Goal: Transaction & Acquisition: Purchase product/service

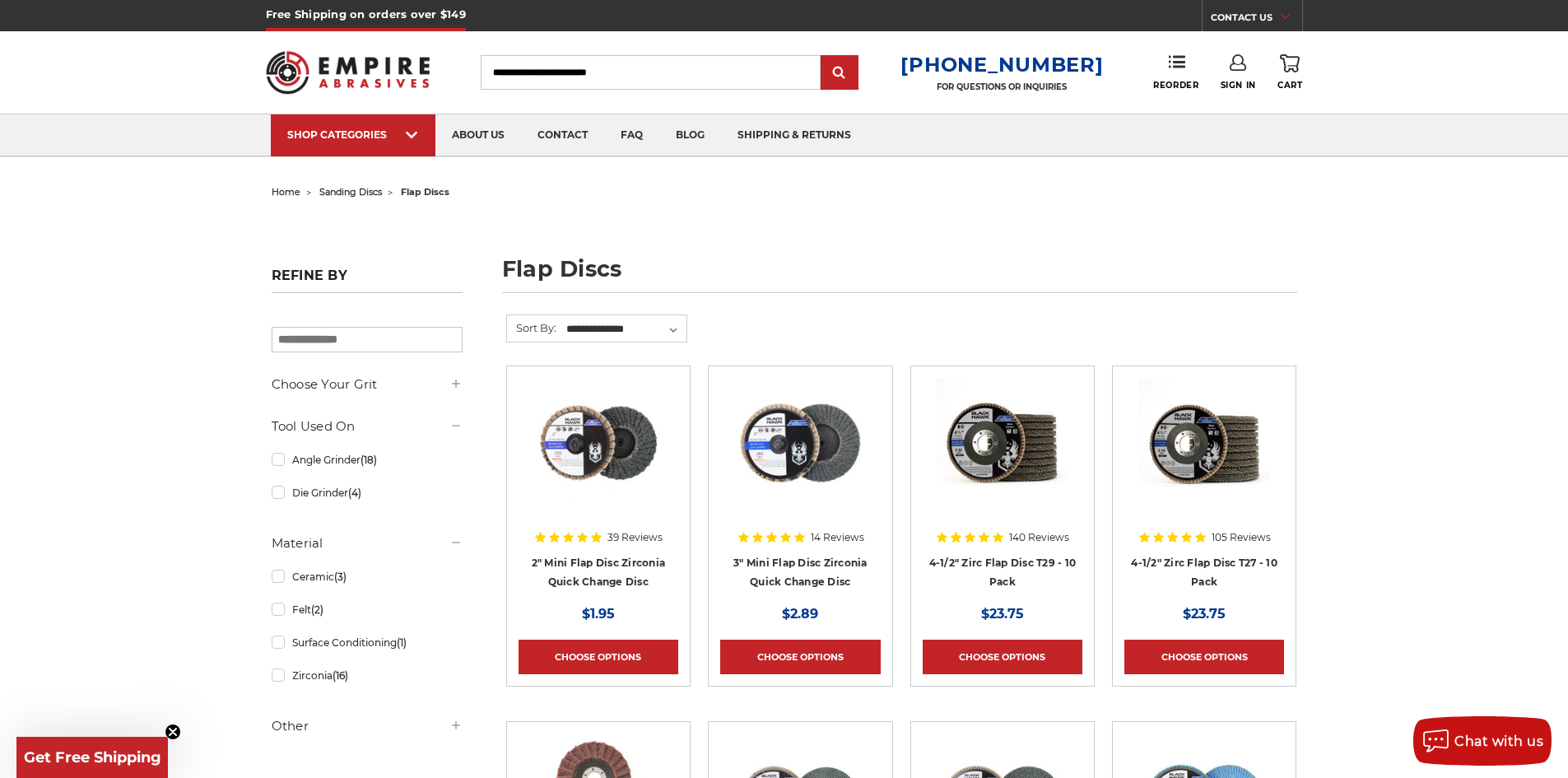
scroll to position [82, 0]
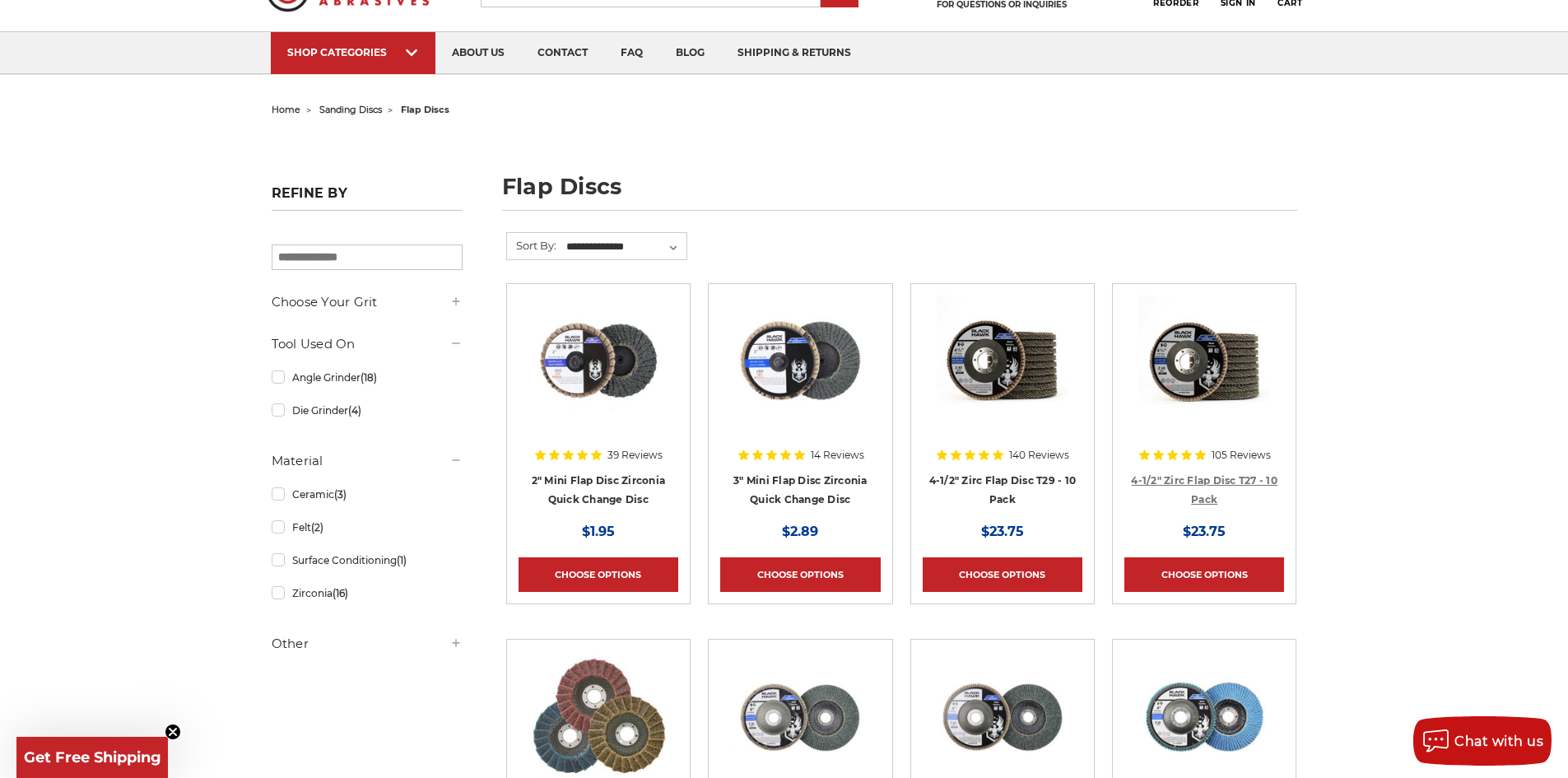
click at [1151, 481] on link "4-1/2" Zirc Flap Disc T27 - 10 Pack" at bounding box center [1204, 489] width 147 height 31
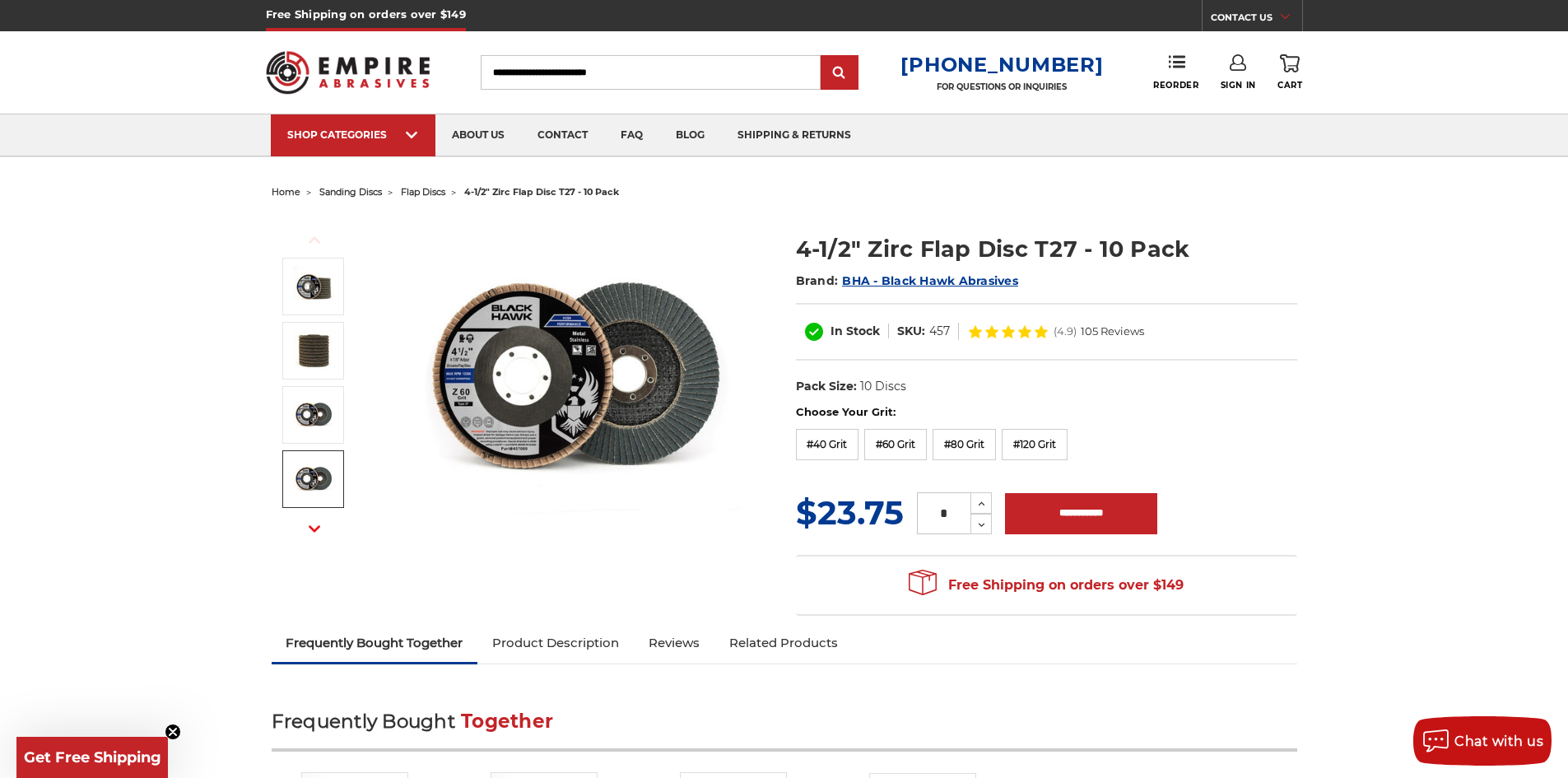
click at [315, 526] on icon "button" at bounding box center [314, 528] width 11 height 11
click at [488, 386] on img at bounding box center [577, 380] width 329 height 329
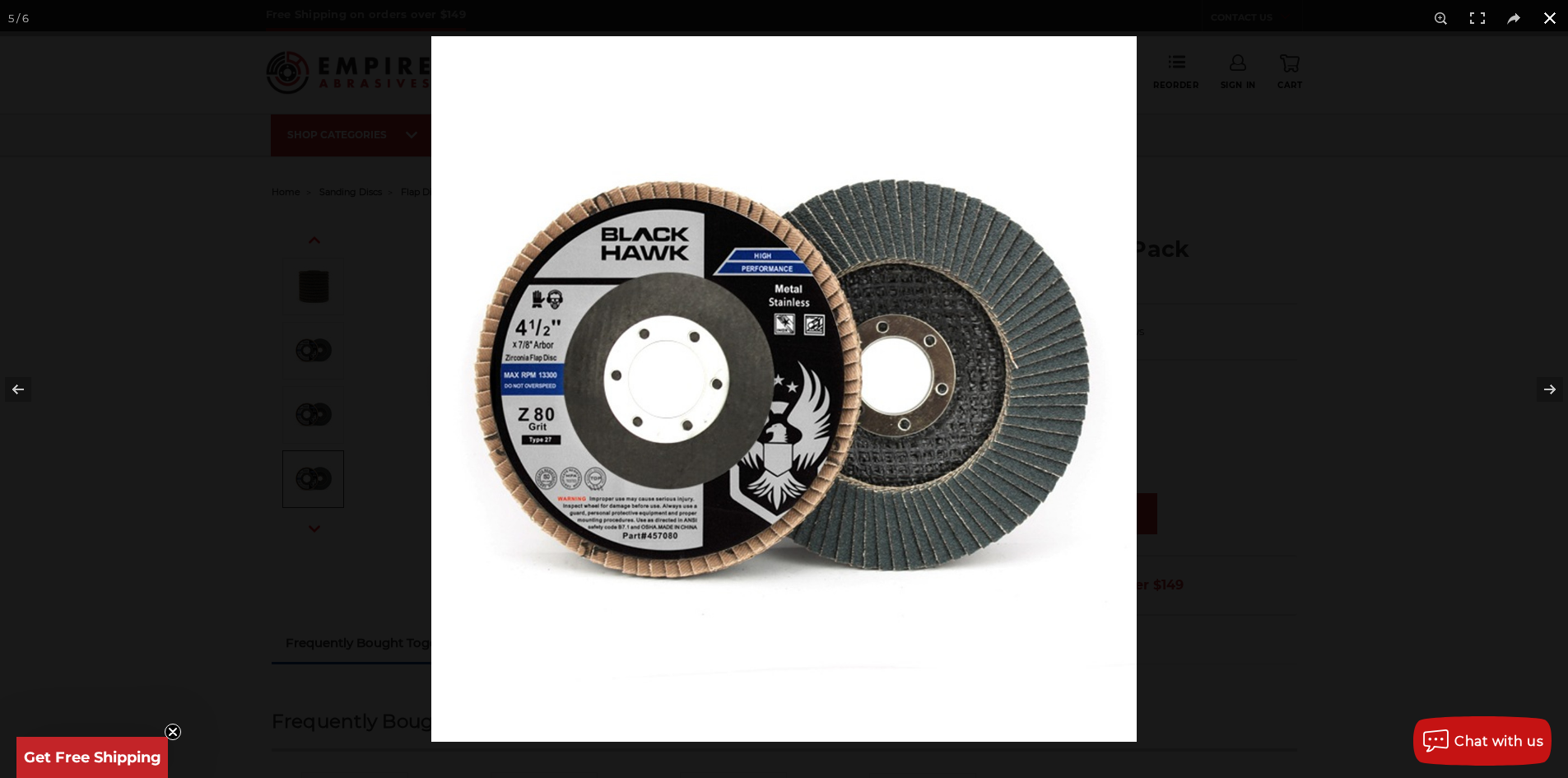
click at [1553, 14] on button at bounding box center [1550, 18] width 36 height 36
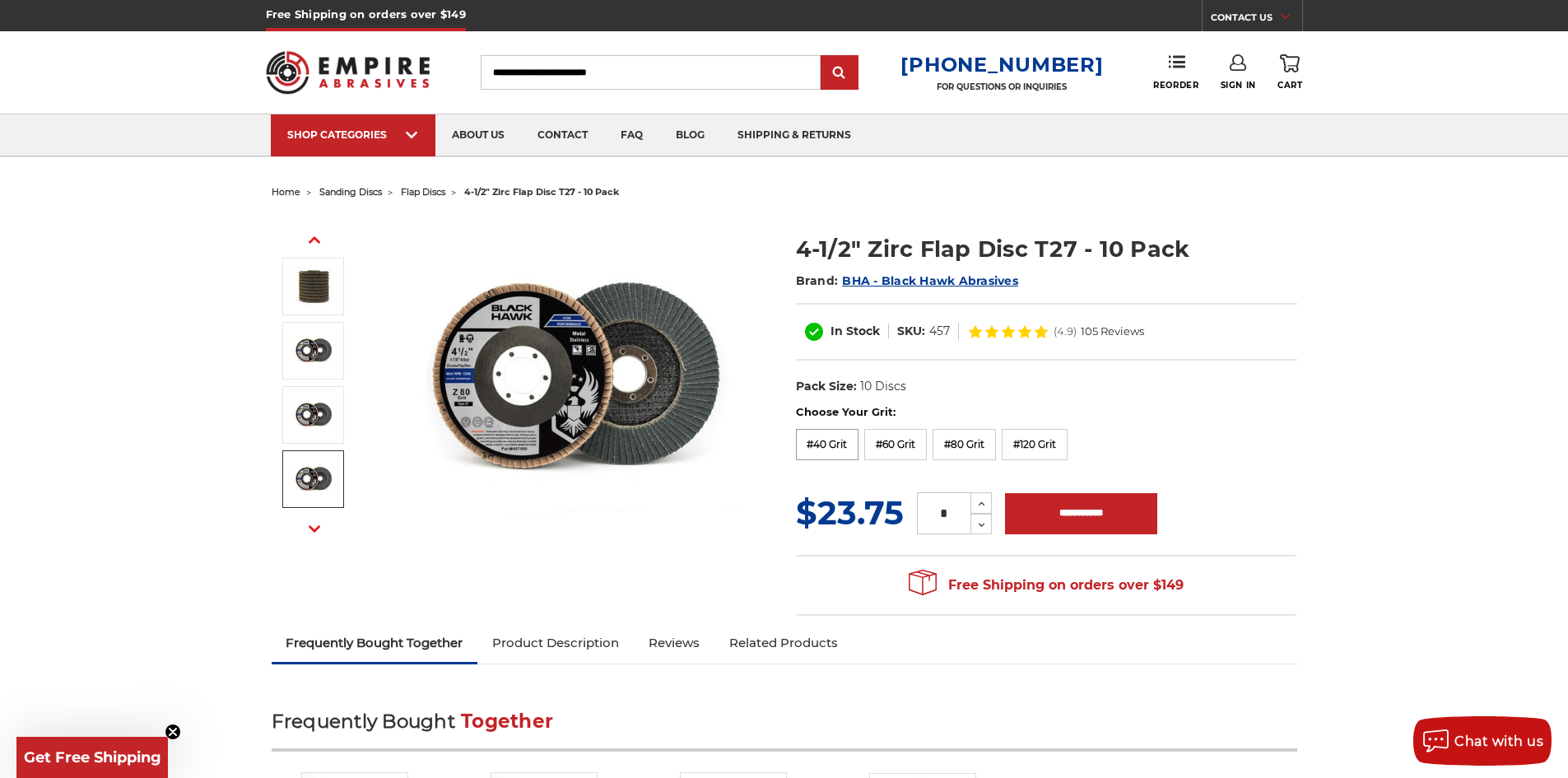
click at [827, 444] on label "#40 Grit" at bounding box center [827, 444] width 63 height 31
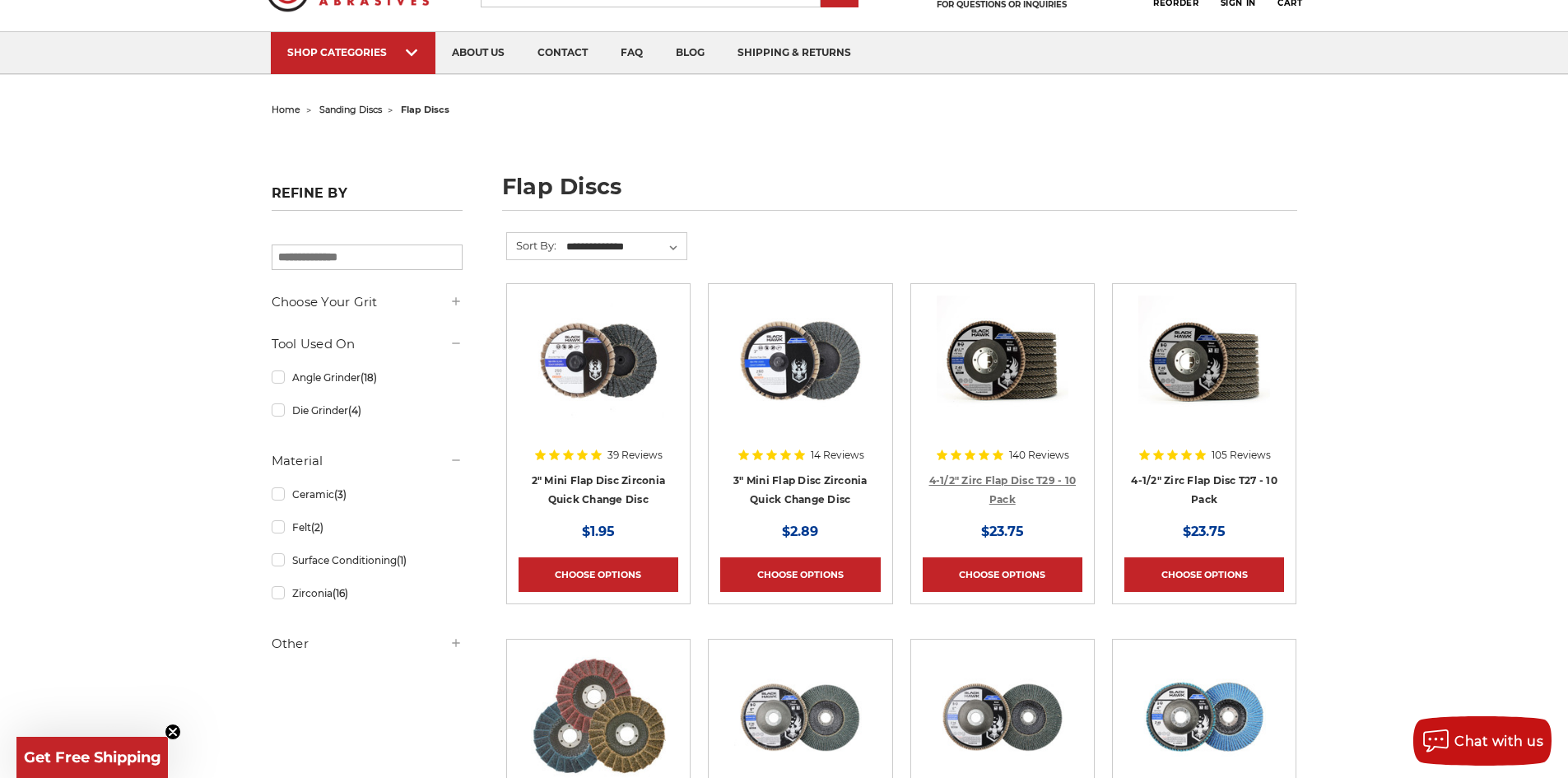
click at [1029, 479] on link "4-1/2" Zirc Flap Disc T29 - 10 Pack" at bounding box center [1003, 489] width 148 height 31
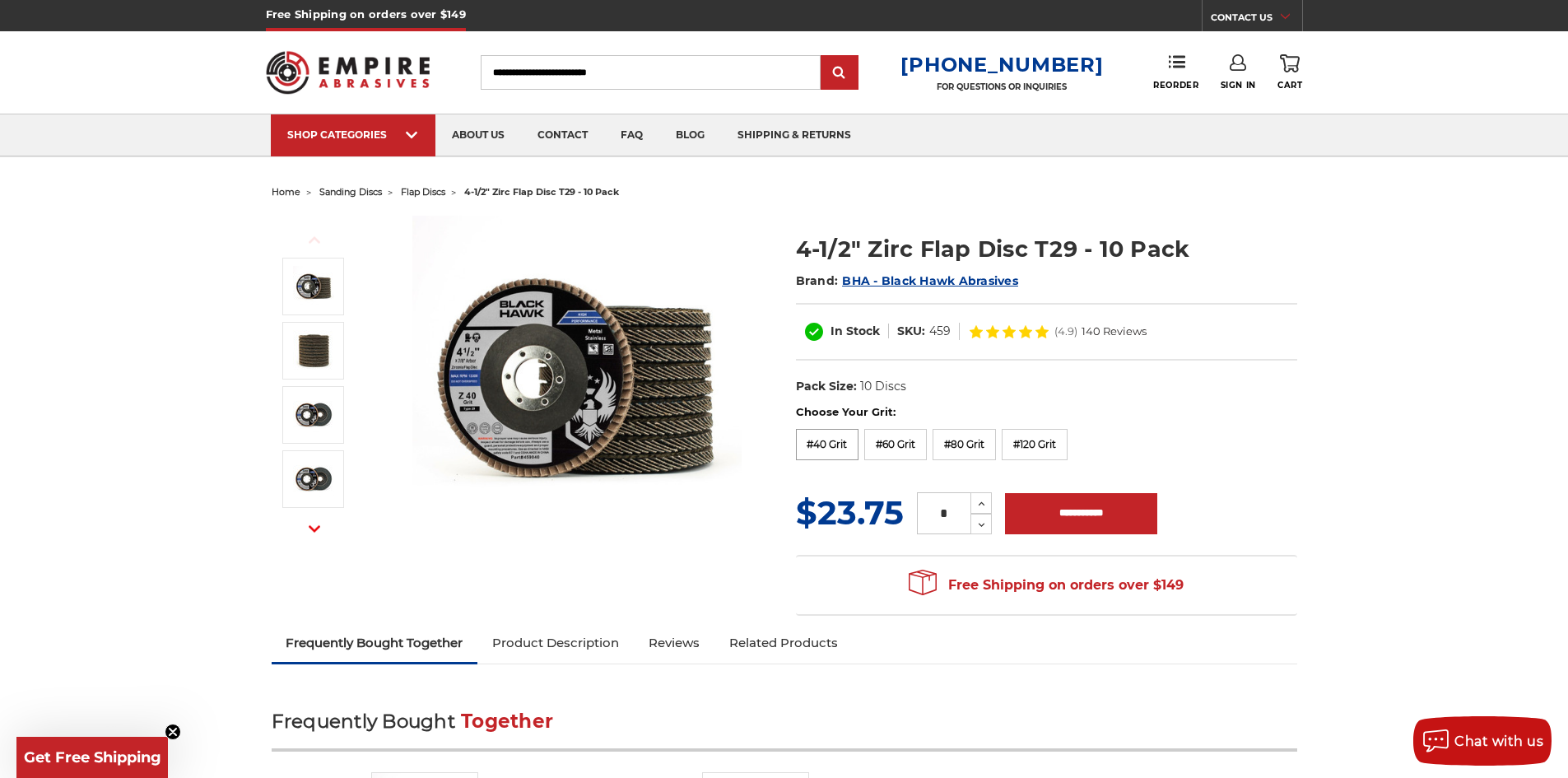
click at [829, 446] on label "#40 Grit" at bounding box center [827, 444] width 63 height 31
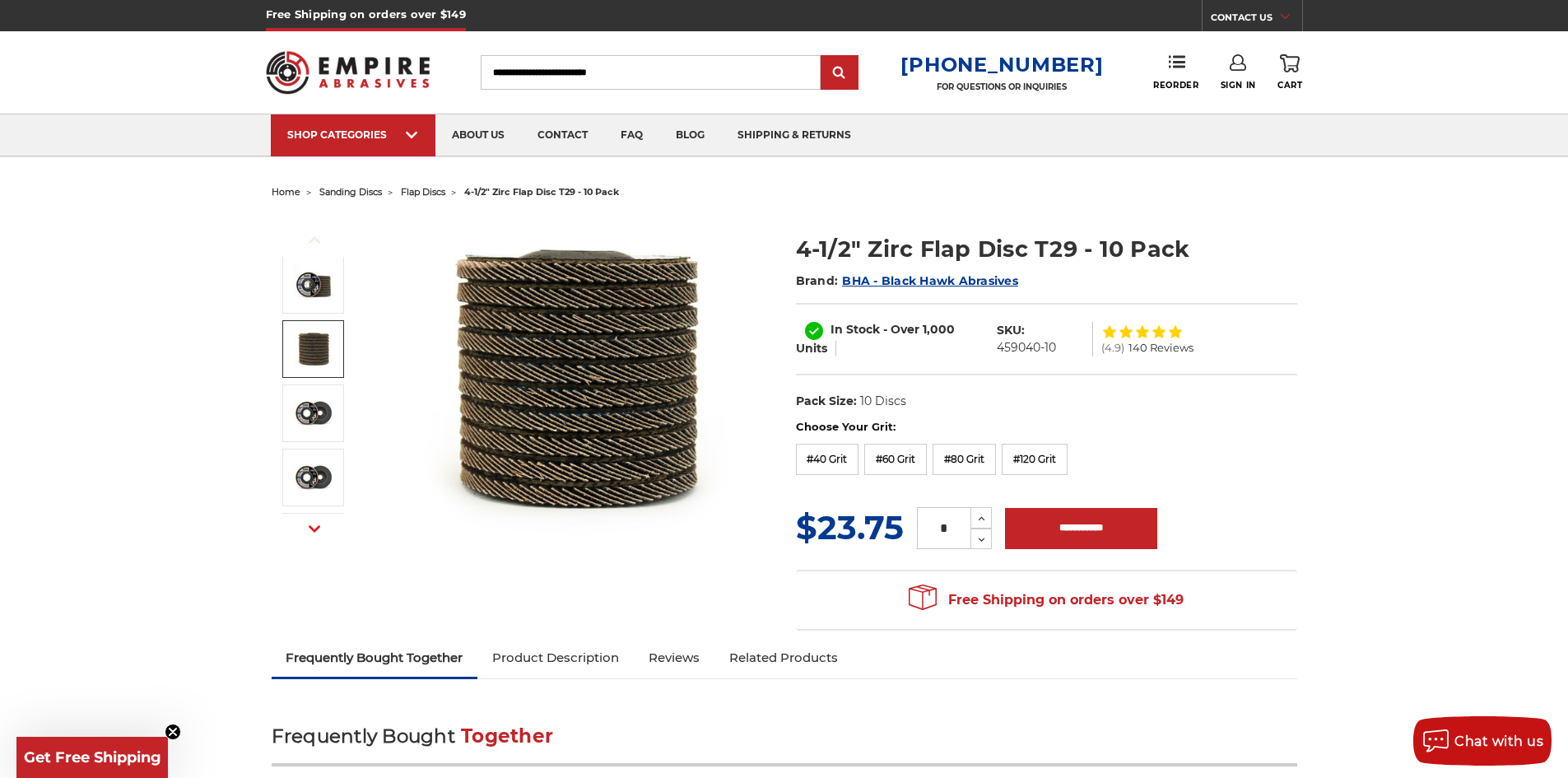
click at [315, 343] on img at bounding box center [313, 348] width 41 height 41
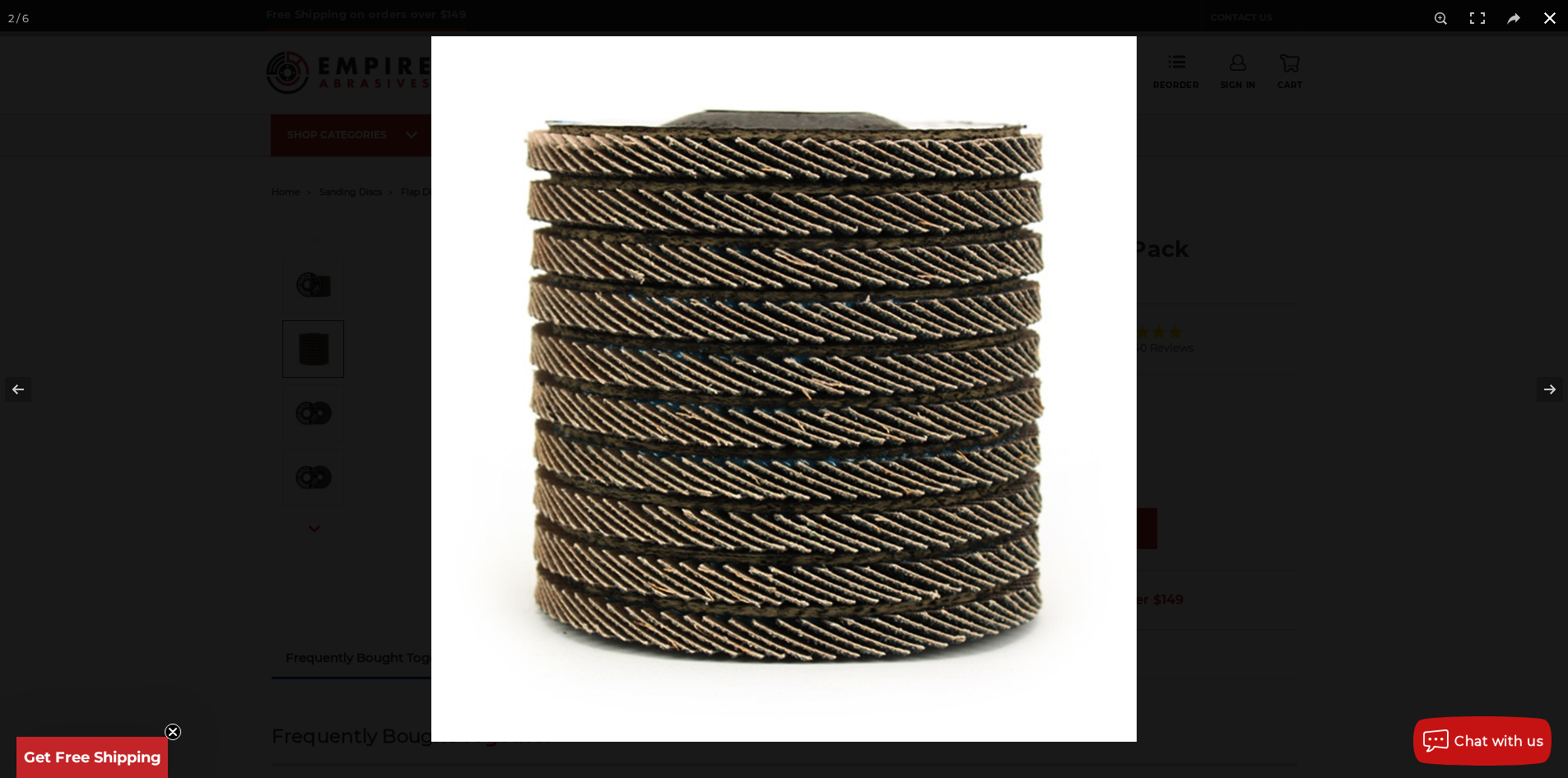
click at [1554, 15] on button at bounding box center [1550, 18] width 36 height 36
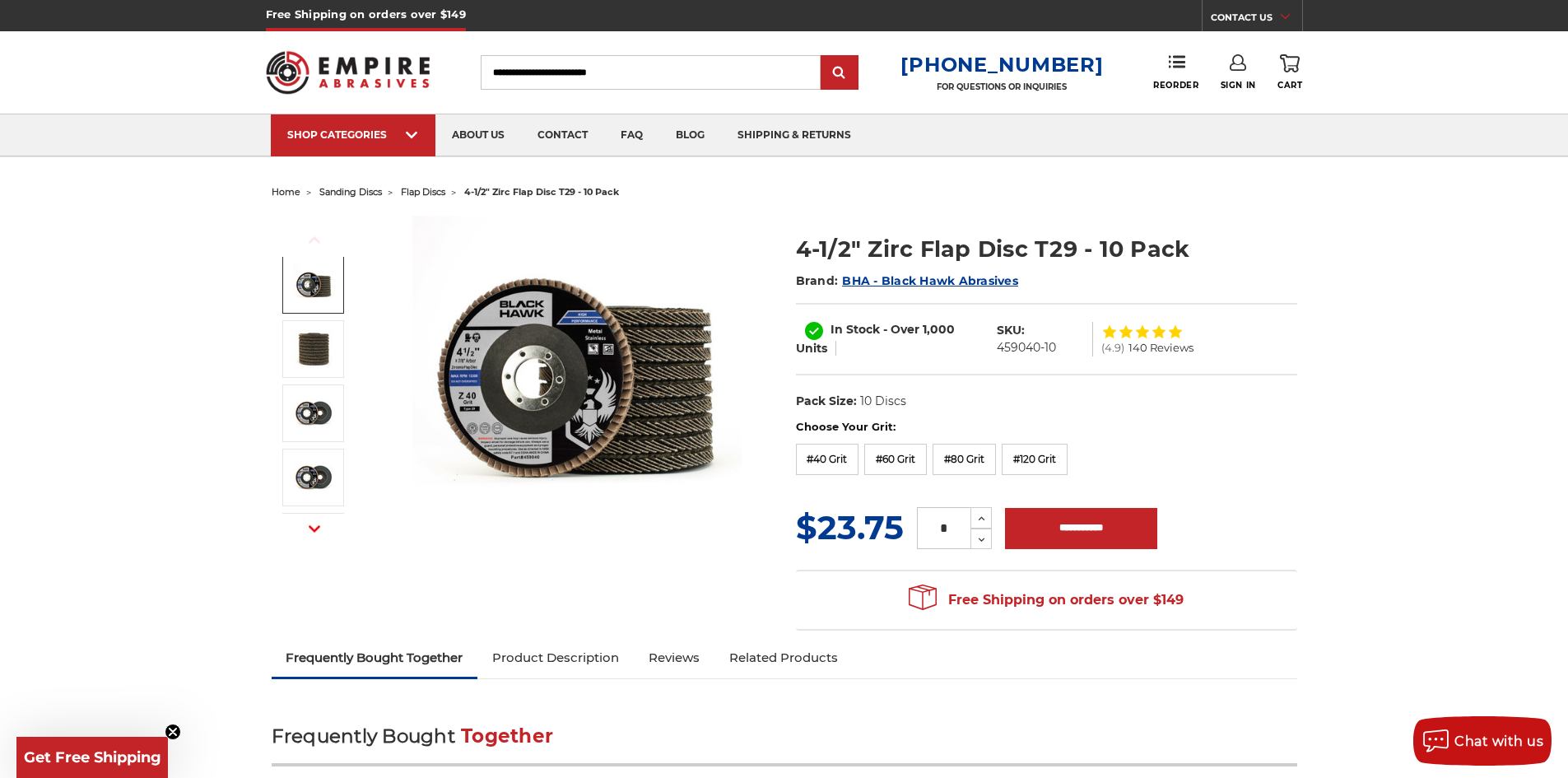
click at [487, 420] on img at bounding box center [577, 380] width 329 height 329
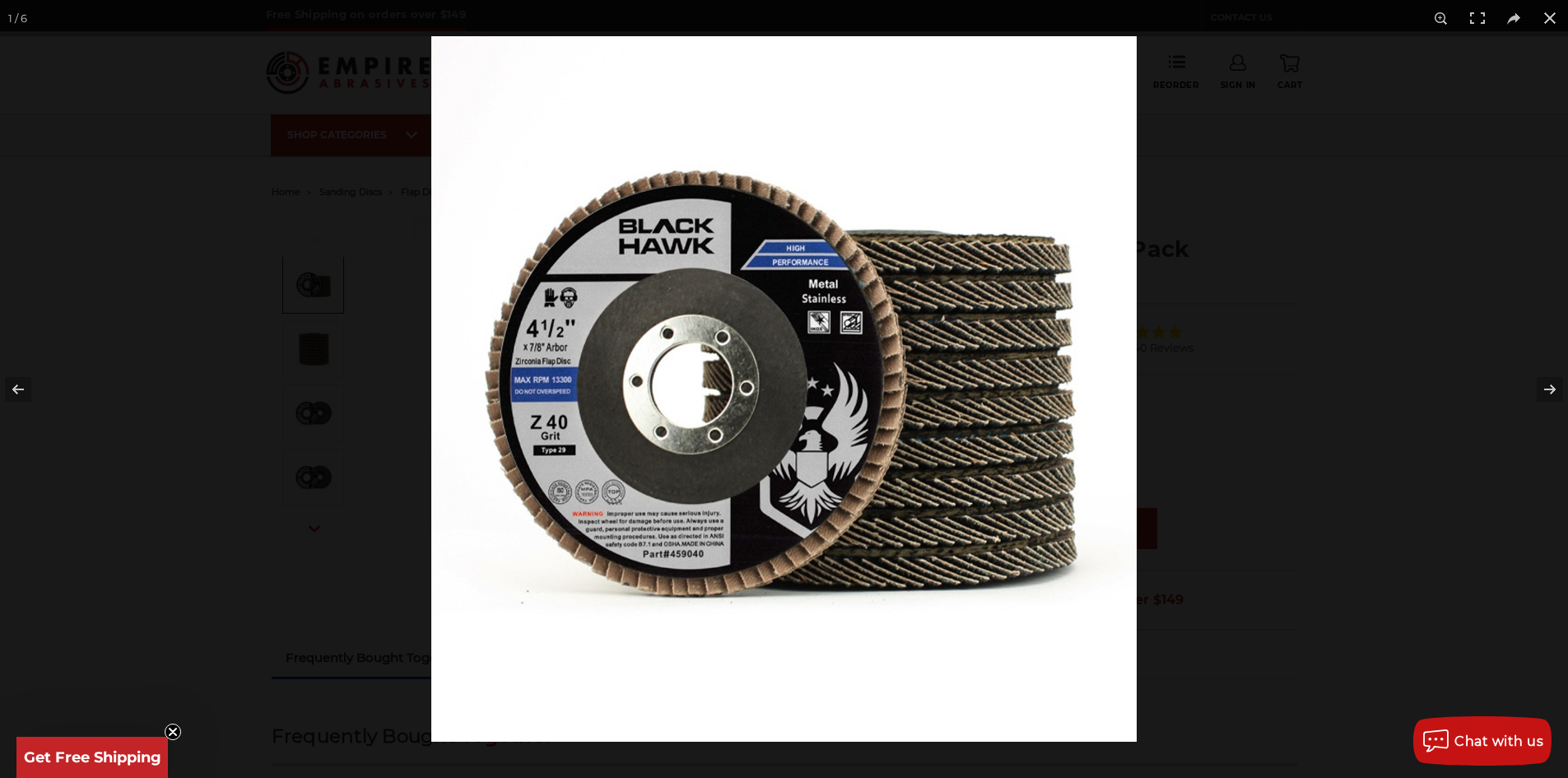
click at [636, 522] on img at bounding box center [784, 389] width 706 height 706
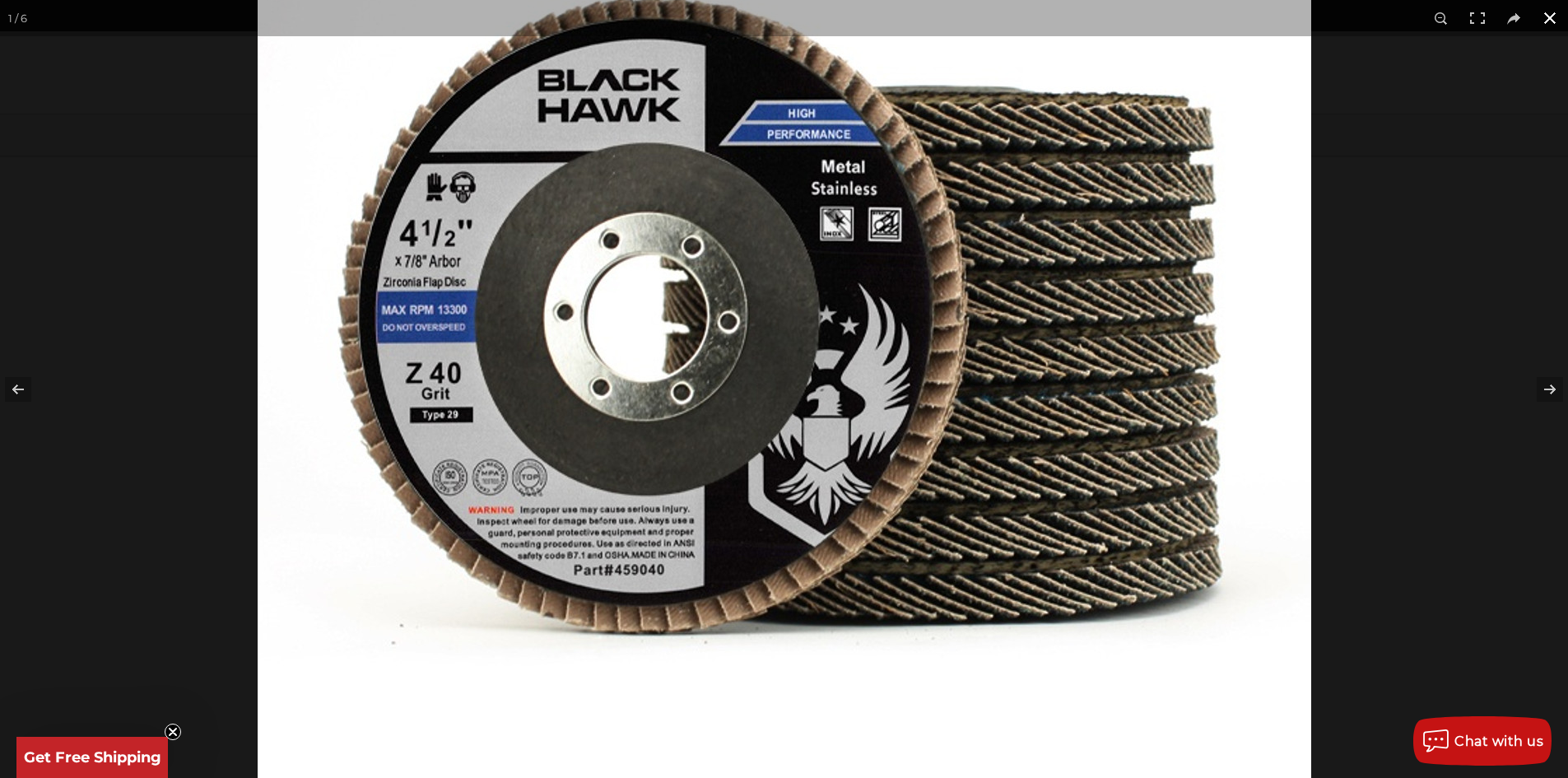
click at [1548, 14] on button at bounding box center [1550, 18] width 36 height 36
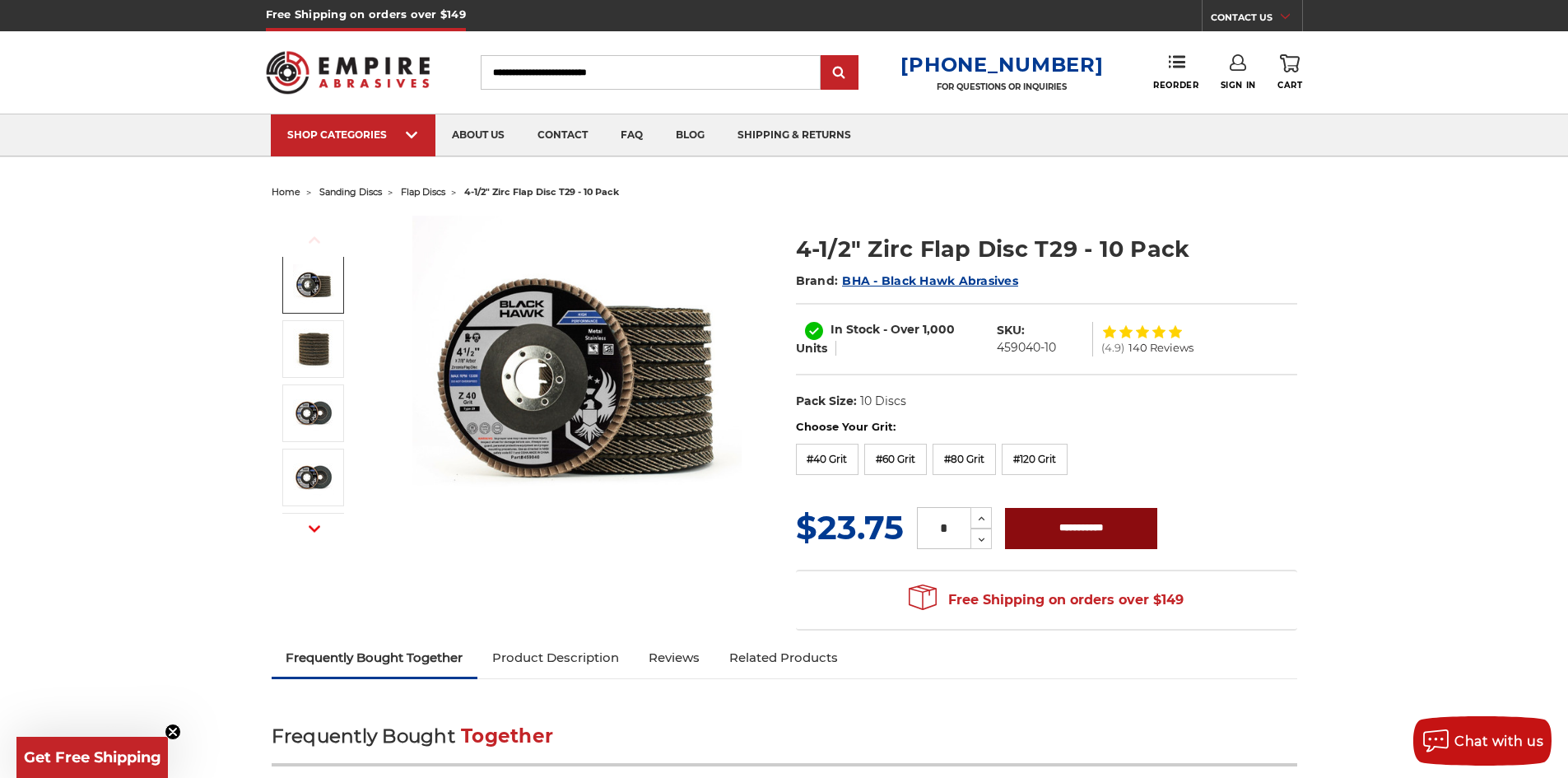
click at [1096, 525] on input "**********" at bounding box center [1081, 528] width 152 height 41
type input "**********"
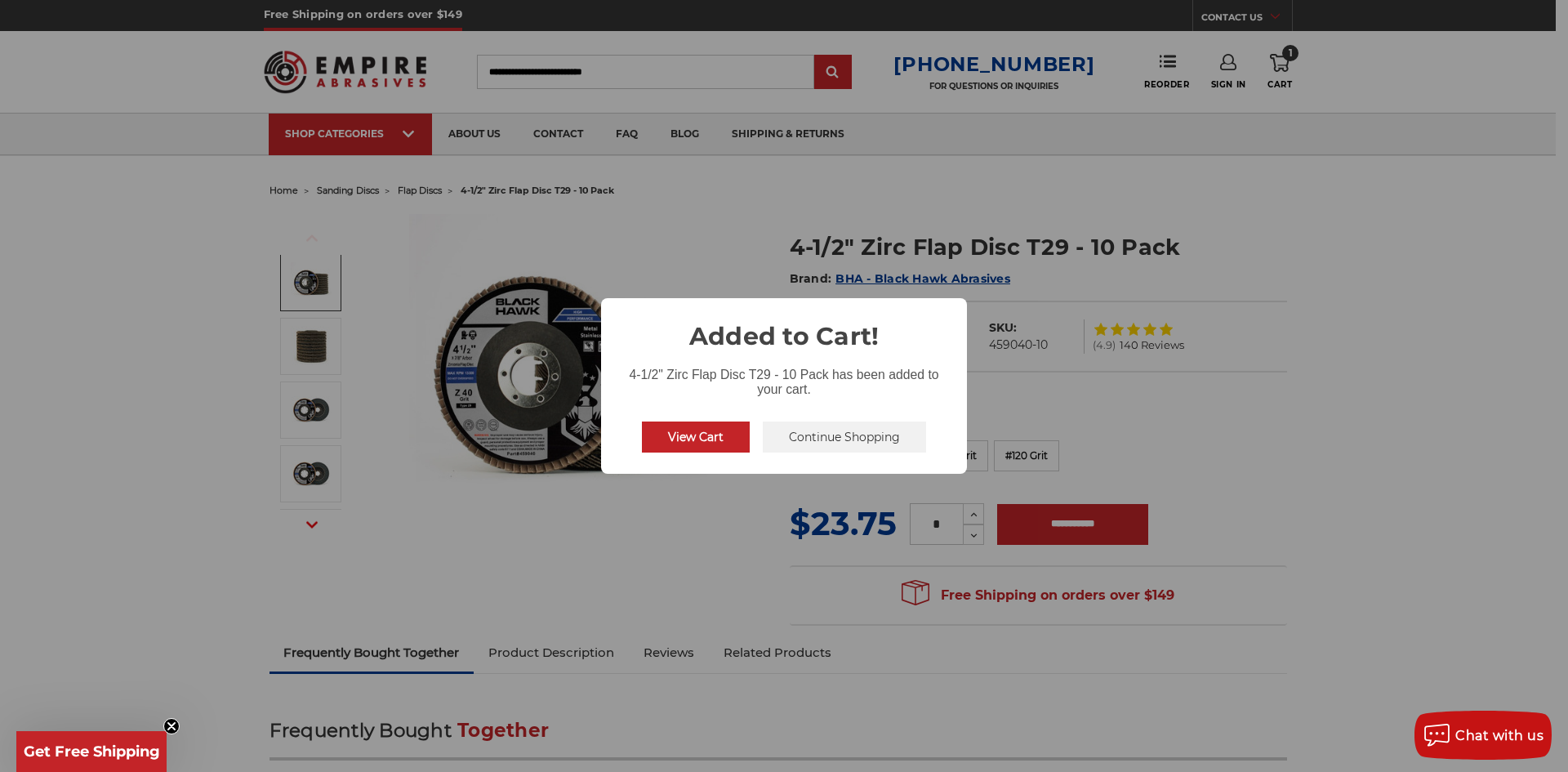
click at [788, 440] on button "Continue Shopping" at bounding box center [845, 437] width 163 height 31
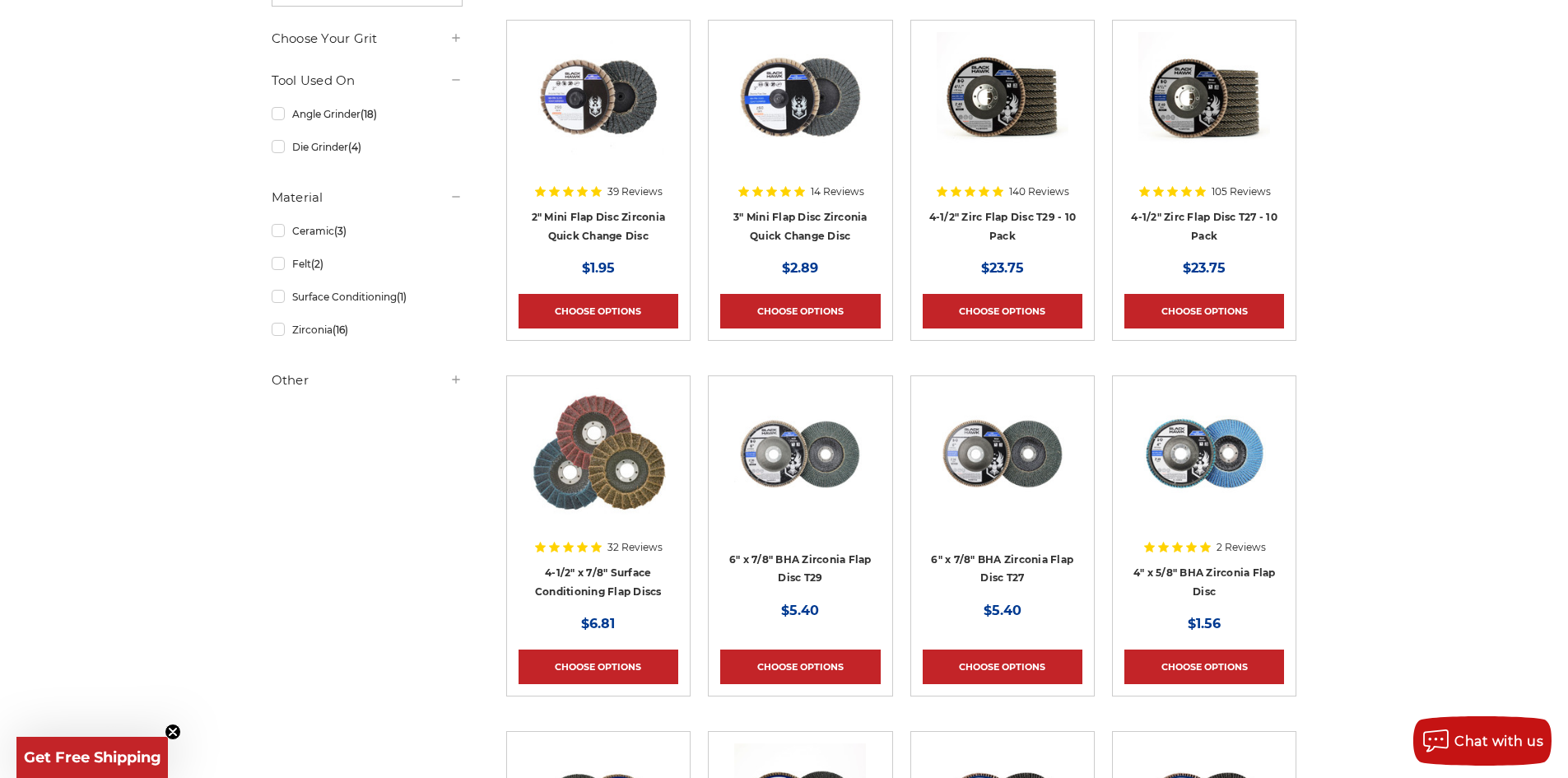
scroll to position [494, 0]
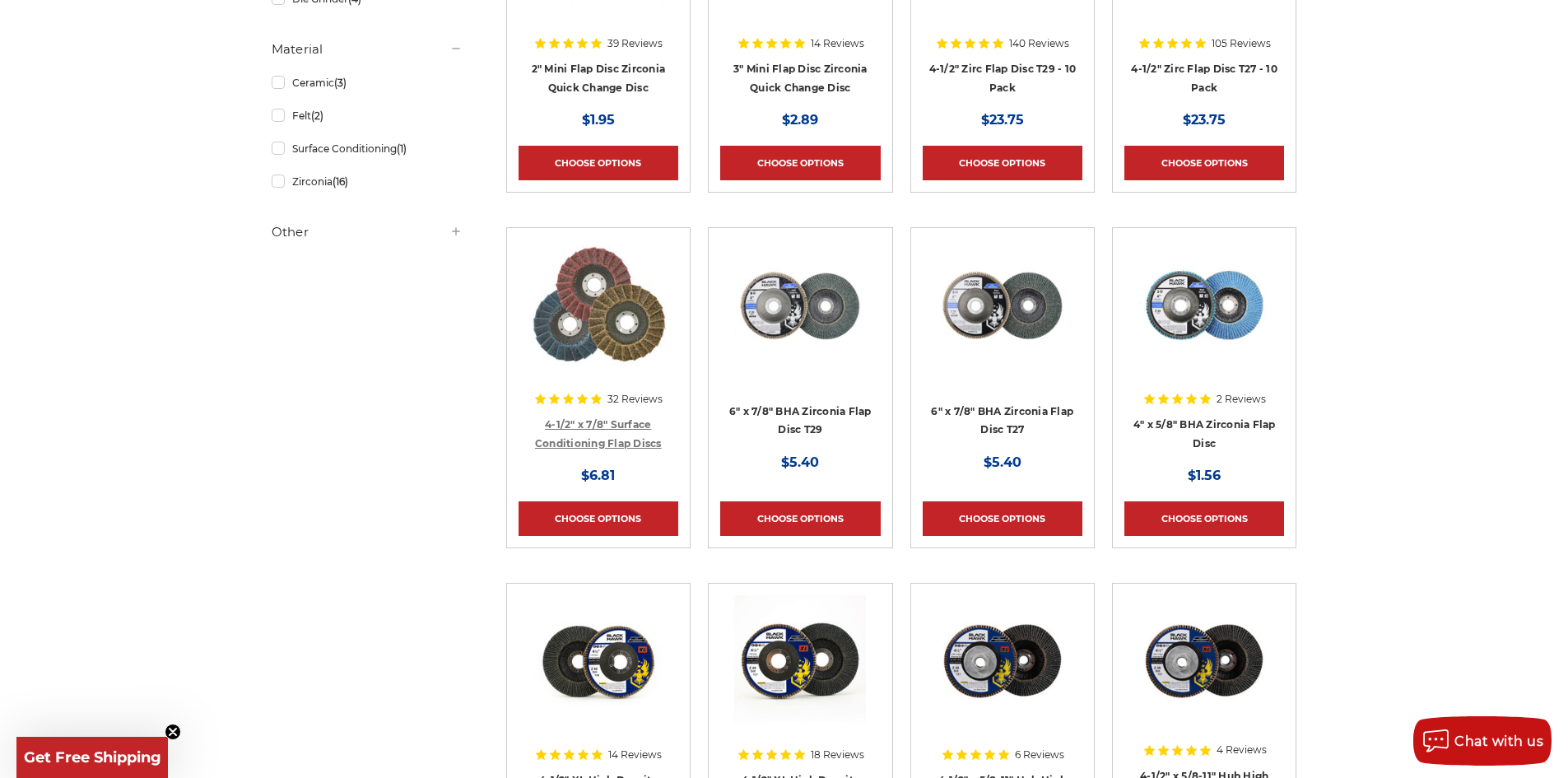
click at [617, 419] on link "4-1/2" x 7/8" Surface Conditioning Flap Discs" at bounding box center [598, 433] width 127 height 31
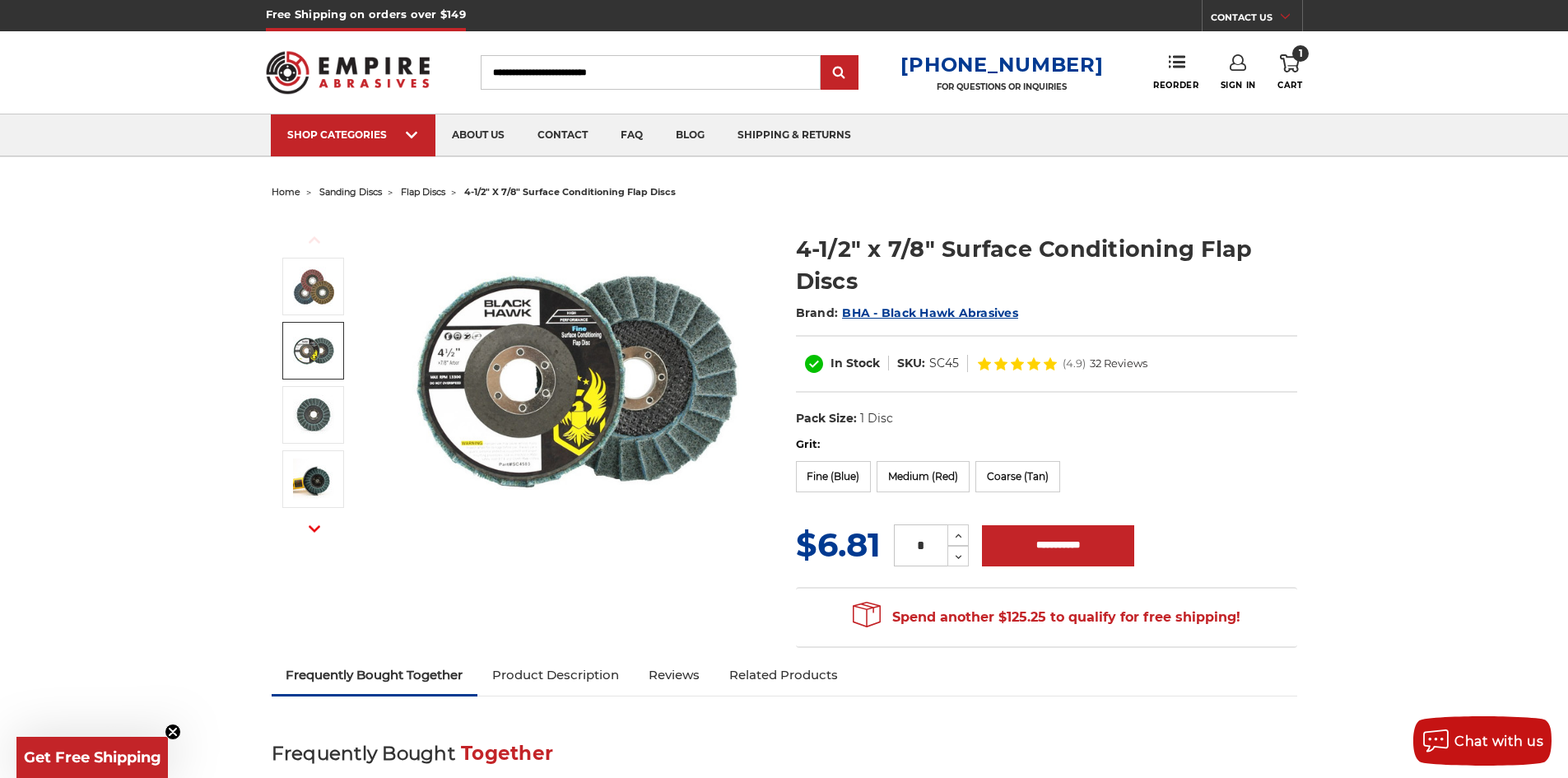
click at [320, 345] on img at bounding box center [313, 350] width 41 height 41
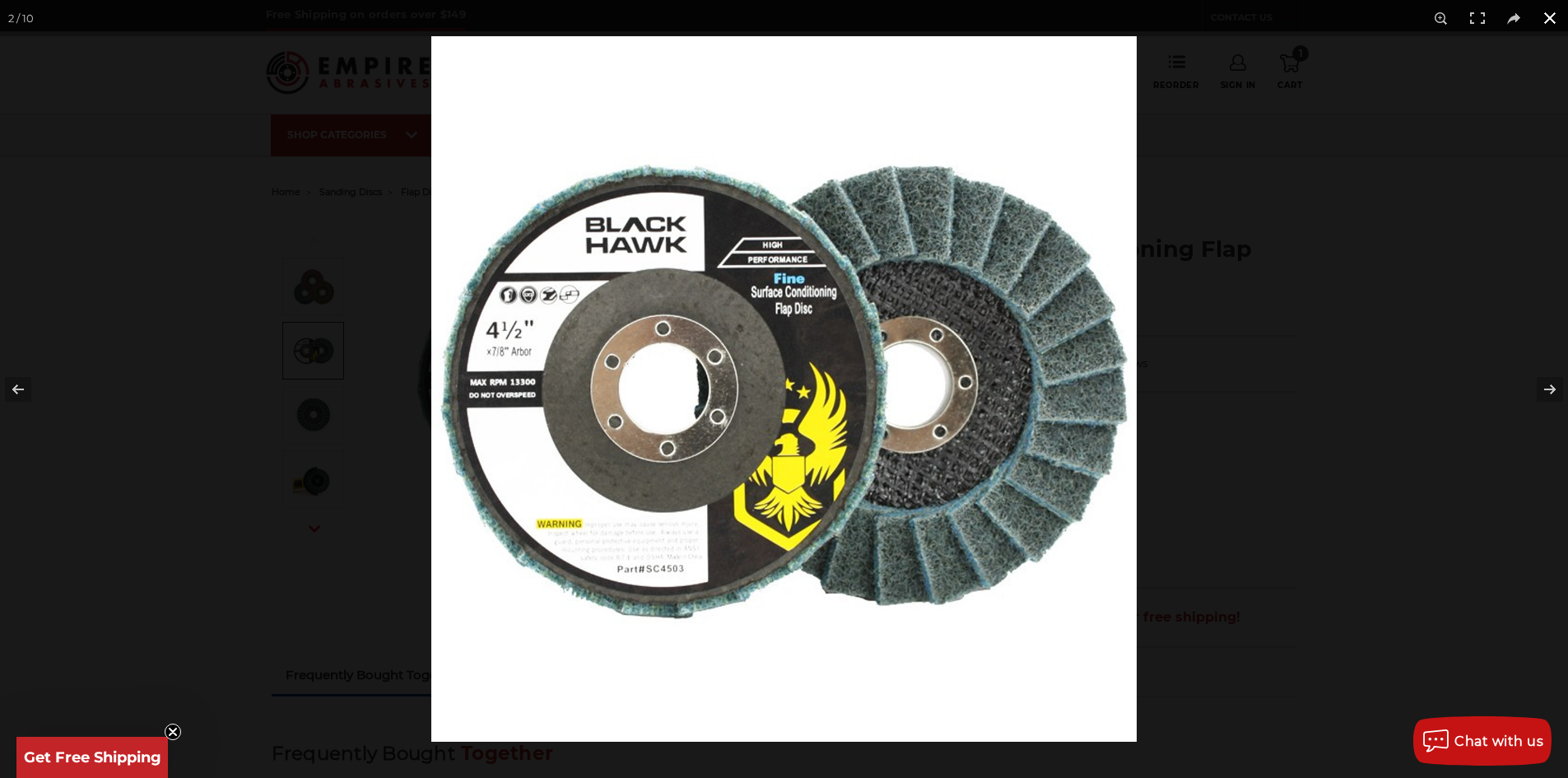
click at [1542, 16] on button at bounding box center [1550, 18] width 36 height 36
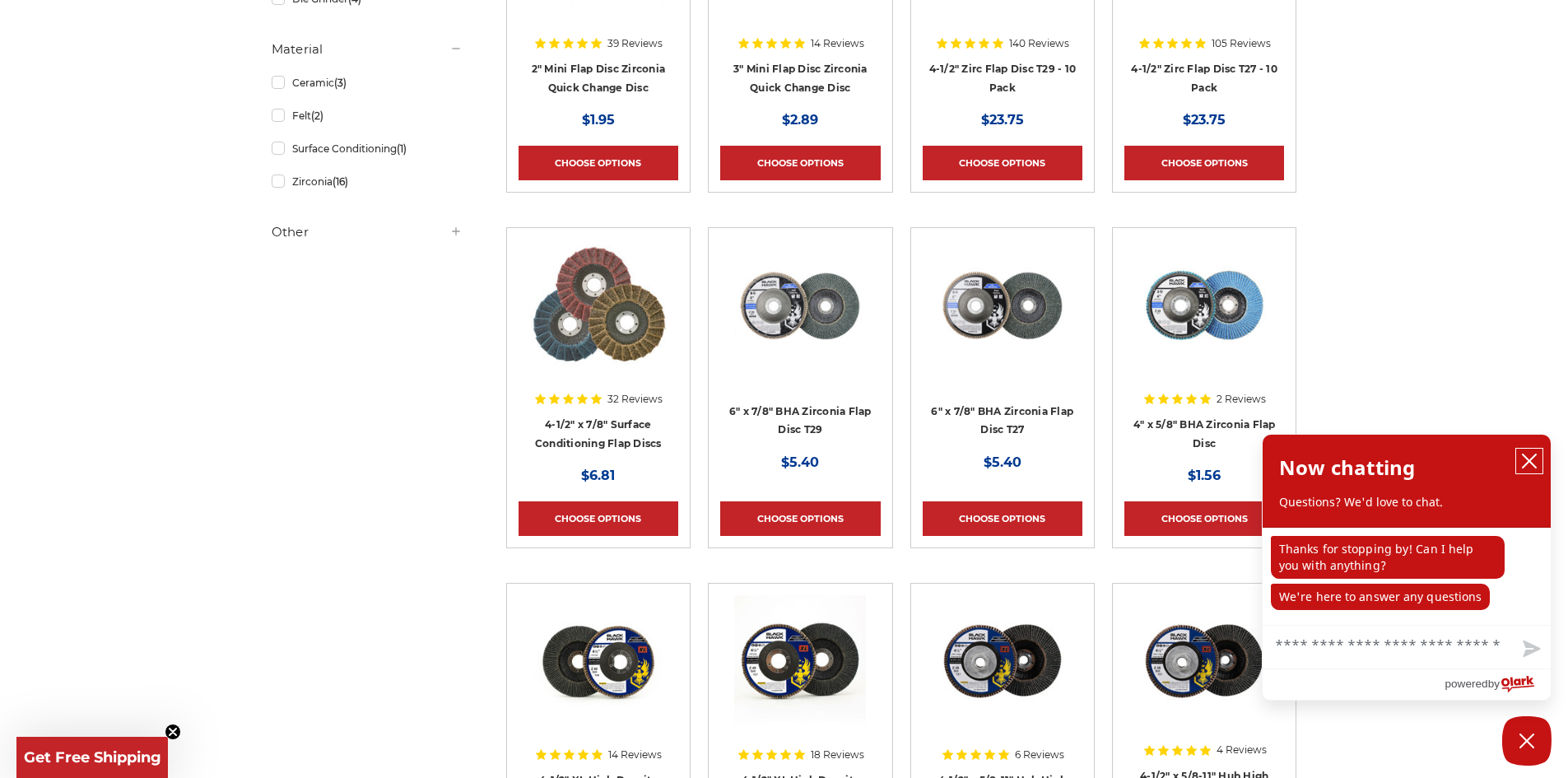
click at [1530, 457] on icon "close chatbox" at bounding box center [1529, 460] width 16 height 16
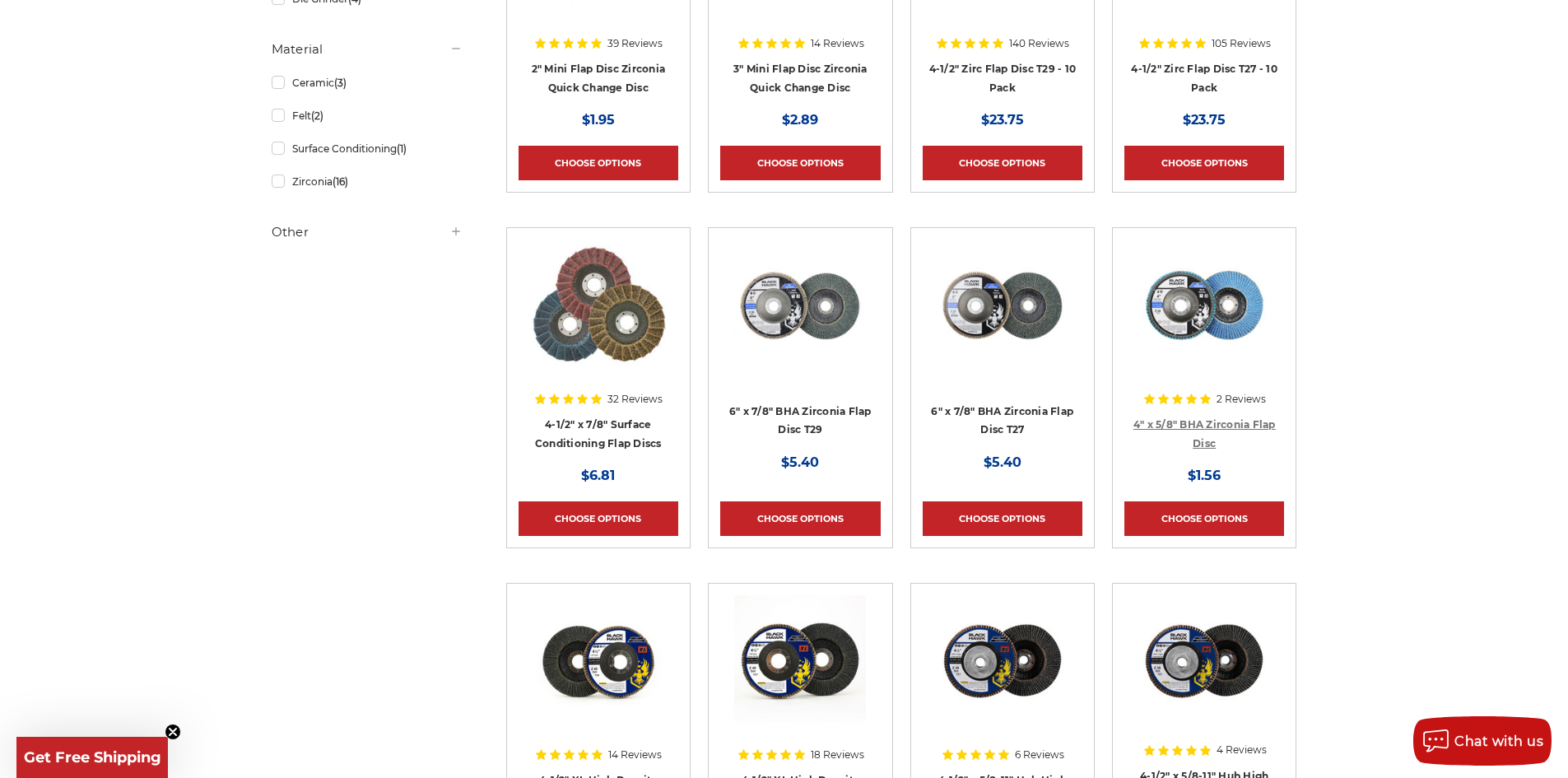
click at [1189, 428] on link "4" x 5/8" BHA Zirconia Flap Disc" at bounding box center [1205, 433] width 142 height 31
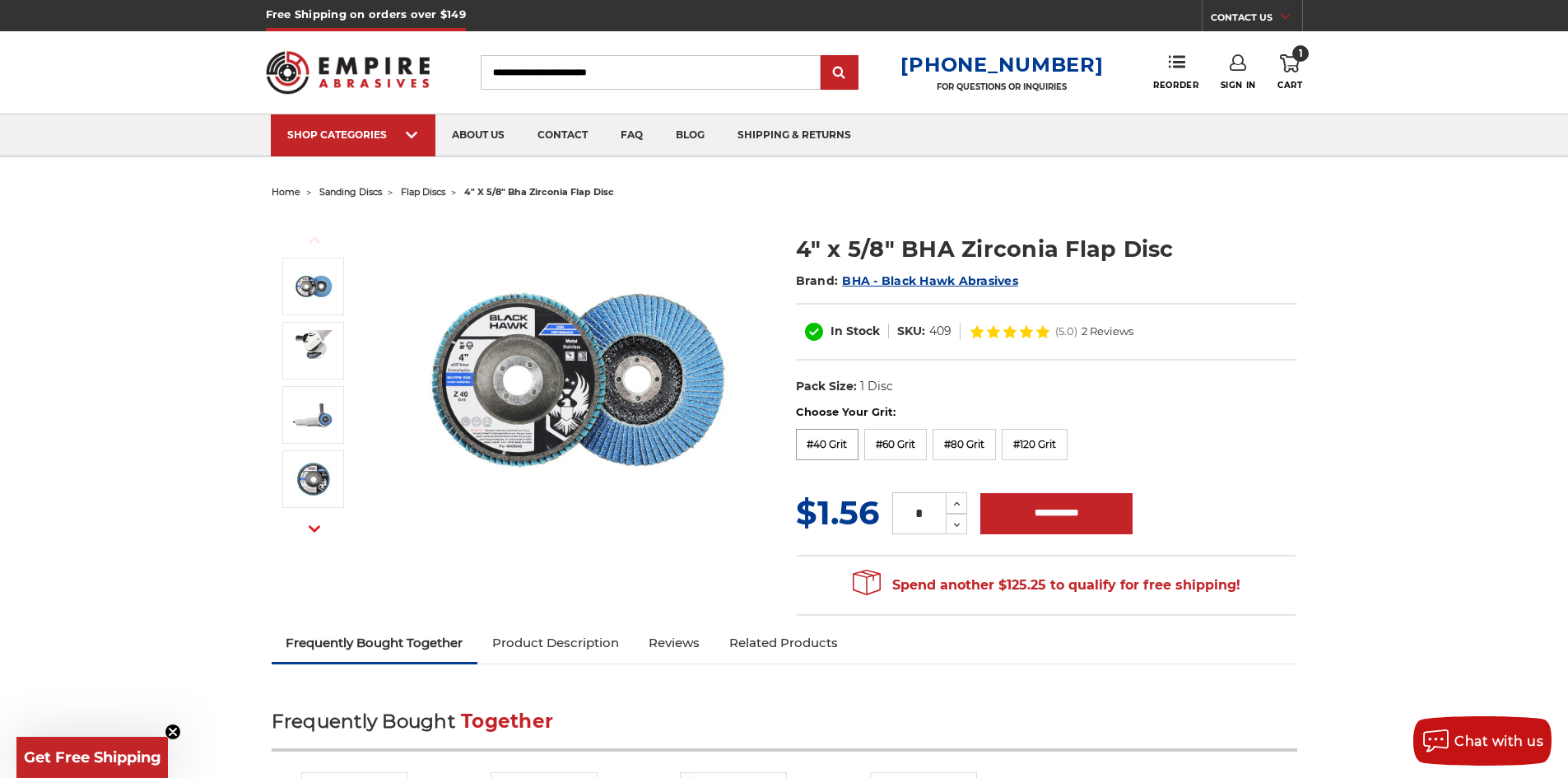
click at [832, 452] on label "#40 Grit" at bounding box center [827, 444] width 63 height 31
click at [563, 370] on img at bounding box center [577, 380] width 329 height 329
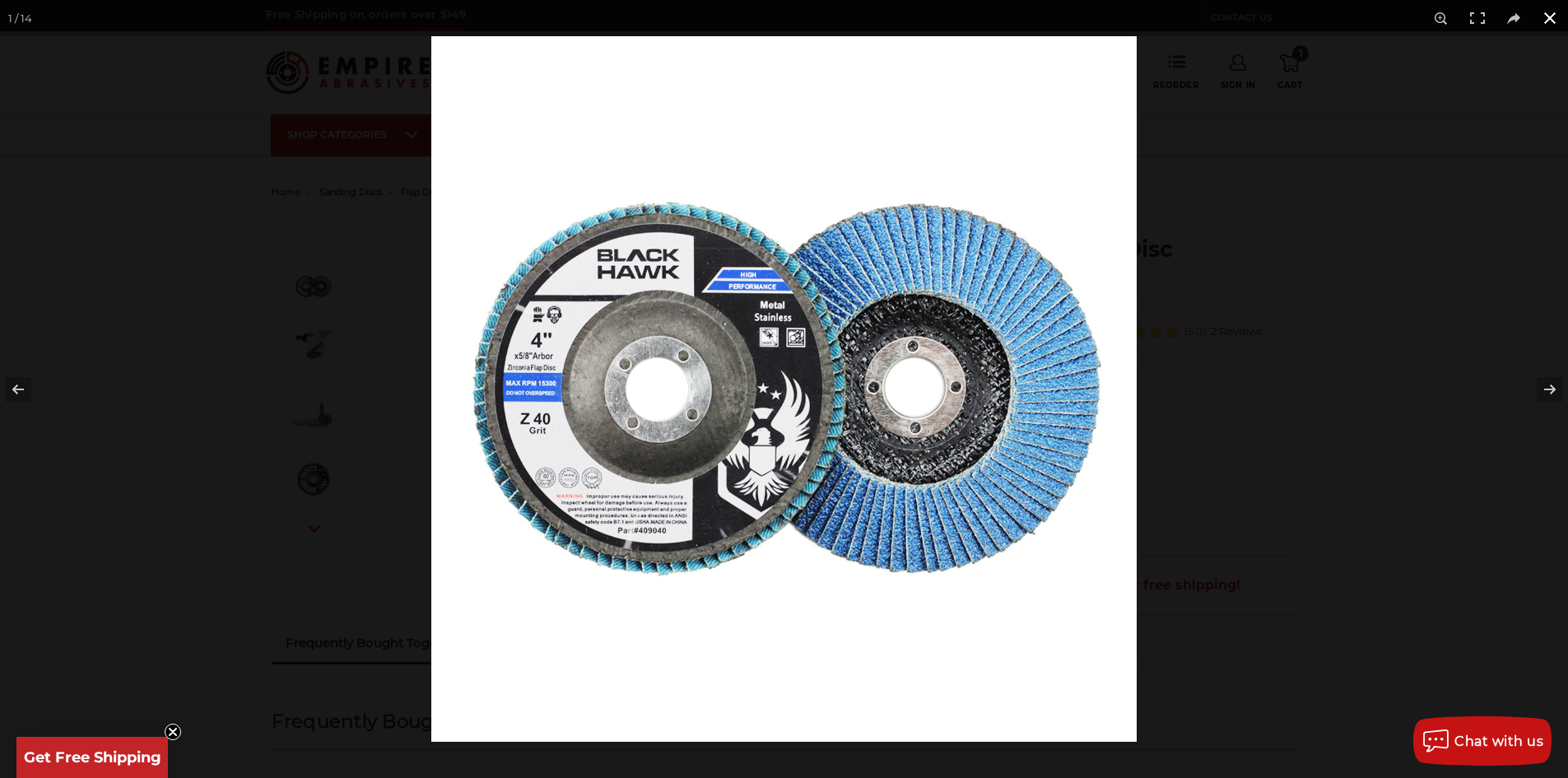
click at [1549, 11] on button at bounding box center [1550, 18] width 36 height 36
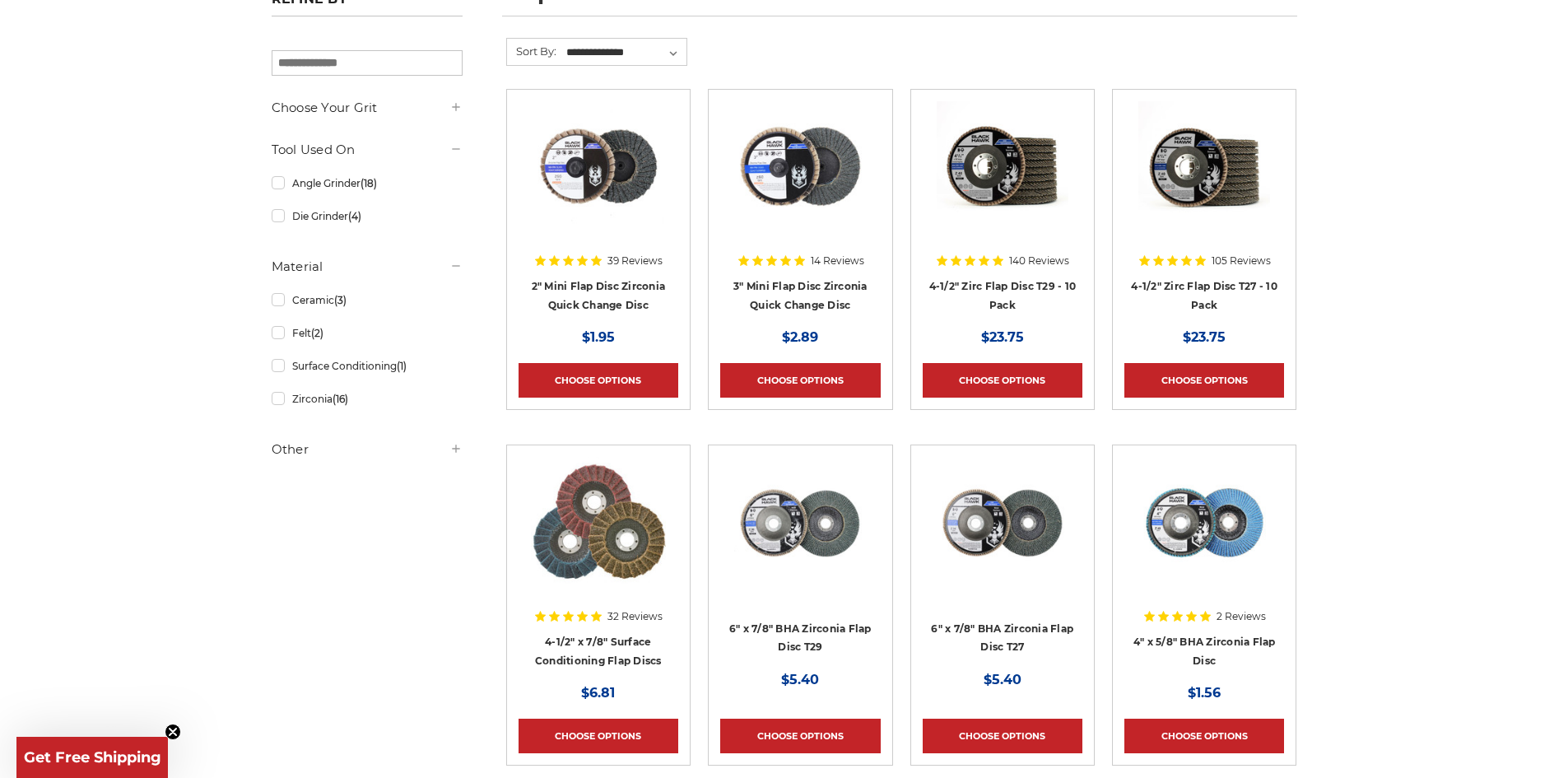
scroll to position [247, 0]
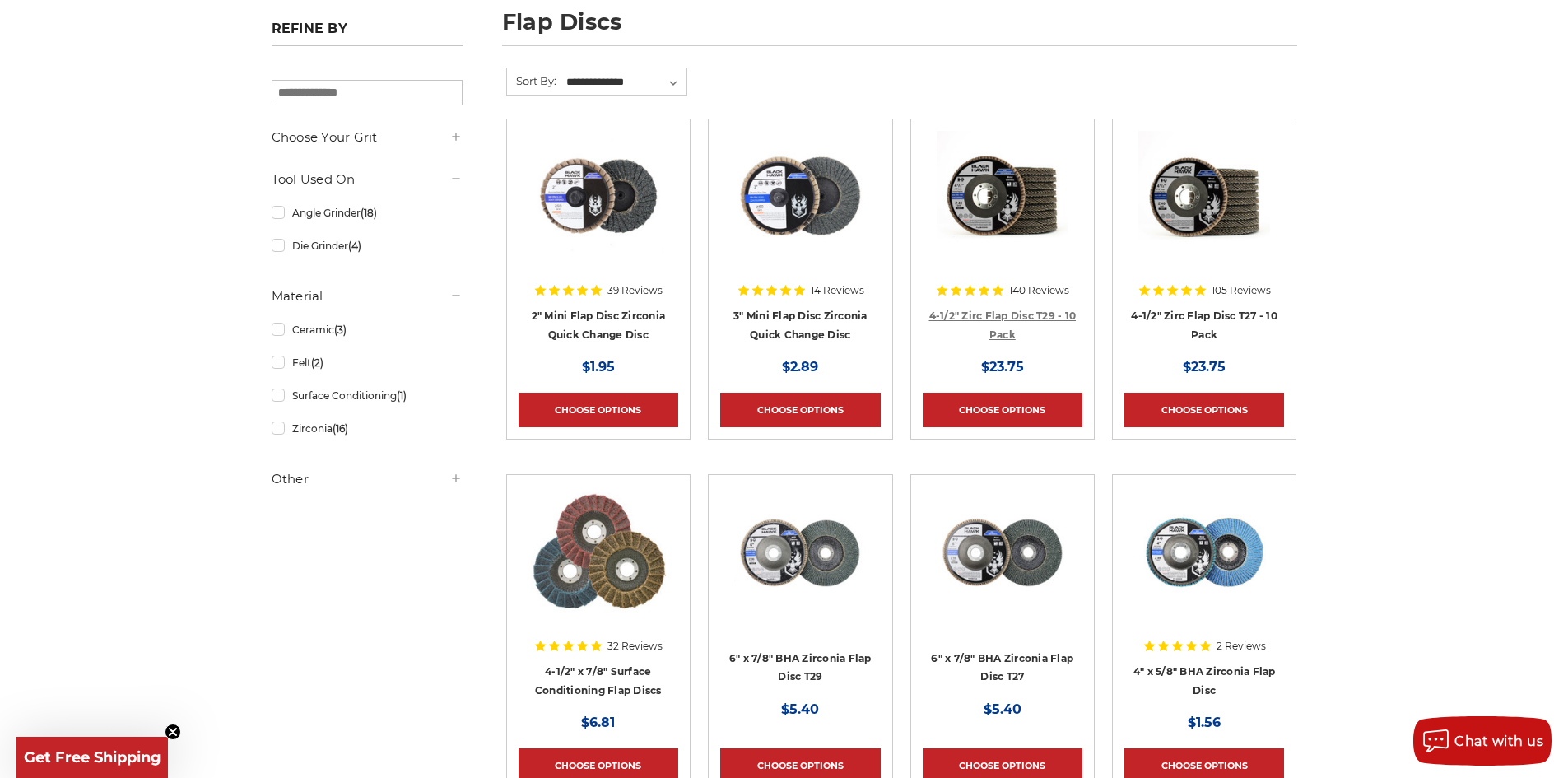
click at [1014, 320] on link "4-1/2" Zirc Flap Disc T29 - 10 Pack" at bounding box center [1003, 325] width 148 height 31
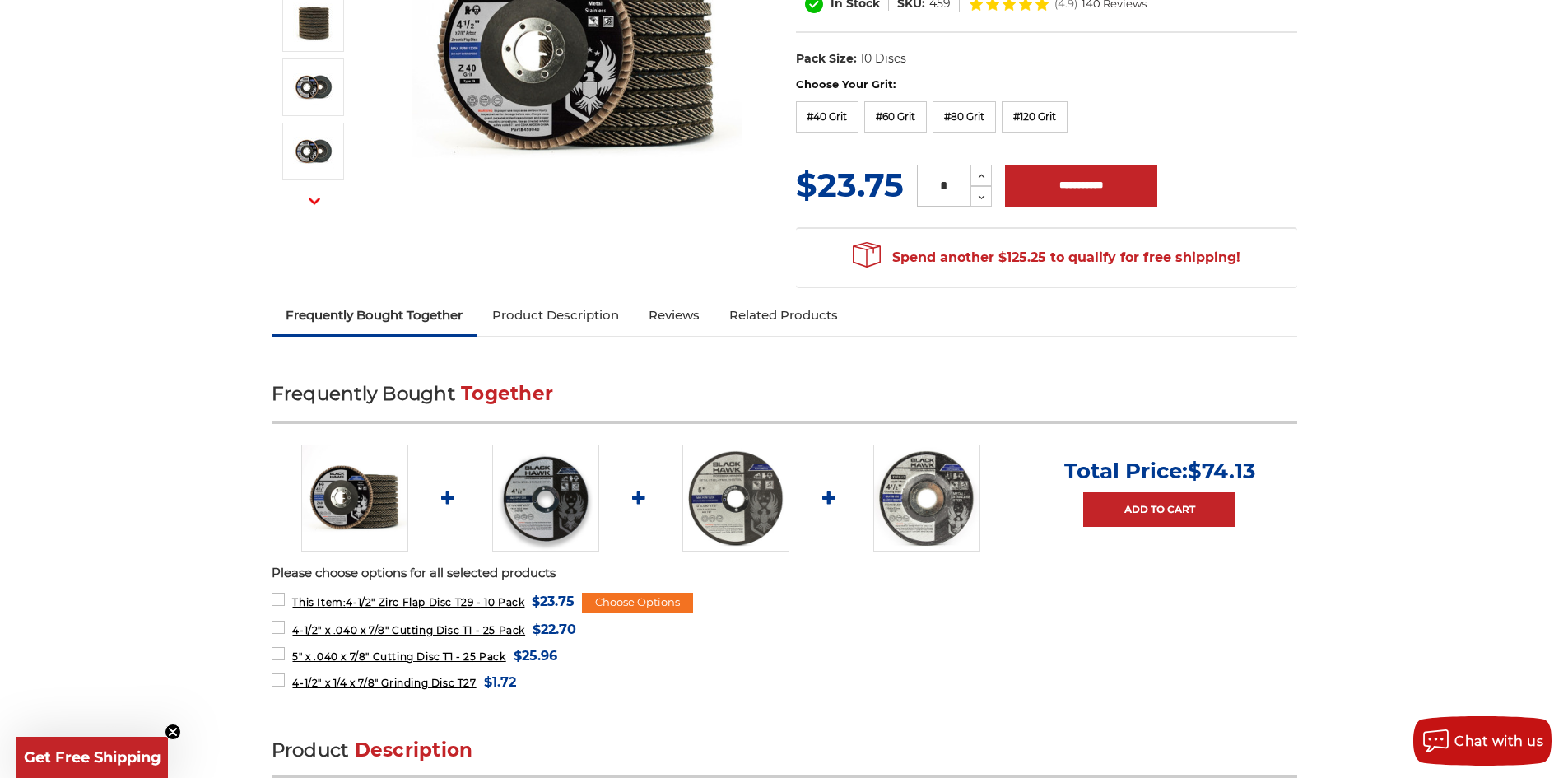
scroll to position [329, 0]
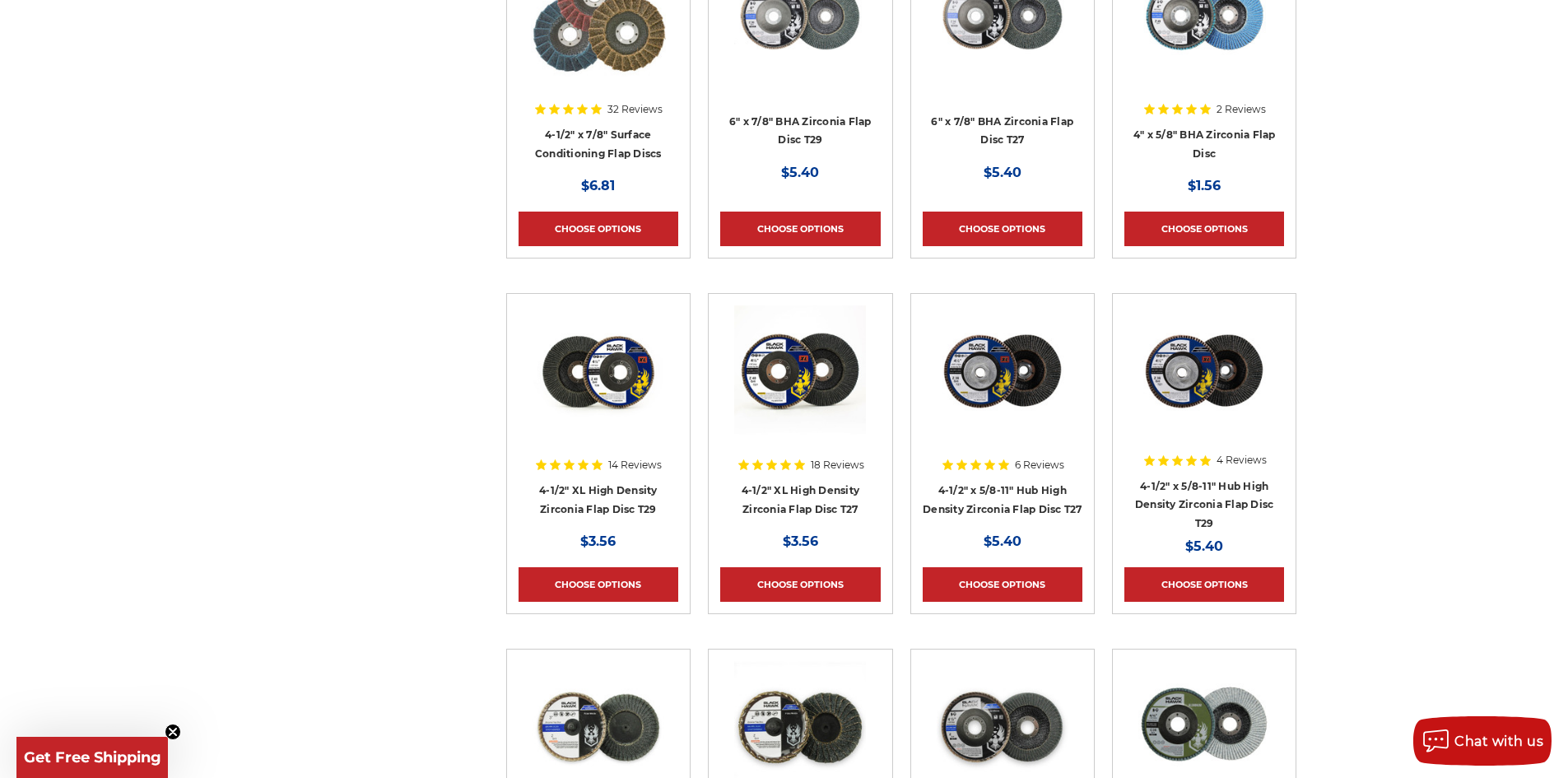
scroll to position [823, 0]
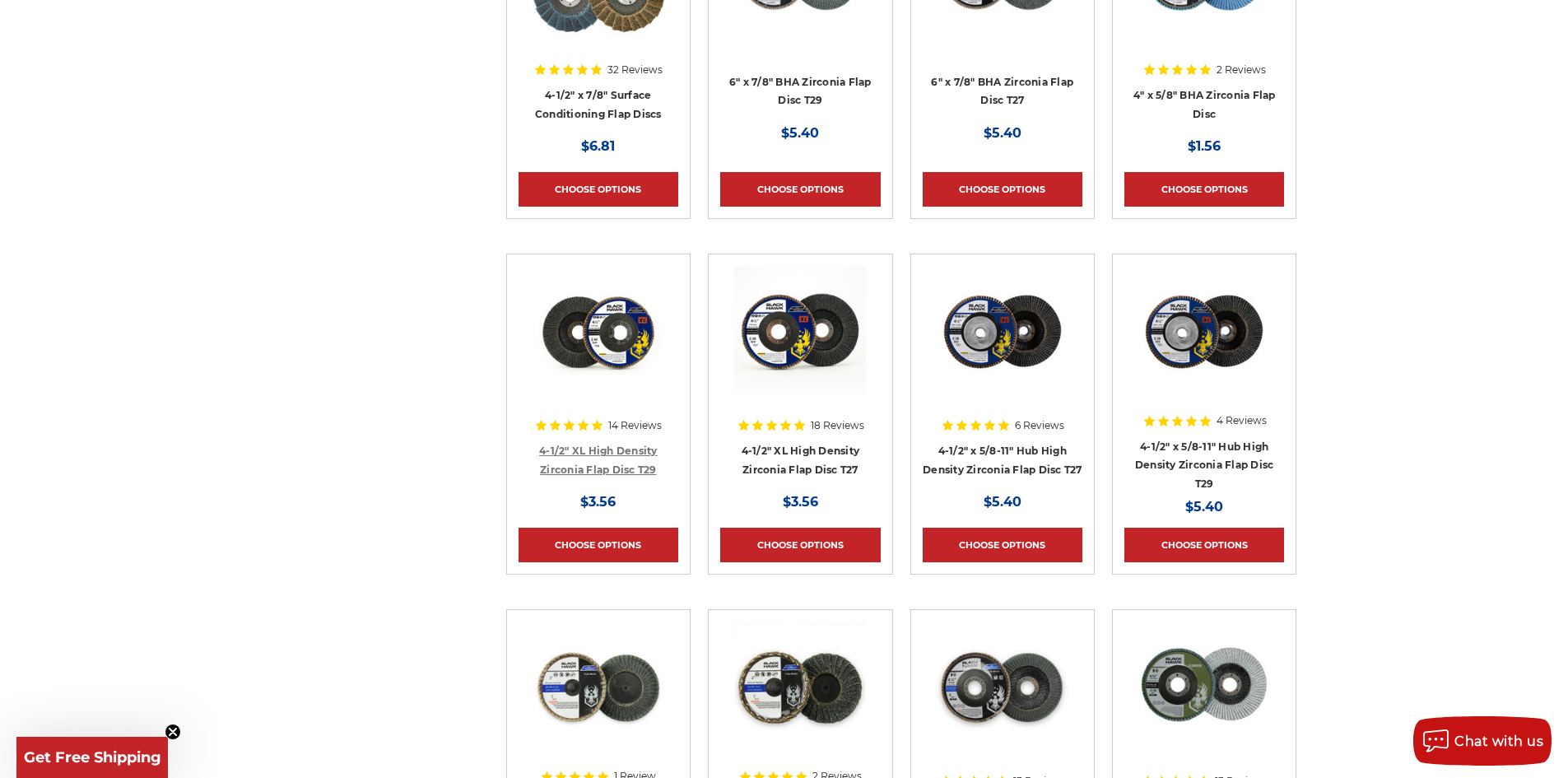
click at [612, 468] on link "4-1/2" XL High Density Zirconia Flap Disc T29" at bounding box center [598, 460] width 118 height 31
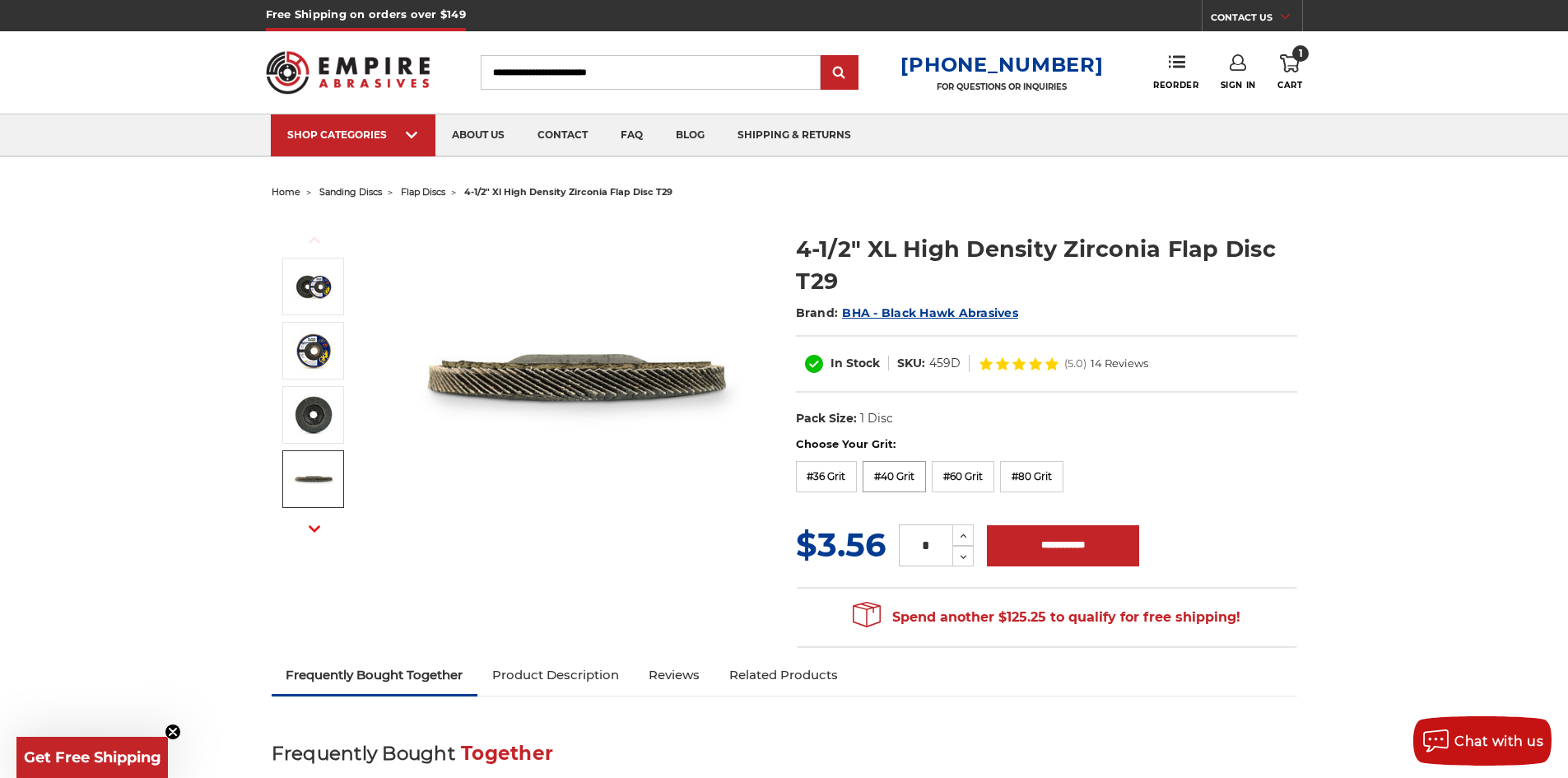
click at [872, 473] on label "#40 Grit" at bounding box center [894, 476] width 63 height 31
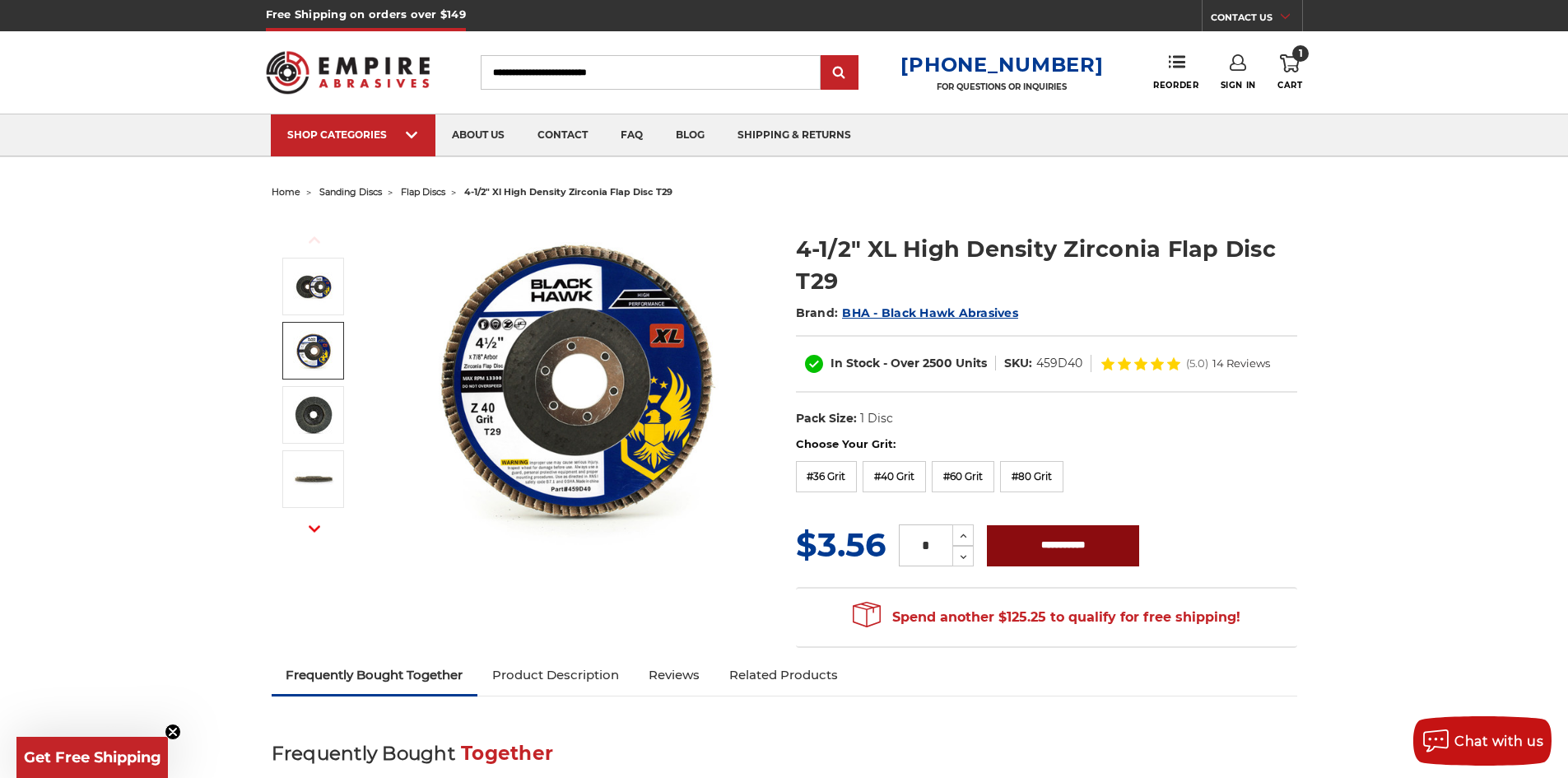
click at [1108, 553] on input "**********" at bounding box center [1063, 545] width 152 height 41
type input "**********"
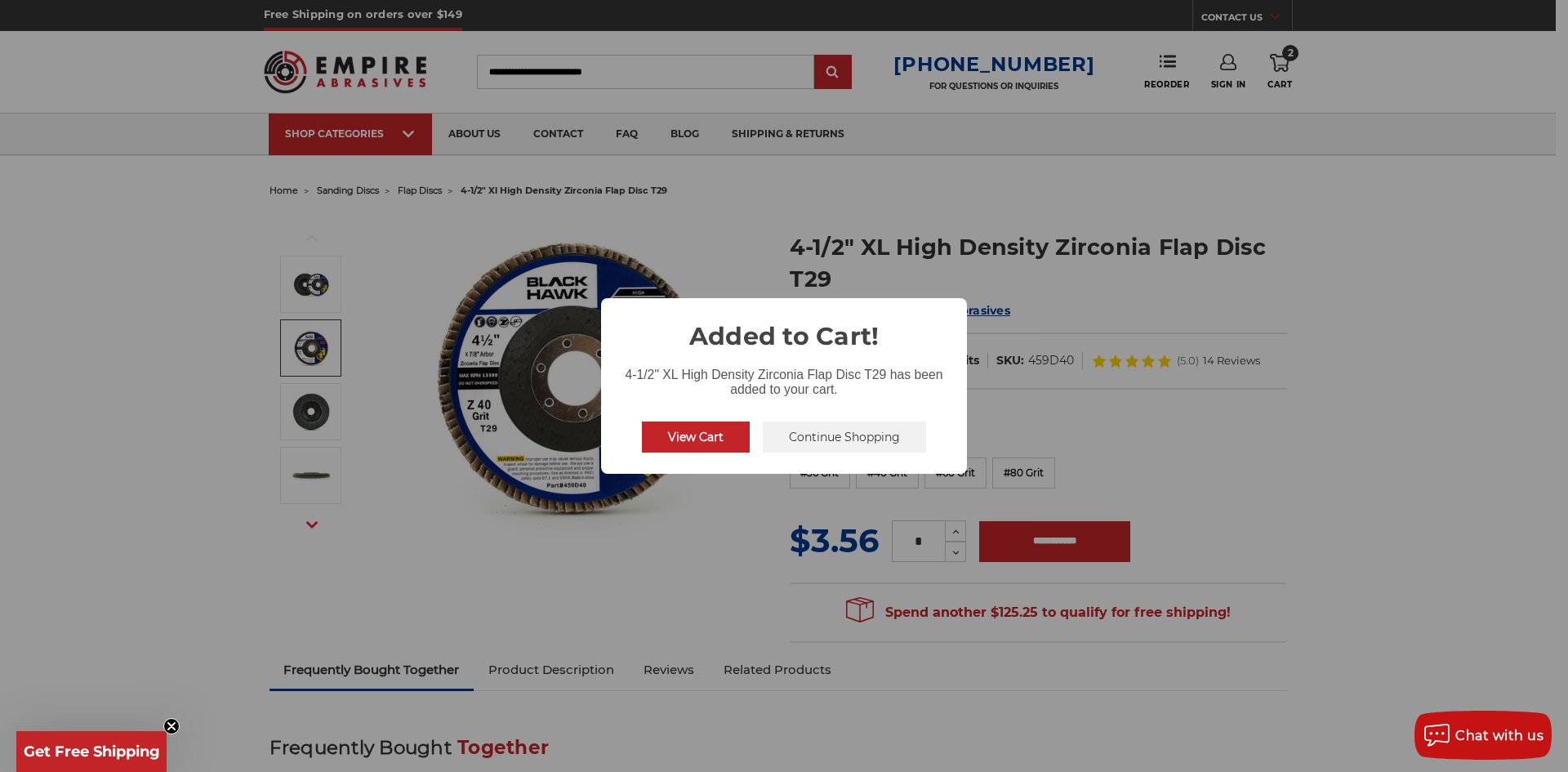
click at [822, 436] on button "Continue Shopping" at bounding box center [845, 437] width 163 height 31
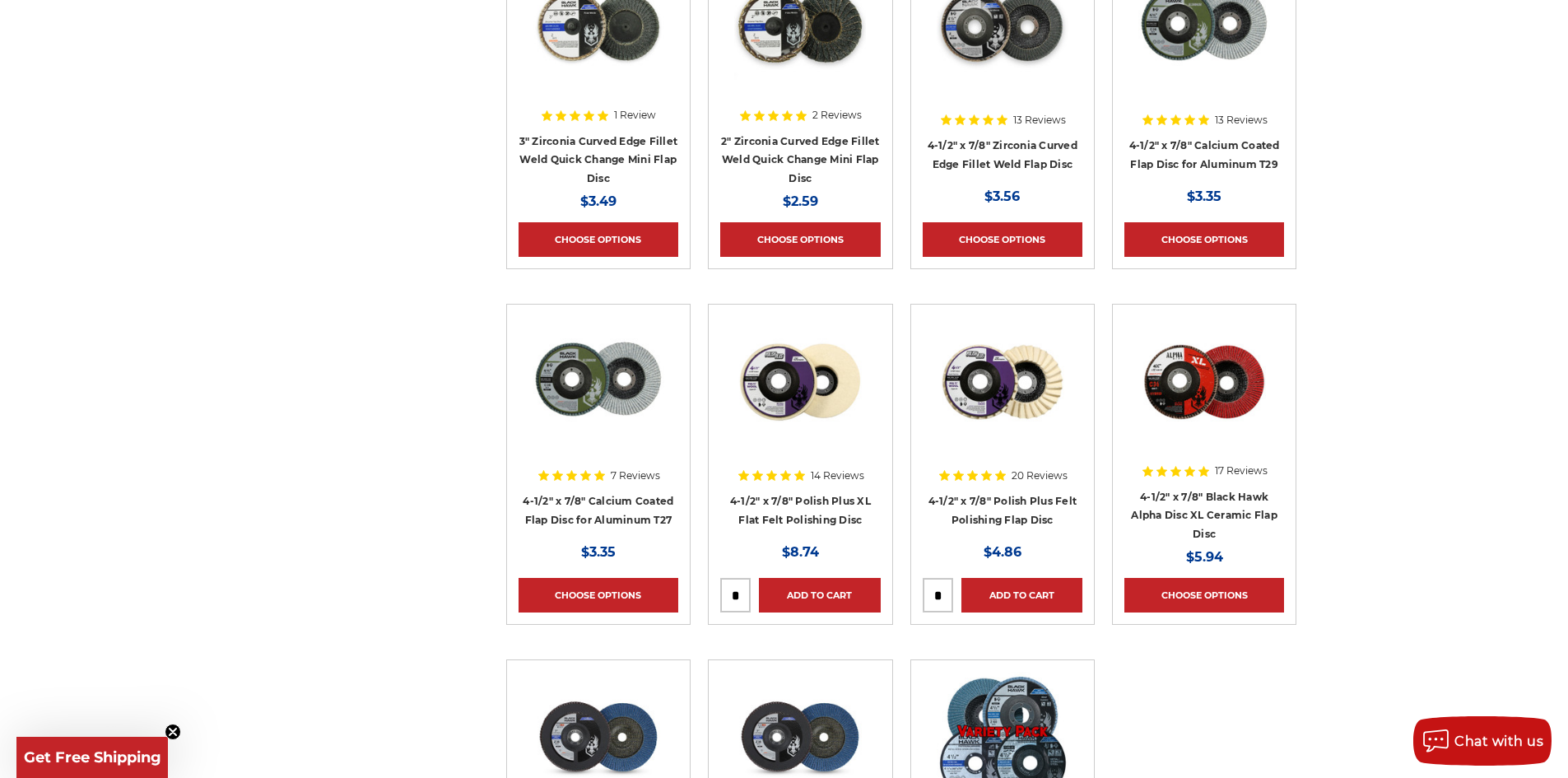
scroll to position [1565, 0]
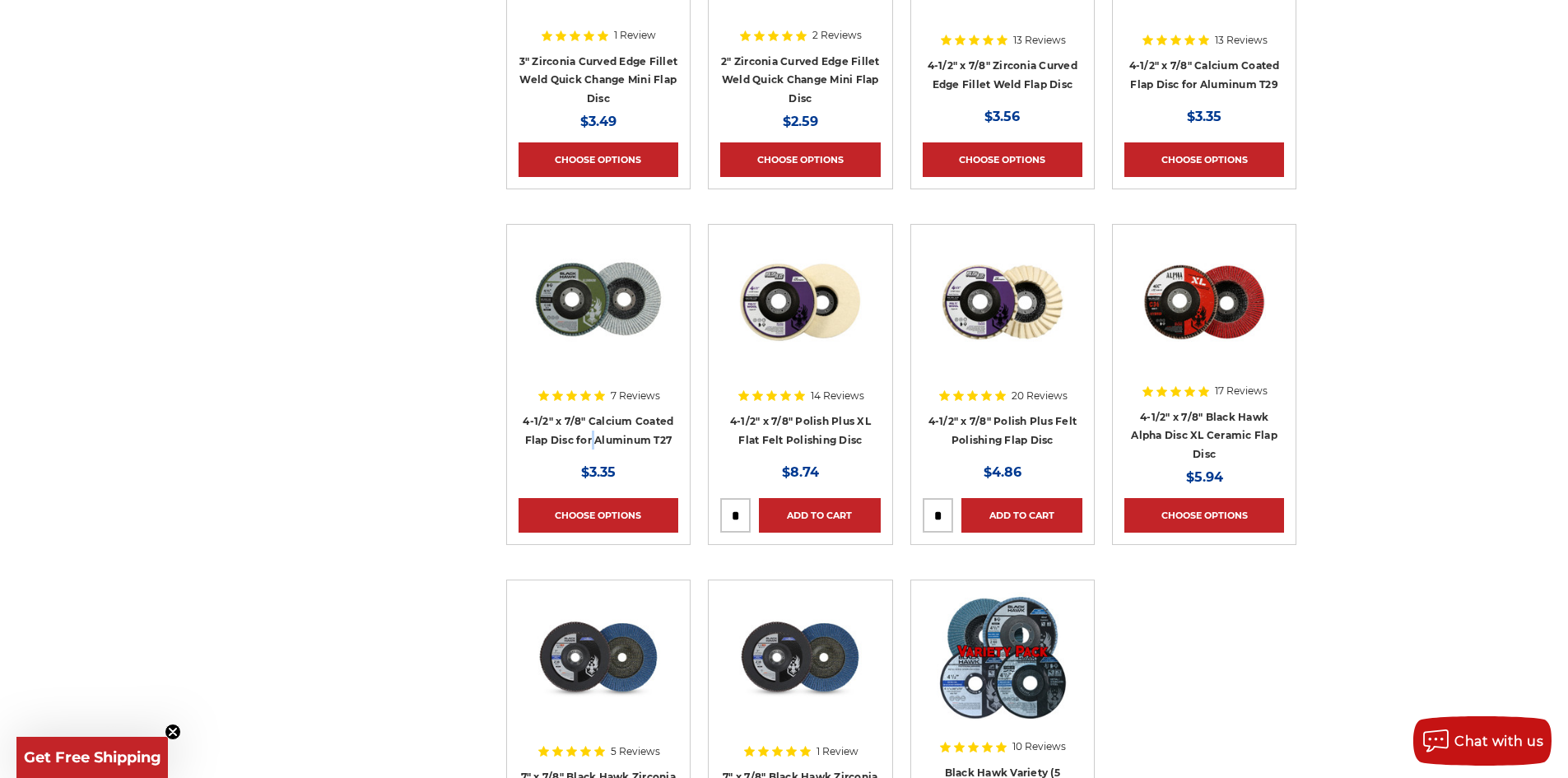
click at [593, 430] on h4 "4-1/2" x 7/8" Calcium Coated Flap Disc for Aluminum T27" at bounding box center [598, 434] width 160 height 46
click at [613, 436] on link "4-1/2" x 7/8" Calcium Coated Flap Disc for Aluminum T27" at bounding box center [597, 430] width 150 height 31
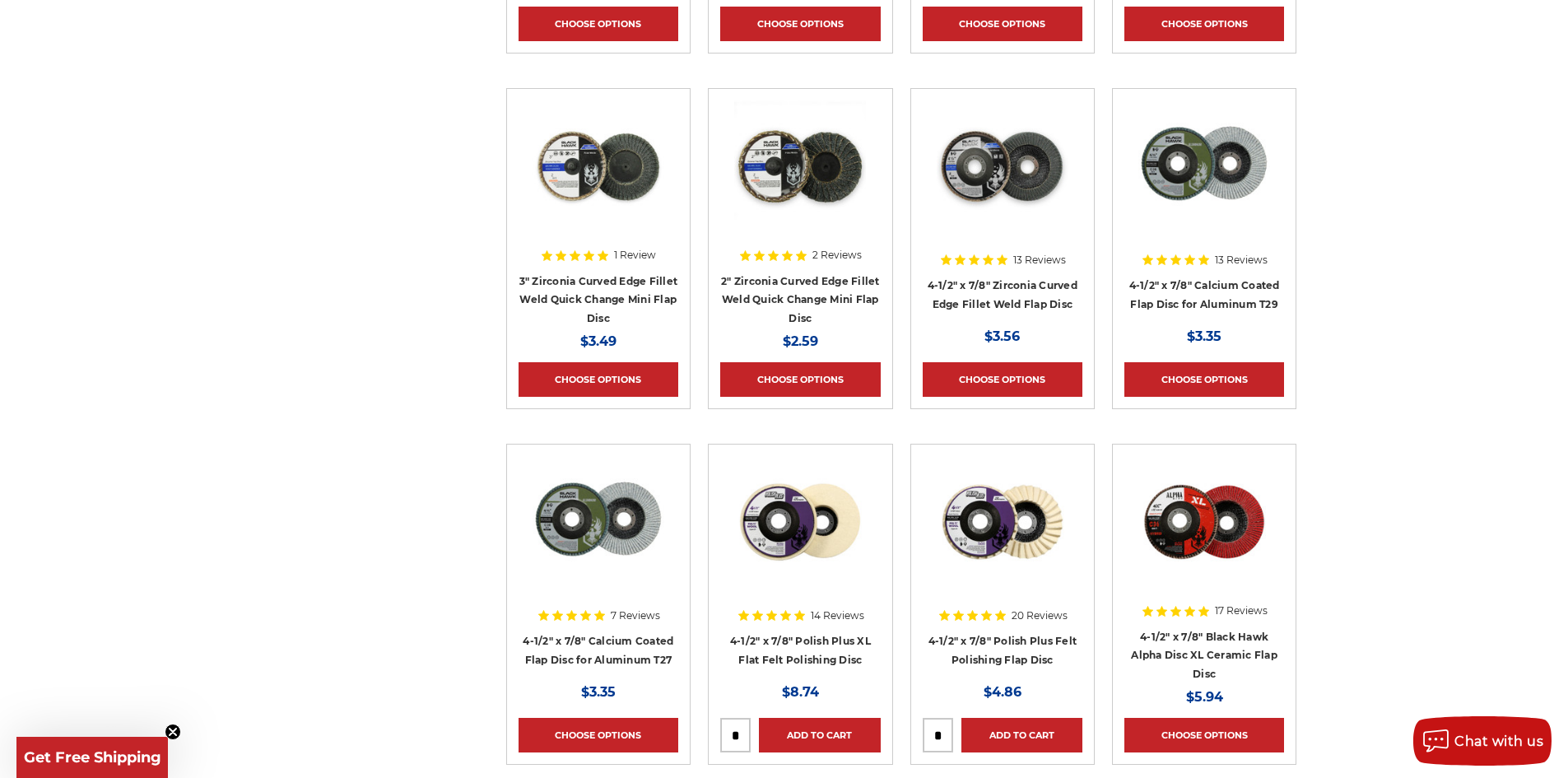
scroll to position [1482, 0]
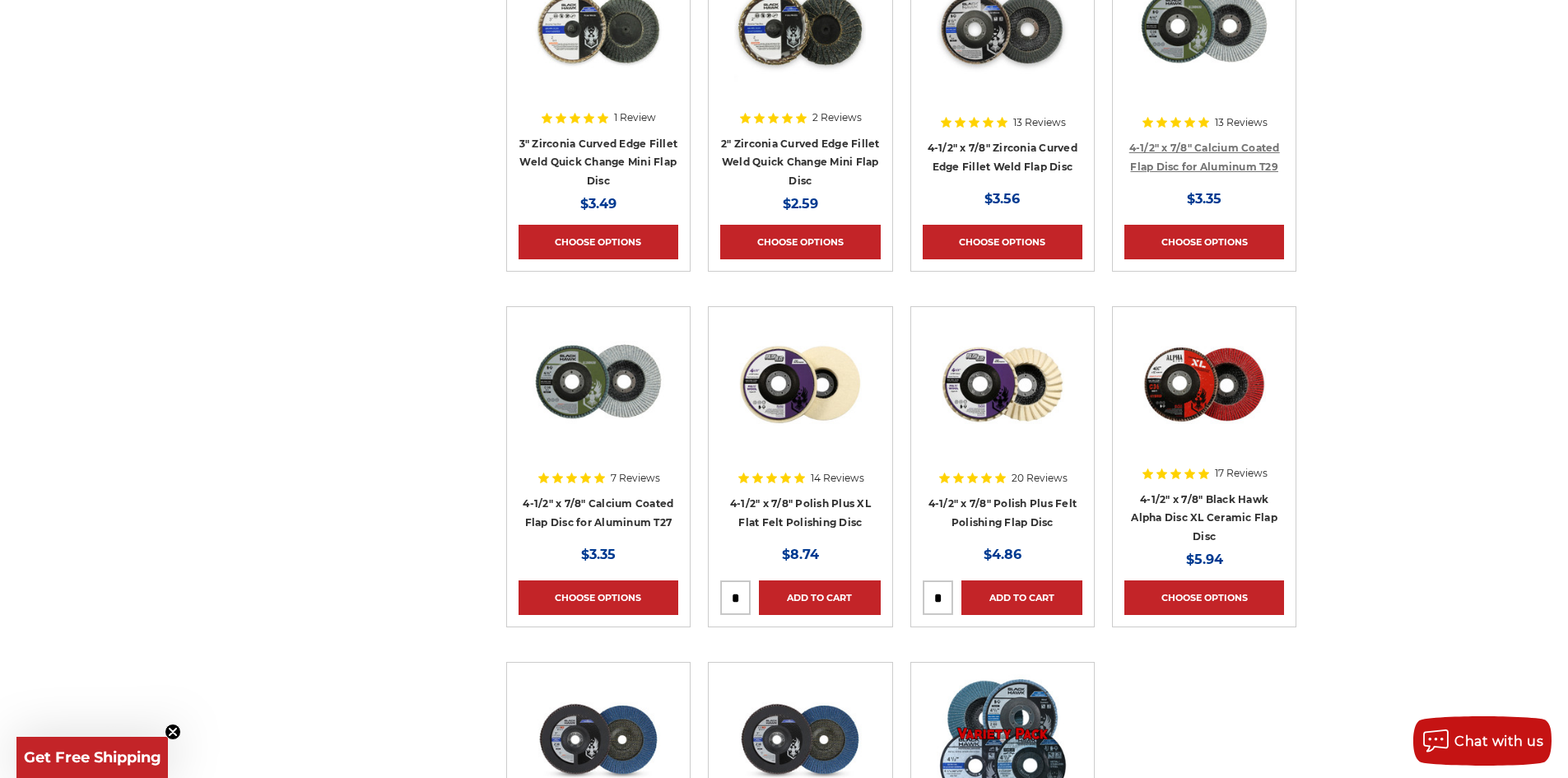
click at [1252, 168] on link "4-1/2" x 7/8" Calcium Coated Flap Disc for Aluminum T29" at bounding box center [1205, 157] width 150 height 31
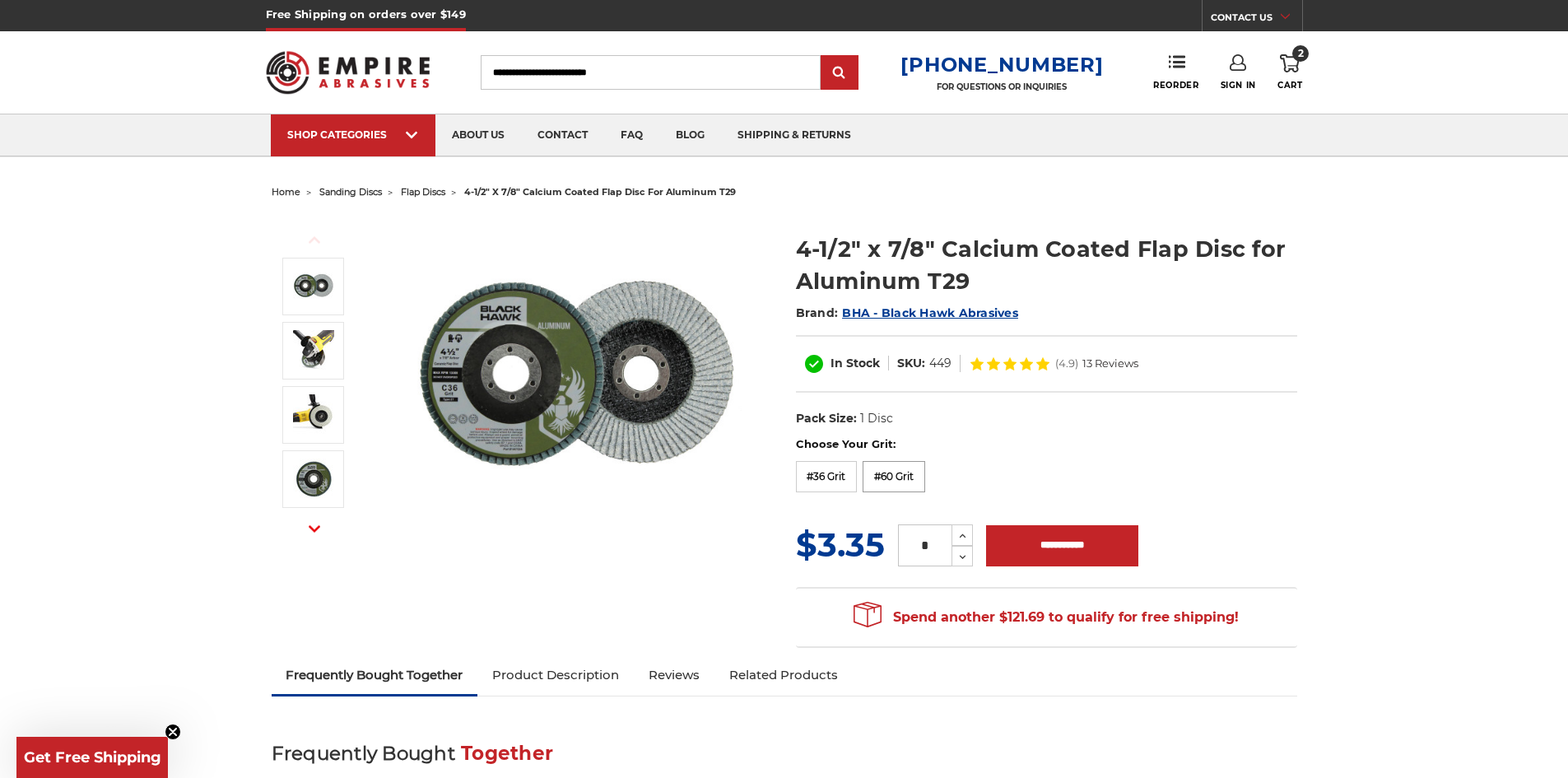
click at [902, 482] on label "#60 Grit" at bounding box center [894, 476] width 62 height 31
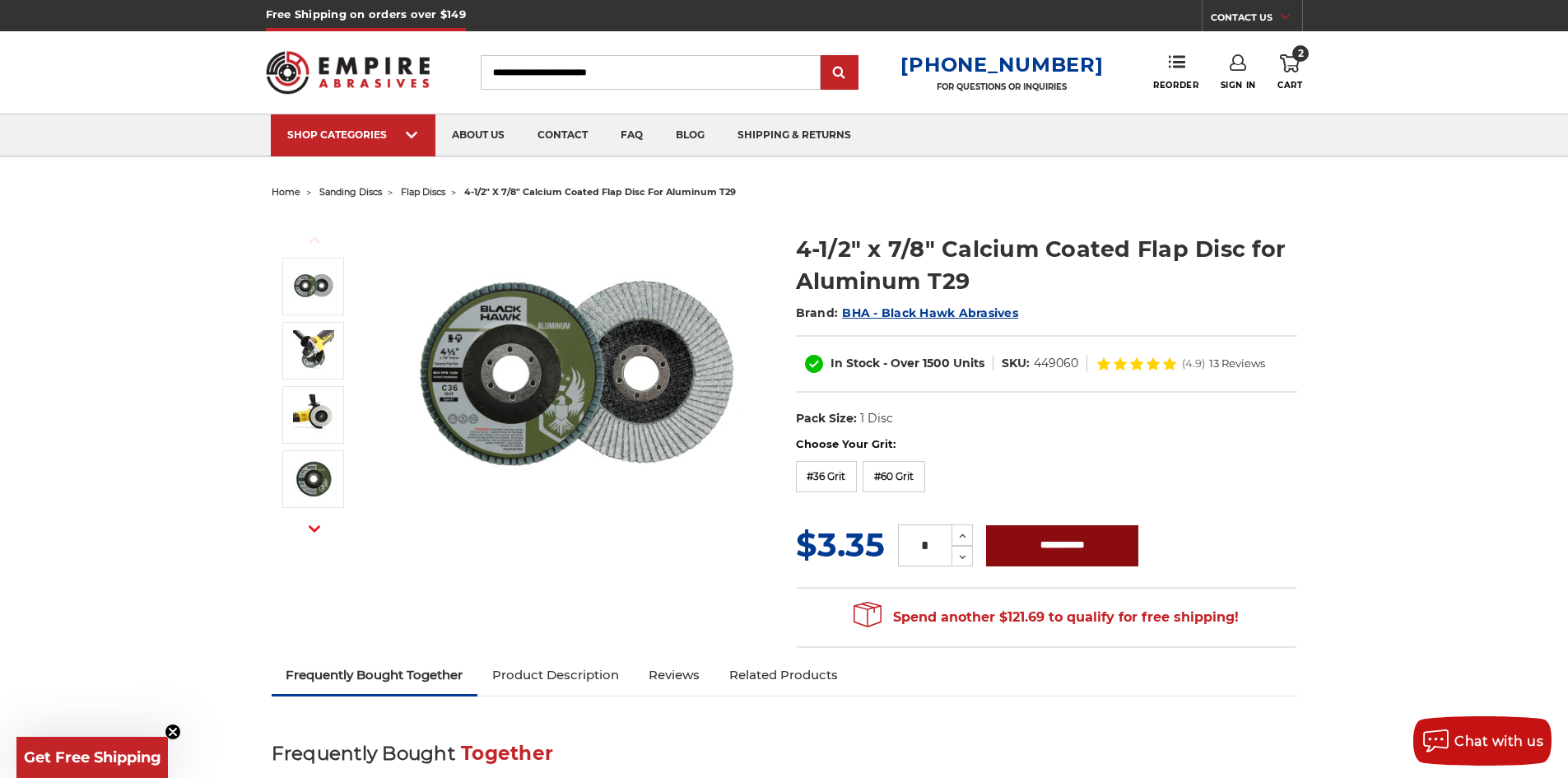
click at [1018, 541] on input "**********" at bounding box center [1062, 545] width 152 height 41
type input "**********"
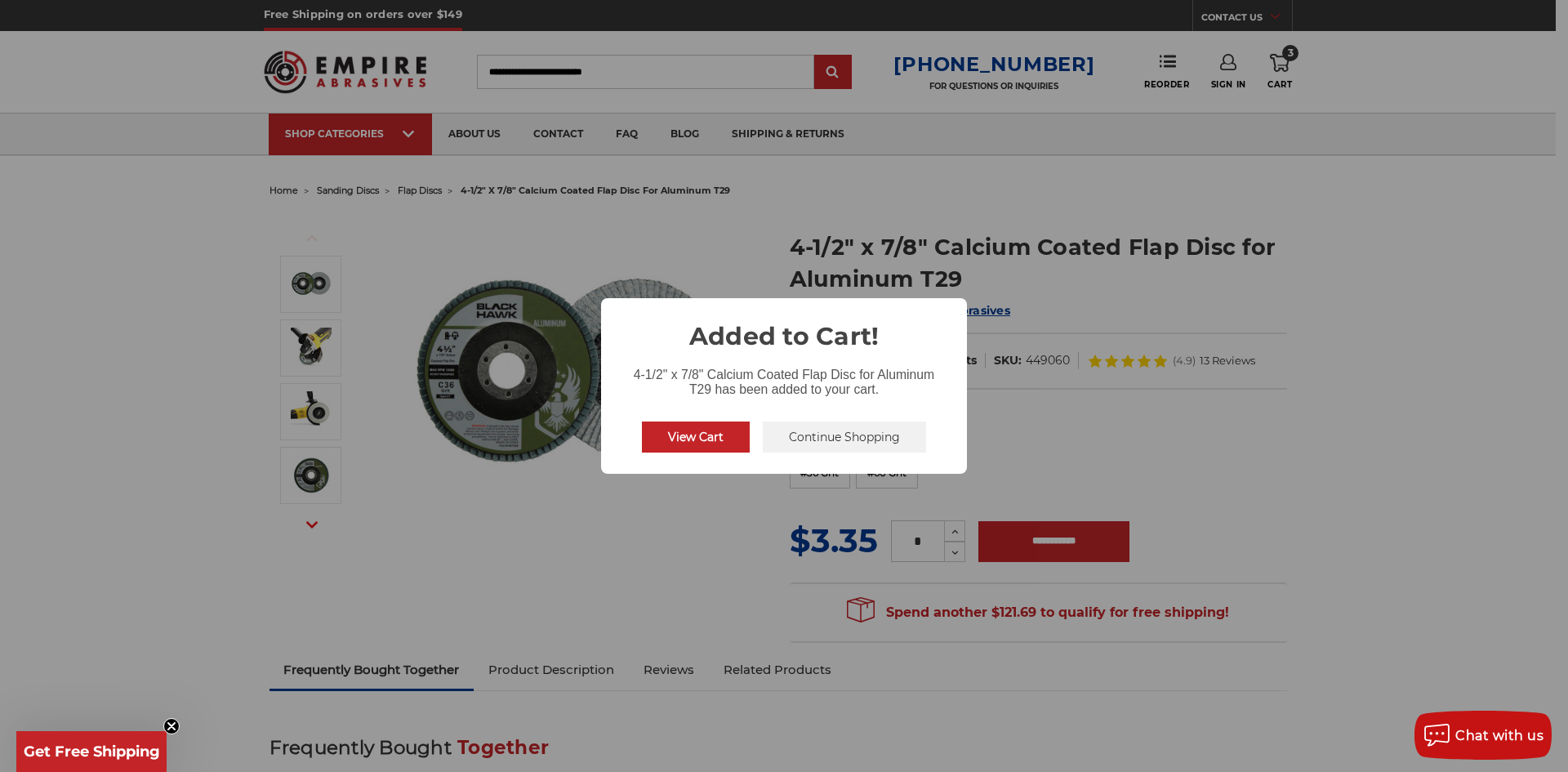
click at [838, 447] on button "Continue Shopping" at bounding box center [845, 437] width 163 height 31
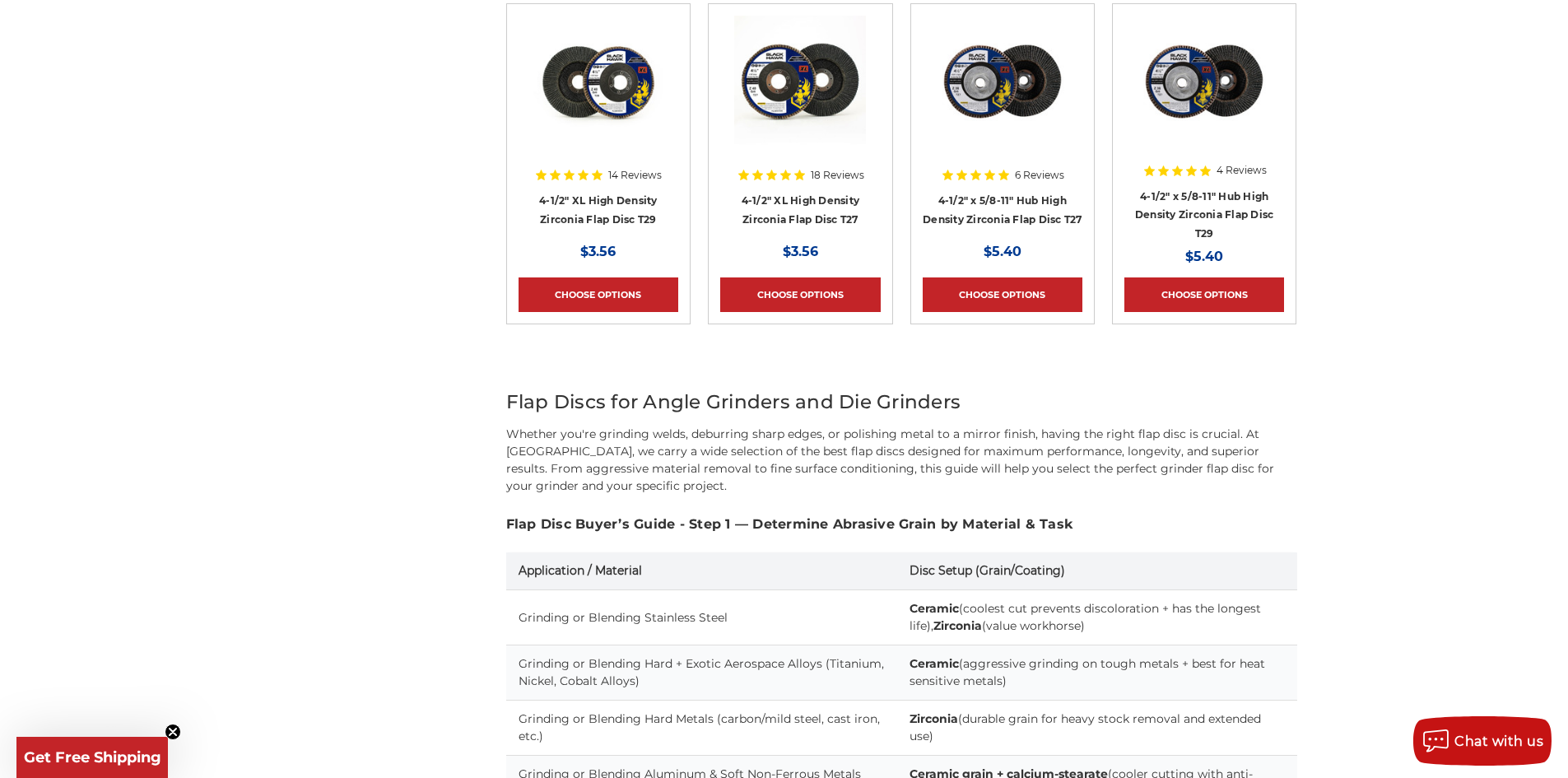
scroll to position [988, 0]
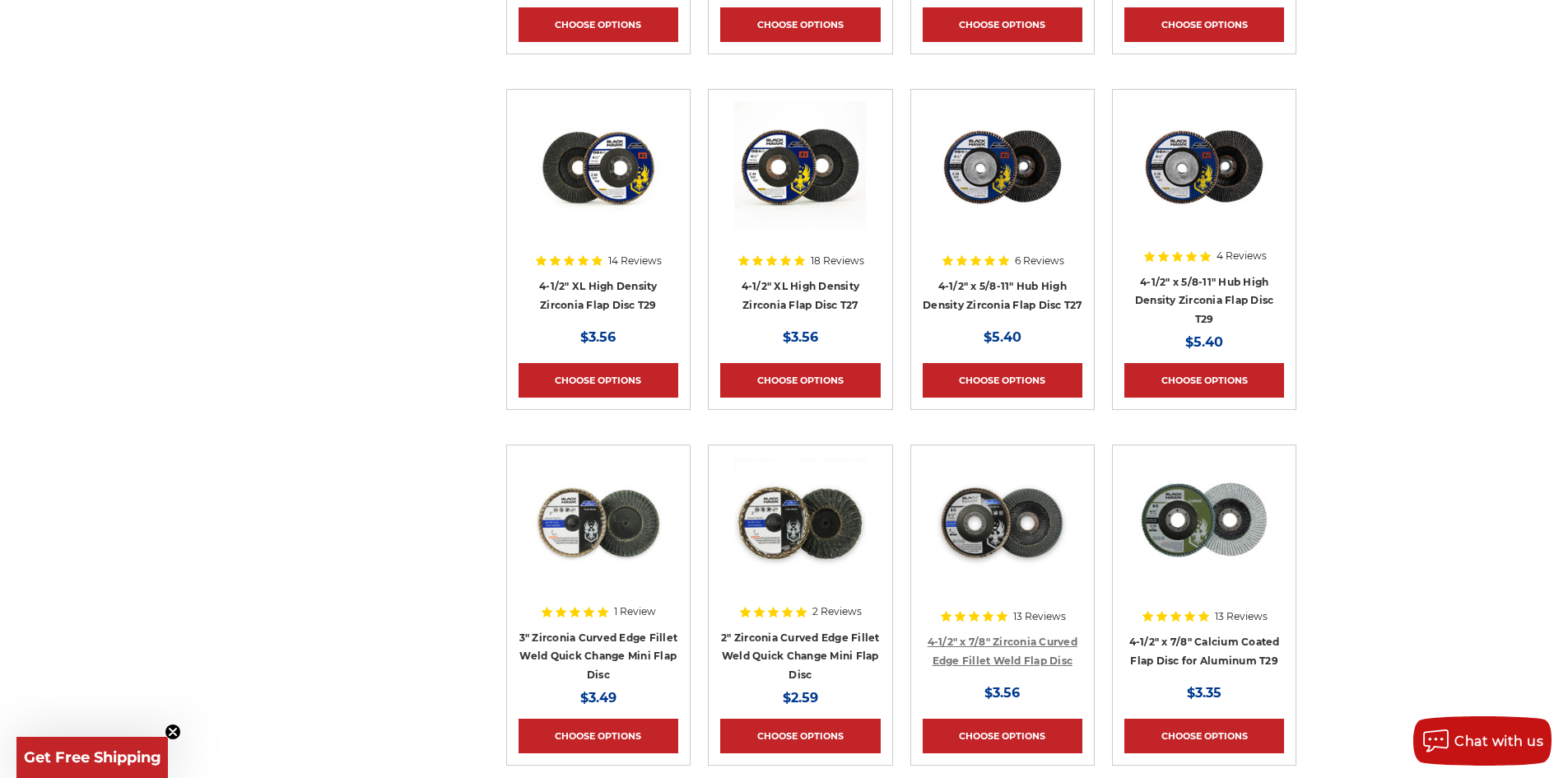
click at [1053, 658] on link "4-1/2" x 7/8" Zirconia Curved Edge Fillet Weld Flap Disc" at bounding box center [1002, 651] width 150 height 31
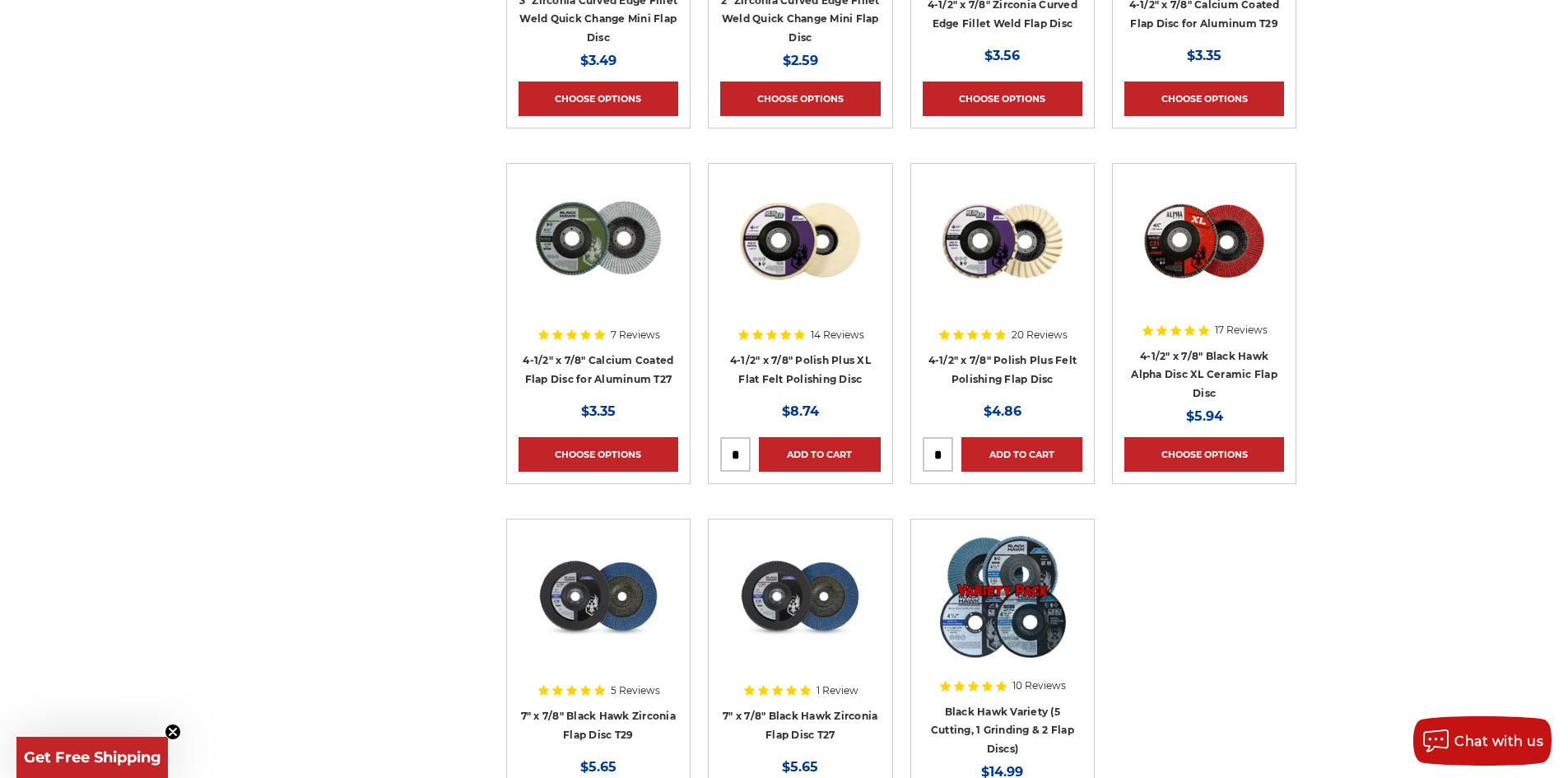
scroll to position [1647, 0]
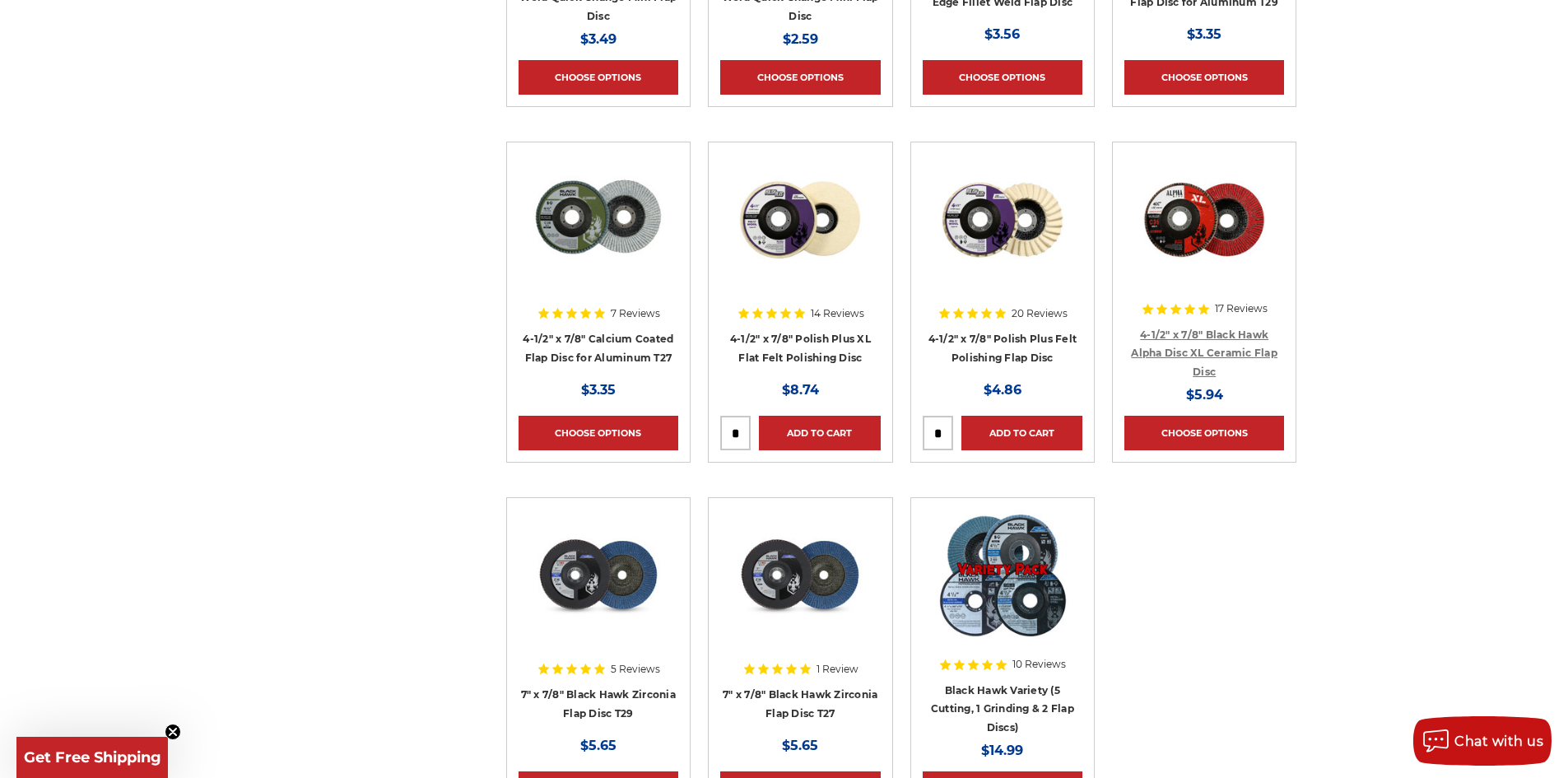
click at [1237, 330] on link "4-1/2" x 7/8" Black Hawk Alpha Disc XL Ceramic Flap Disc" at bounding box center [1204, 353] width 147 height 49
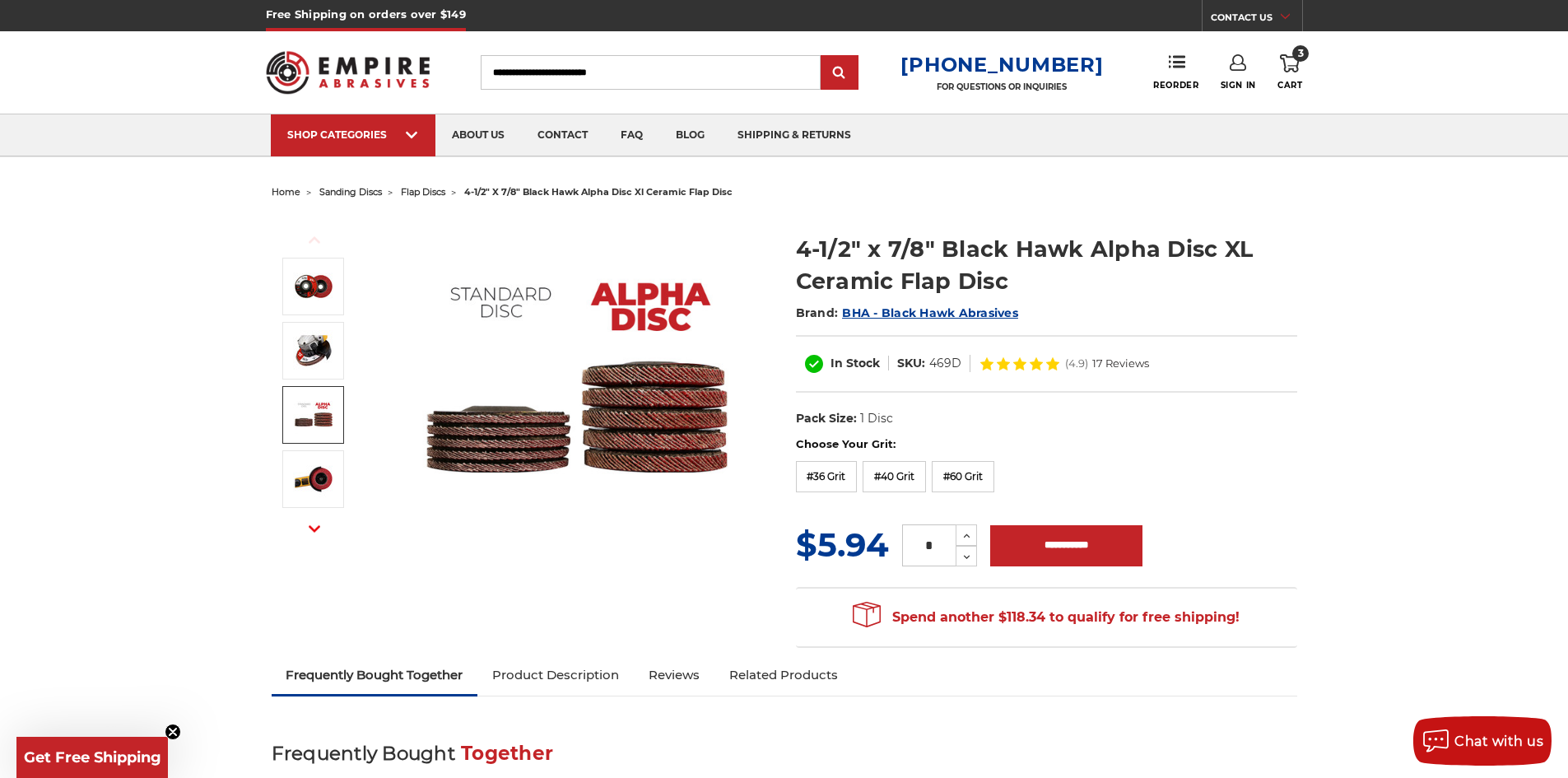
click at [311, 433] on img at bounding box center [313, 415] width 41 height 41
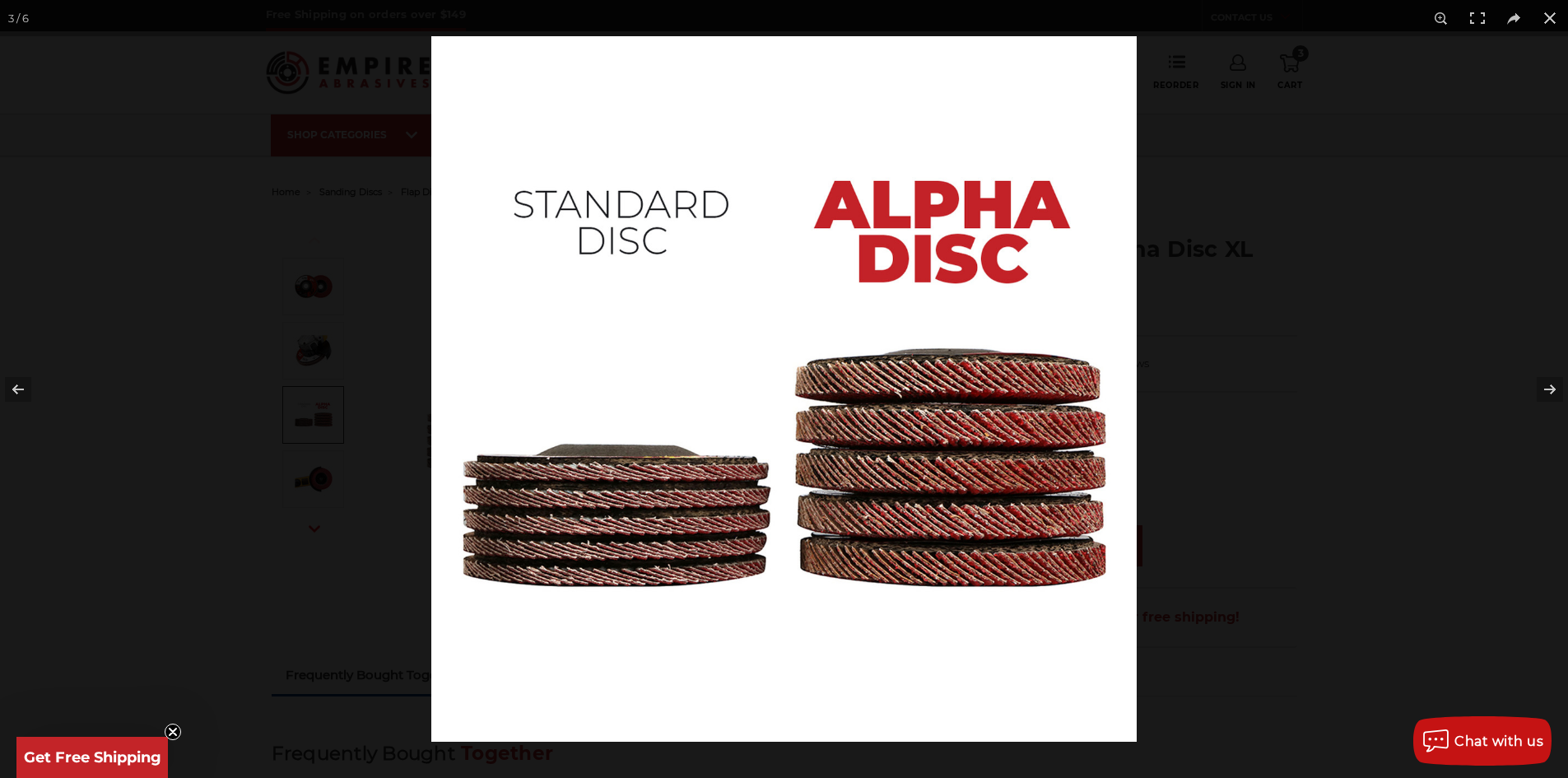
click at [605, 471] on img at bounding box center [784, 389] width 706 height 706
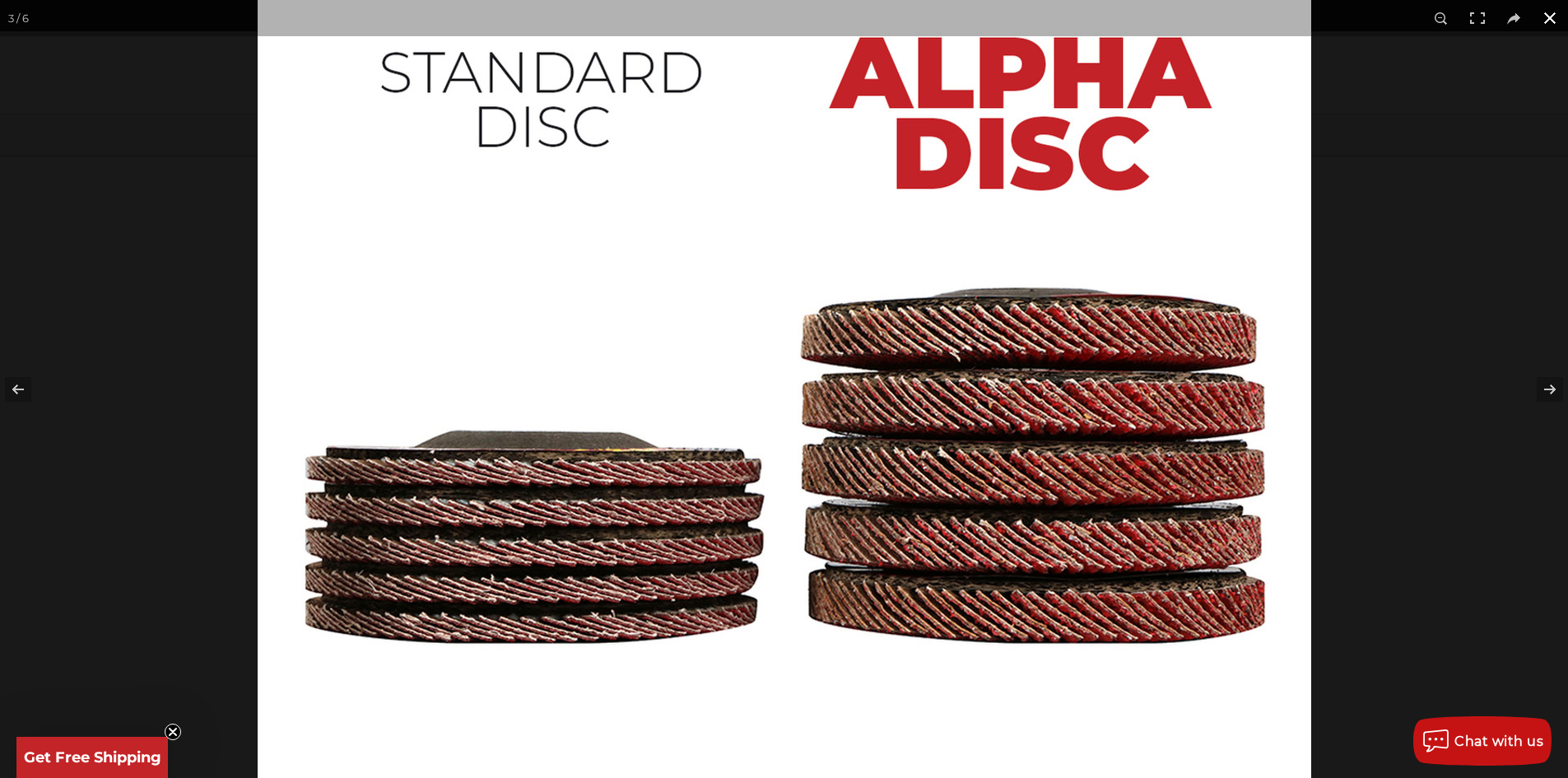
click at [1551, 16] on button at bounding box center [1550, 18] width 36 height 36
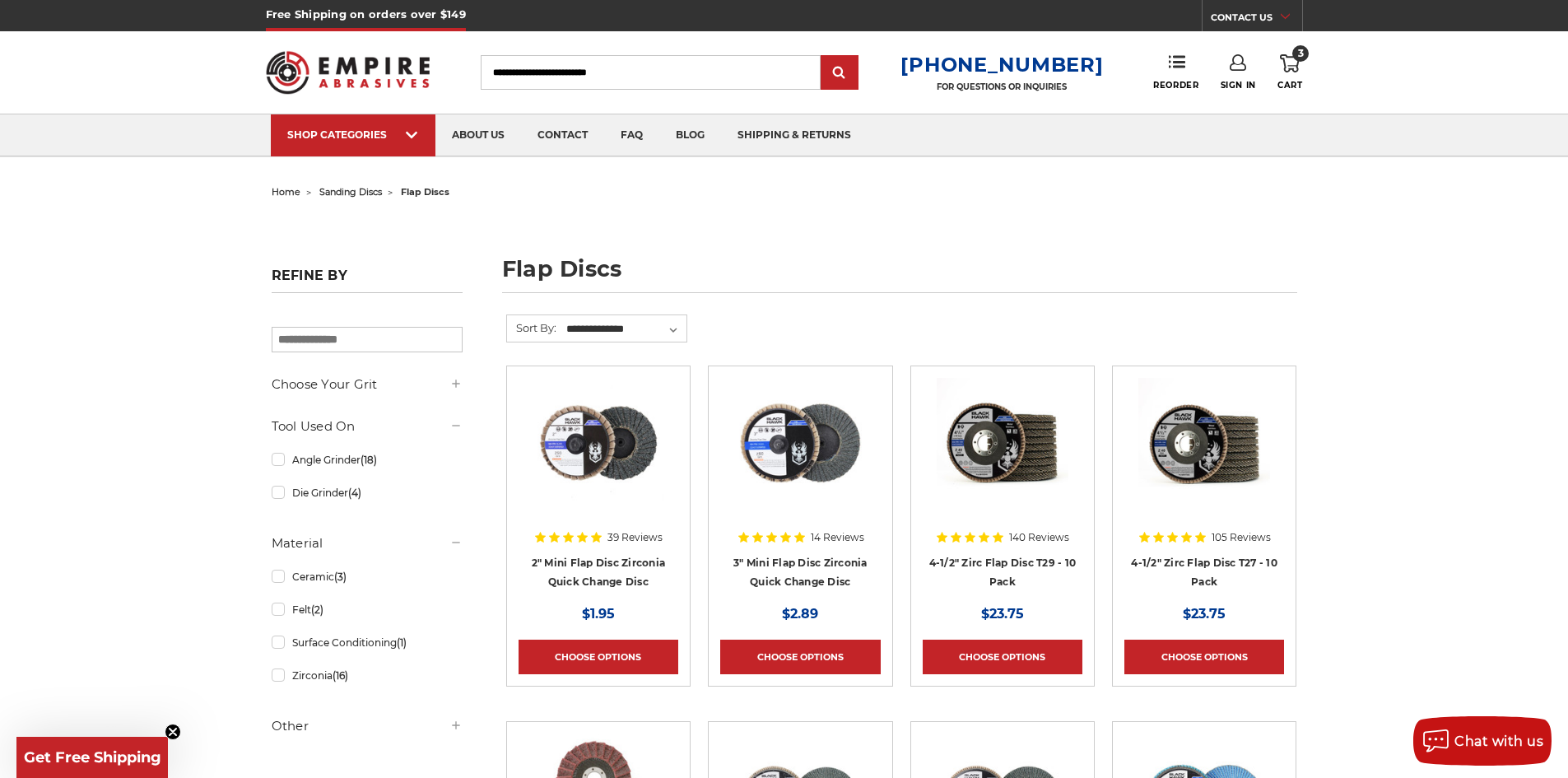
click at [1292, 57] on use at bounding box center [1290, 62] width 20 height 18
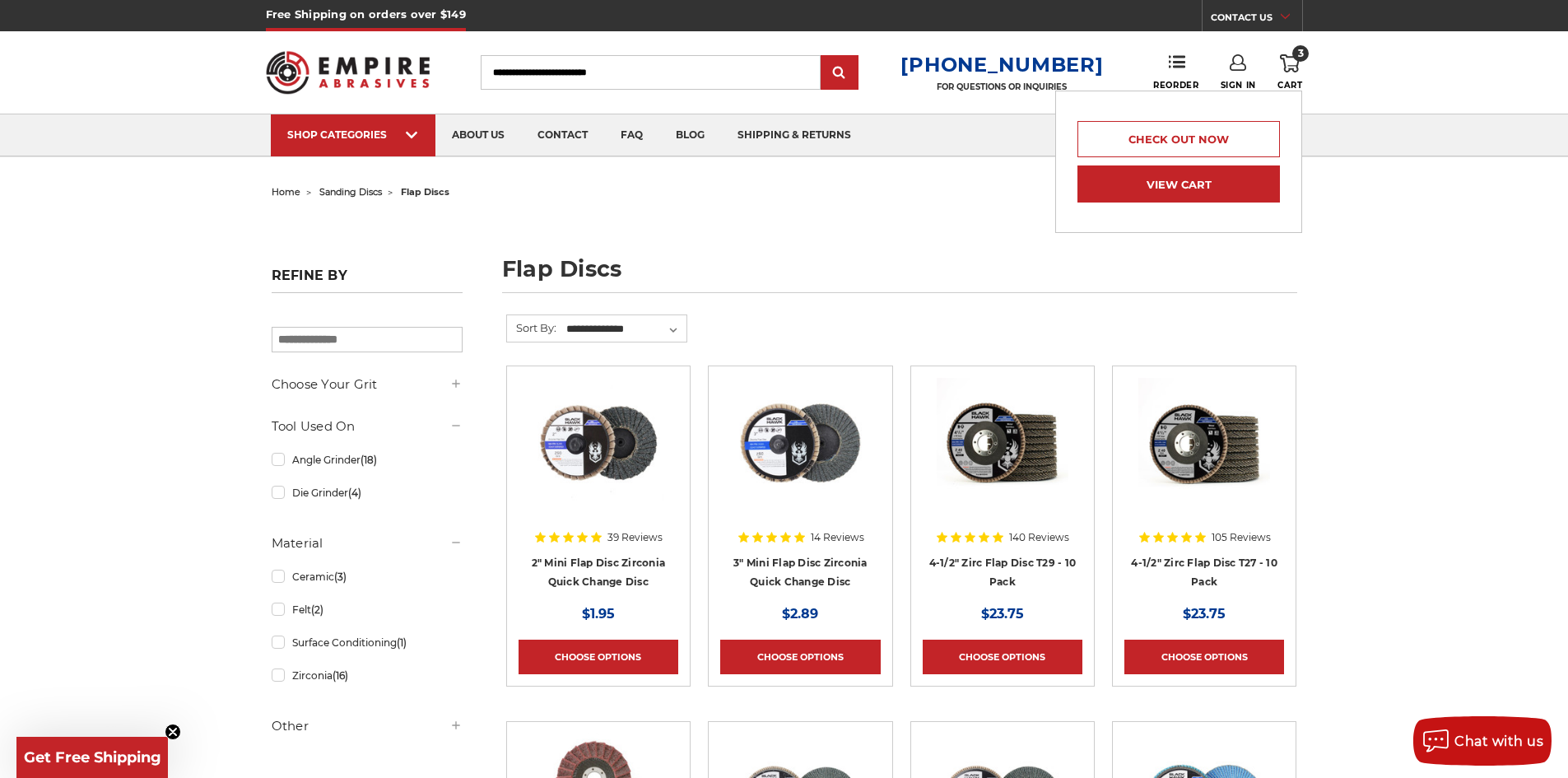
click at [1229, 174] on link "View Cart" at bounding box center [1179, 184] width 203 height 37
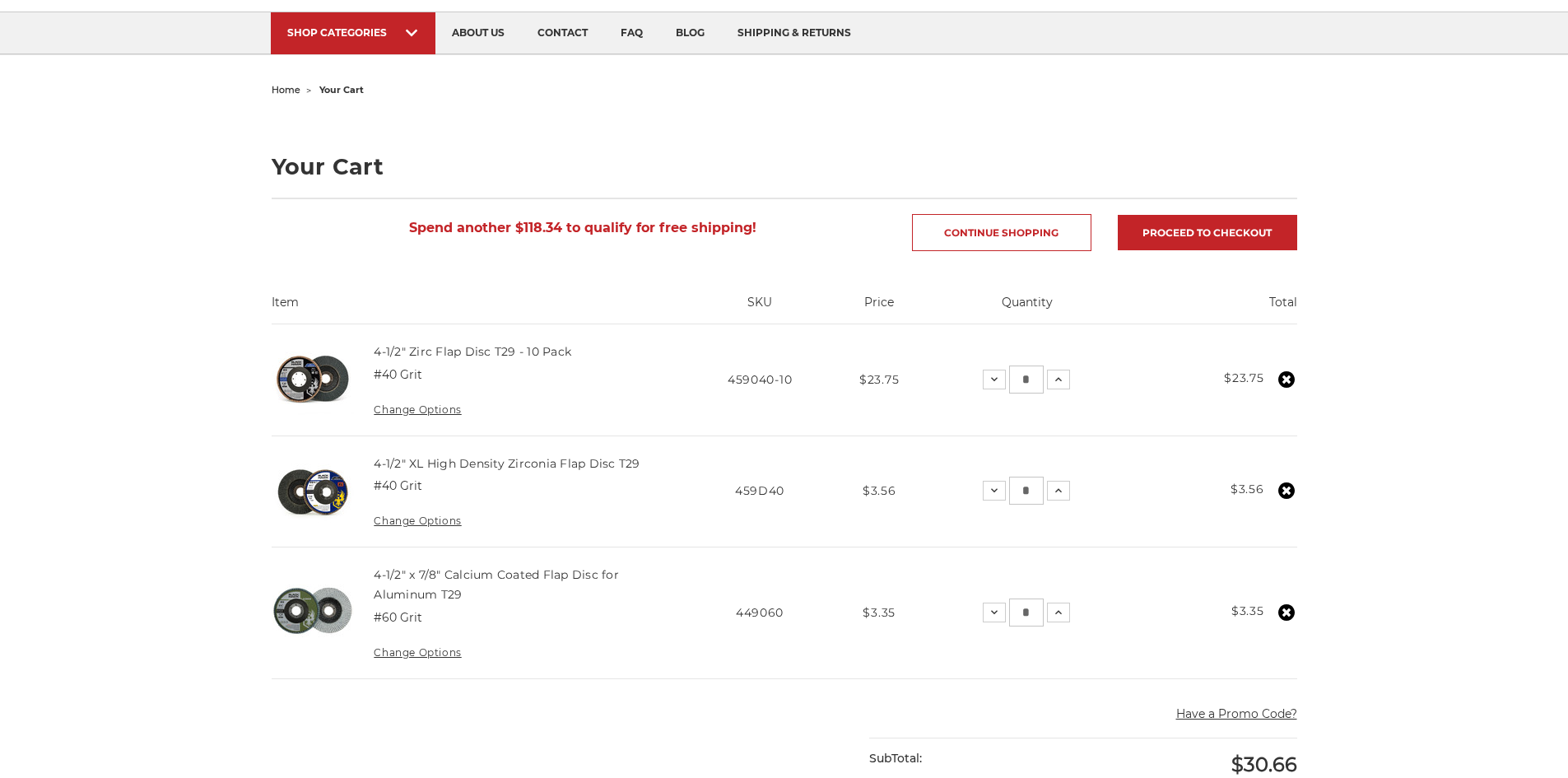
scroll to position [165, 0]
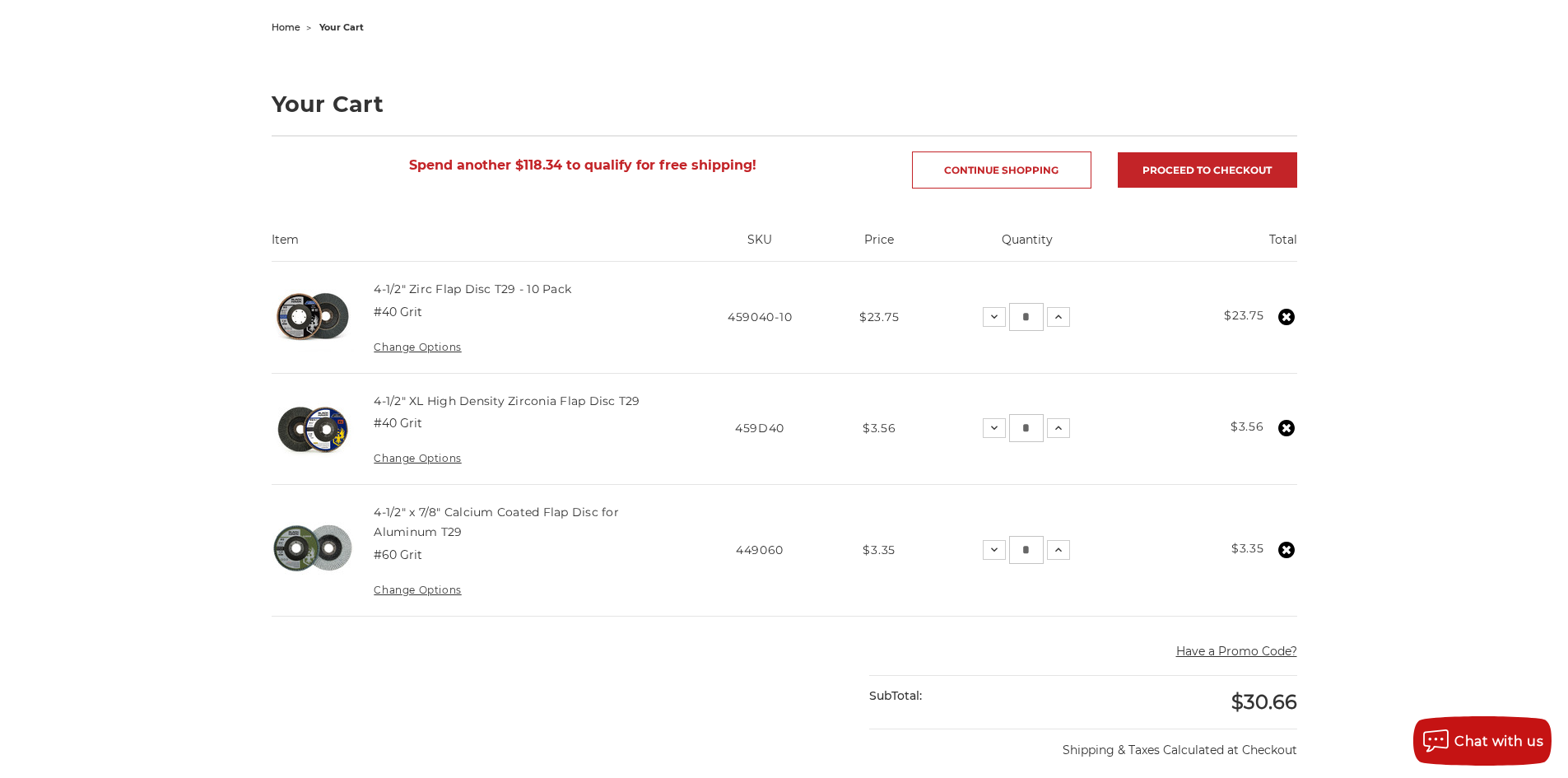
click at [1033, 433] on input "*" at bounding box center [1027, 429] width 35 height 28
type input "**"
click at [1035, 547] on input "*" at bounding box center [1024, 550] width 35 height 28
type input "**"
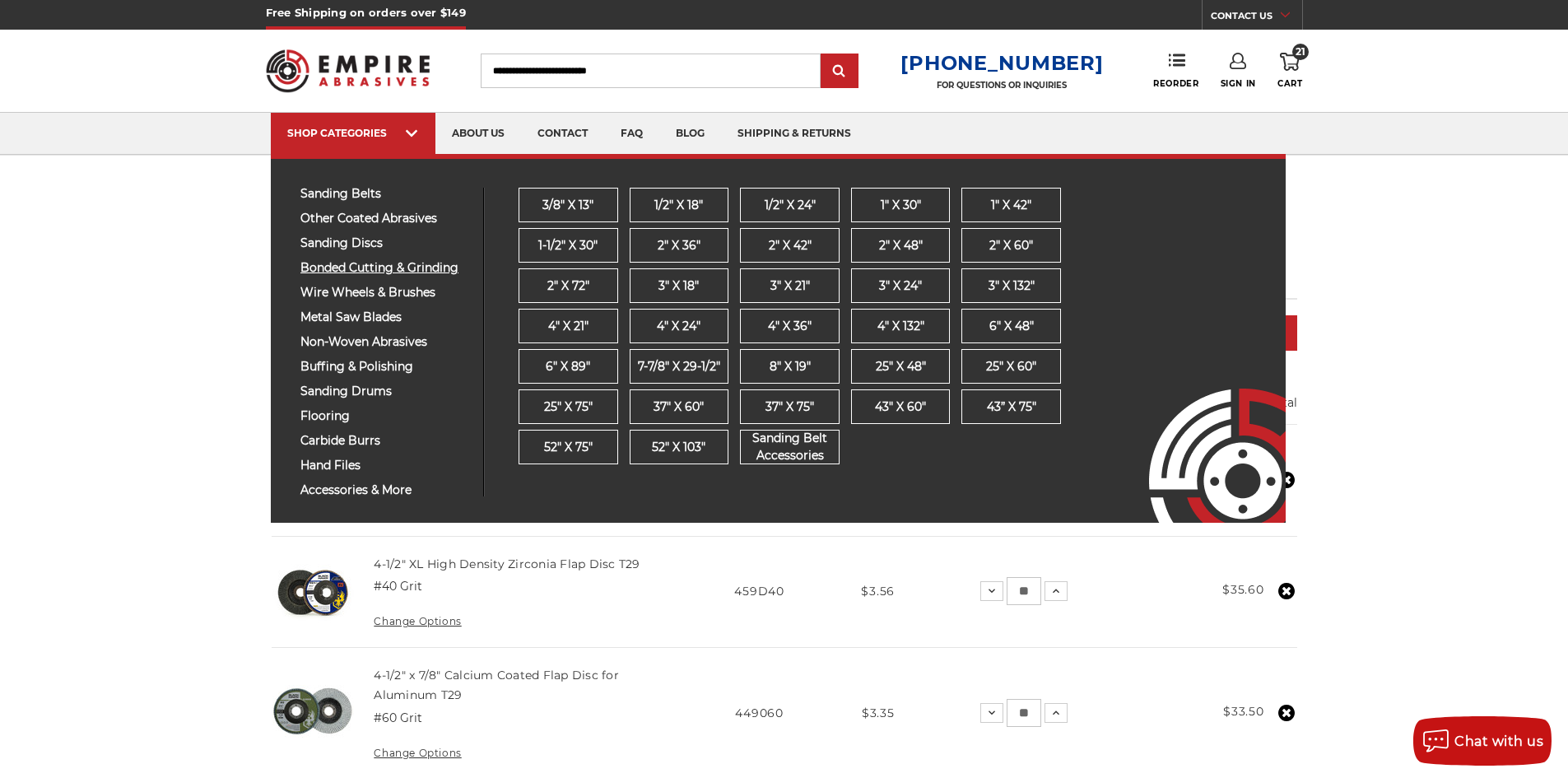
scroll to position [0, 0]
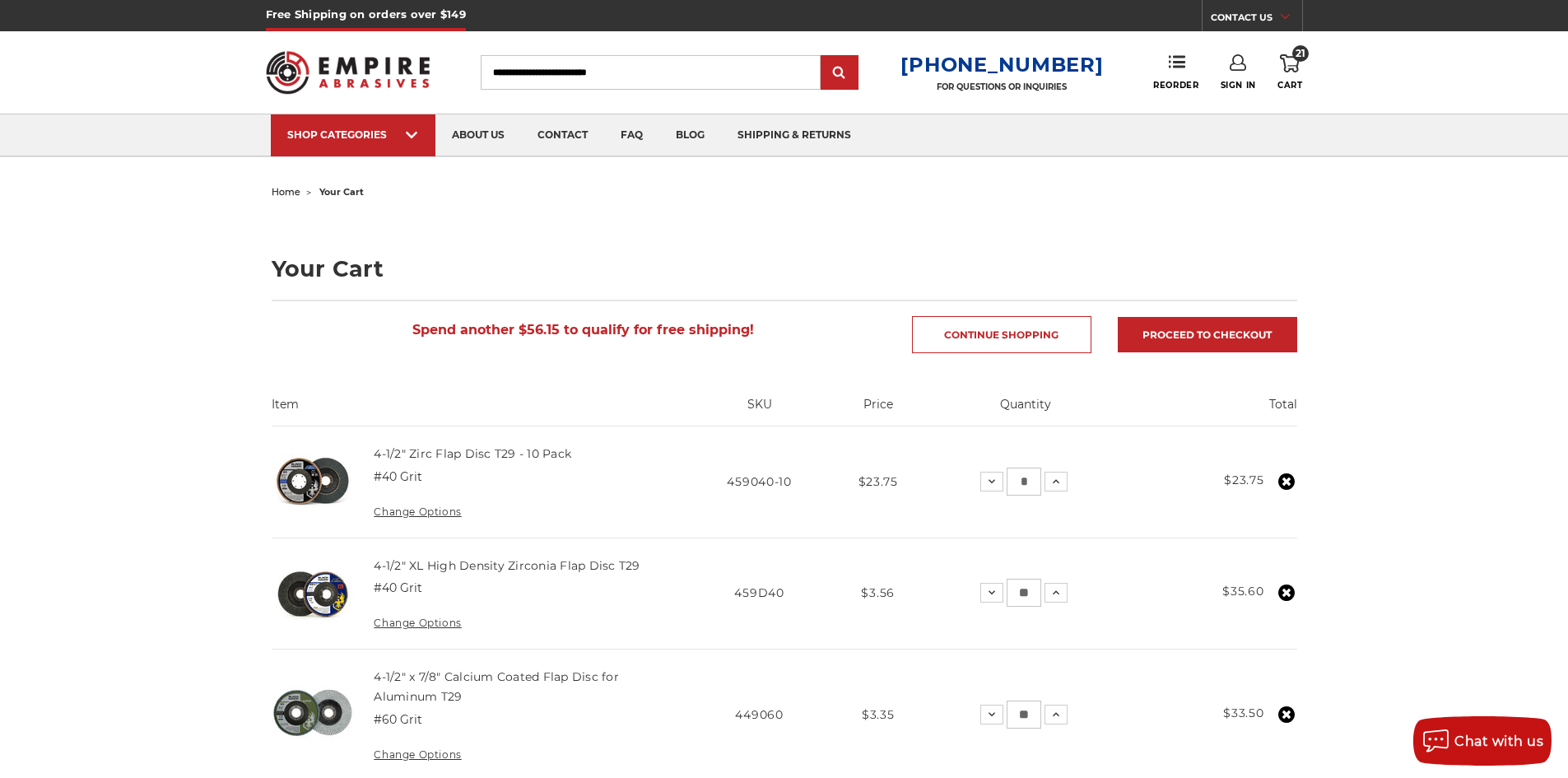
click at [346, 63] on img at bounding box center [348, 73] width 165 height 64
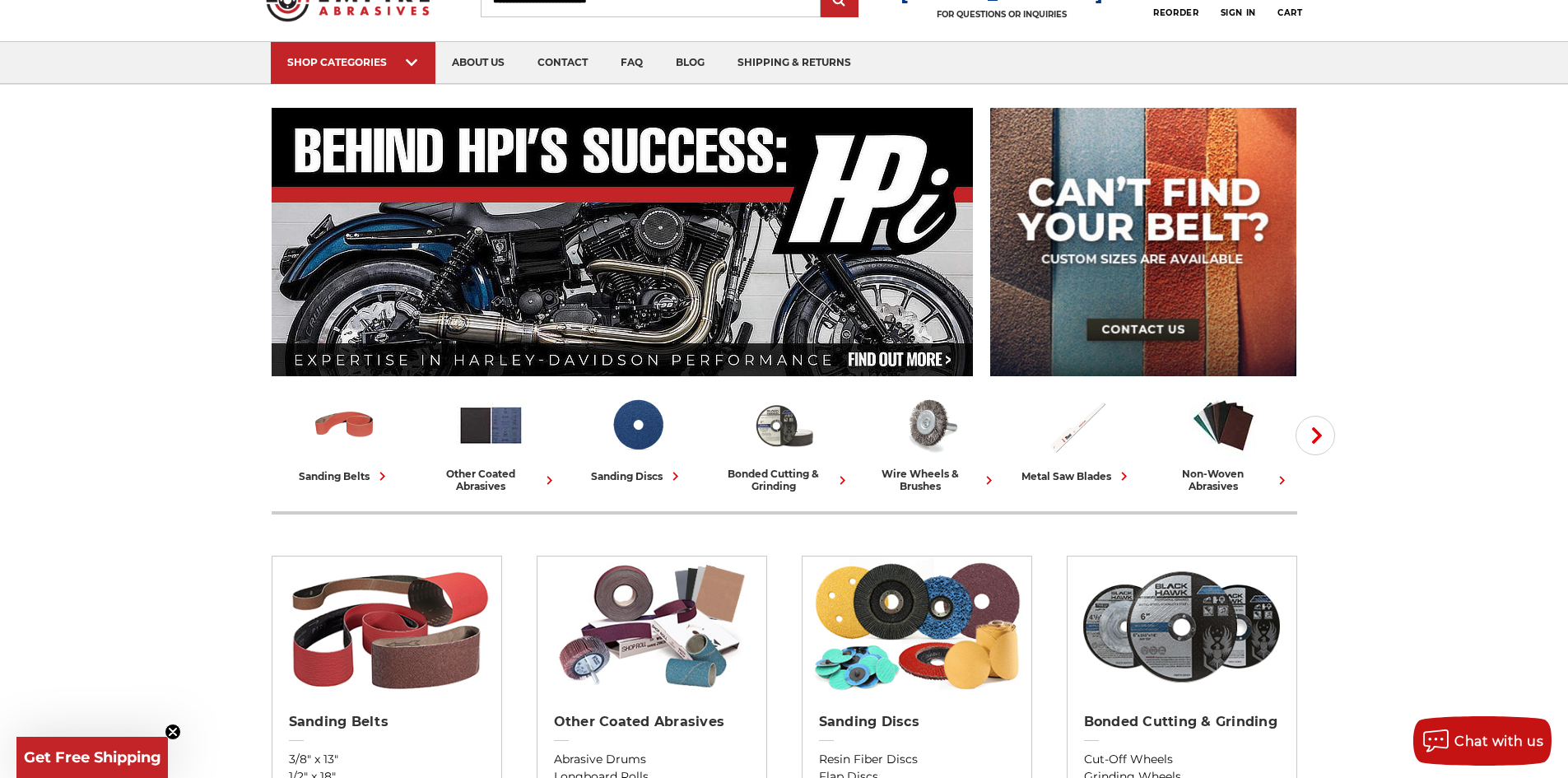
scroll to position [82, 0]
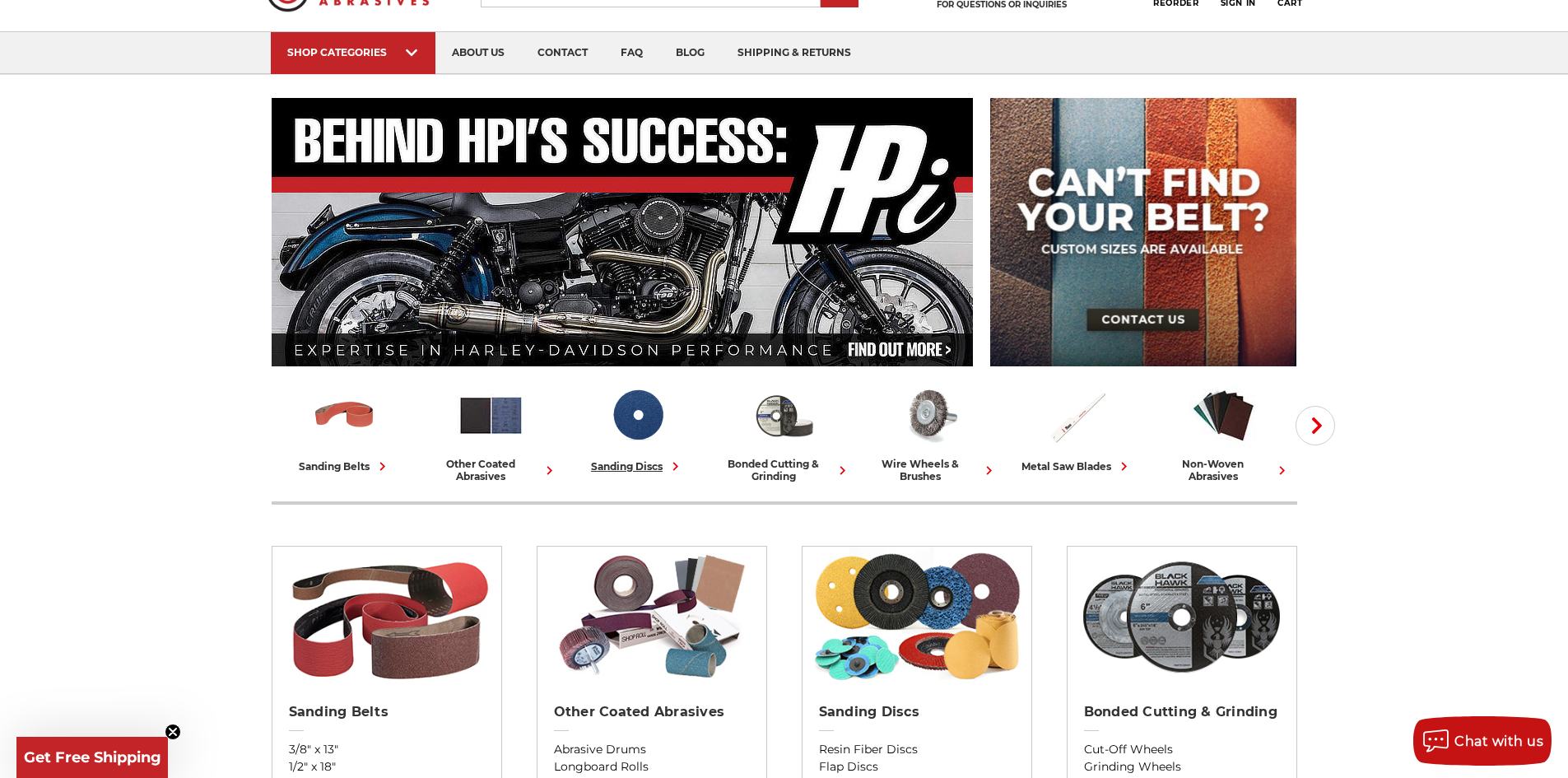
click at [658, 464] on div "sanding discs" at bounding box center [638, 467] width 93 height 17
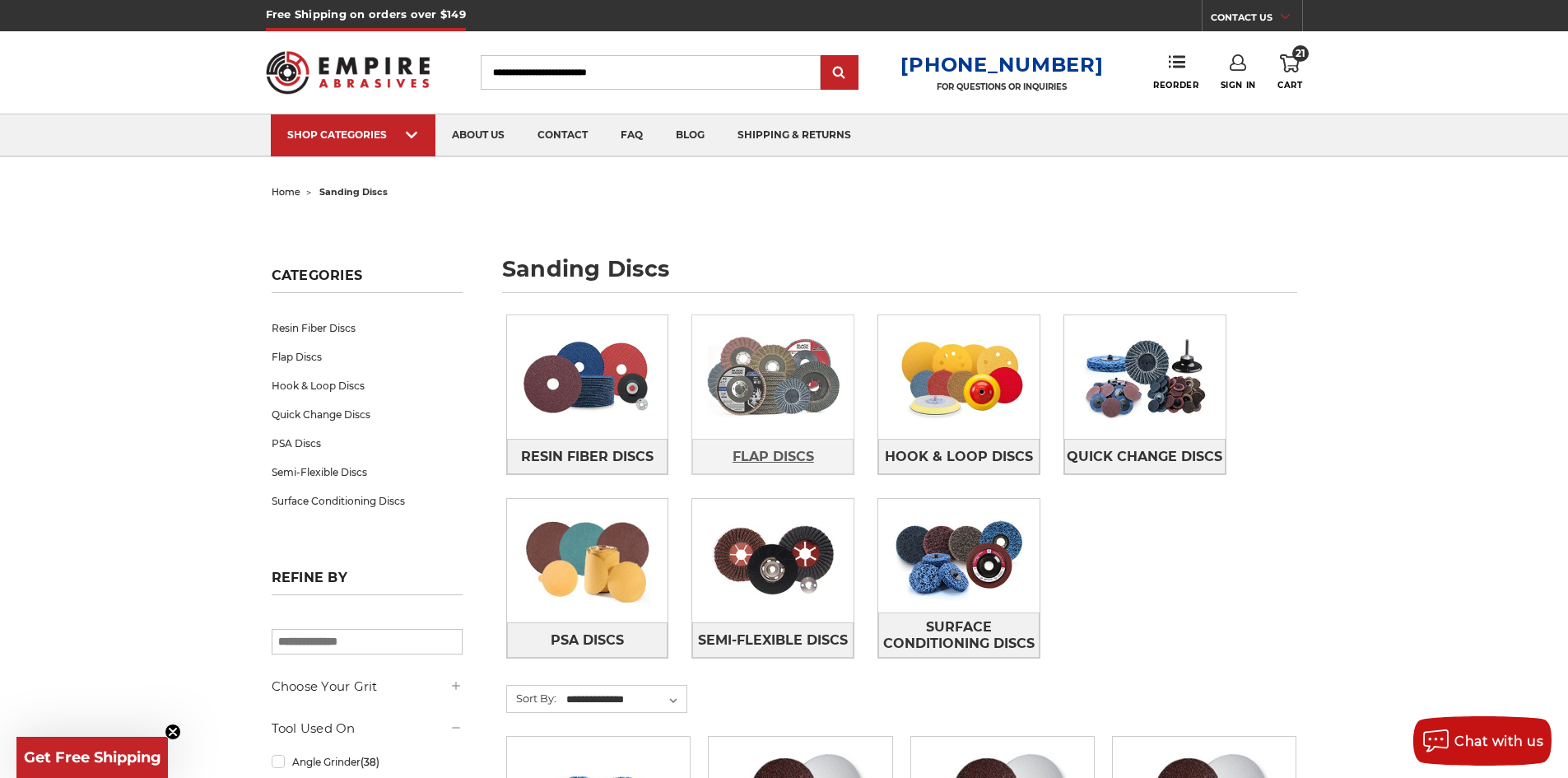
click at [788, 450] on span "Flap Discs" at bounding box center [773, 457] width 81 height 28
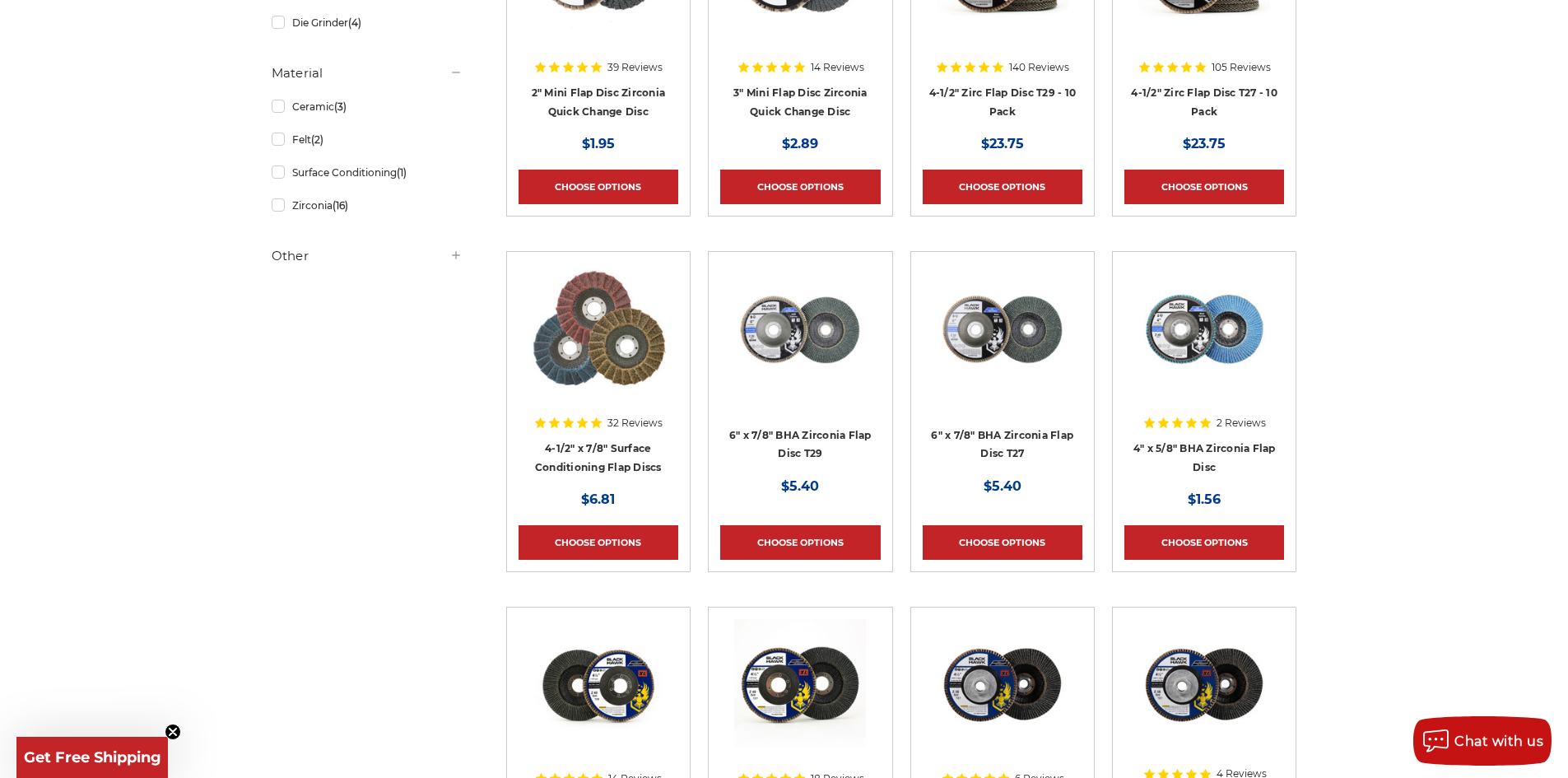
scroll to position [494, 0]
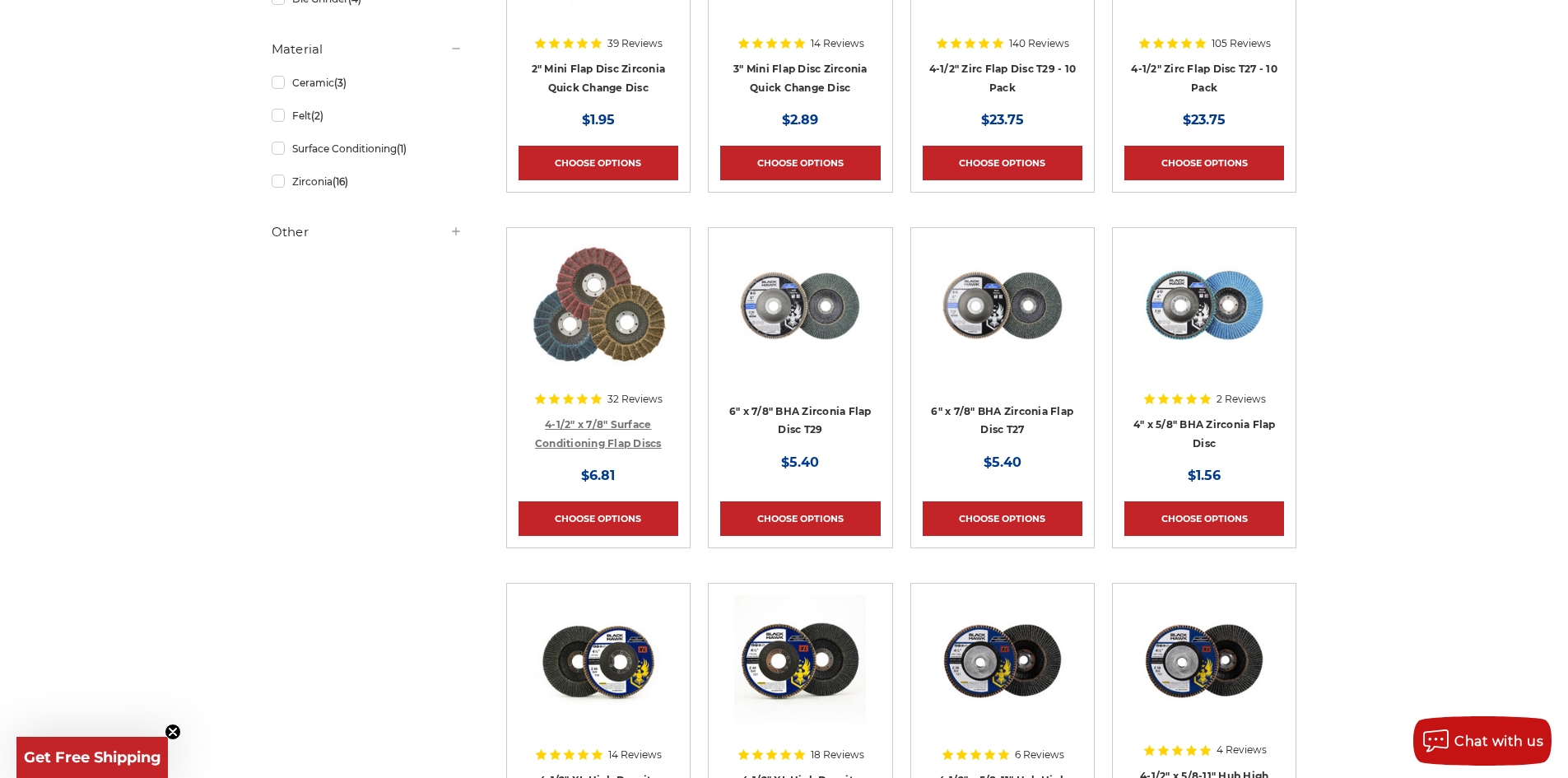
click at [638, 435] on link "4-1/2" x 7/8" Surface Conditioning Flap Discs" at bounding box center [598, 433] width 127 height 31
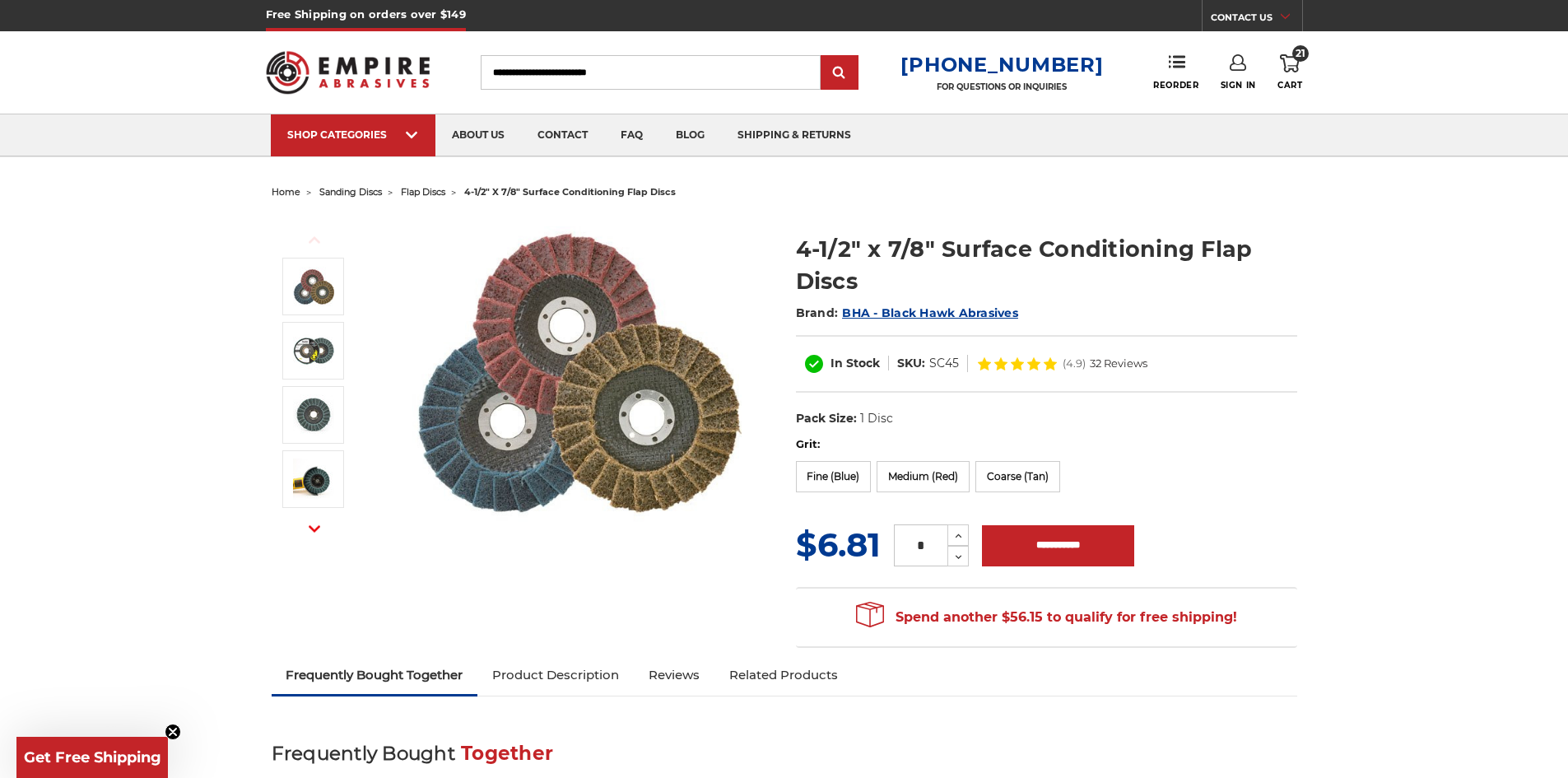
scroll to position [82, 0]
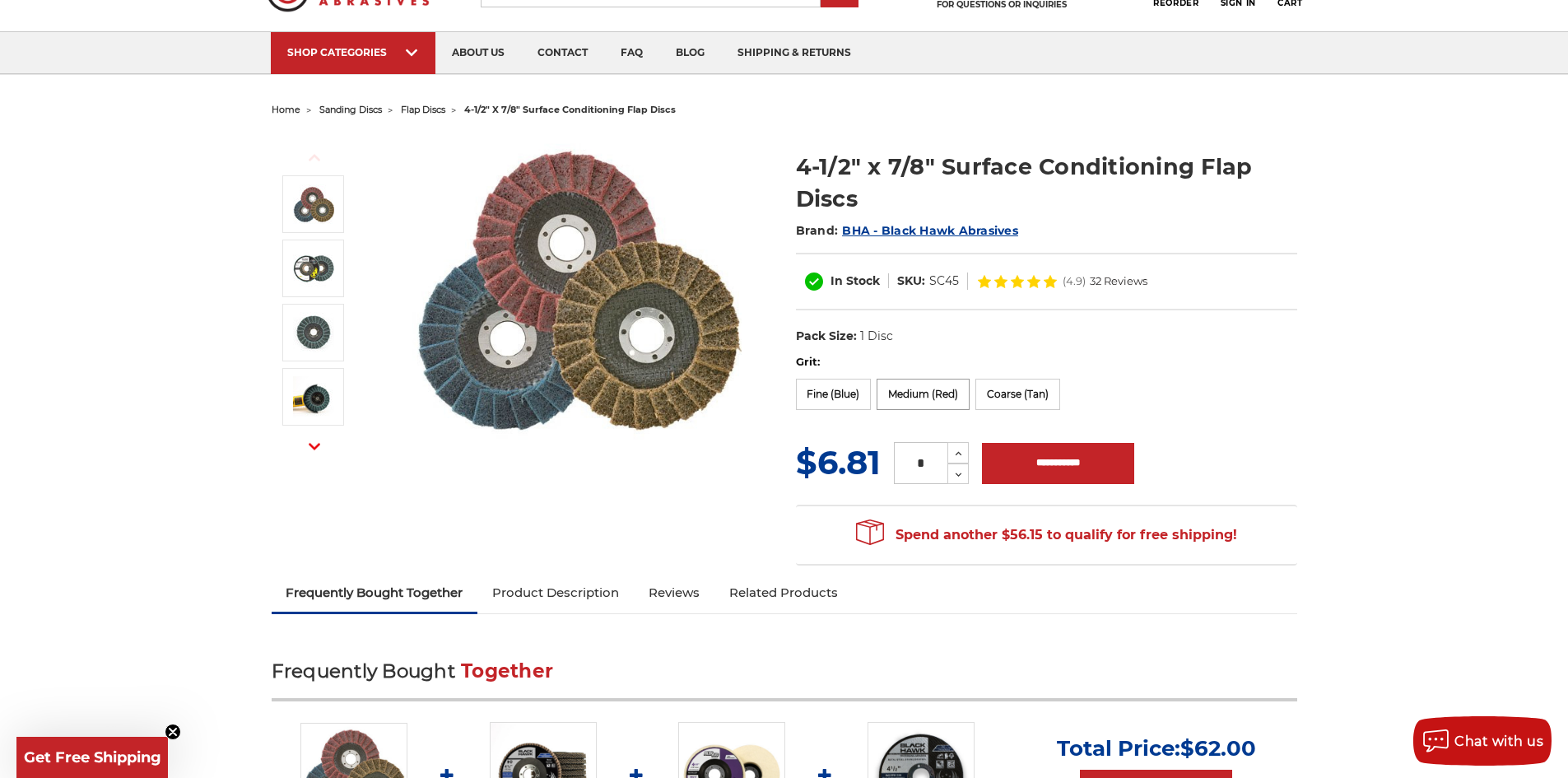
click at [927, 391] on label "Medium (Red)" at bounding box center [923, 394] width 93 height 31
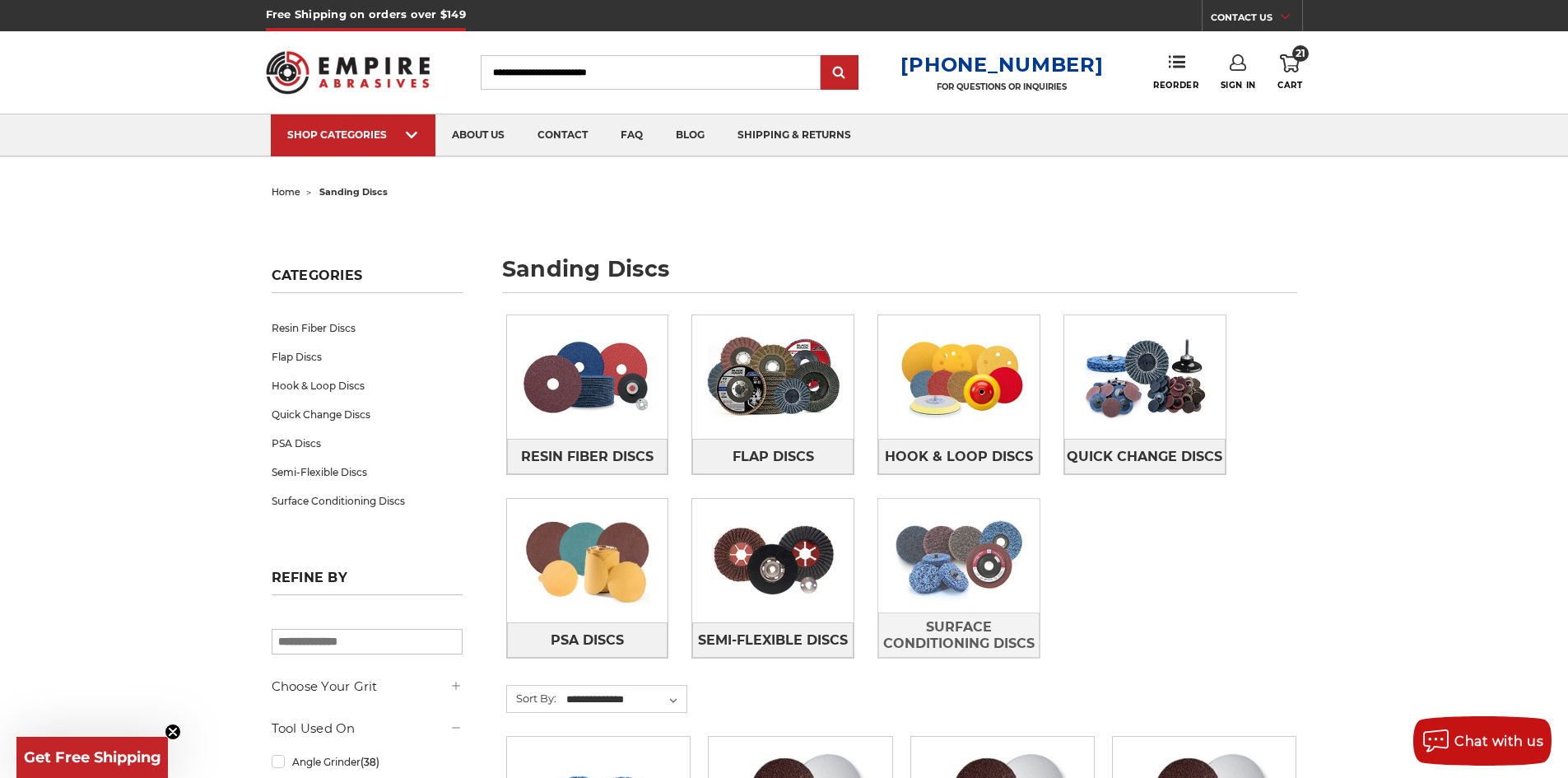
click at [948, 586] on img at bounding box center [959, 556] width 162 height 114
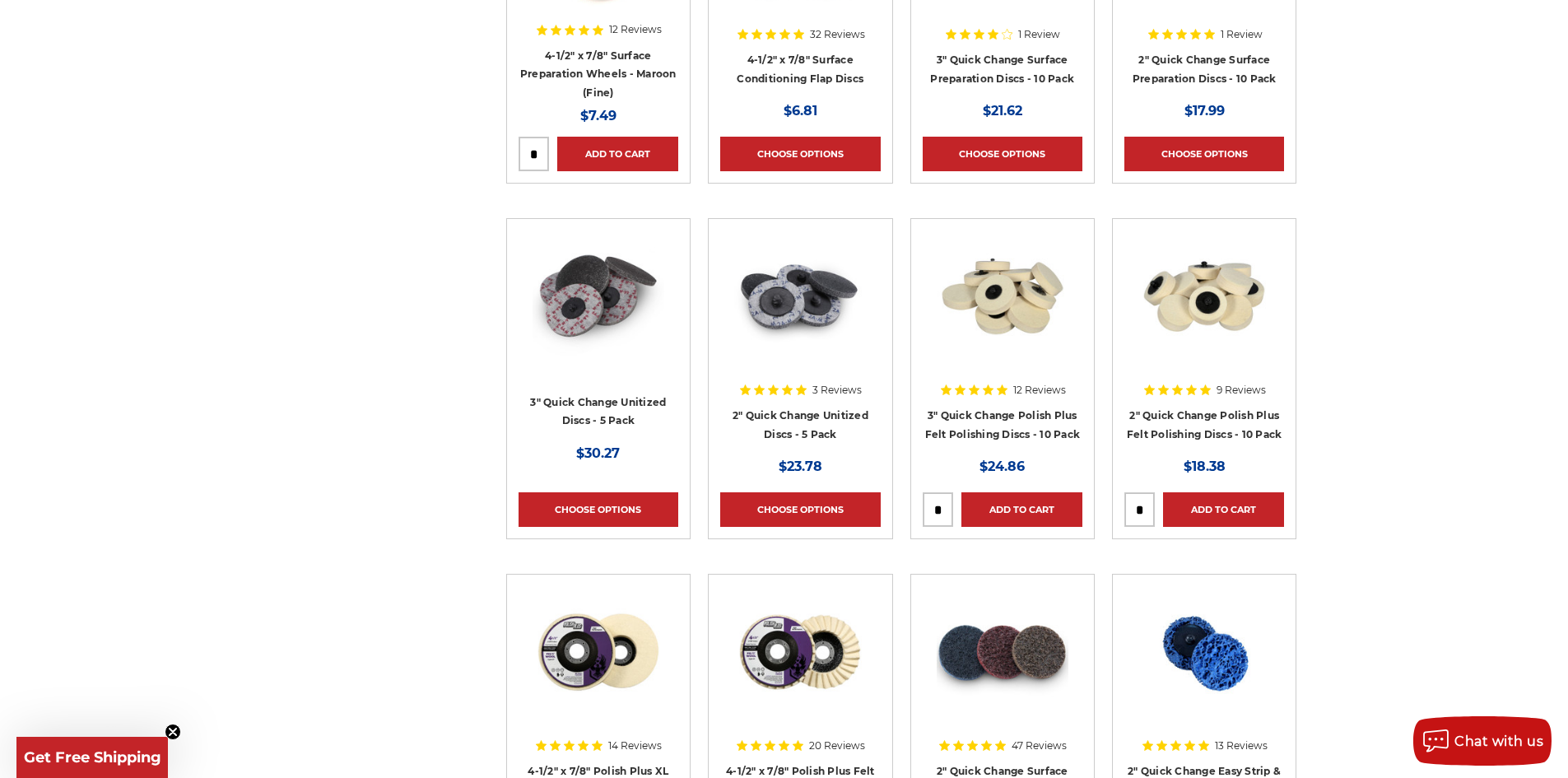
scroll to position [823, 0]
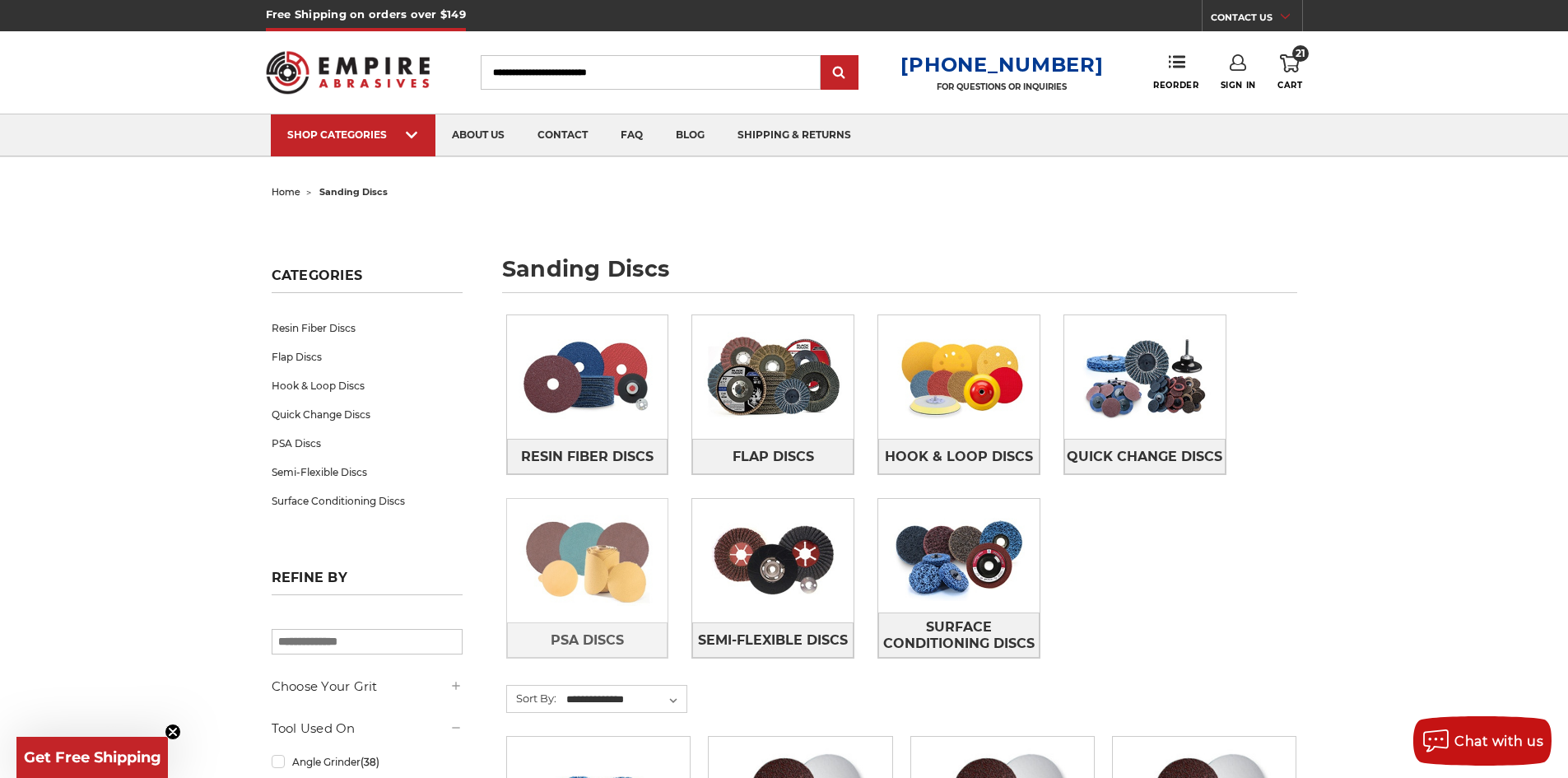
click at [564, 610] on img at bounding box center [588, 560] width 162 height 114
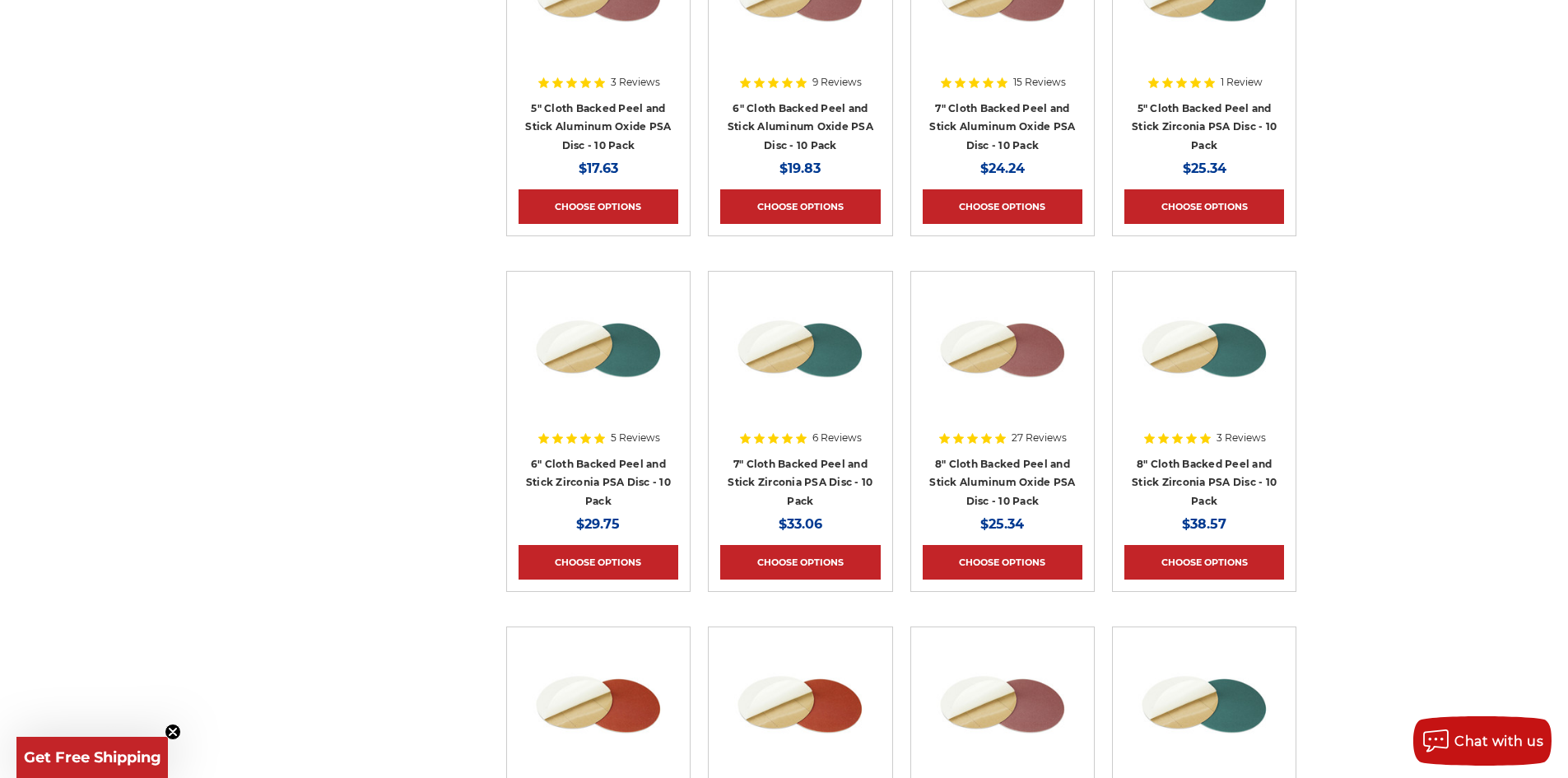
scroll to position [741, 0]
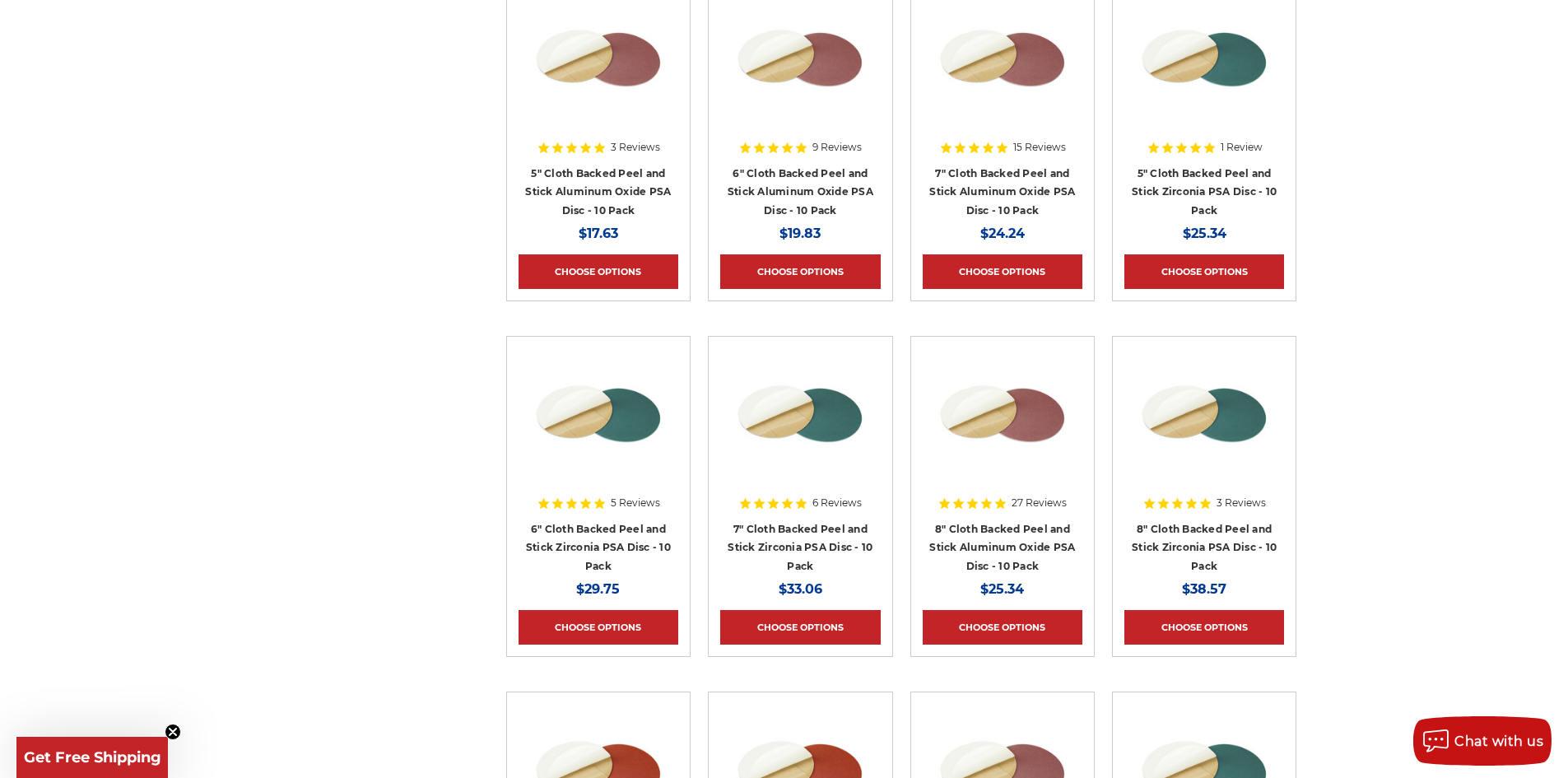
click at [632, 534] on h4 "6" Cloth Backed Peel and Stick Zirconia PSA Disc - 10 Pack" at bounding box center [598, 547] width 160 height 56
click at [633, 526] on link "6" Cloth Backed Peel and Stick Zirconia PSA Disc - 10 Pack" at bounding box center [598, 547] width 145 height 49
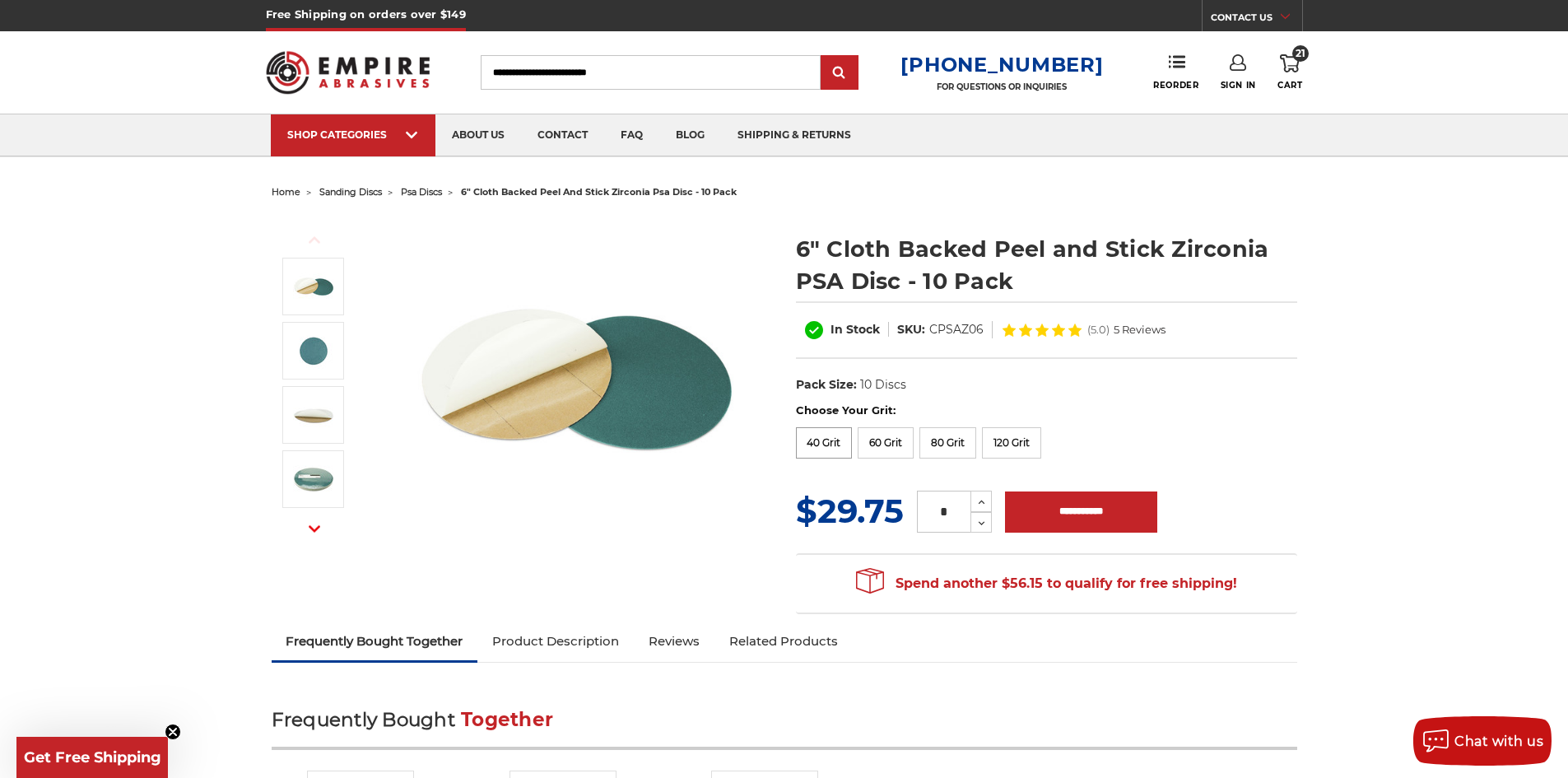
click at [819, 447] on label "40 Grit" at bounding box center [824, 442] width 57 height 31
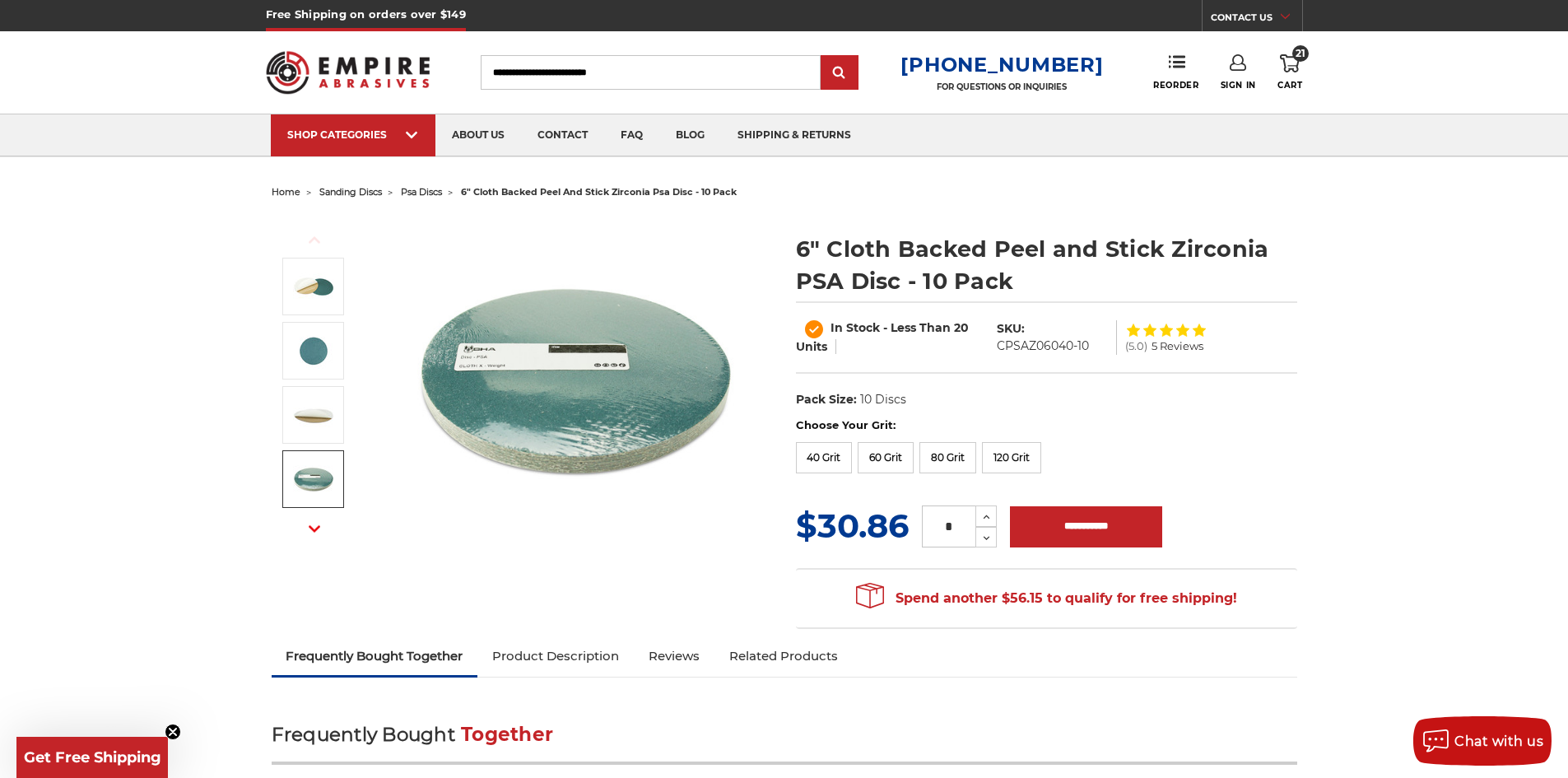
click at [310, 528] on icon "button" at bounding box center [314, 528] width 11 height 11
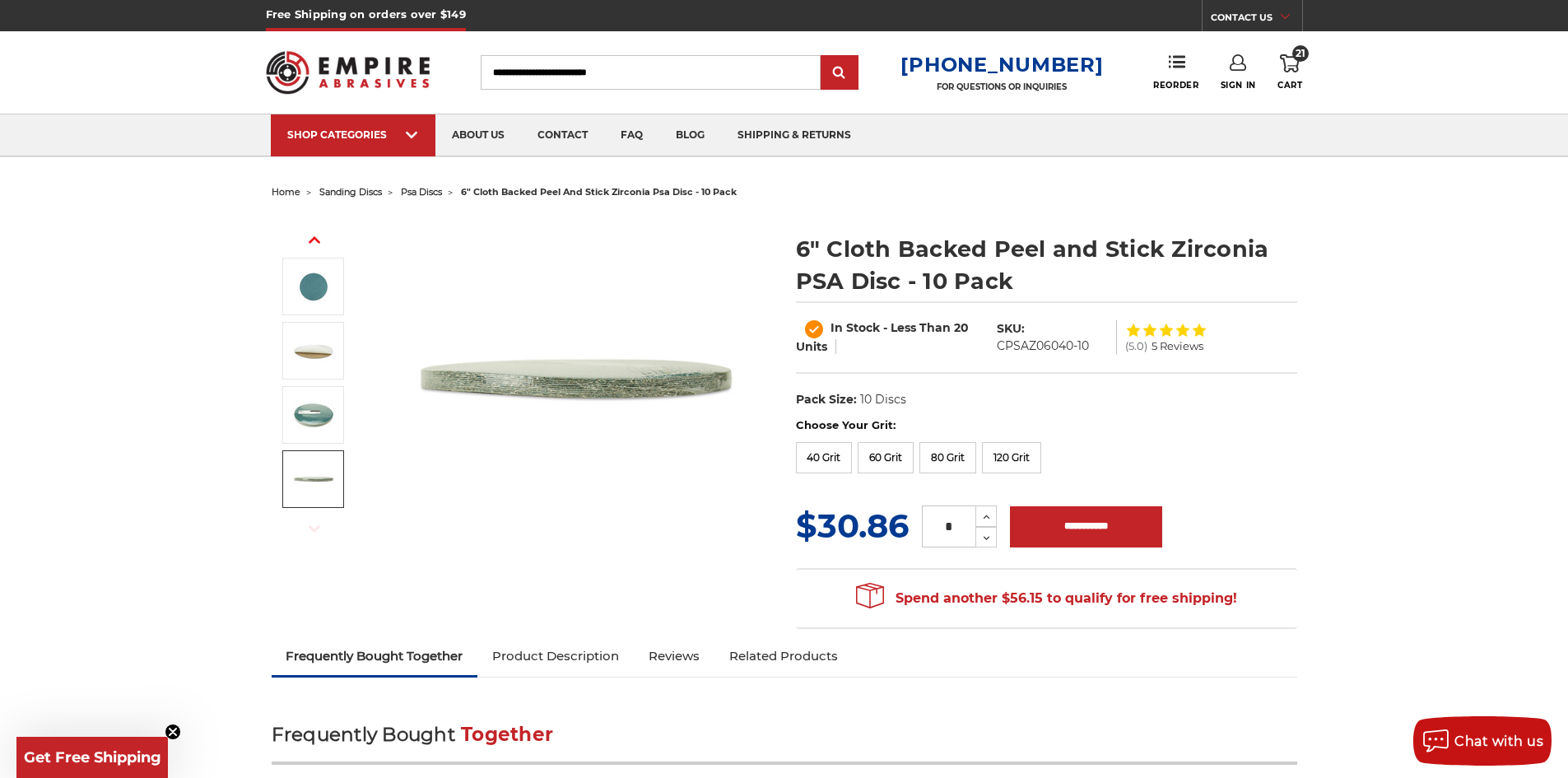
click at [315, 491] on img at bounding box center [313, 479] width 41 height 41
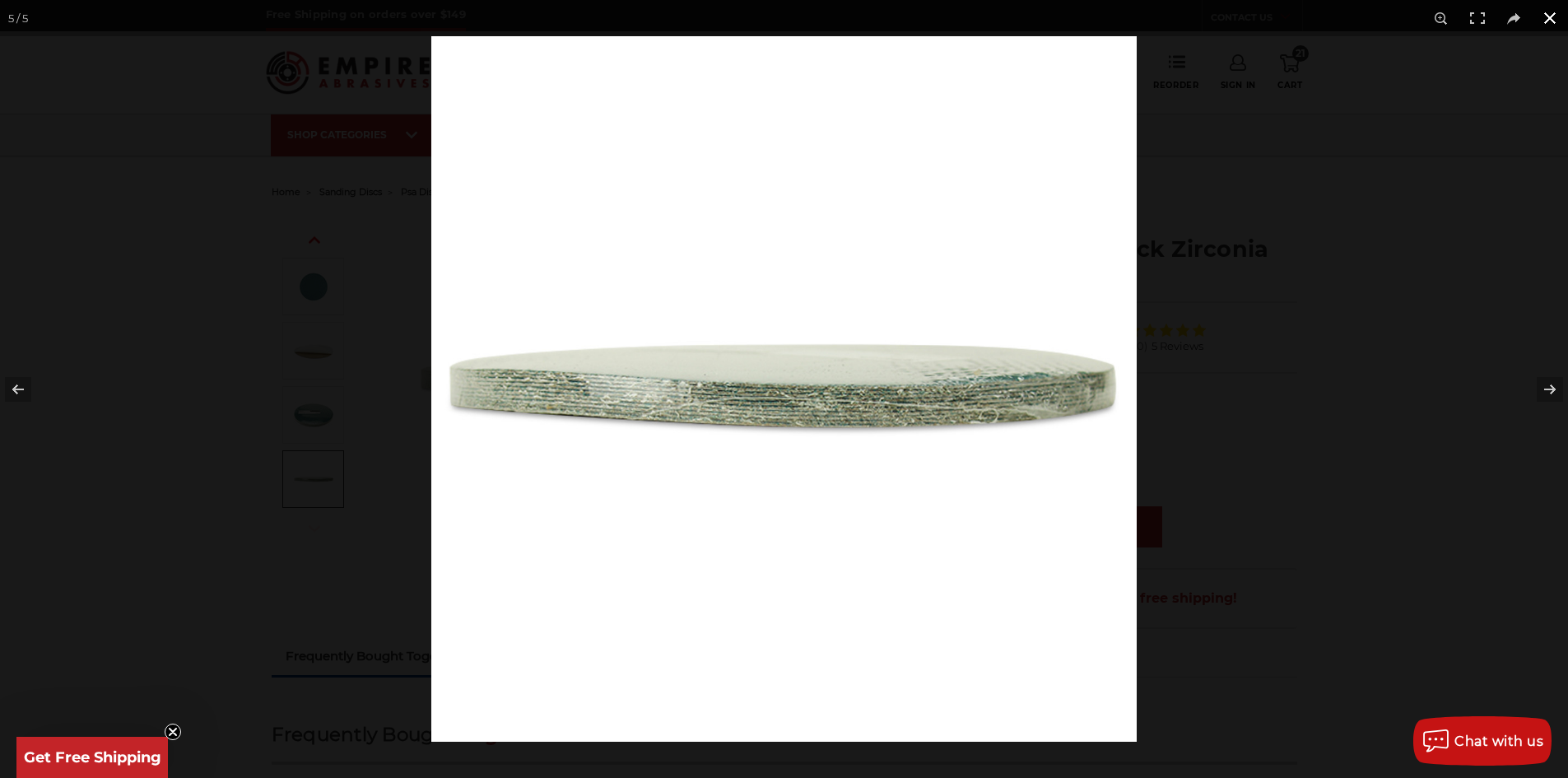
click at [1552, 17] on button at bounding box center [1550, 18] width 36 height 36
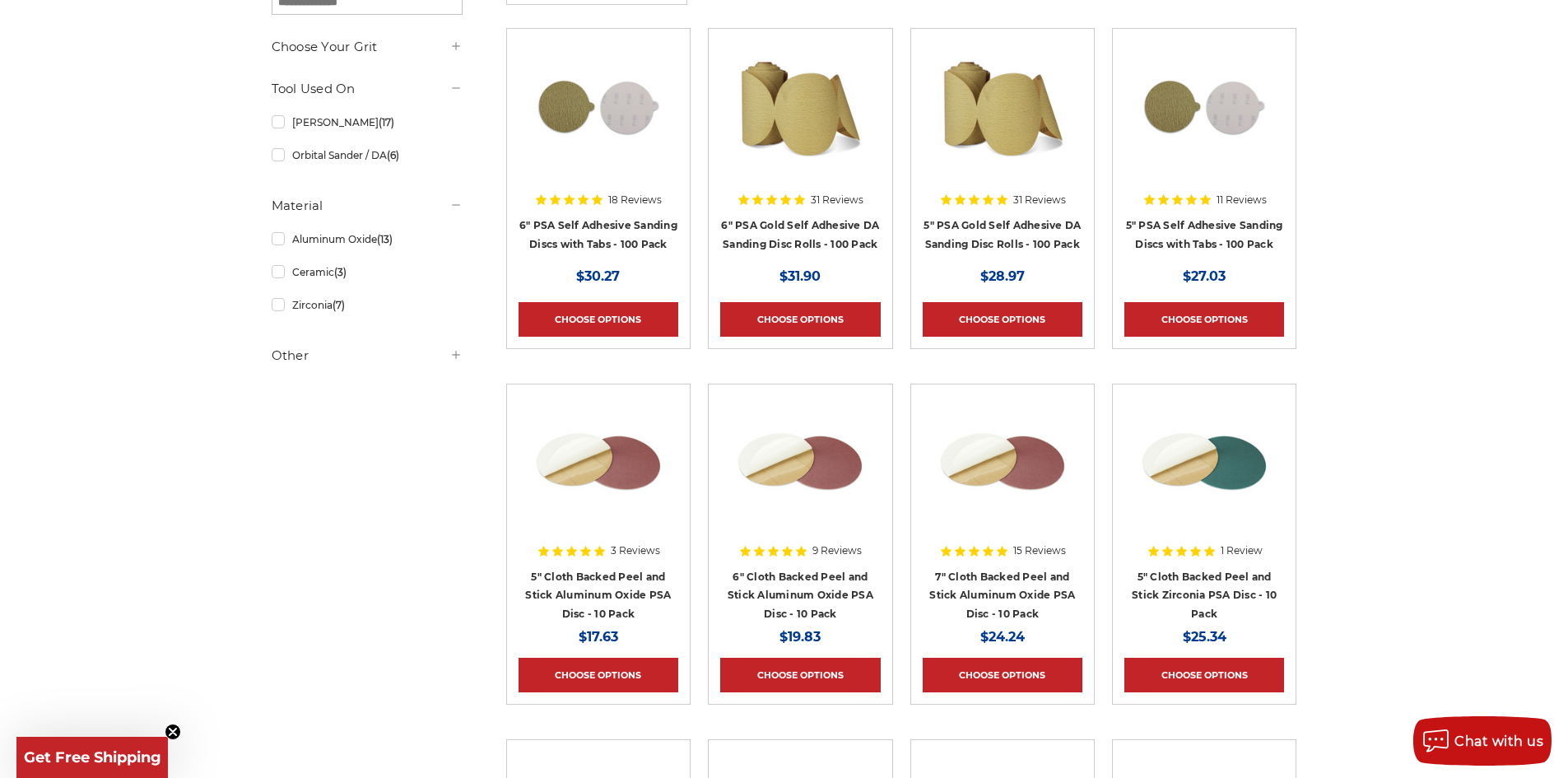
scroll to position [329, 0]
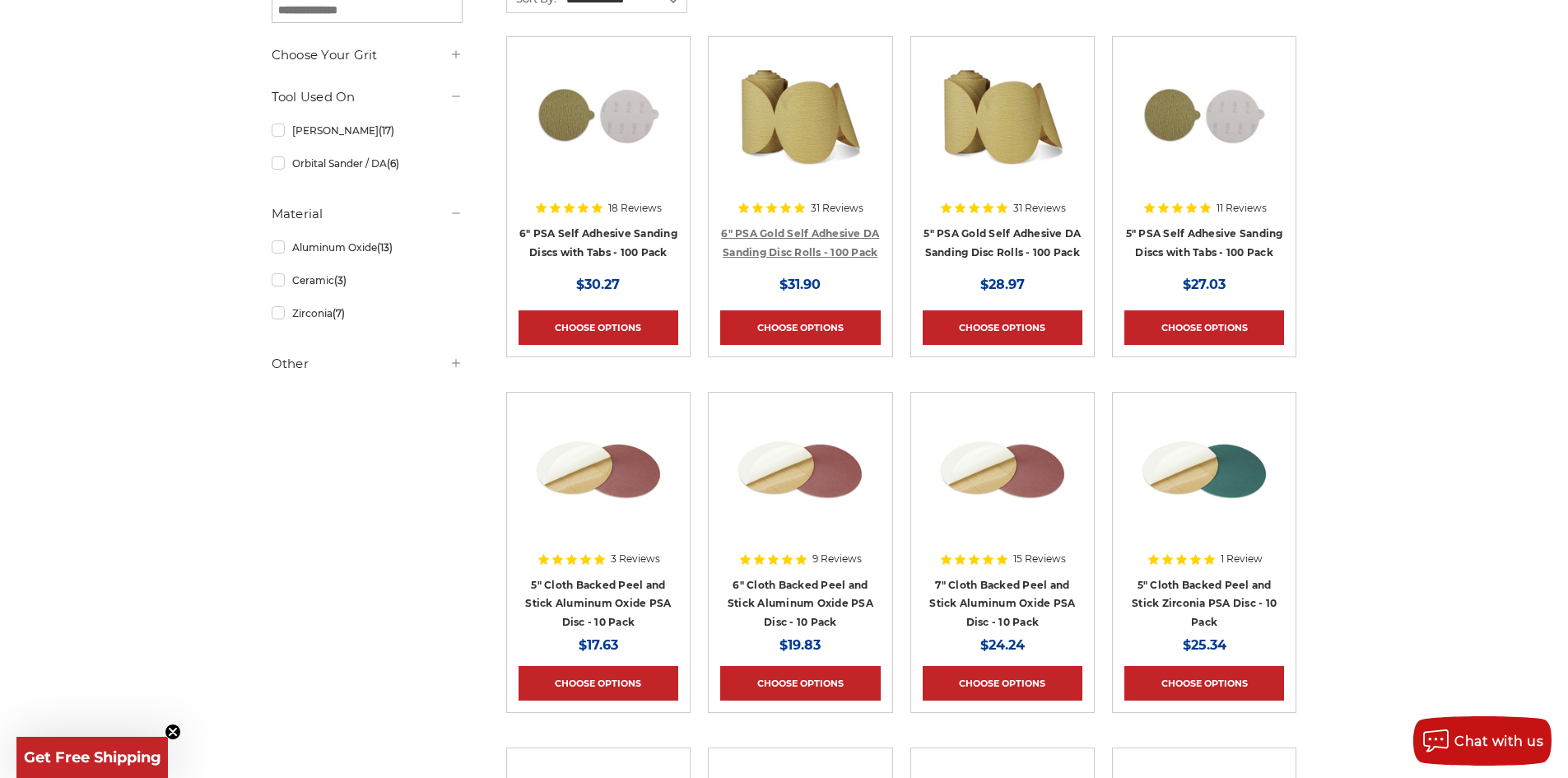
click at [827, 250] on link "6" PSA Gold Self Adhesive DA Sanding Disc Rolls - 100 Pack" at bounding box center [800, 242] width 158 height 31
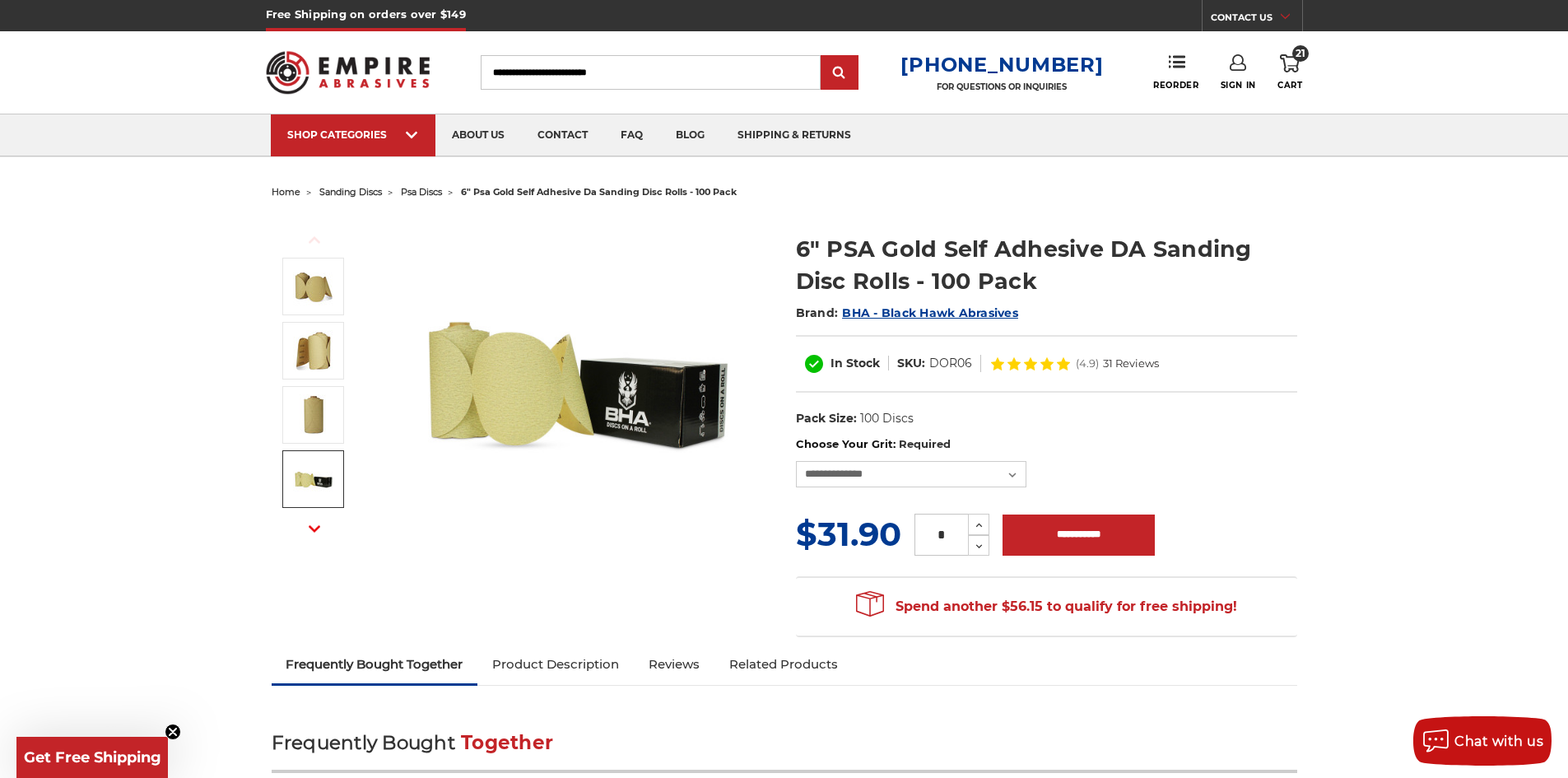
click at [318, 525] on icon "button" at bounding box center [314, 528] width 11 height 11
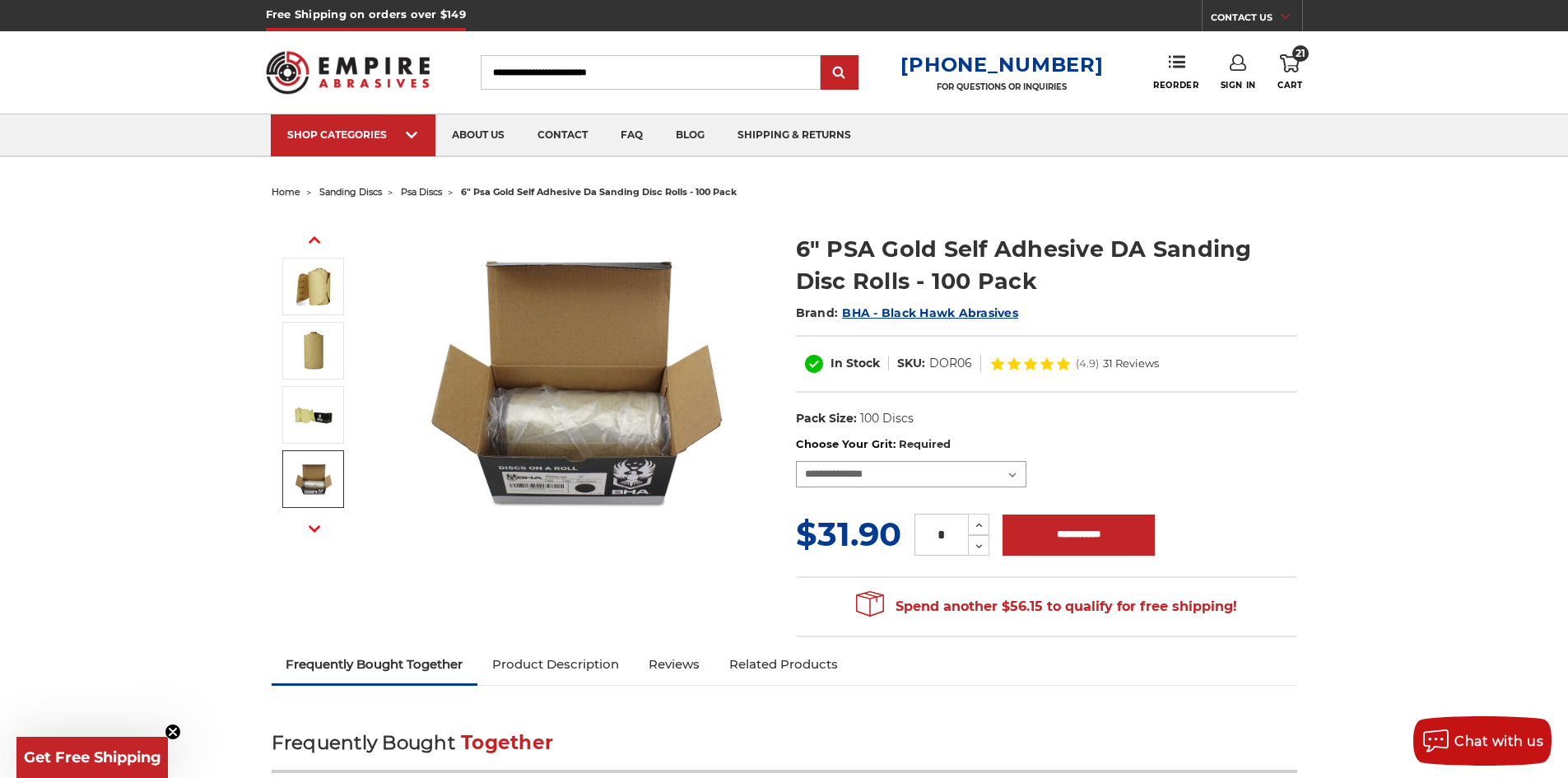
click at [959, 481] on select "**********" at bounding box center [911, 474] width 231 height 27
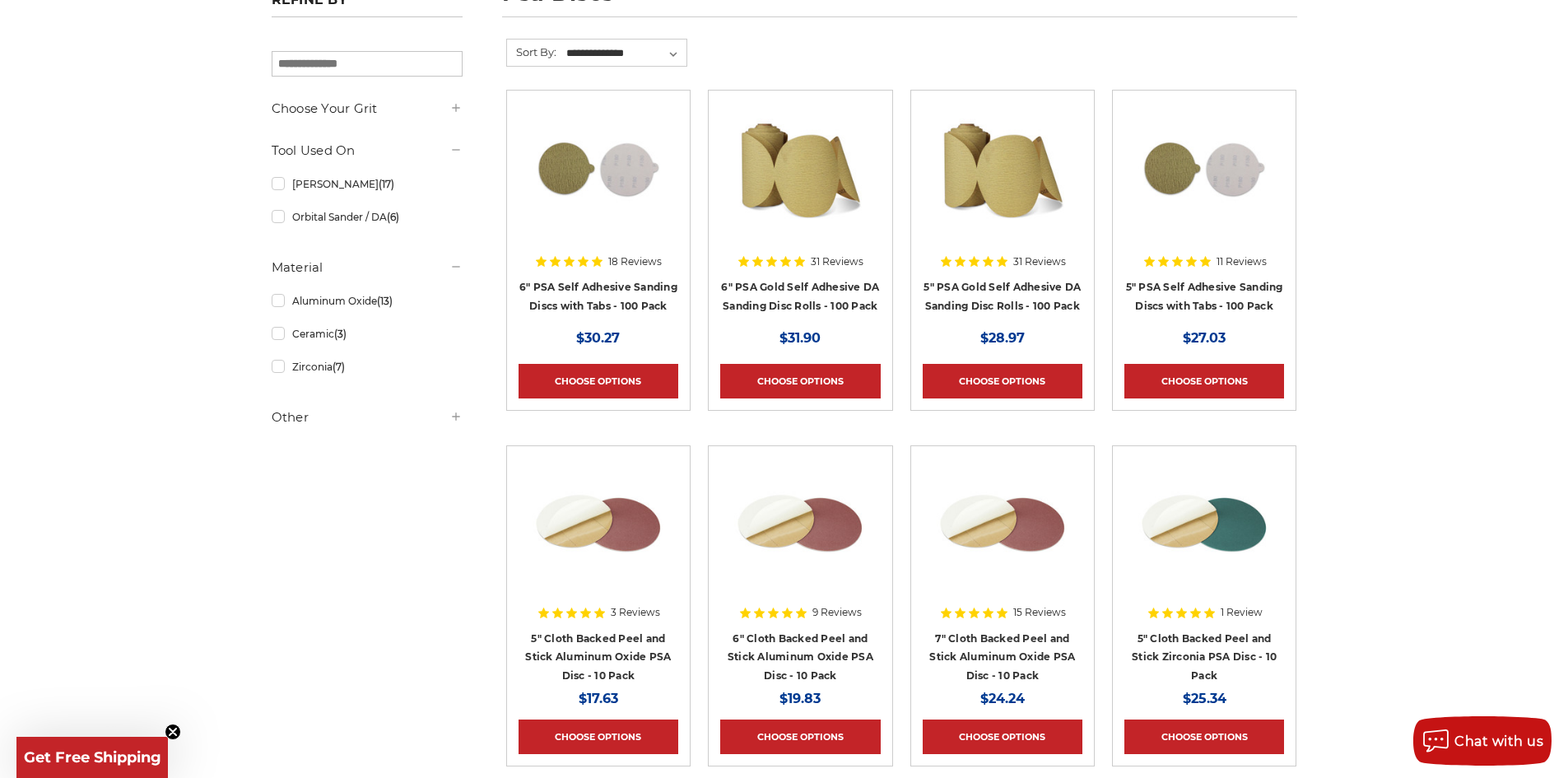
scroll to position [247, 0]
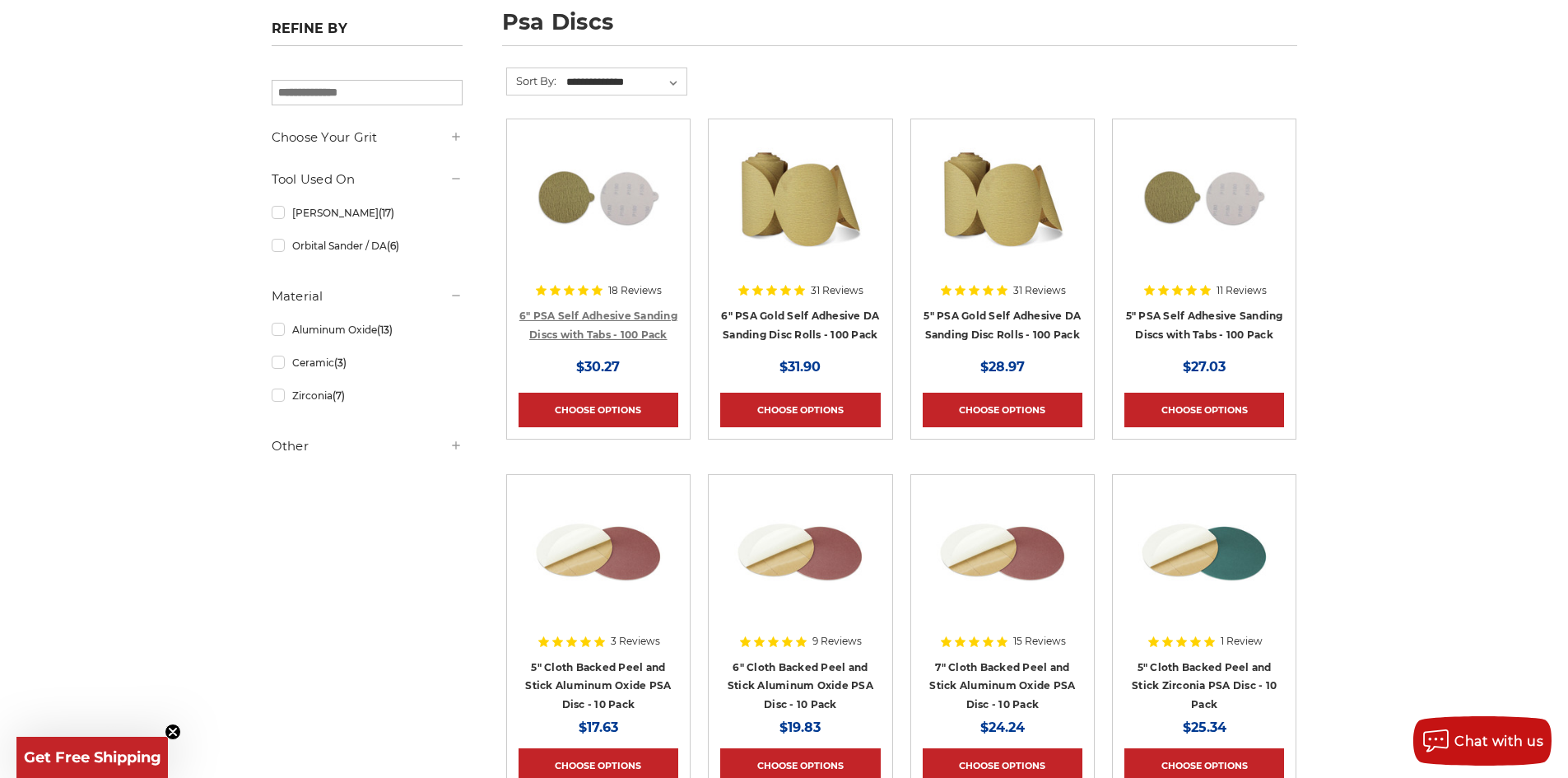
click at [653, 334] on link "6" PSA Self Adhesive Sanding Discs with Tabs - 100 Pack" at bounding box center [598, 325] width 158 height 31
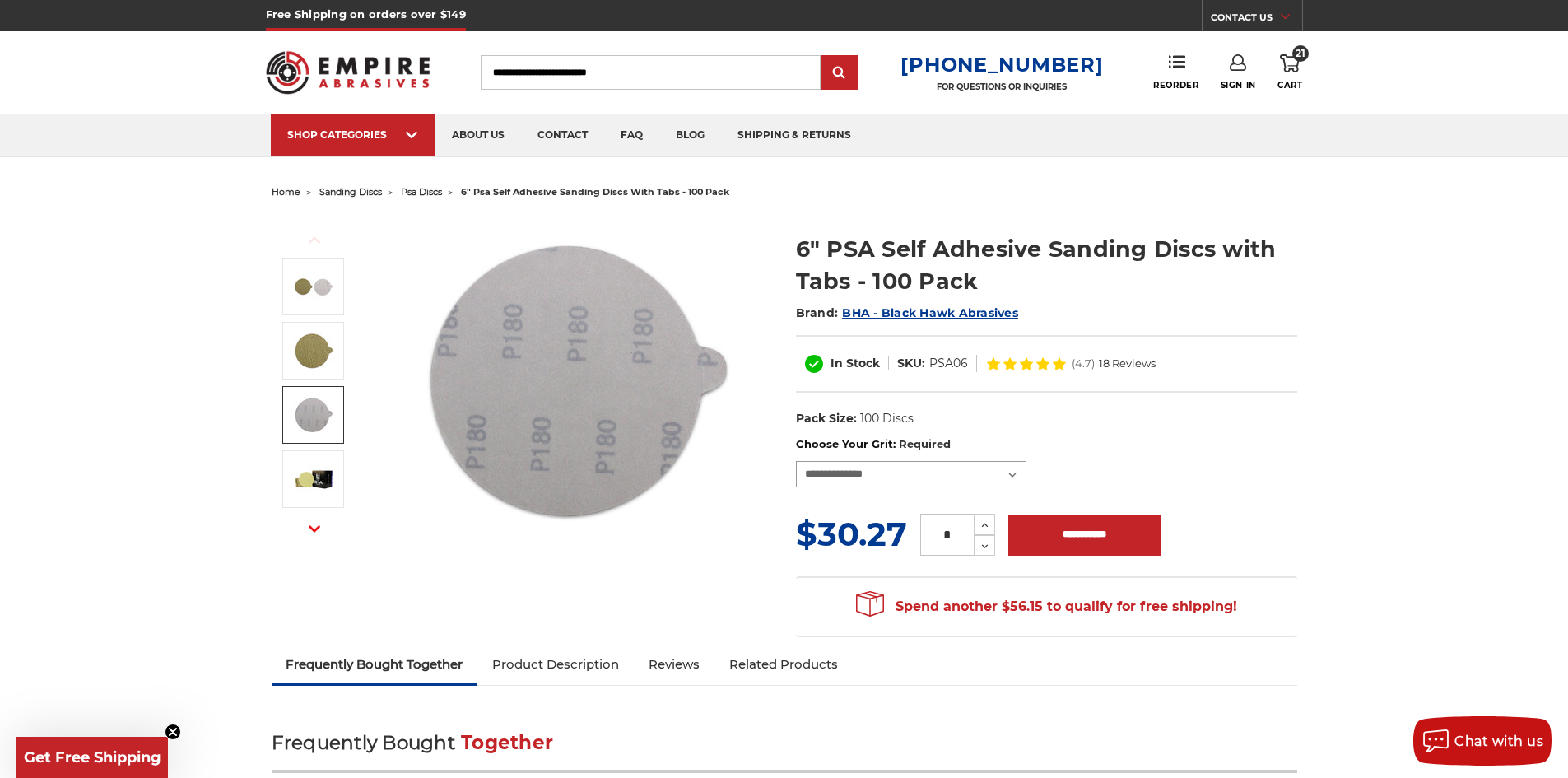
click at [916, 466] on select "**********" at bounding box center [911, 474] width 231 height 27
select select "***"
click at [796, 461] on select "**********" at bounding box center [911, 474] width 231 height 27
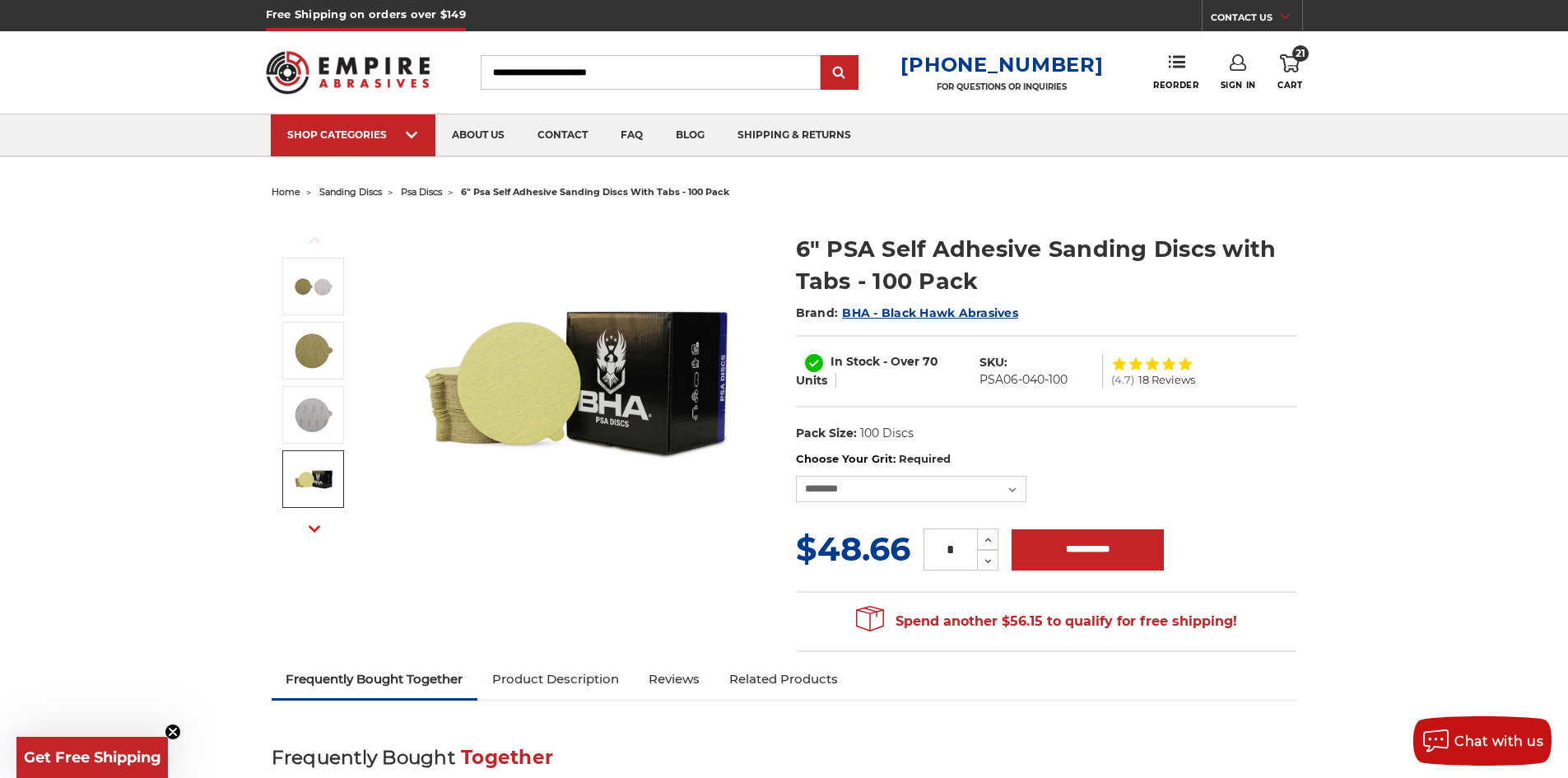
click at [316, 531] on icon "button" at bounding box center [314, 528] width 11 height 11
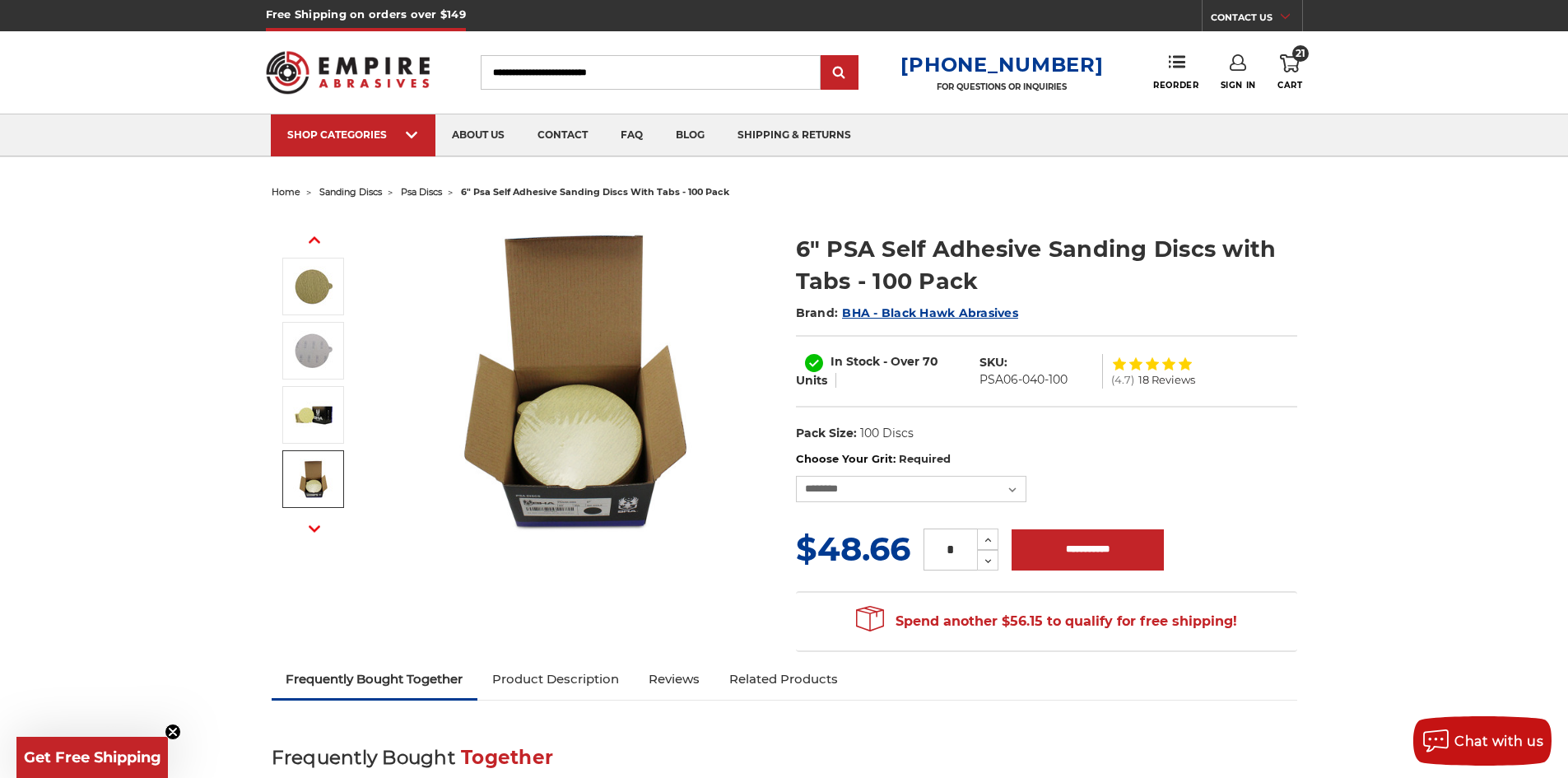
click at [309, 471] on img at bounding box center [313, 479] width 41 height 41
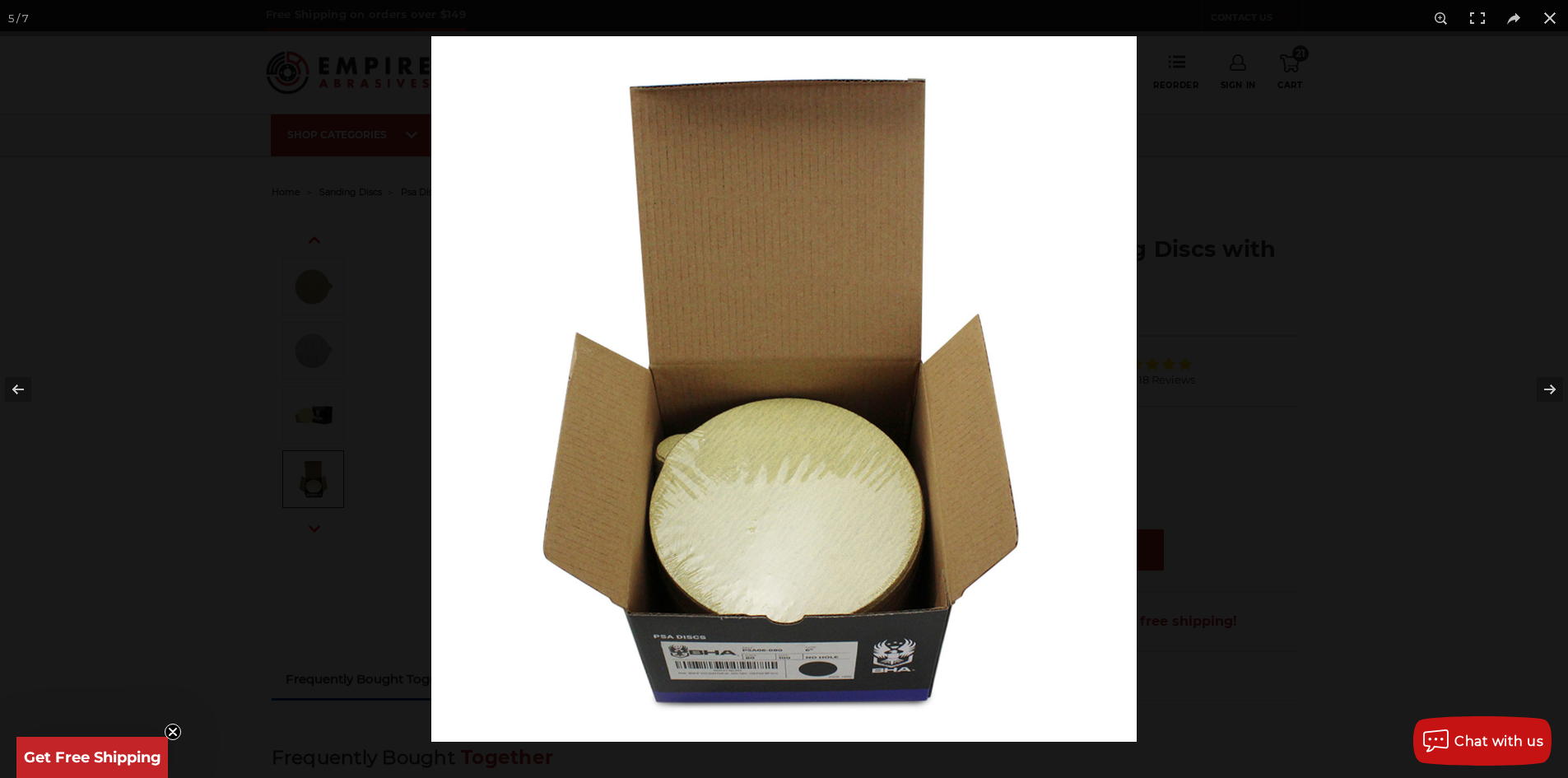
click at [758, 461] on img at bounding box center [784, 389] width 706 height 706
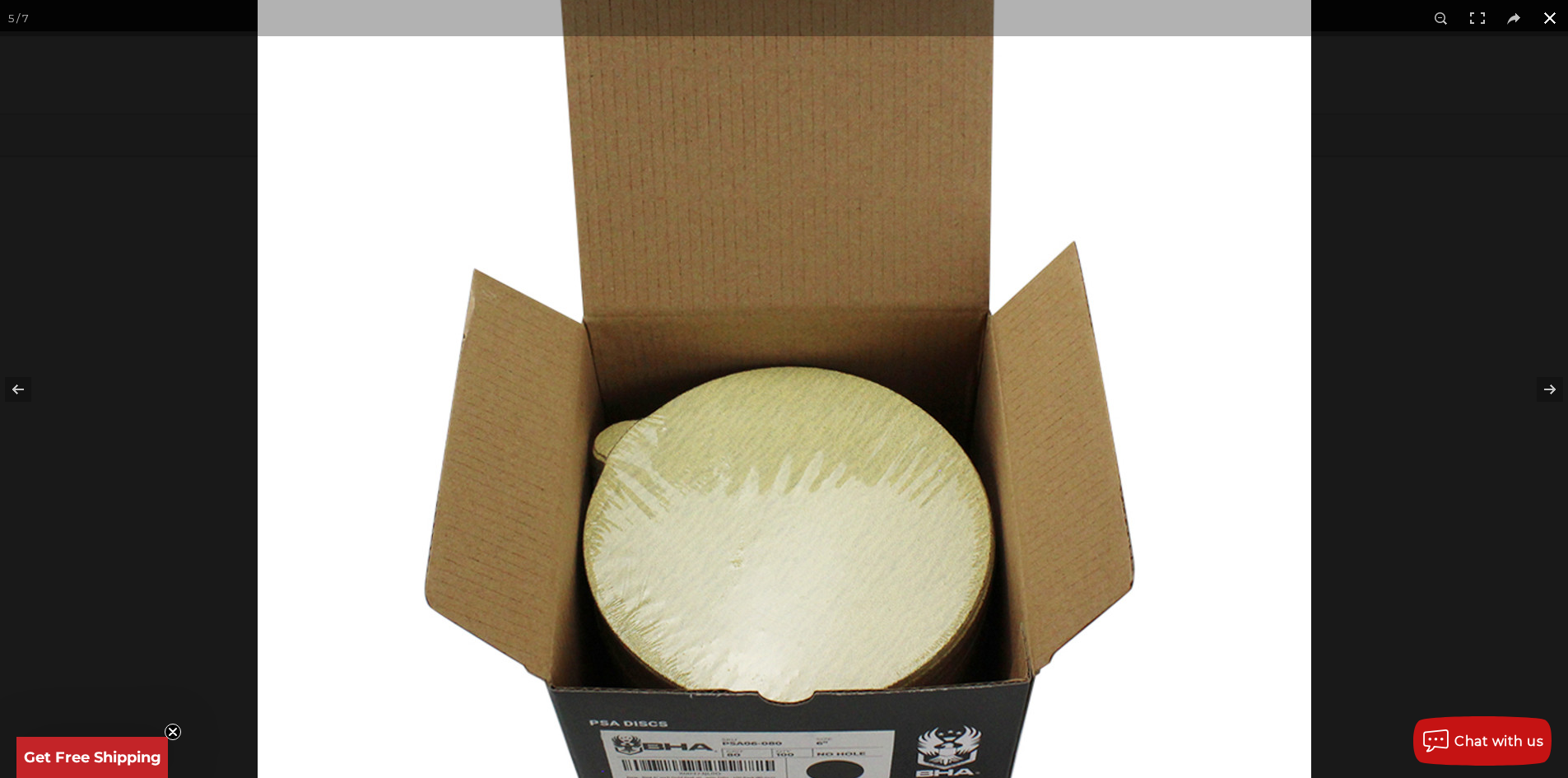
click at [1550, 21] on button at bounding box center [1550, 18] width 36 height 36
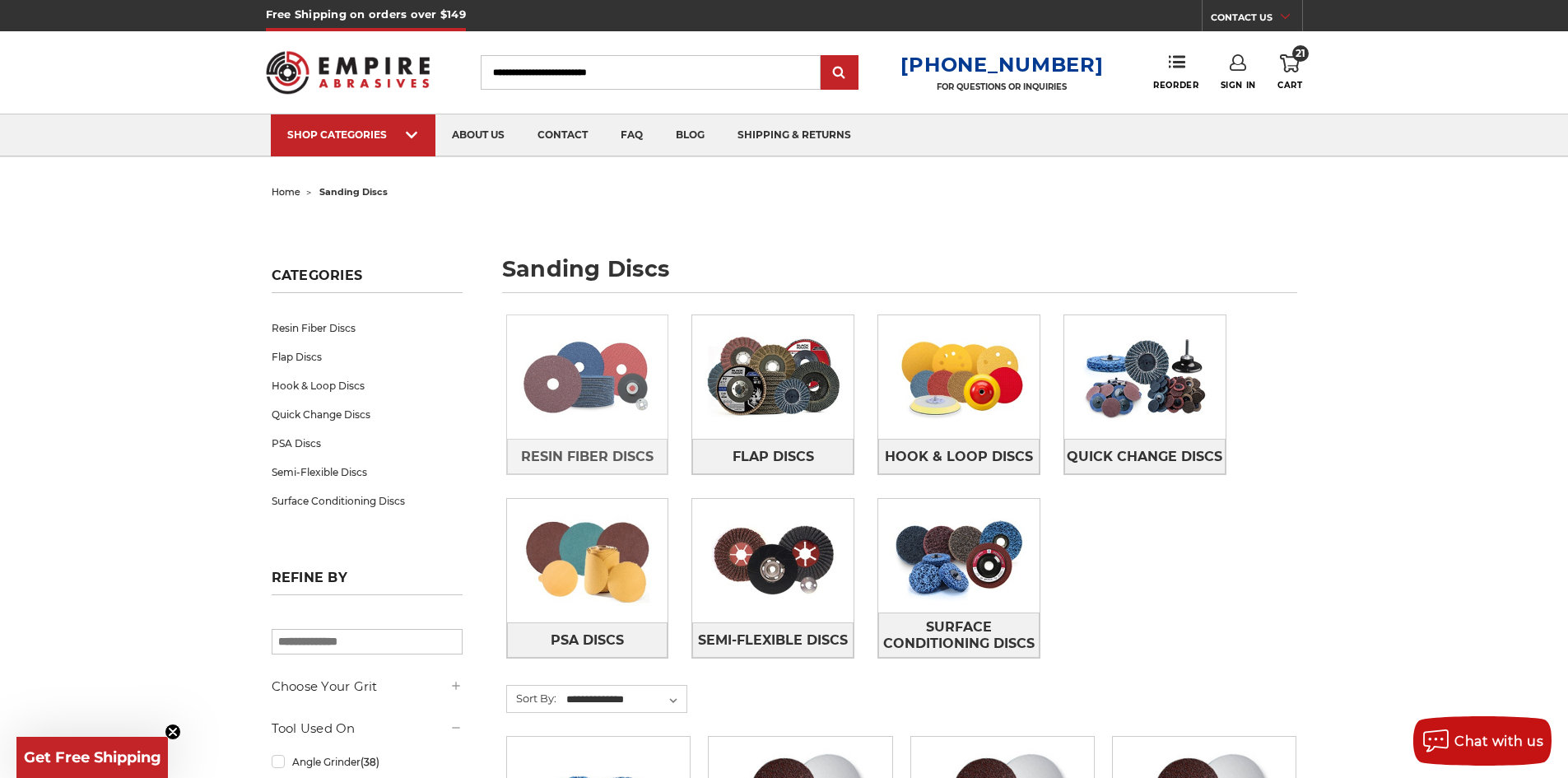
click at [632, 404] on img at bounding box center [588, 377] width 162 height 114
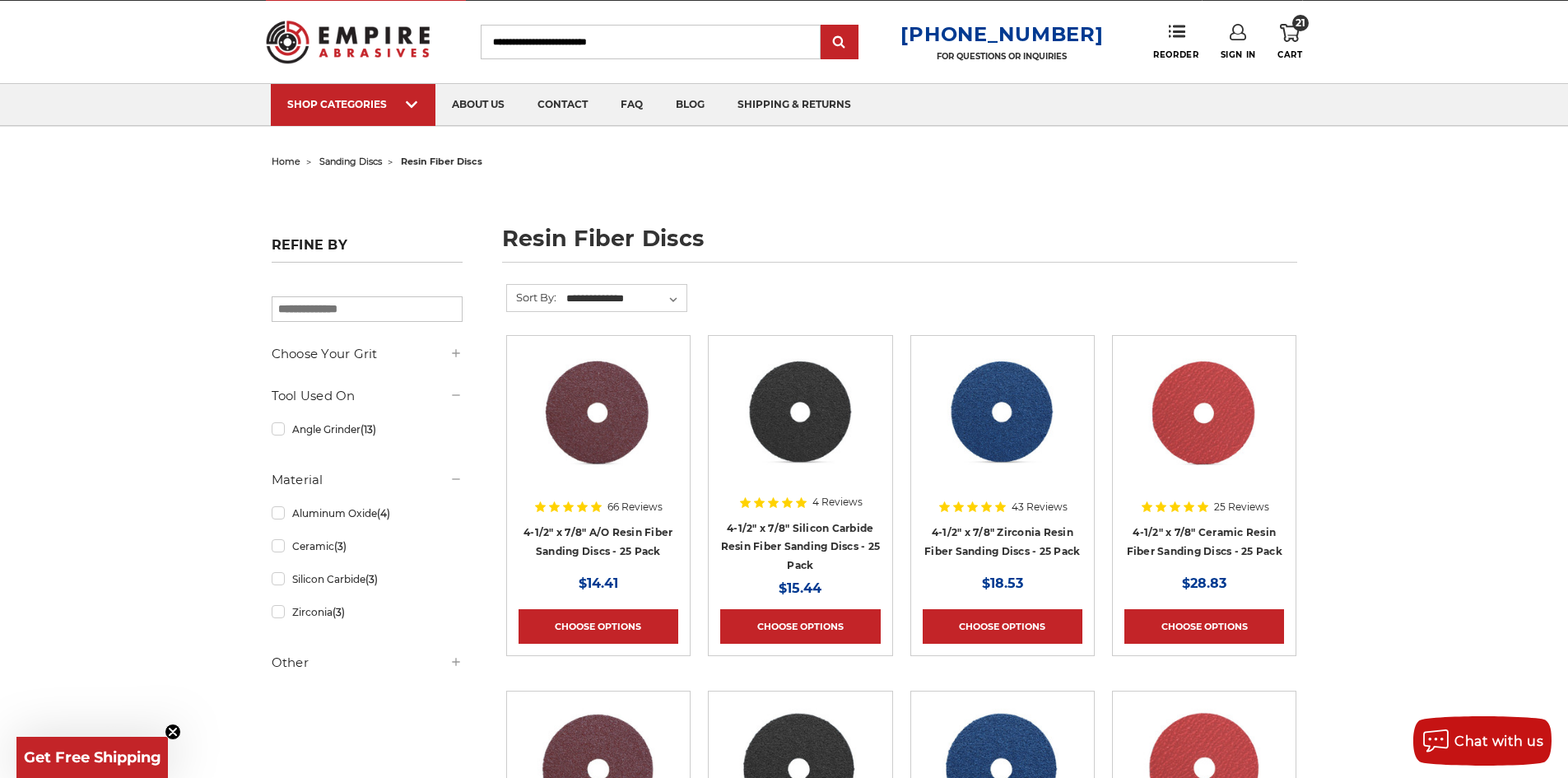
scroll to position [82, 0]
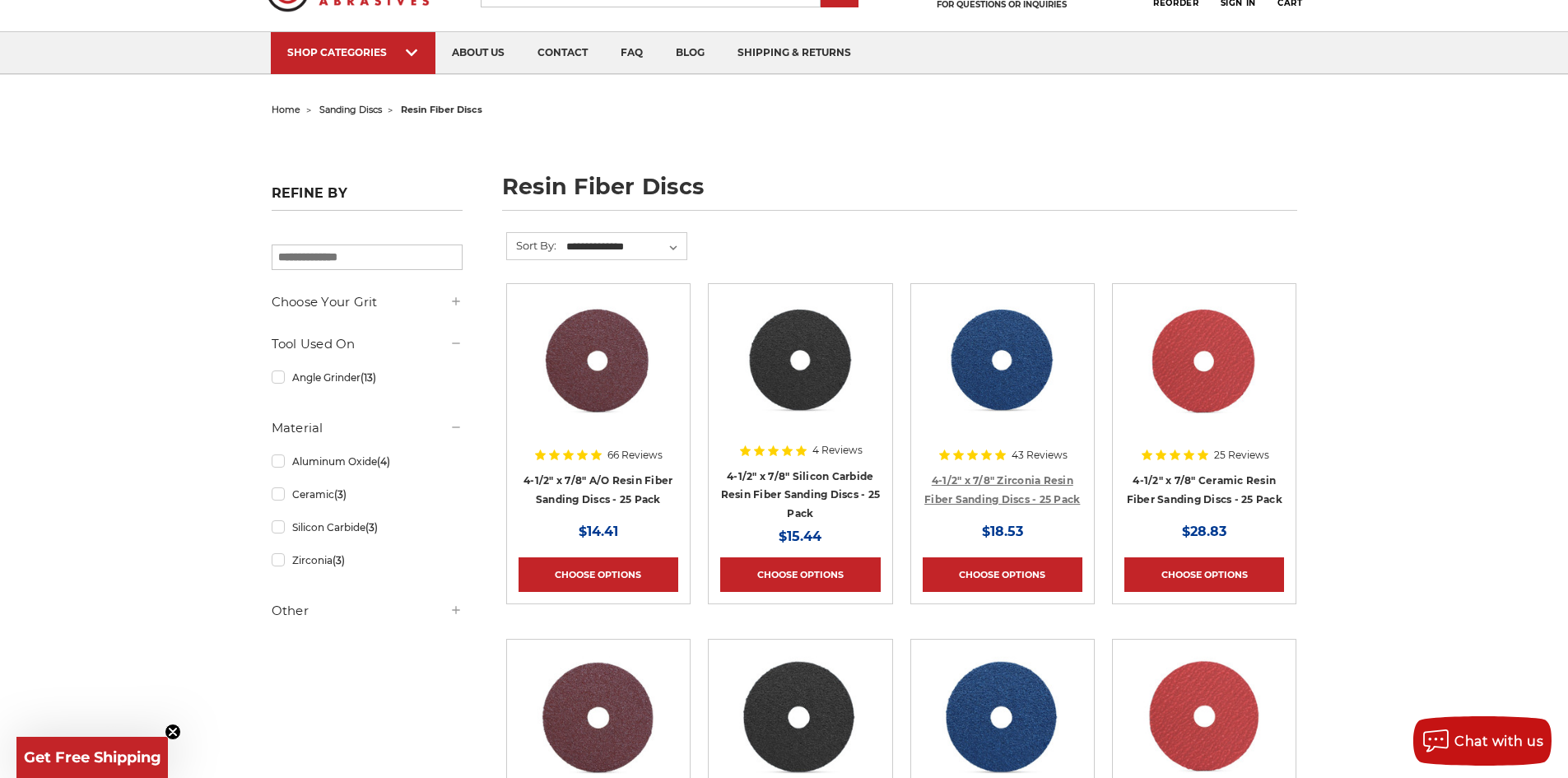
click at [1029, 494] on link "4-1/2" x 7/8" Zirconia Resin Fiber Sanding Discs - 25 Pack" at bounding box center [1002, 489] width 155 height 31
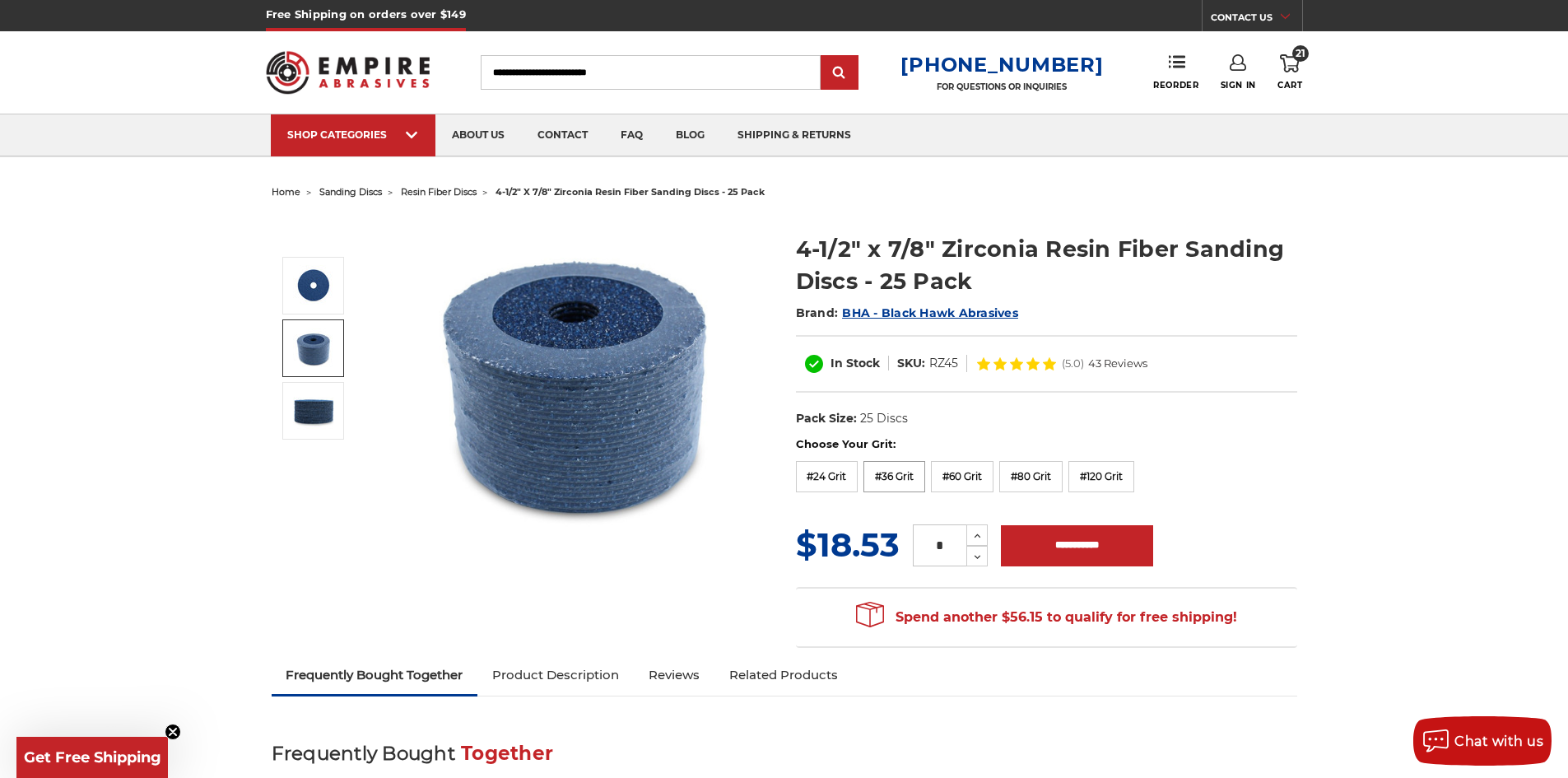
click at [908, 487] on label "#36 Grit" at bounding box center [894, 476] width 62 height 31
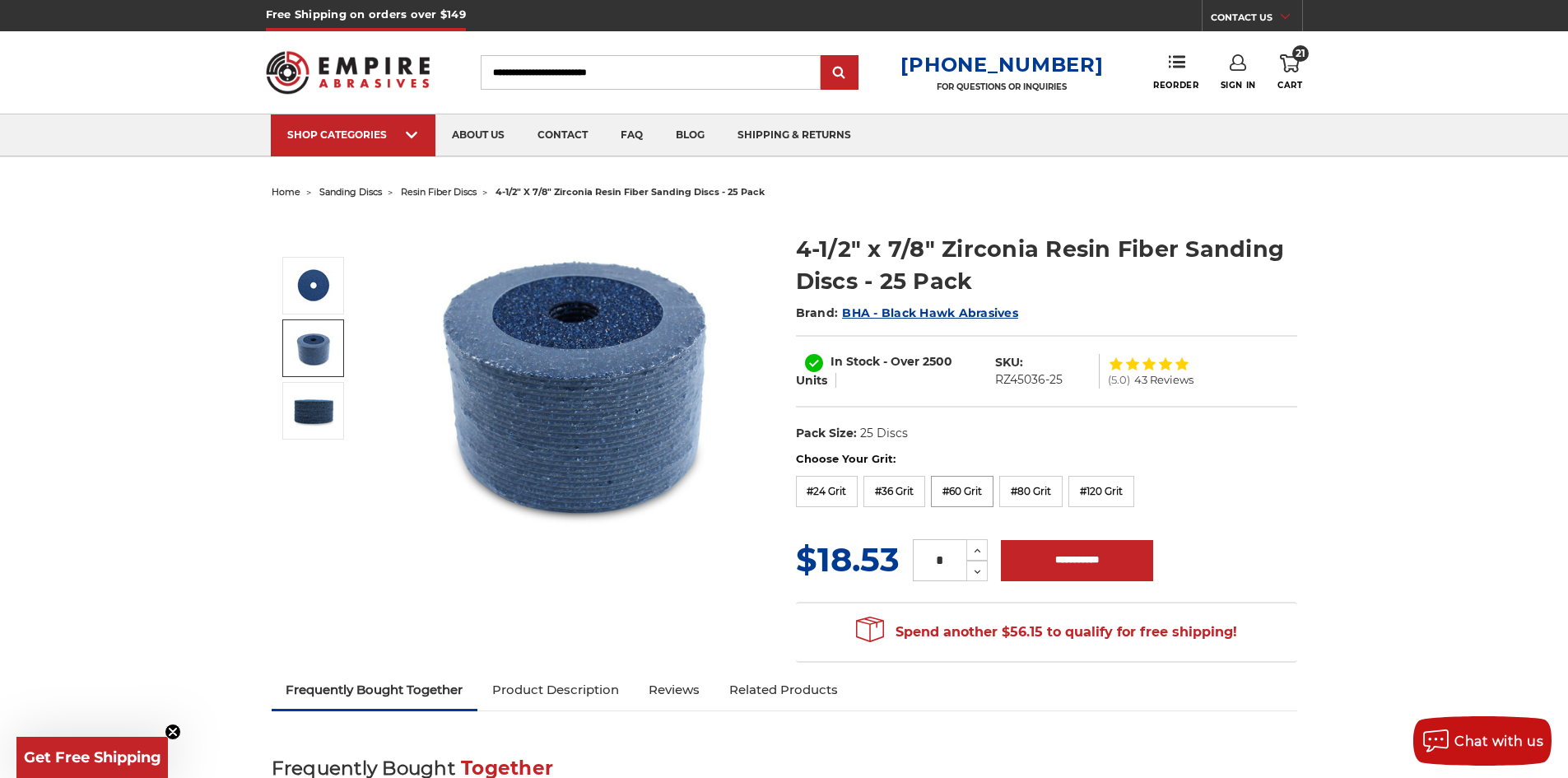
click at [969, 485] on label "#60 Grit" at bounding box center [962, 491] width 62 height 31
click at [1043, 564] on input "**********" at bounding box center [1077, 560] width 152 height 41
type input "**********"
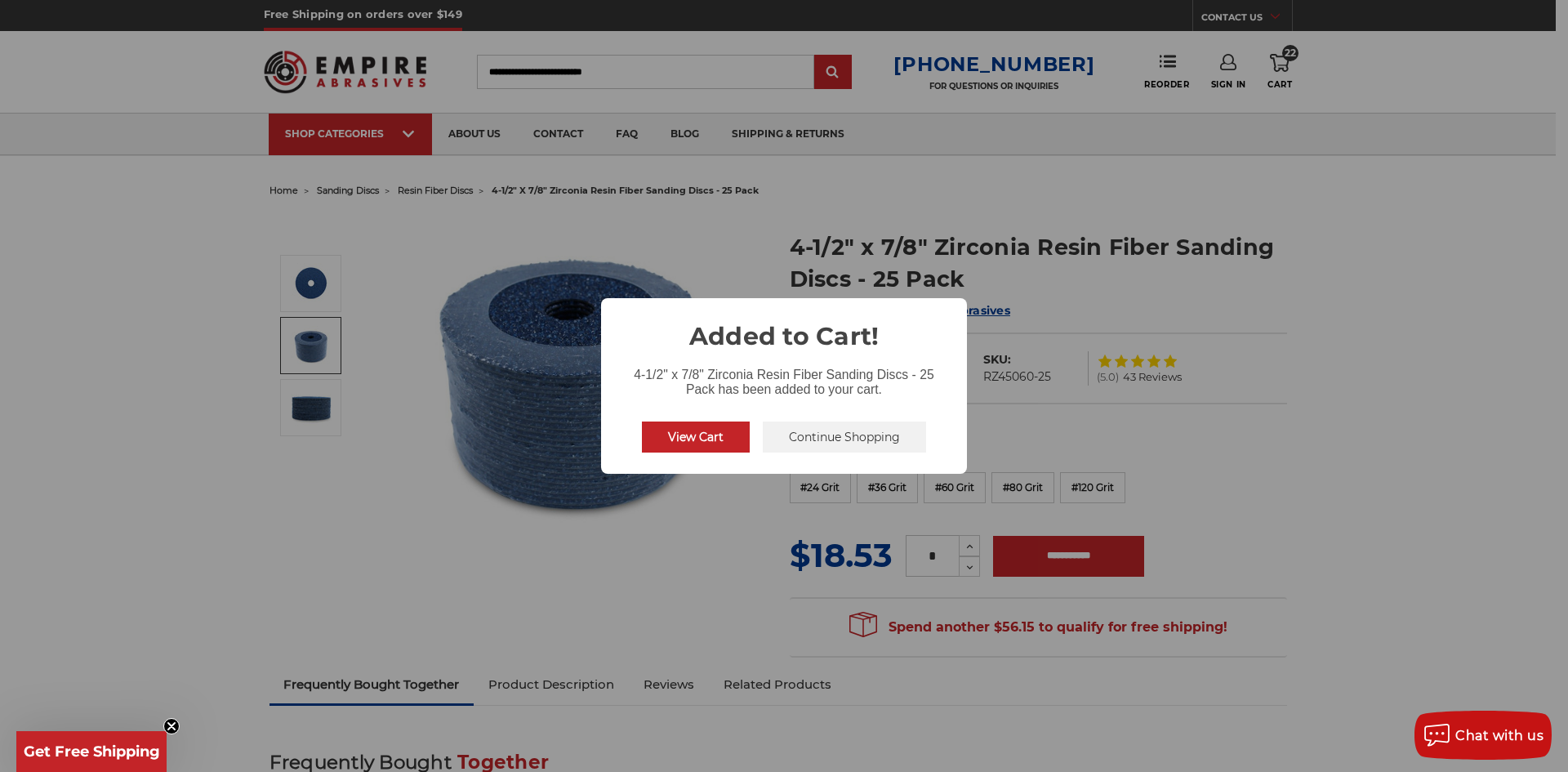
click at [848, 441] on button "Continue Shopping" at bounding box center [845, 437] width 163 height 31
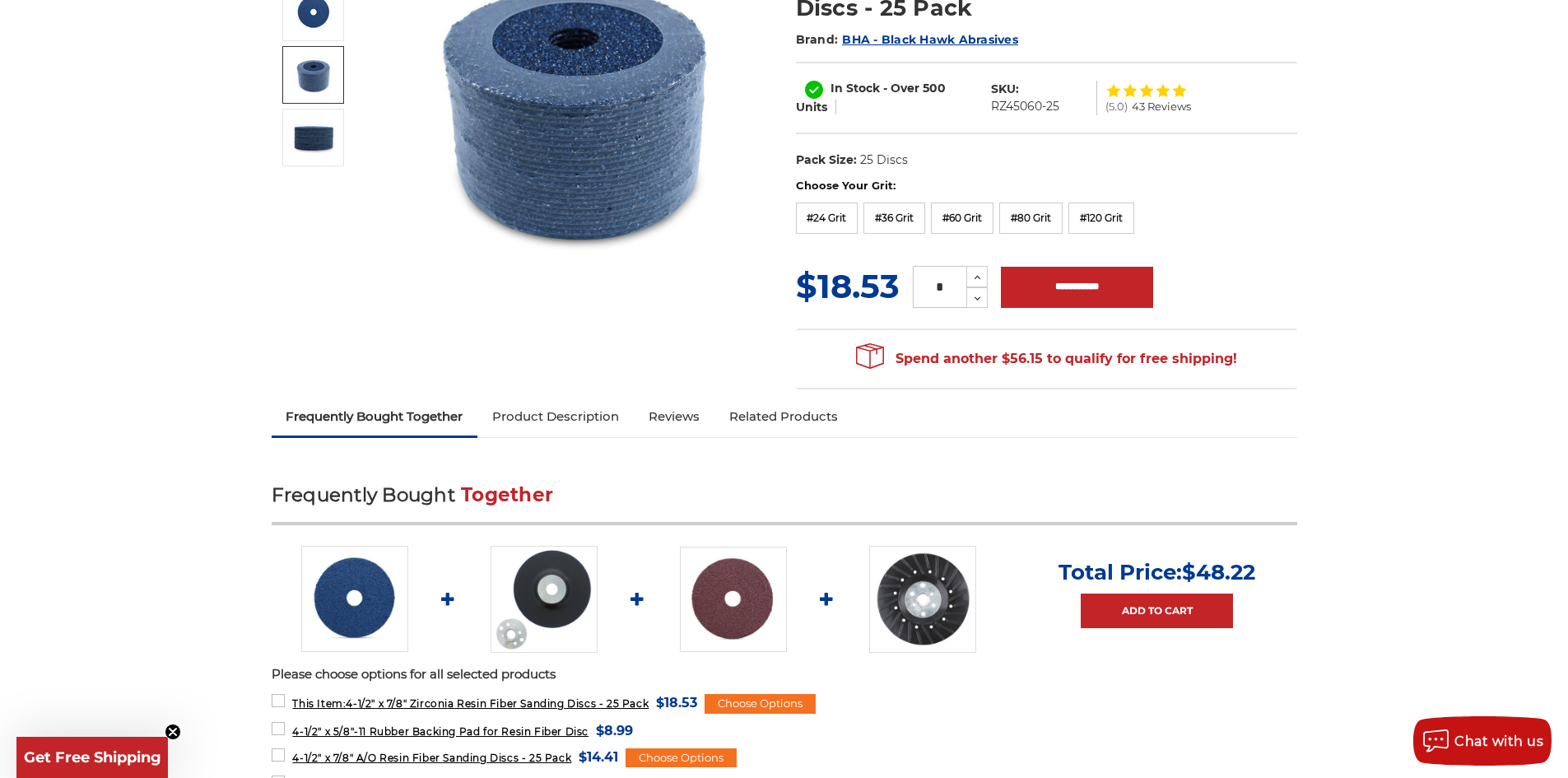
scroll to position [329, 0]
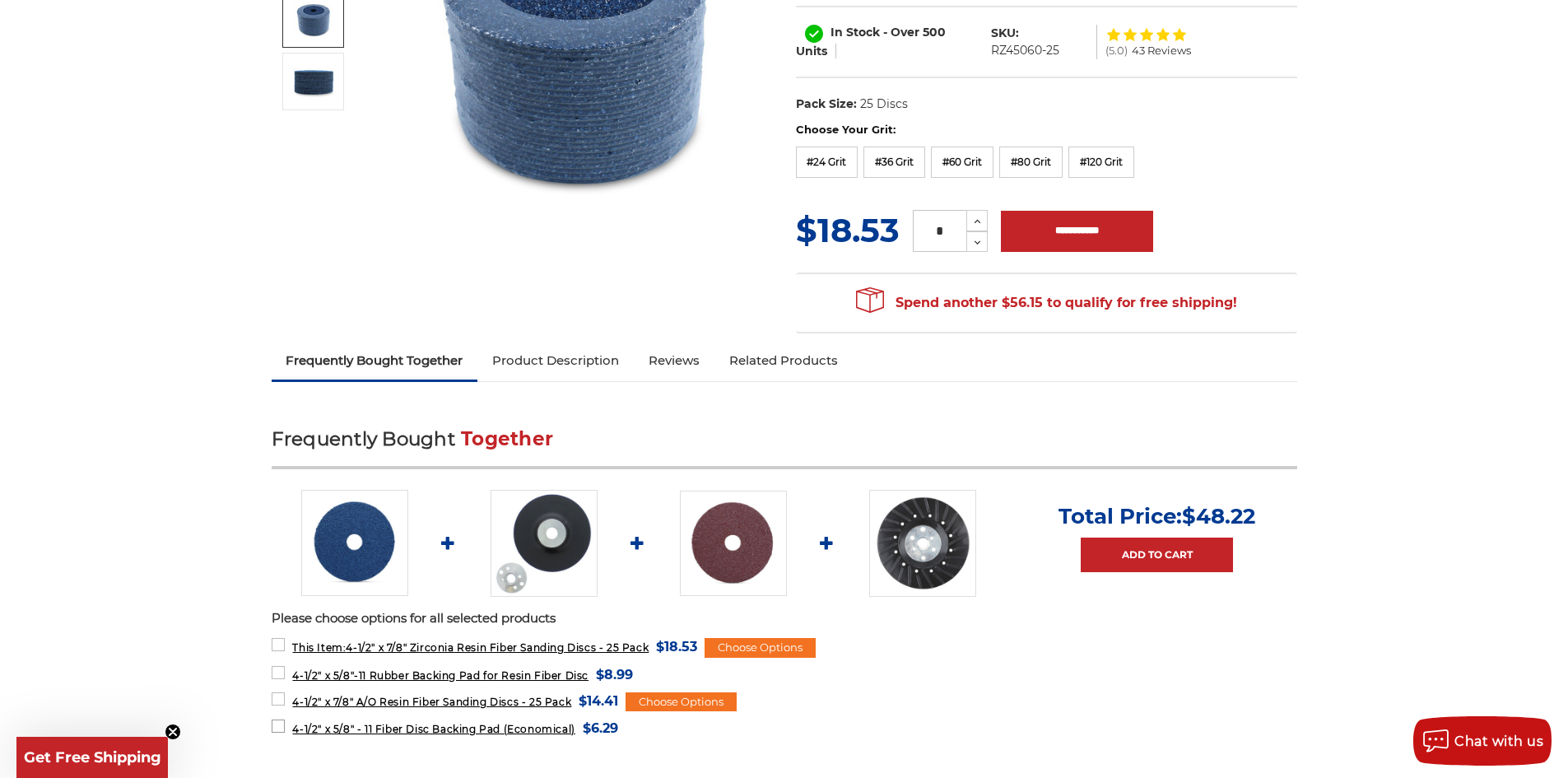
click at [401, 726] on span "4-1/2" x 5/8" - 11 Fiber Disc Backing Pad (Economical)" at bounding box center [433, 729] width 282 height 12
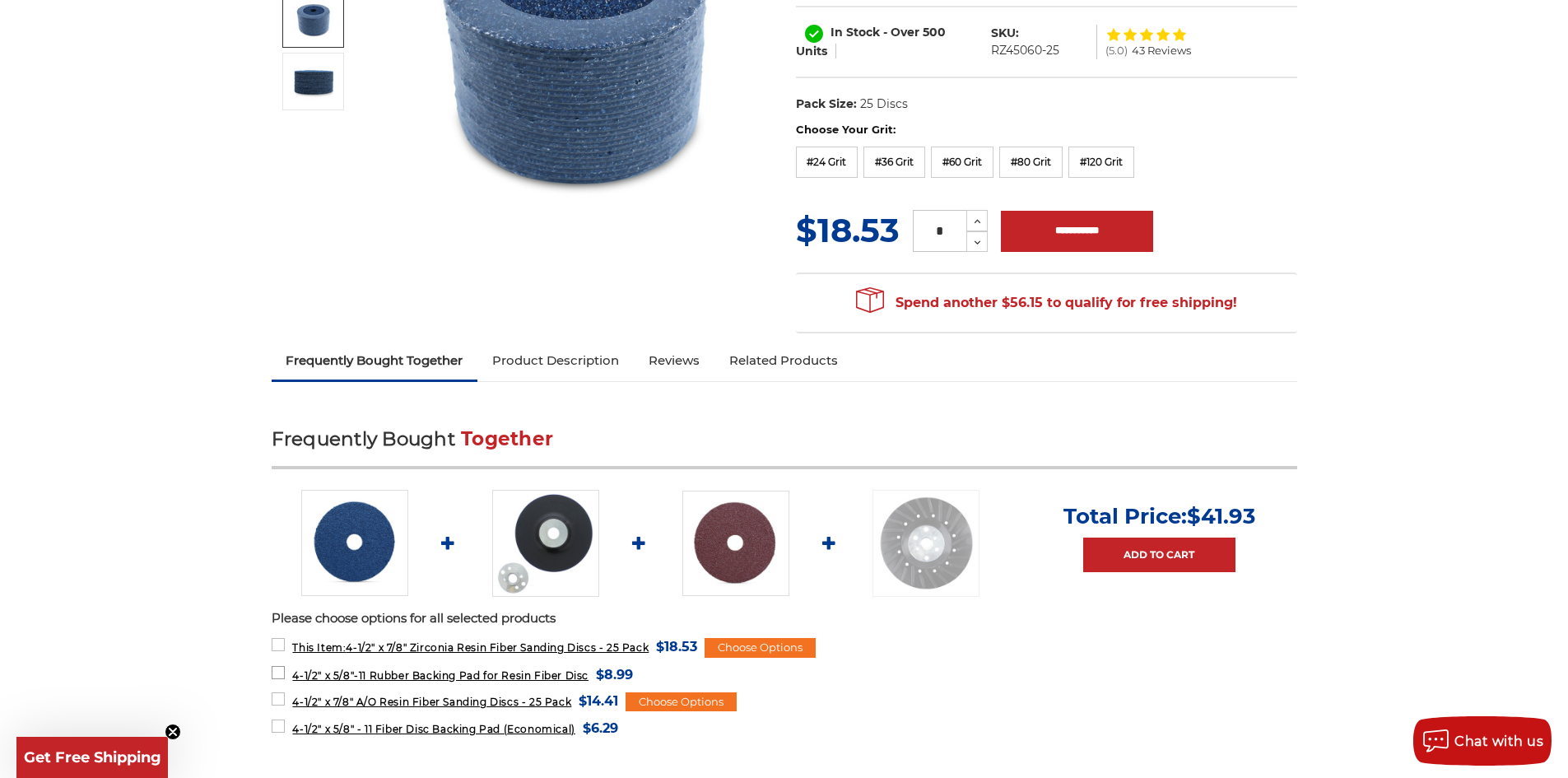
click at [496, 679] on span "4-1/2" x 5/8"-11 Rubber Backing Pad for Resin Fiber Disc" at bounding box center [440, 675] width 296 height 12
click at [488, 677] on span "4-1/2" x 5/8"-11 Rubber Backing Pad for Resin Fiber Disc" at bounding box center [440, 675] width 296 height 12
click at [301, 725] on span "4-1/2" x 5/8" - 11 Fiber Disc Backing Pad (Economical)" at bounding box center [433, 729] width 282 height 12
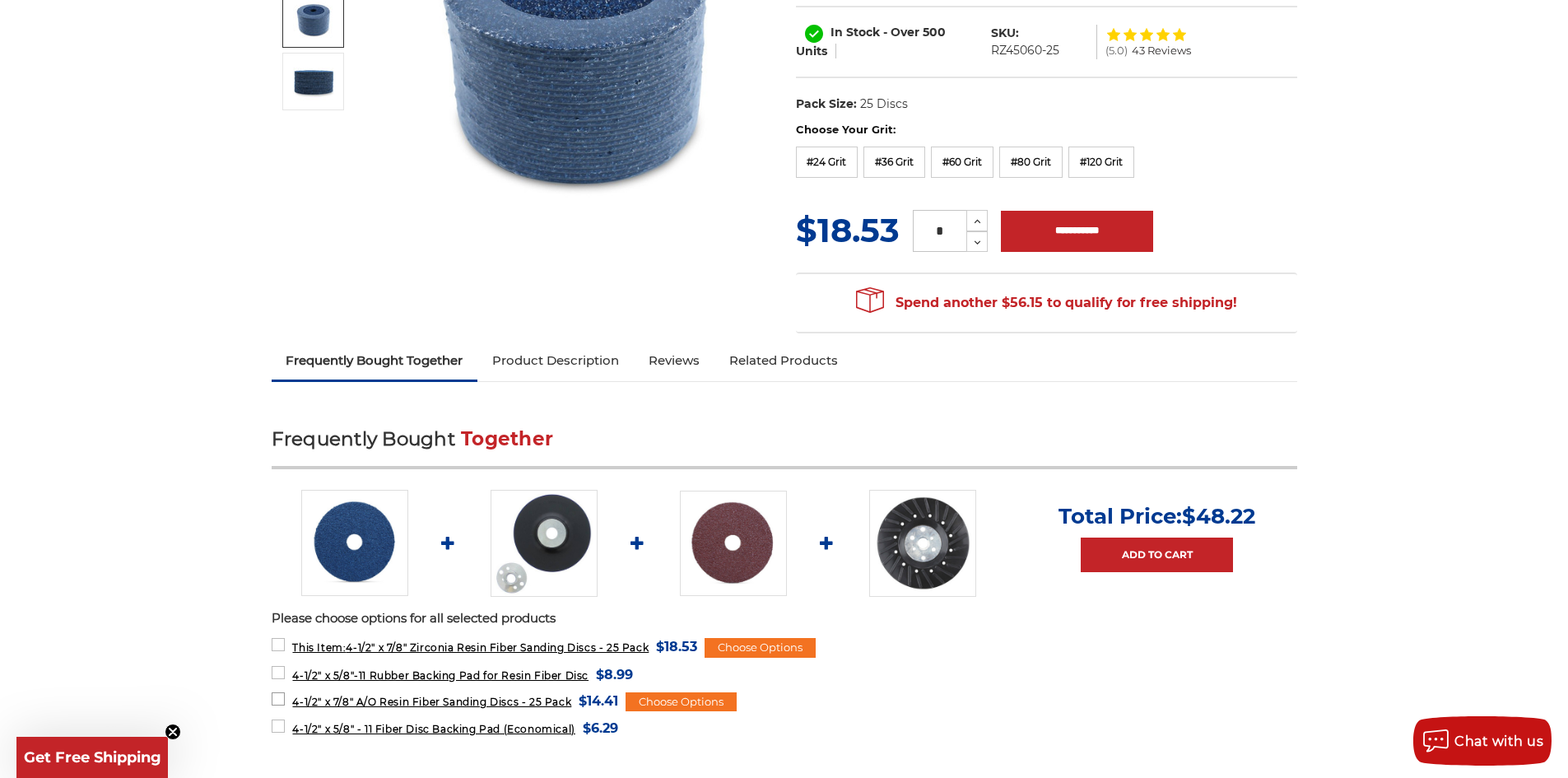
click at [275, 693] on label "4-1/2" x 7/8" A/O Resin Fiber Sanding Discs - 25 Pack MSRP: Was: Now: $14.41 (Y…" at bounding box center [445, 700] width 347 height 22
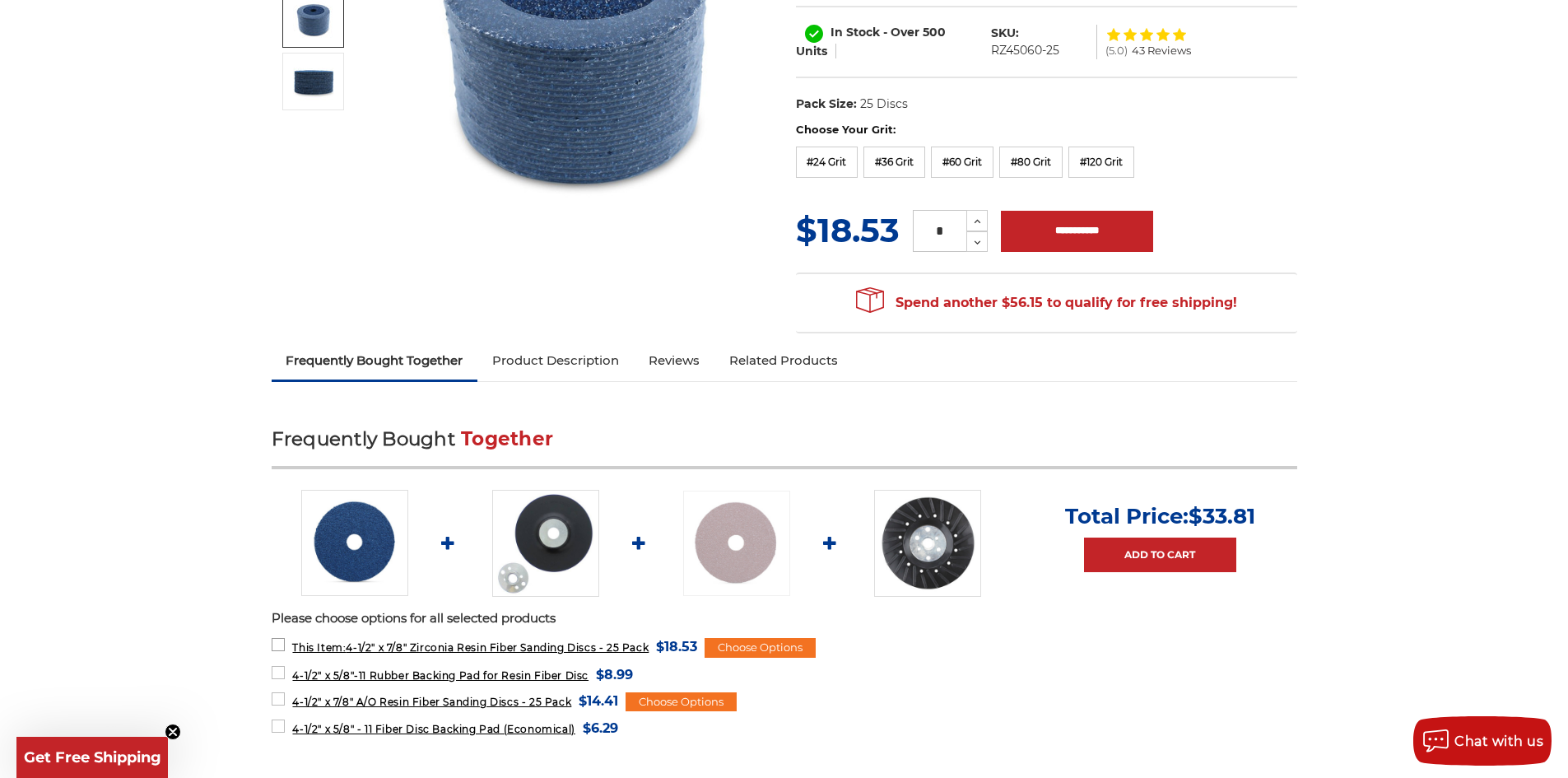
click at [275, 646] on label "This Item: 4-1/2" x 7/8" Zirconia Resin Fiber Sanding Discs - 25 Pack MSRP: Was…" at bounding box center [484, 646] width 427 height 22
click at [577, 539] on img at bounding box center [545, 543] width 107 height 107
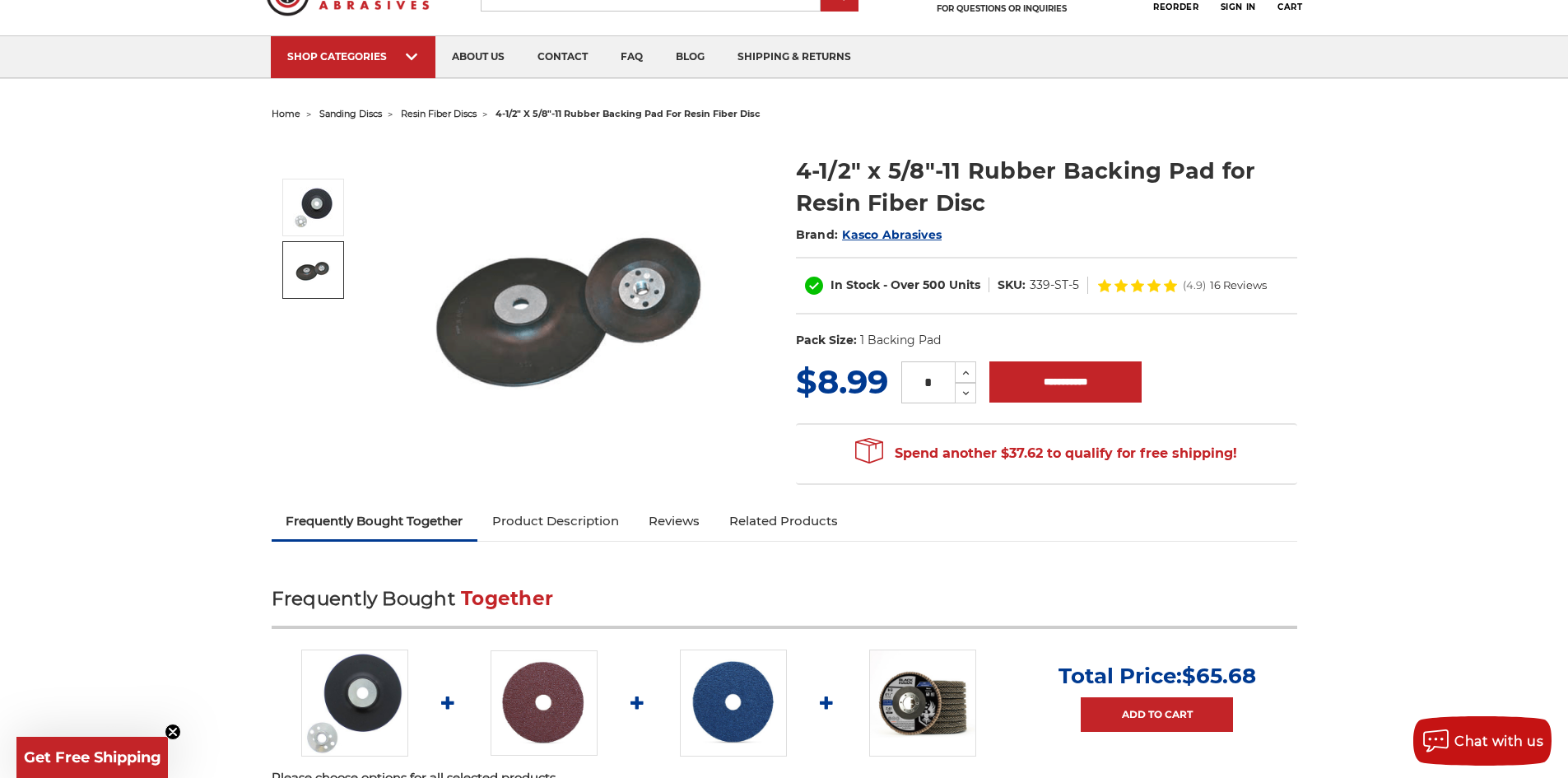
scroll to position [82, 0]
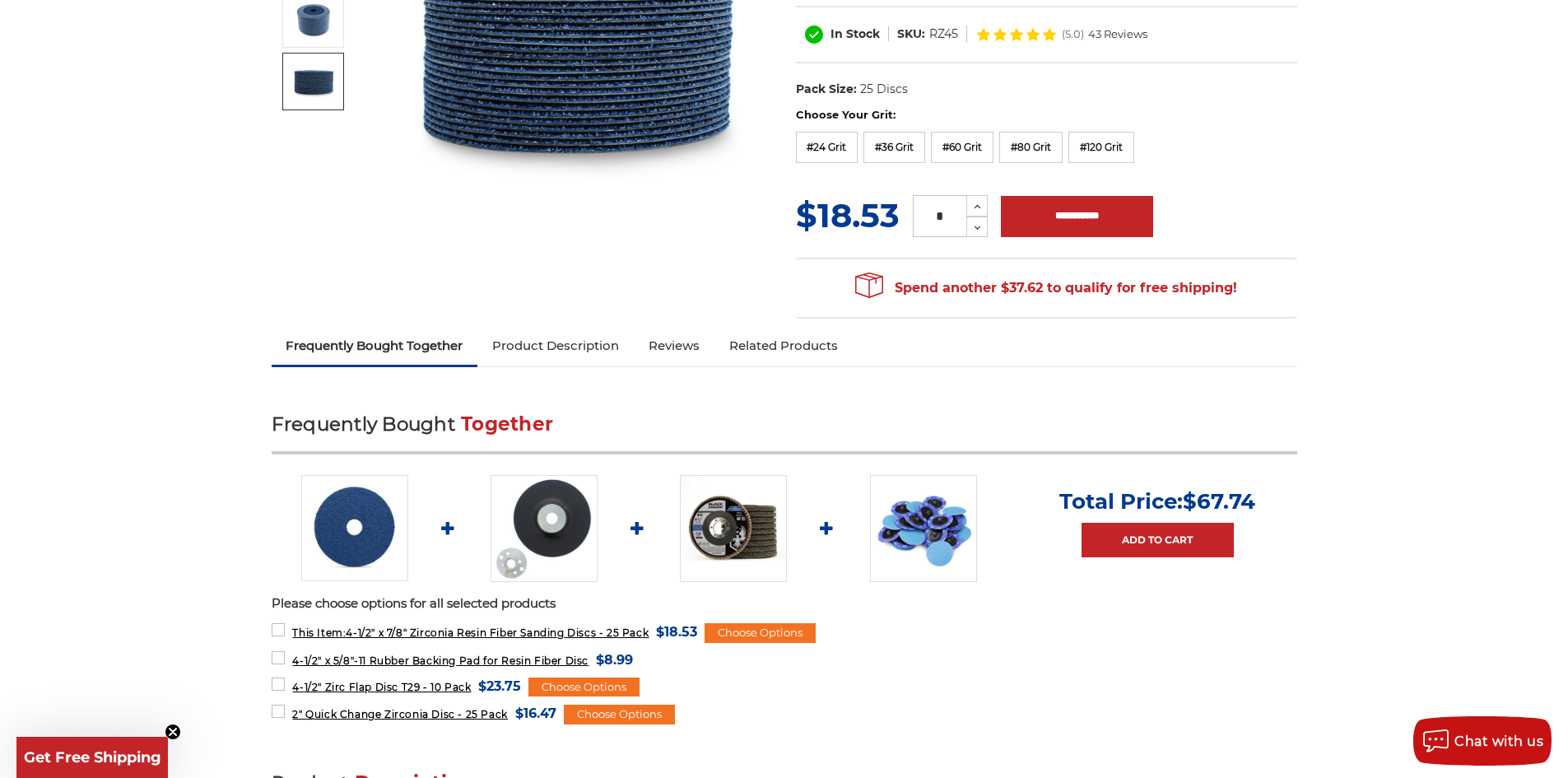
click at [566, 525] on img at bounding box center [543, 528] width 107 height 107
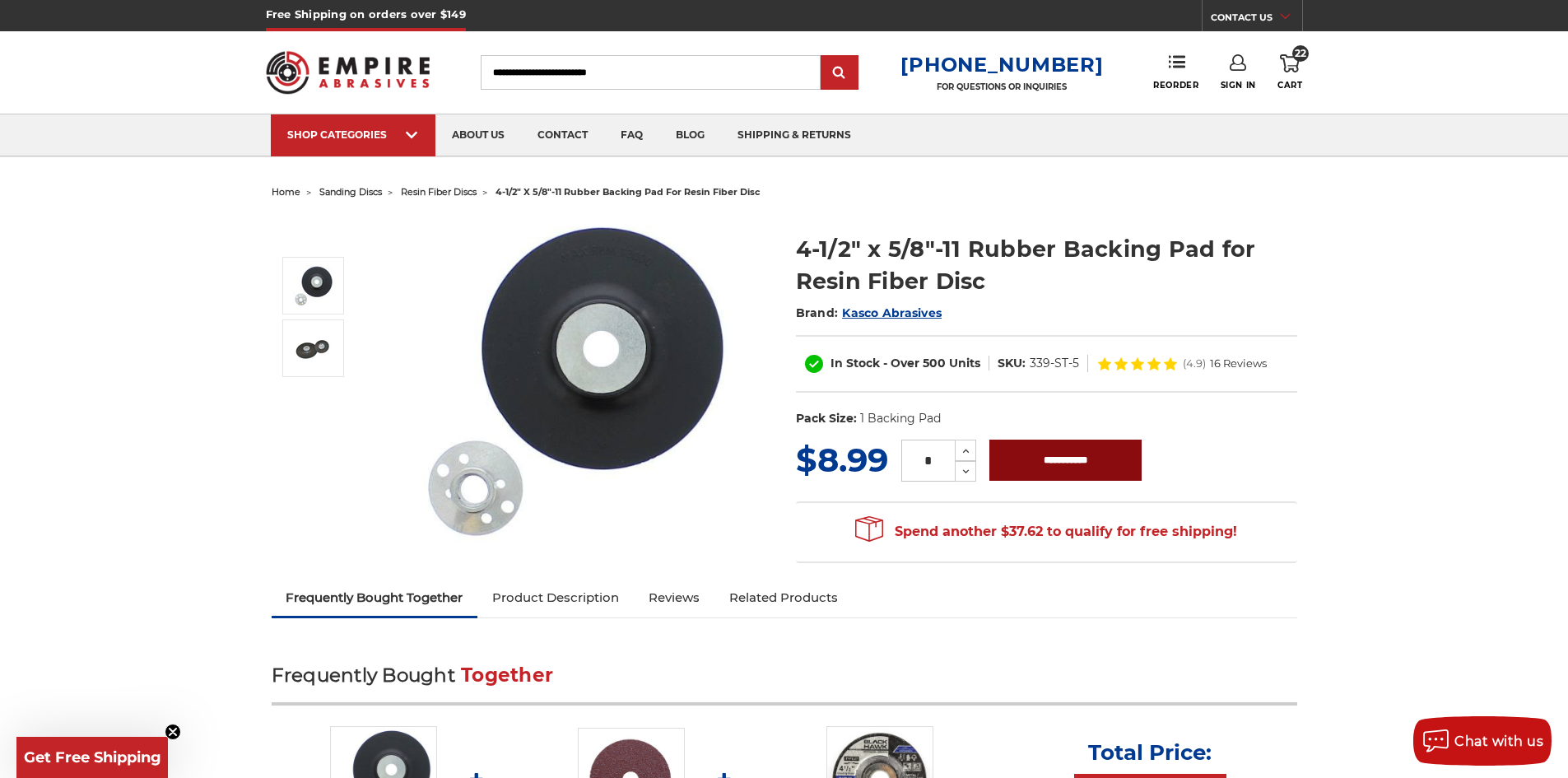
click at [1089, 469] on input "**********" at bounding box center [1066, 460] width 152 height 41
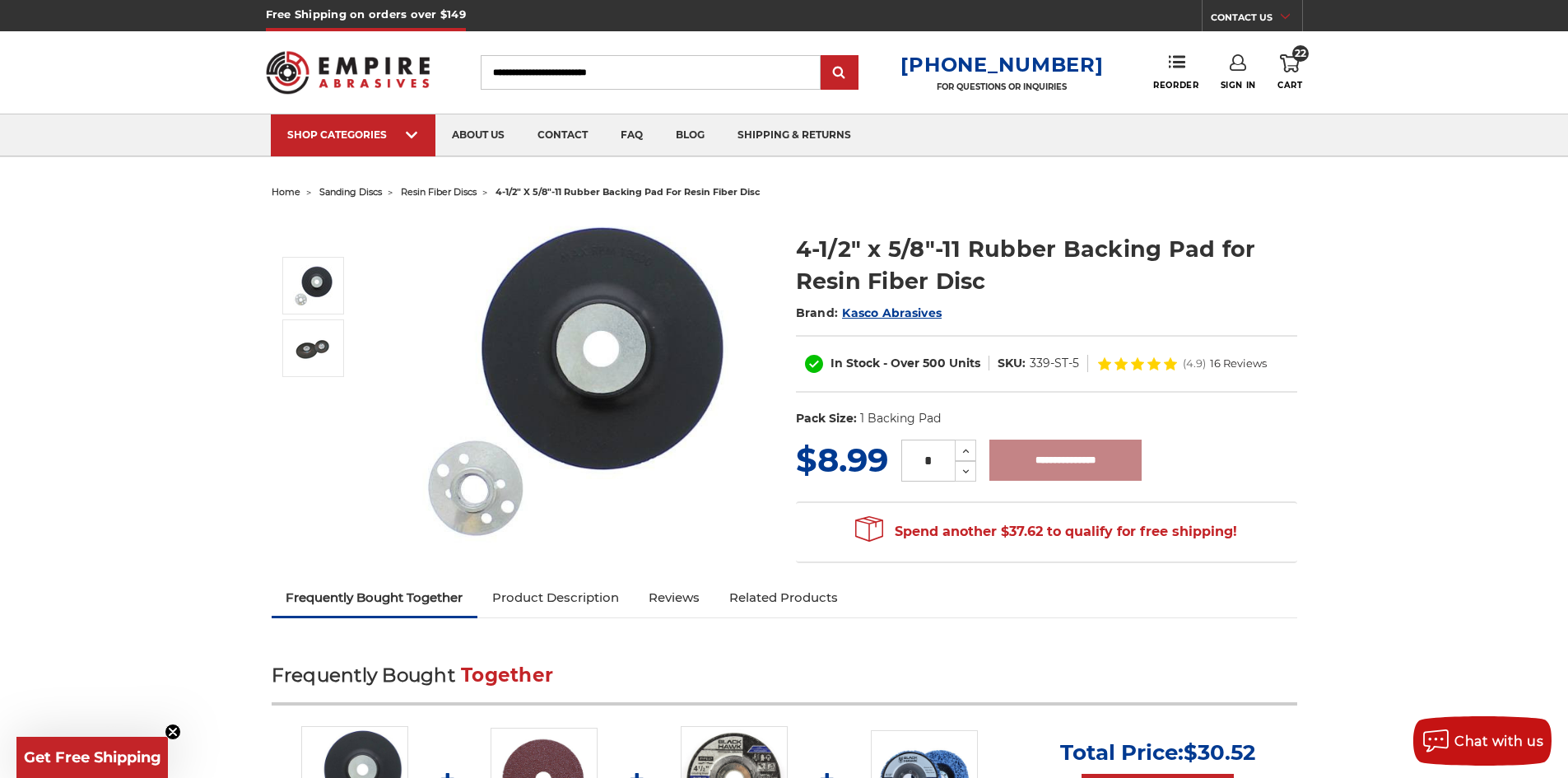
type input "**********"
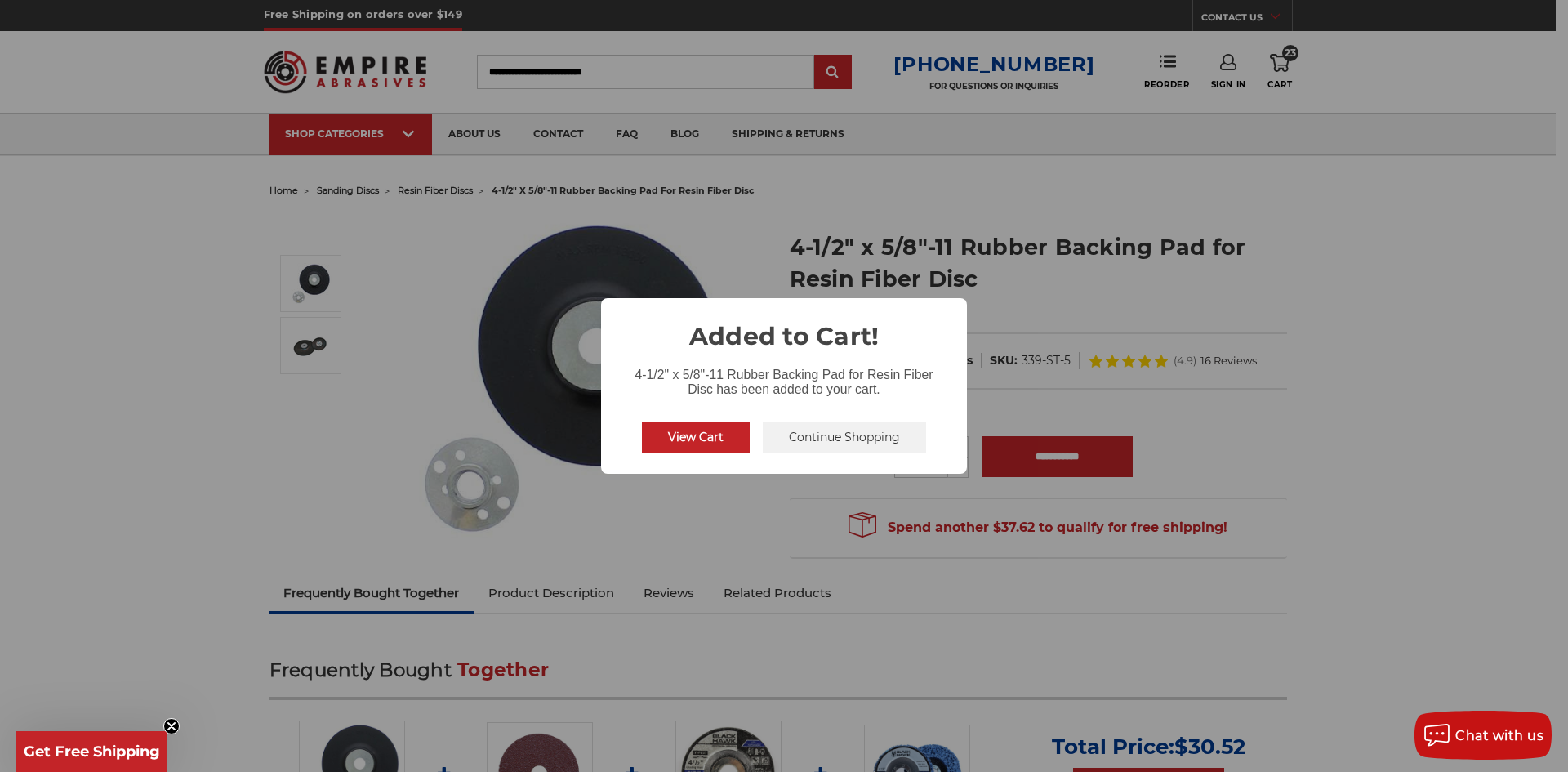
click at [781, 436] on button "Continue Shopping" at bounding box center [845, 437] width 163 height 31
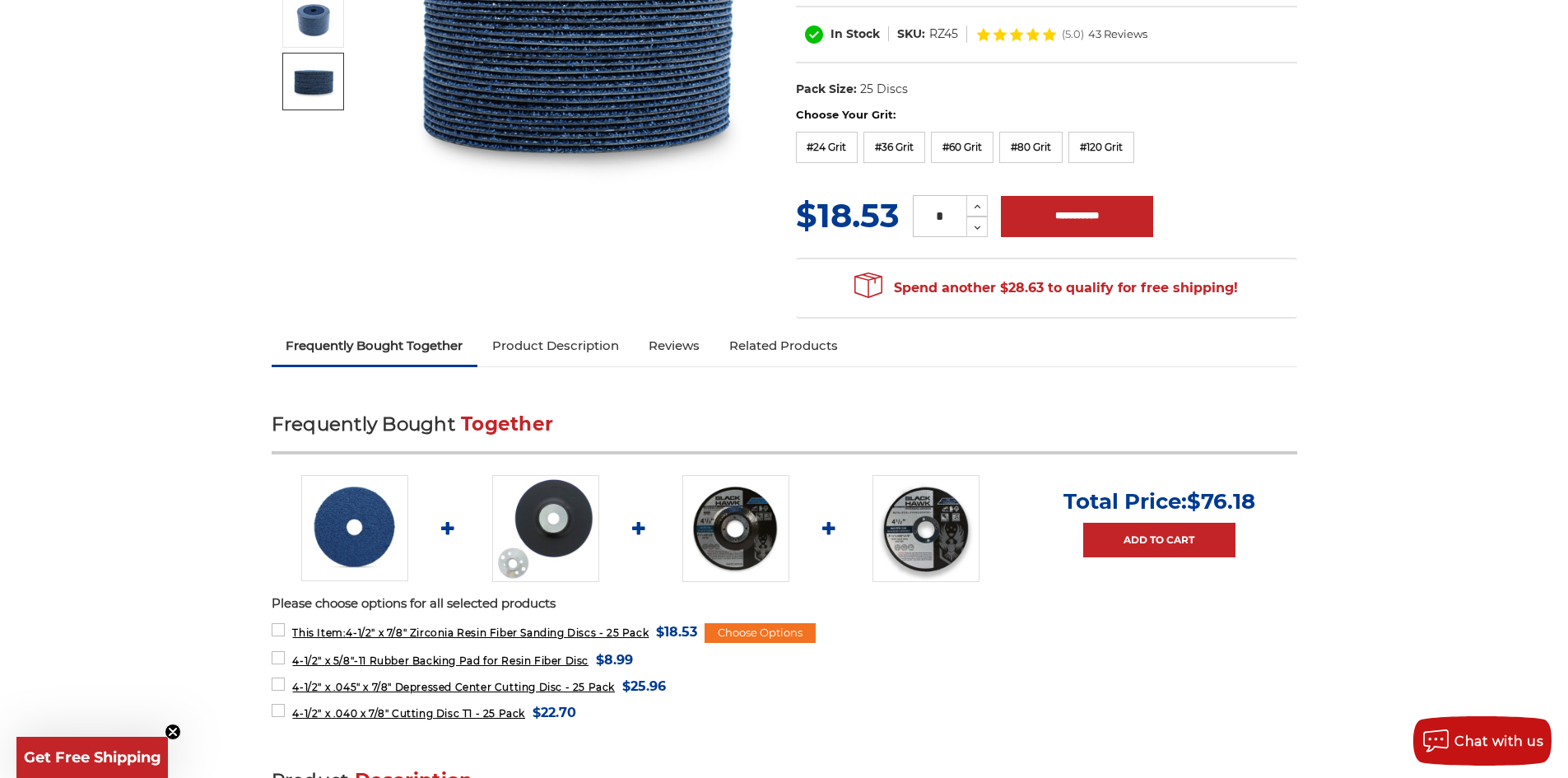
click at [559, 522] on img at bounding box center [545, 528] width 107 height 107
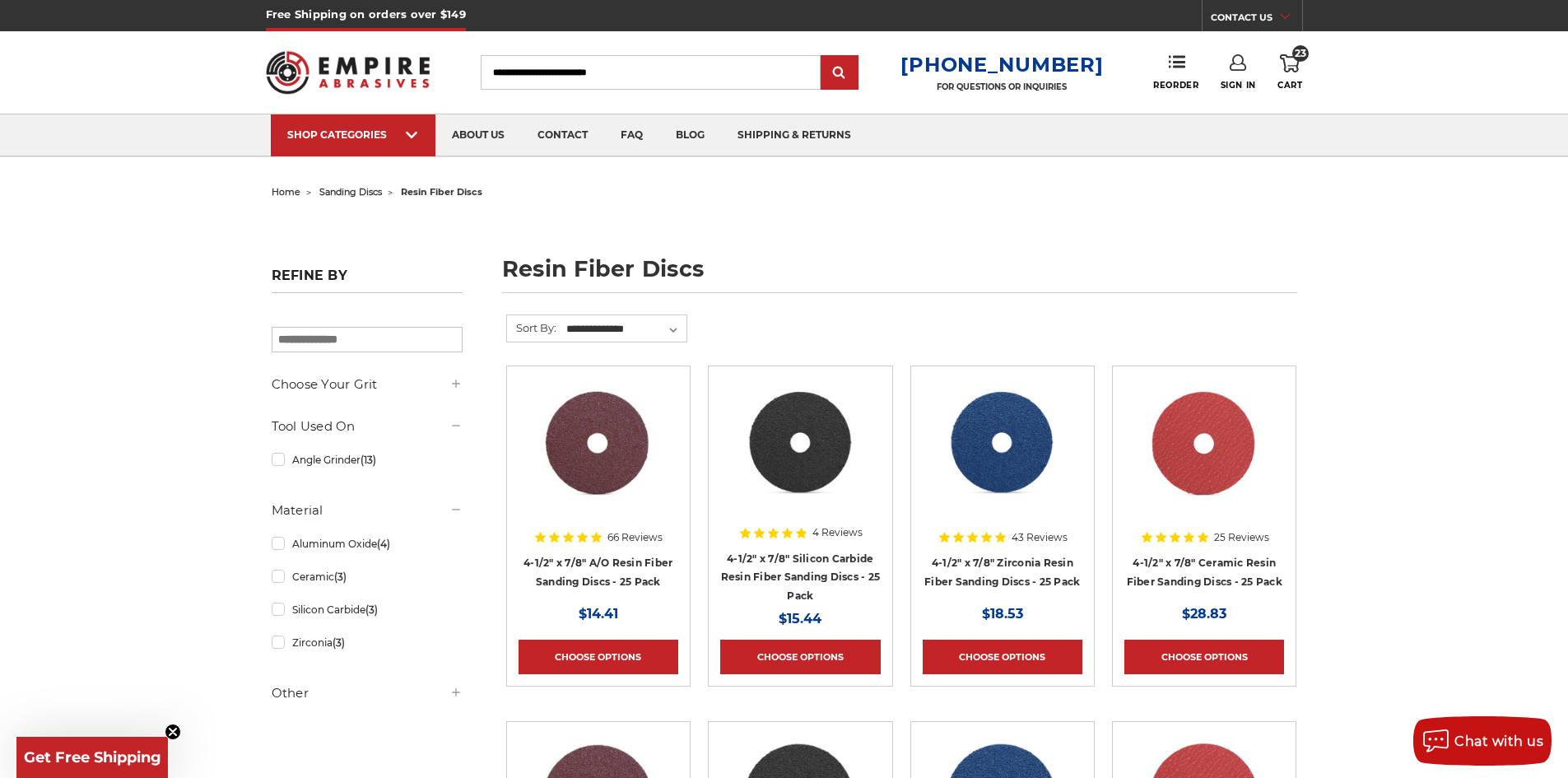
click at [550, 68] on input "Search" at bounding box center [650, 72] width 340 height 35
type input "**********"
click at [823, 57] on input "submit" at bounding box center [839, 73] width 33 height 33
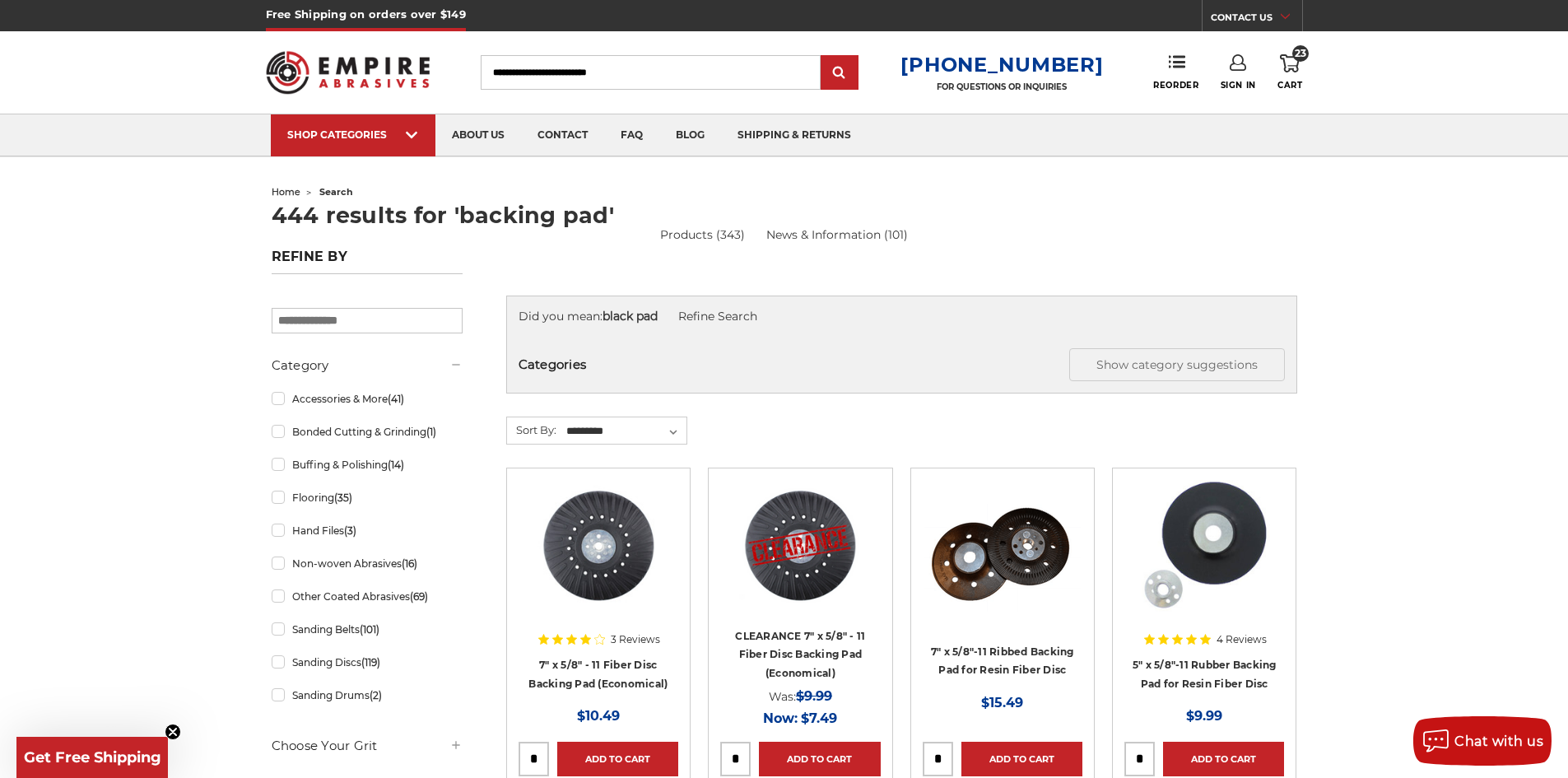
click at [1295, 59] on span "23" at bounding box center [1300, 53] width 16 height 16
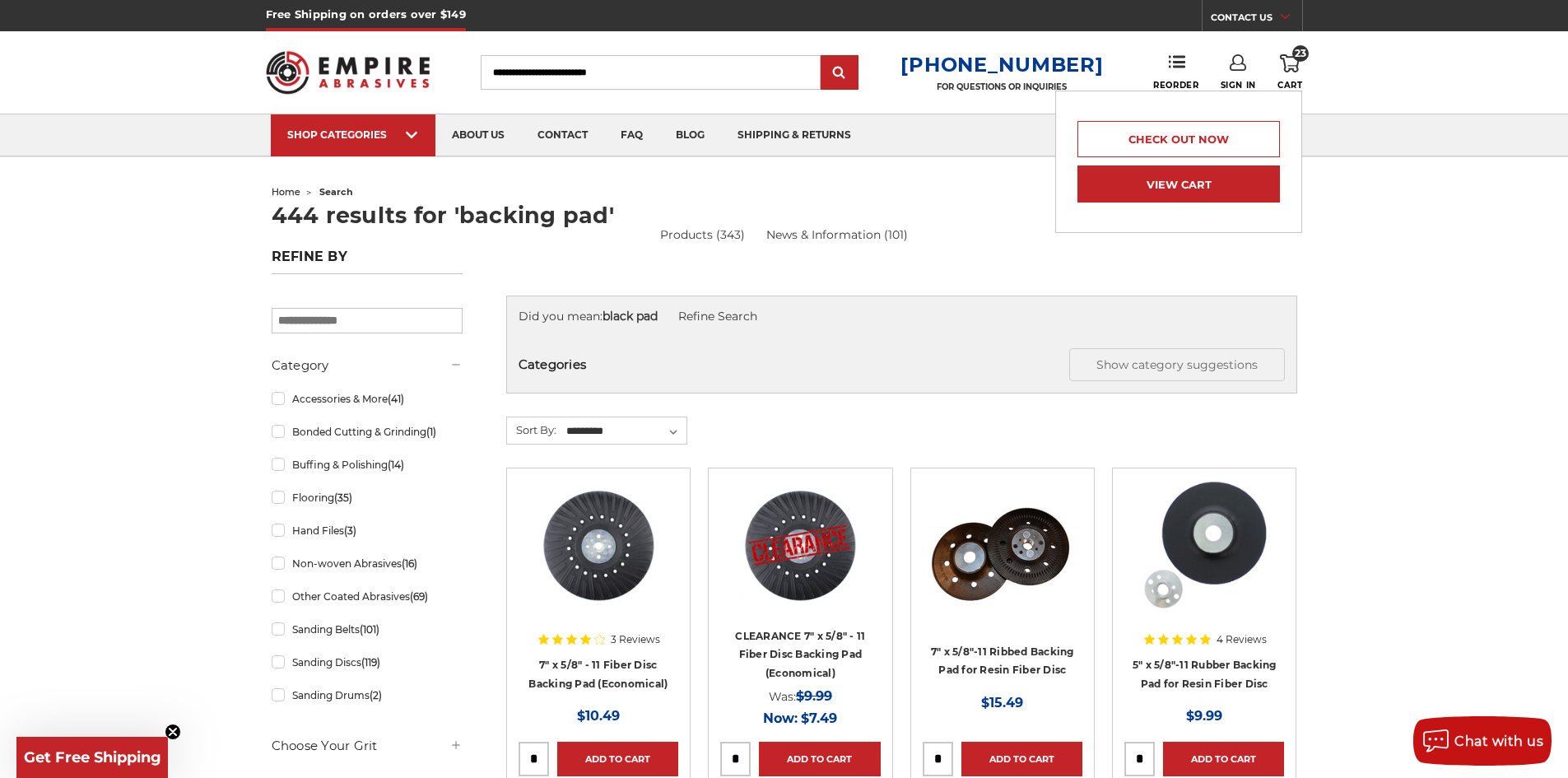
click at [1241, 178] on link "View Cart" at bounding box center [1179, 184] width 203 height 37
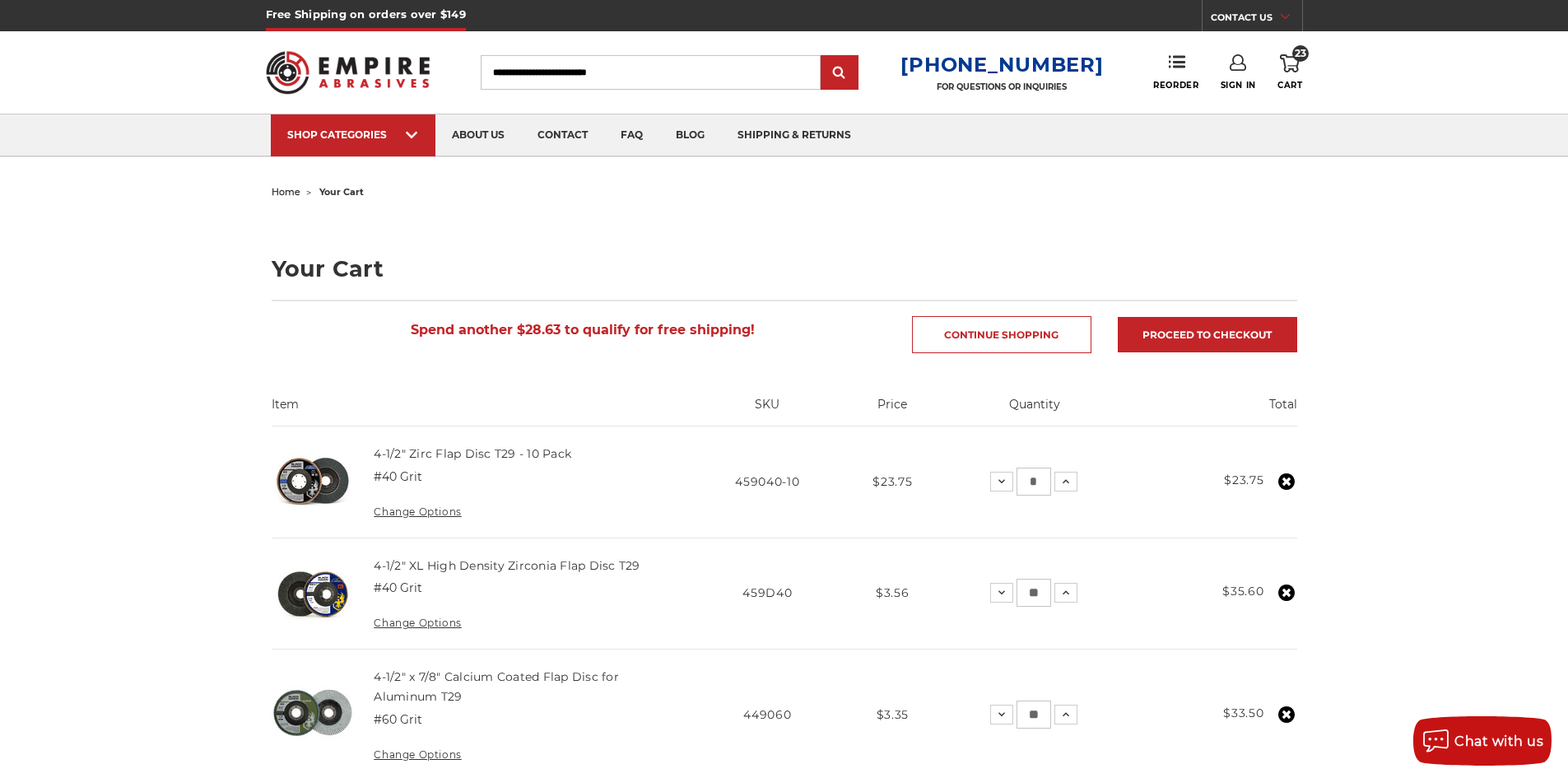
click at [340, 85] on img at bounding box center [348, 73] width 165 height 64
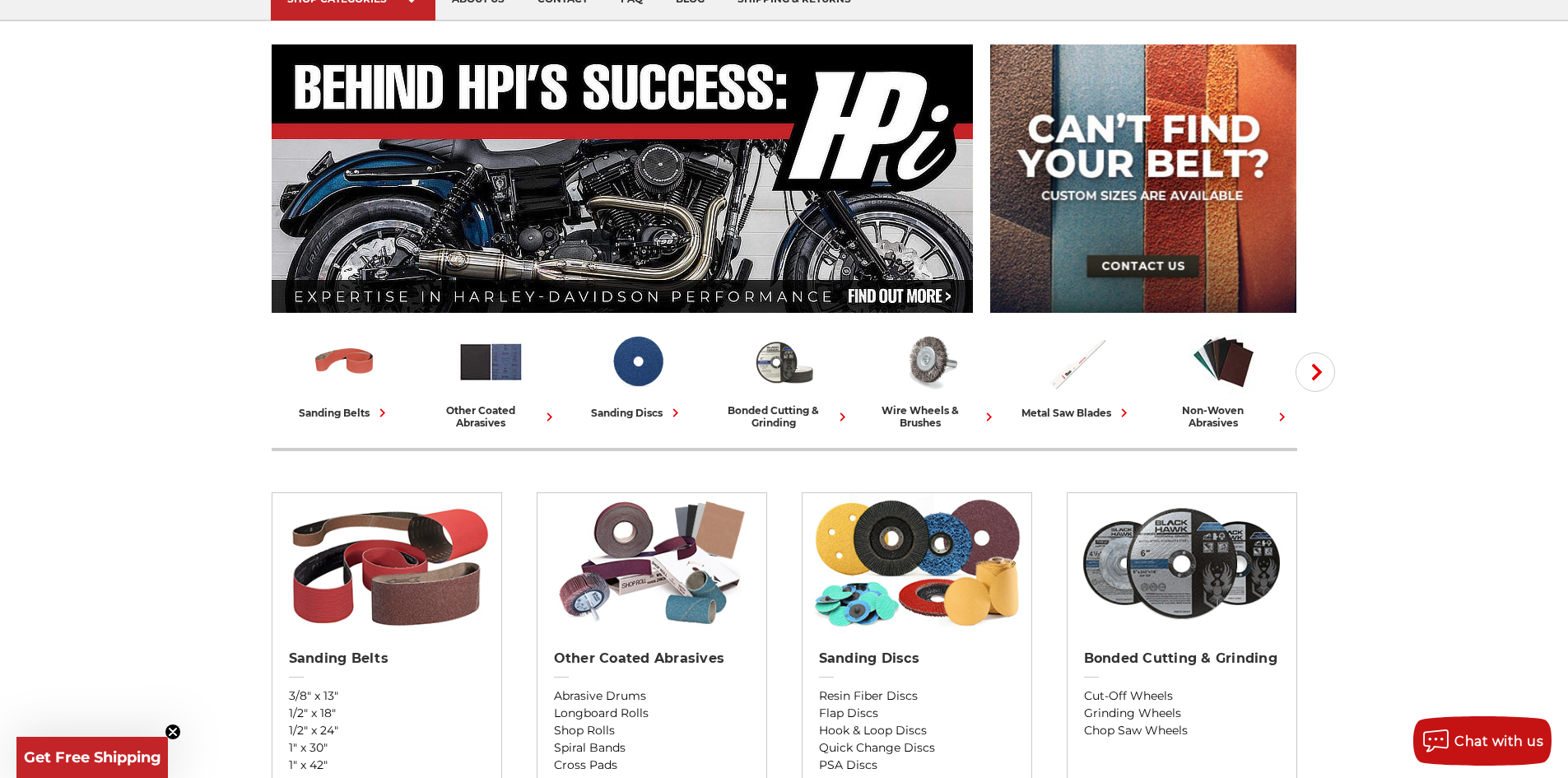
scroll to position [165, 0]
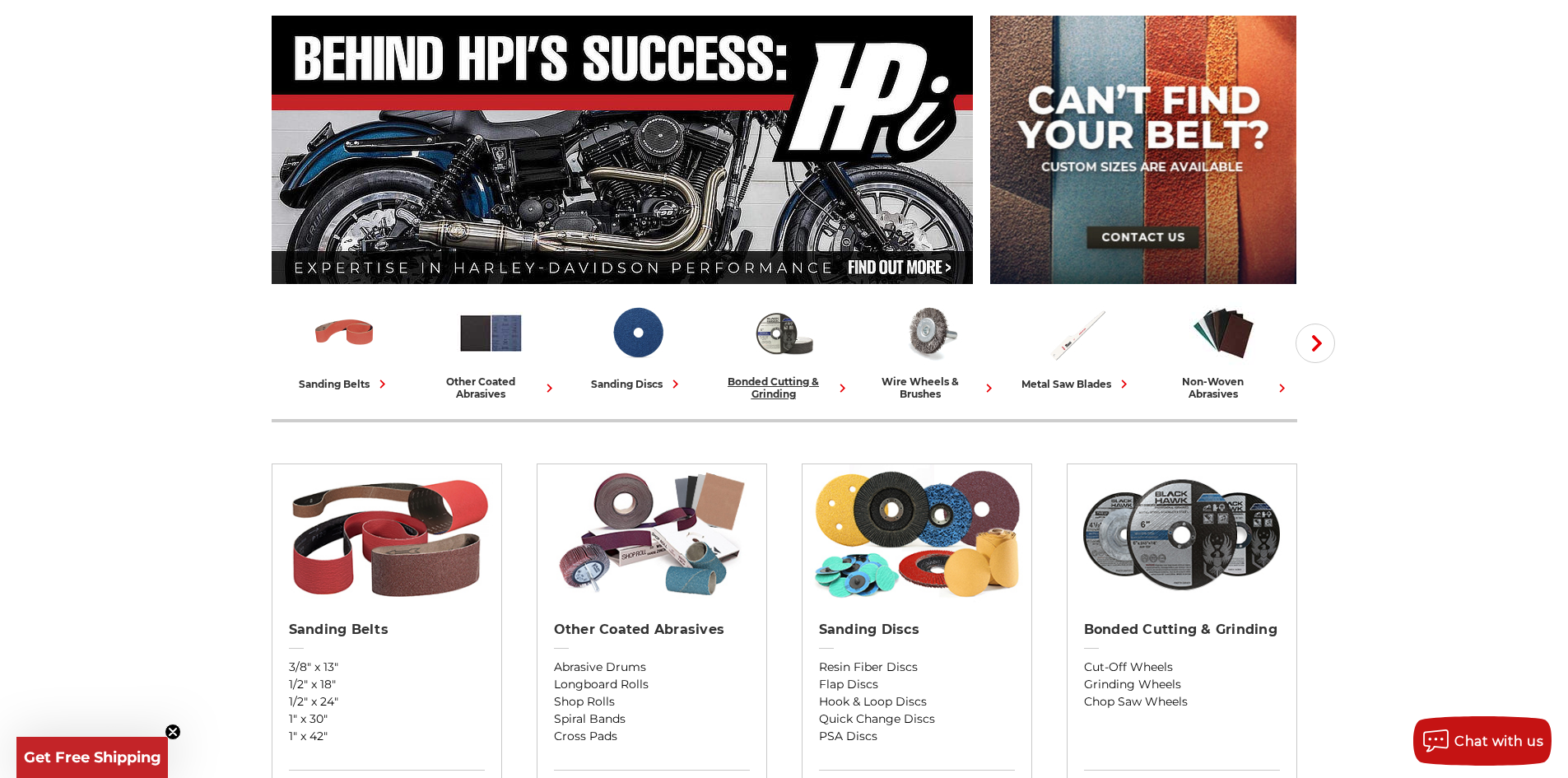
click at [790, 379] on div "bonded cutting & grinding" at bounding box center [784, 388] width 133 height 25
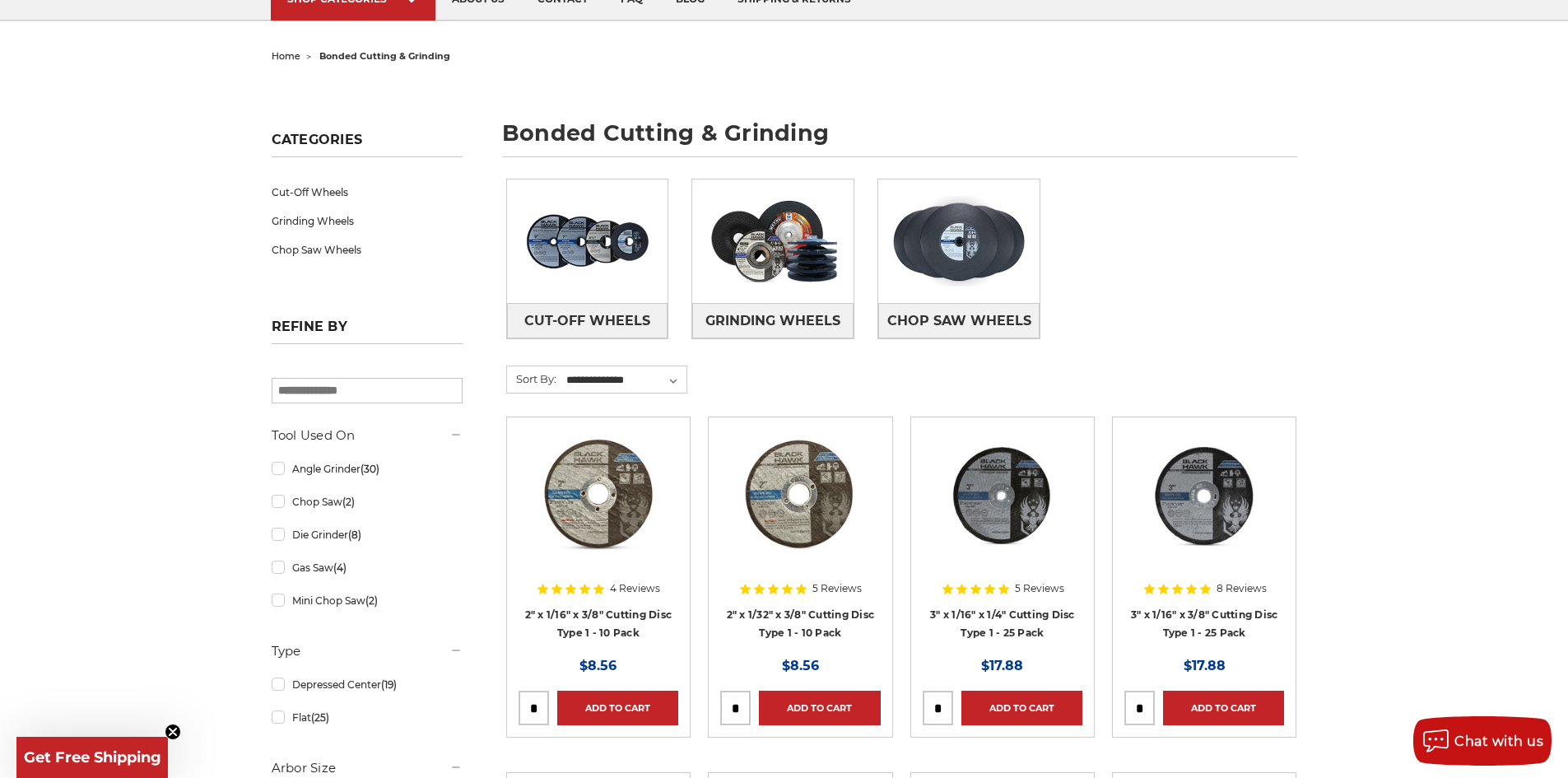
scroll to position [165, 0]
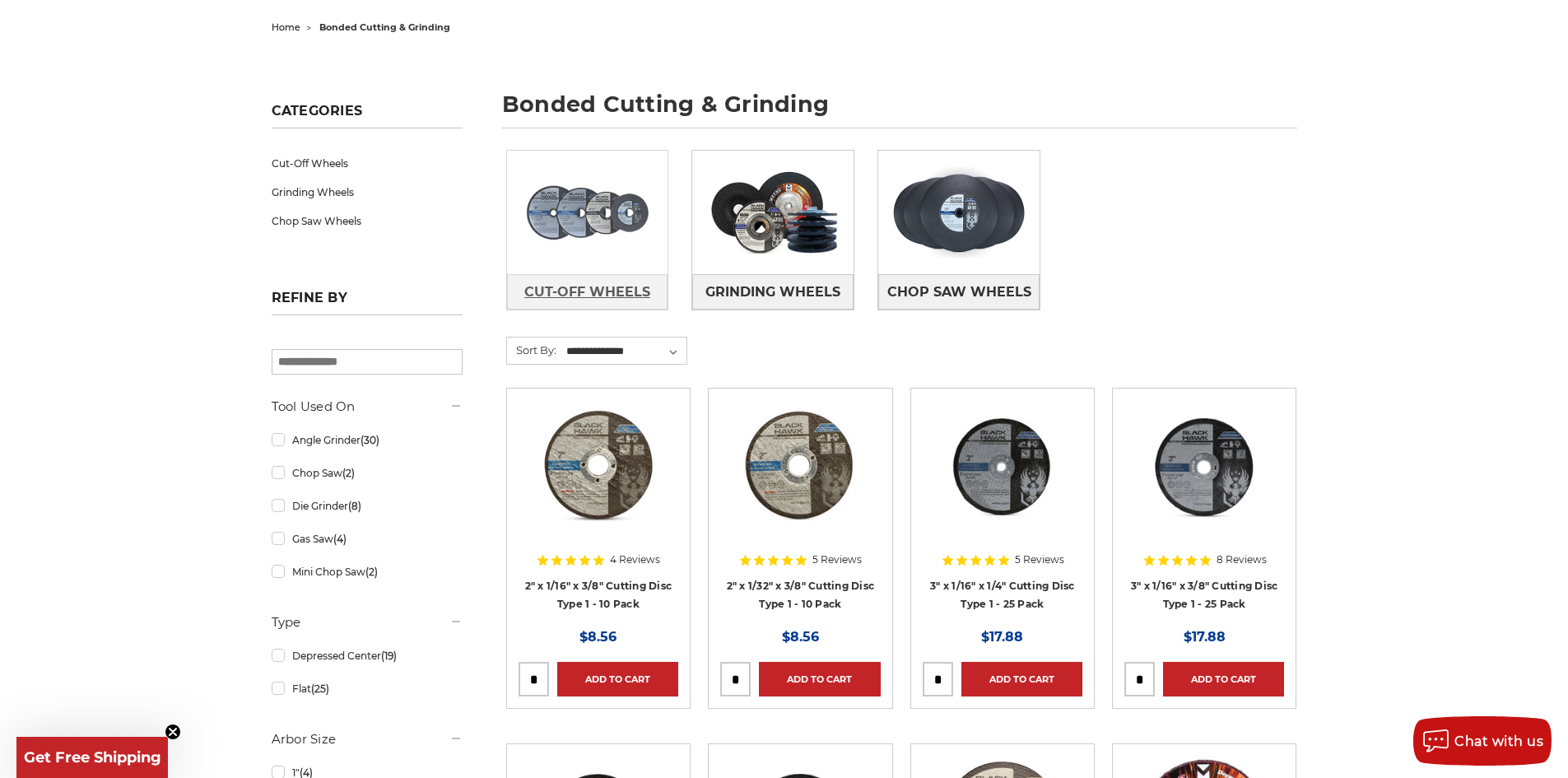
click at [655, 290] on link "Cut-Off Wheels" at bounding box center [588, 292] width 162 height 35
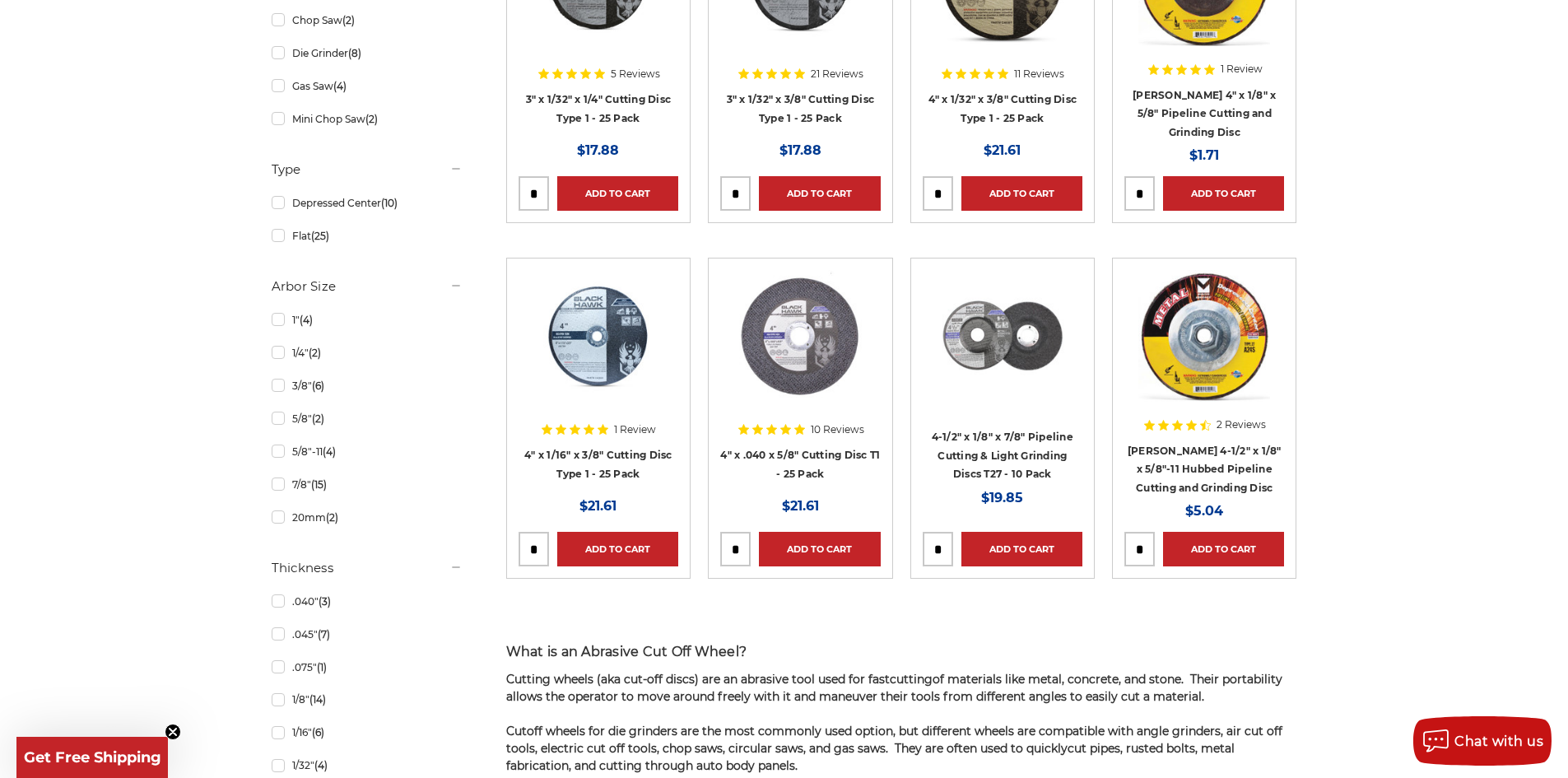
scroll to position [823, 0]
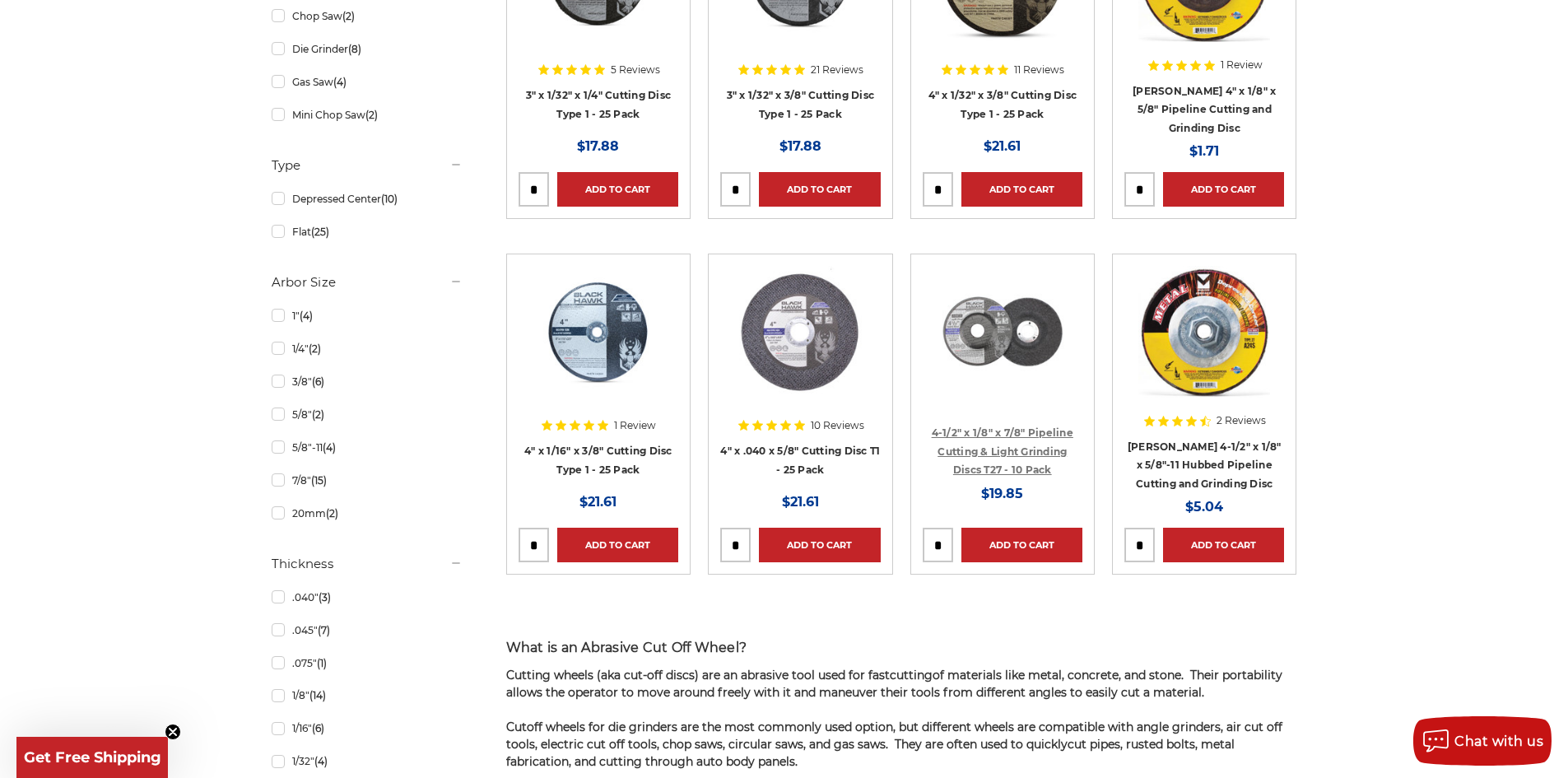
click at [1045, 448] on link "4-1/2" x 1/8" x 7/8" Pipeline Cutting & Light Grinding Discs T27 - 10 Pack" at bounding box center [1003, 451] width 142 height 49
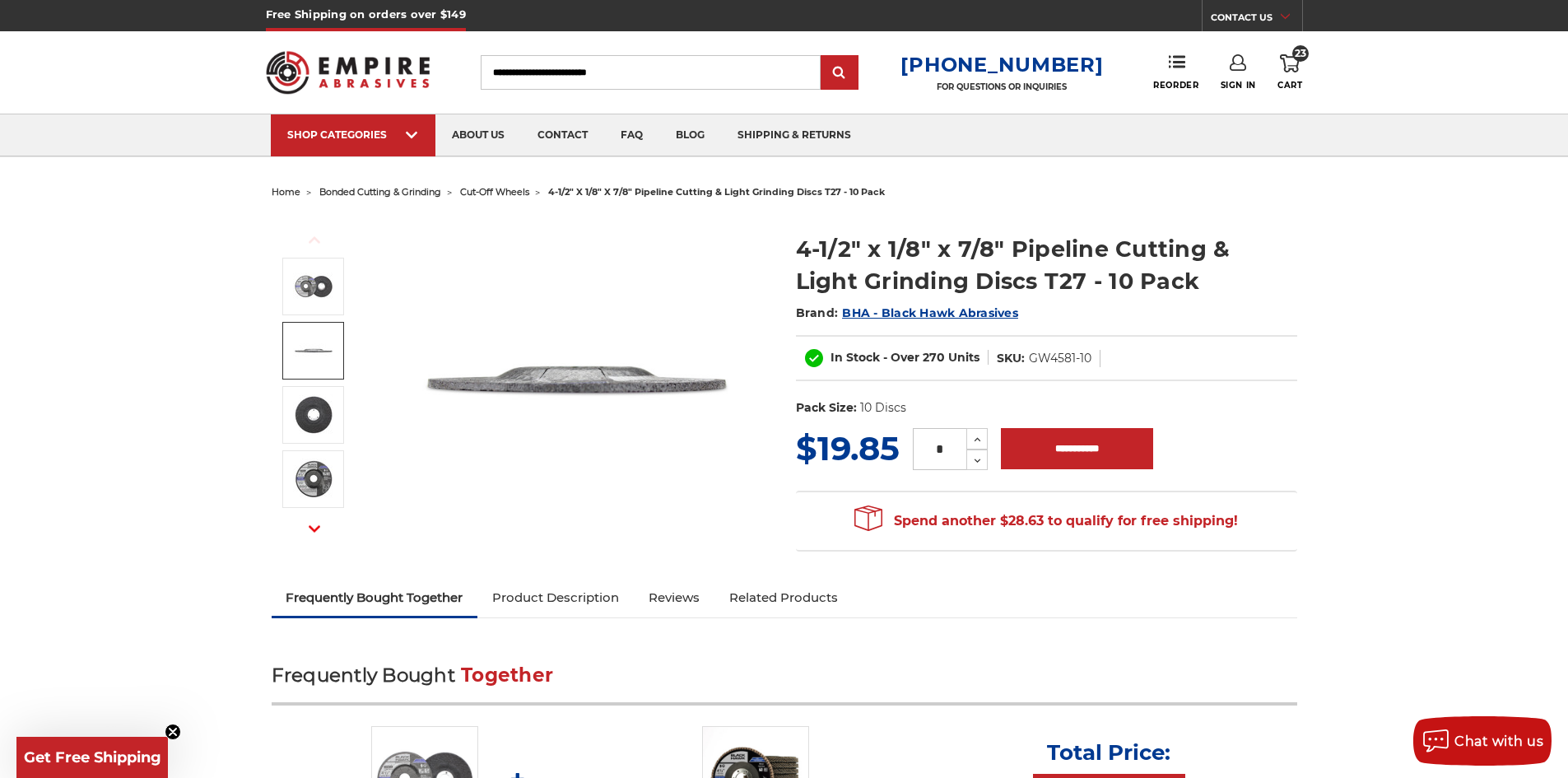
click at [322, 357] on img at bounding box center [313, 350] width 41 height 41
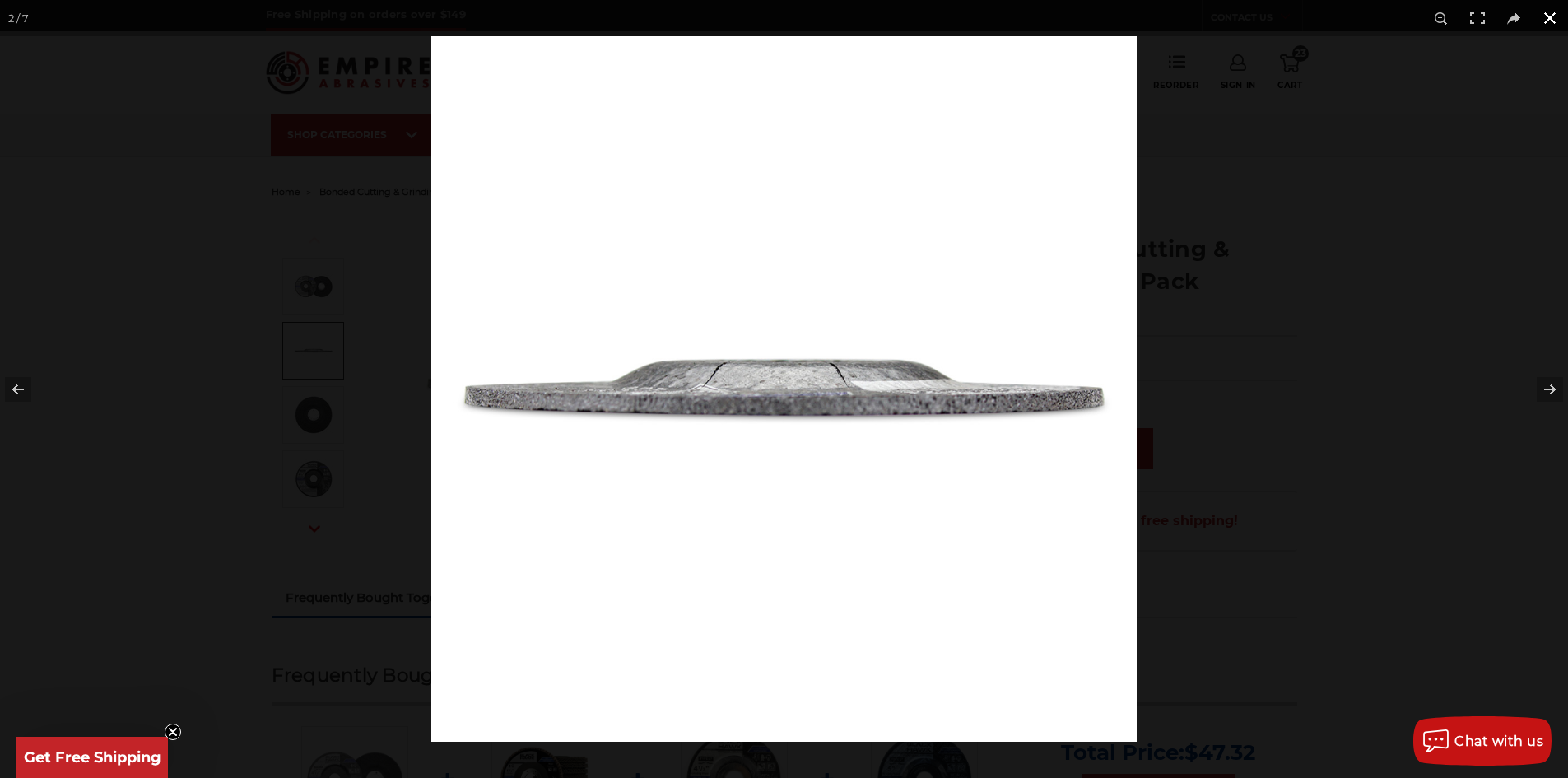
click at [1552, 9] on button at bounding box center [1550, 18] width 36 height 36
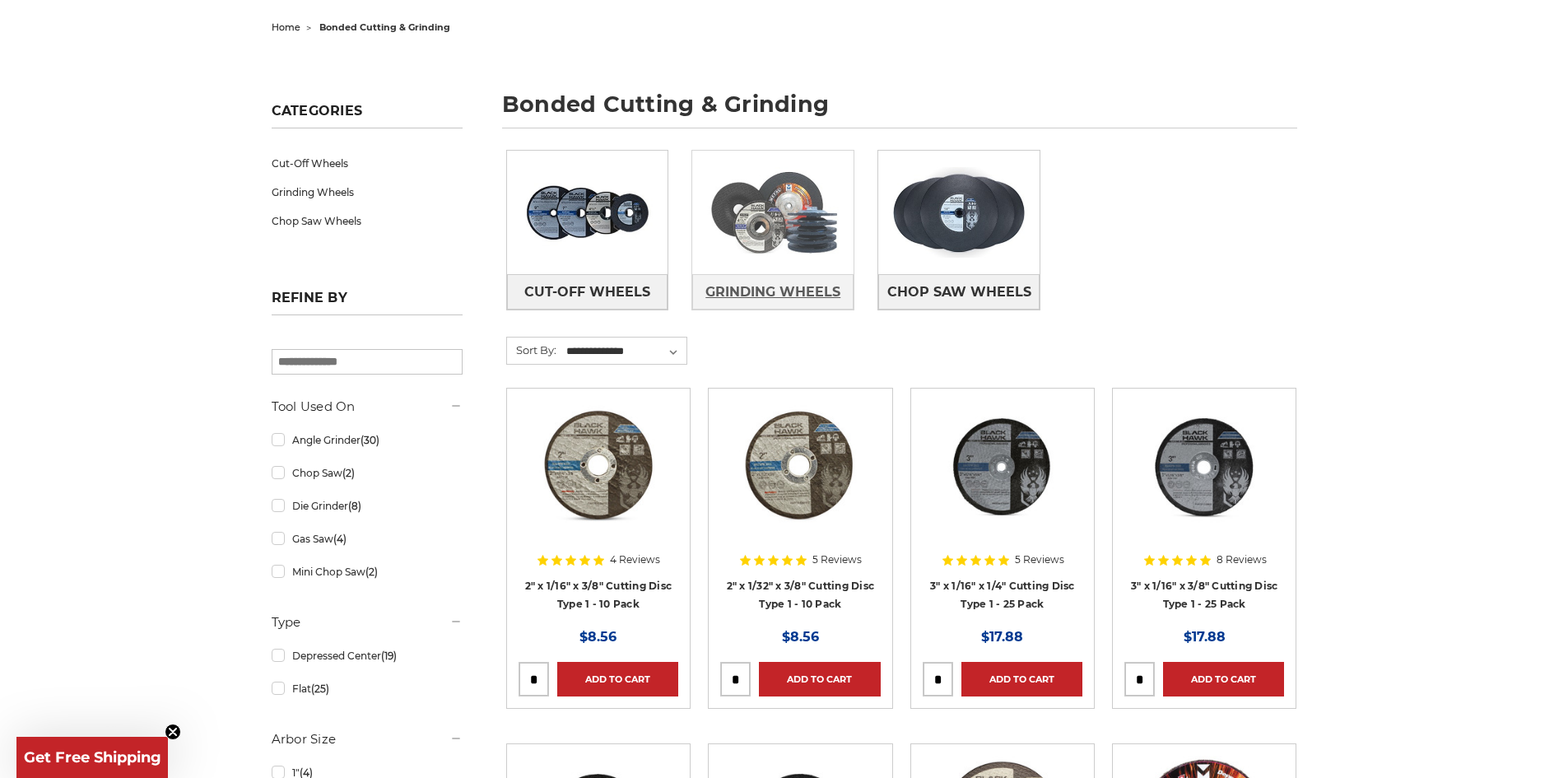
click at [847, 285] on link "Grinding Wheels" at bounding box center [773, 292] width 162 height 35
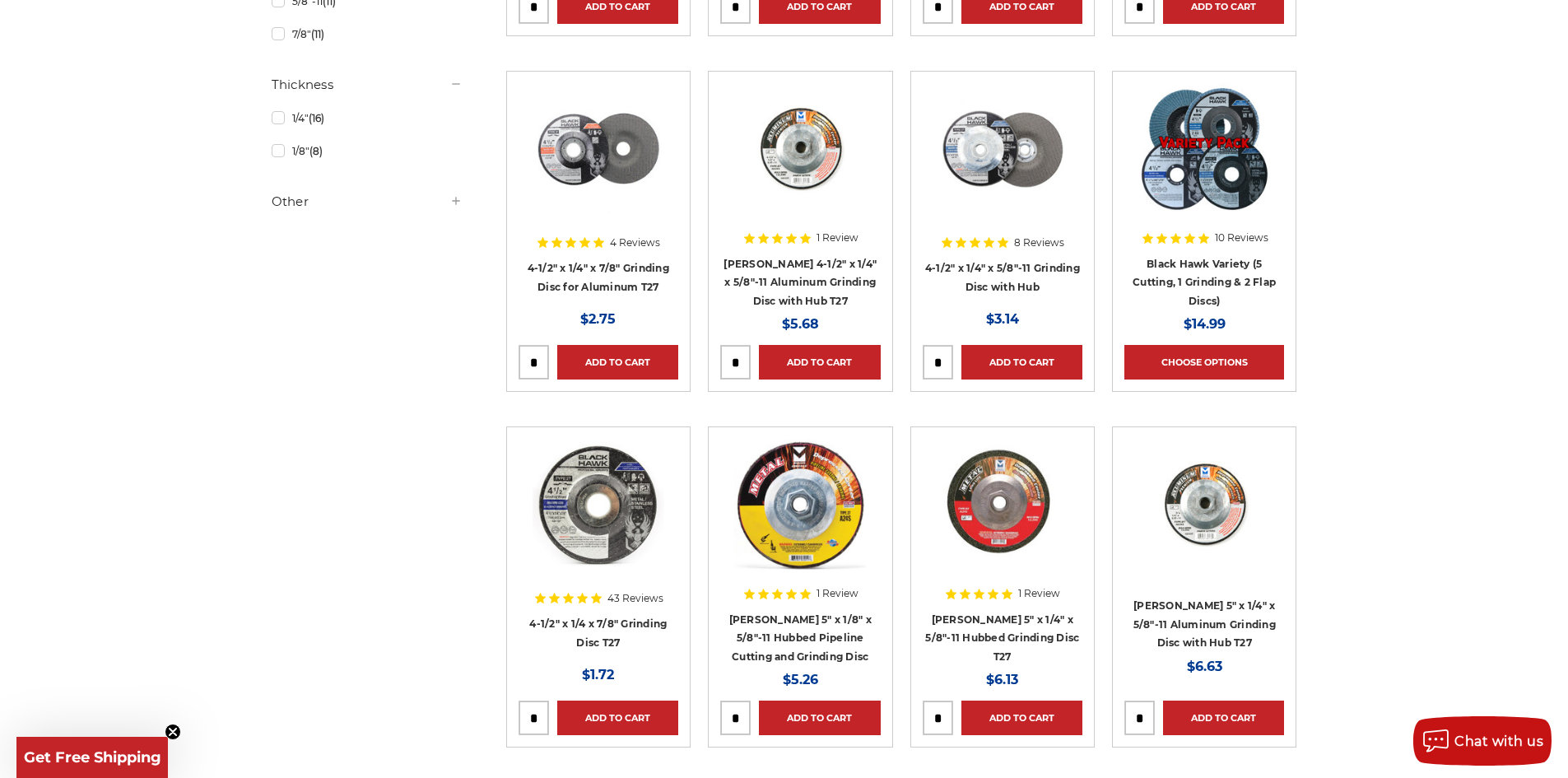
scroll to position [659, 0]
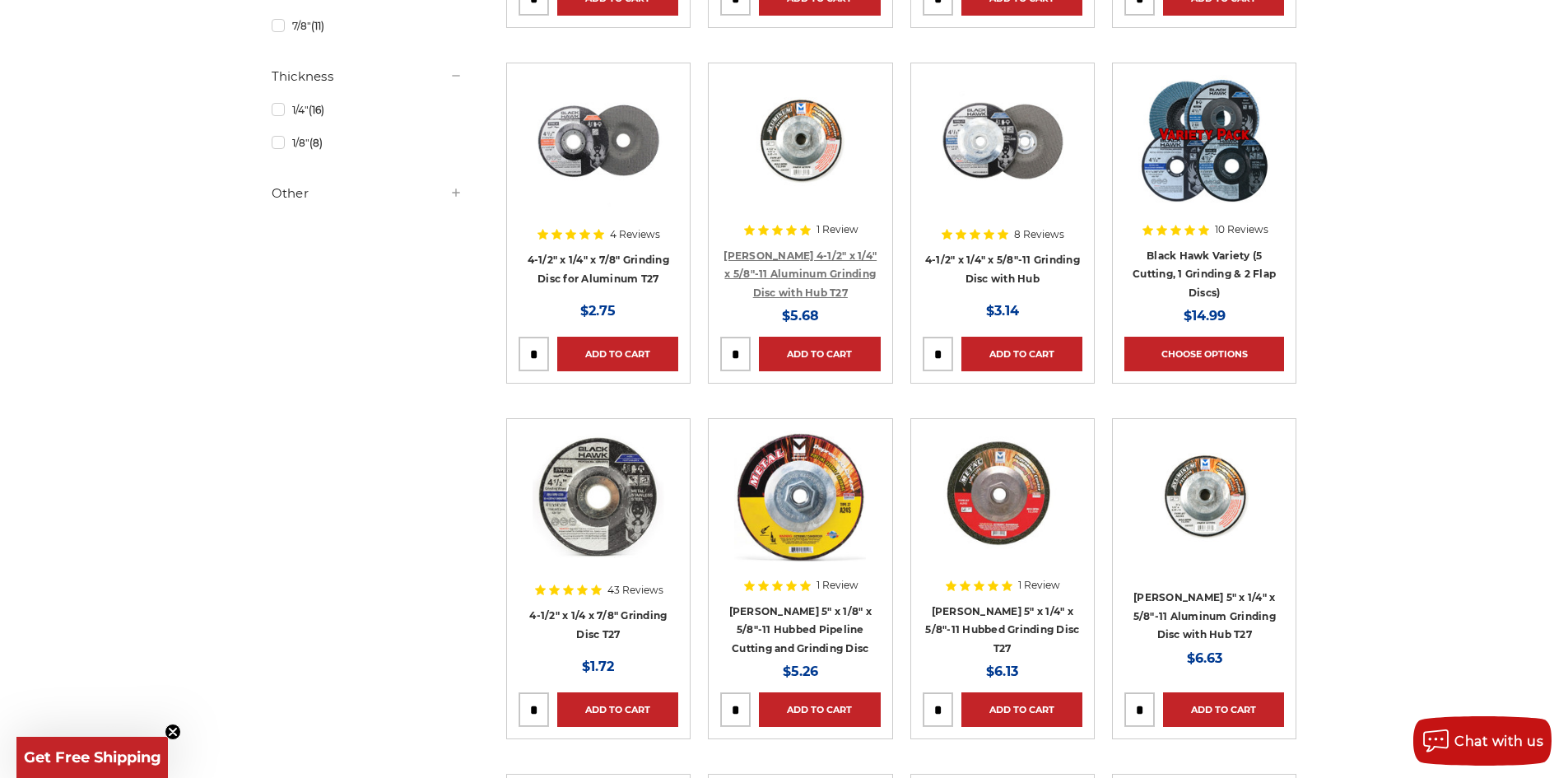
click at [803, 276] on link "Mercer 4-1/2" x 1/4" x 5/8"-11 Aluminum Grinding Disc with Hub T27" at bounding box center [801, 274] width 153 height 49
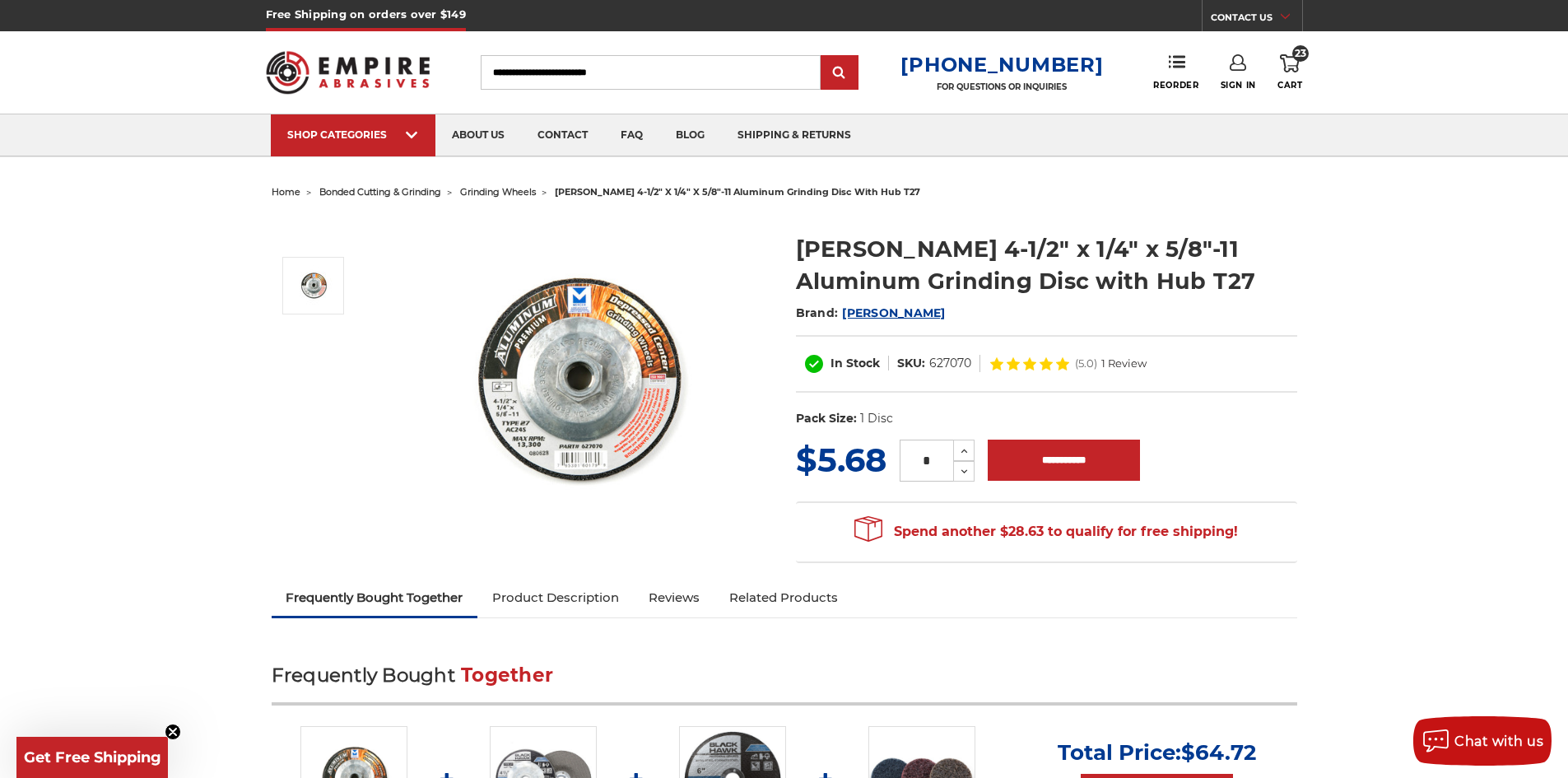
click at [599, 363] on img at bounding box center [577, 380] width 329 height 329
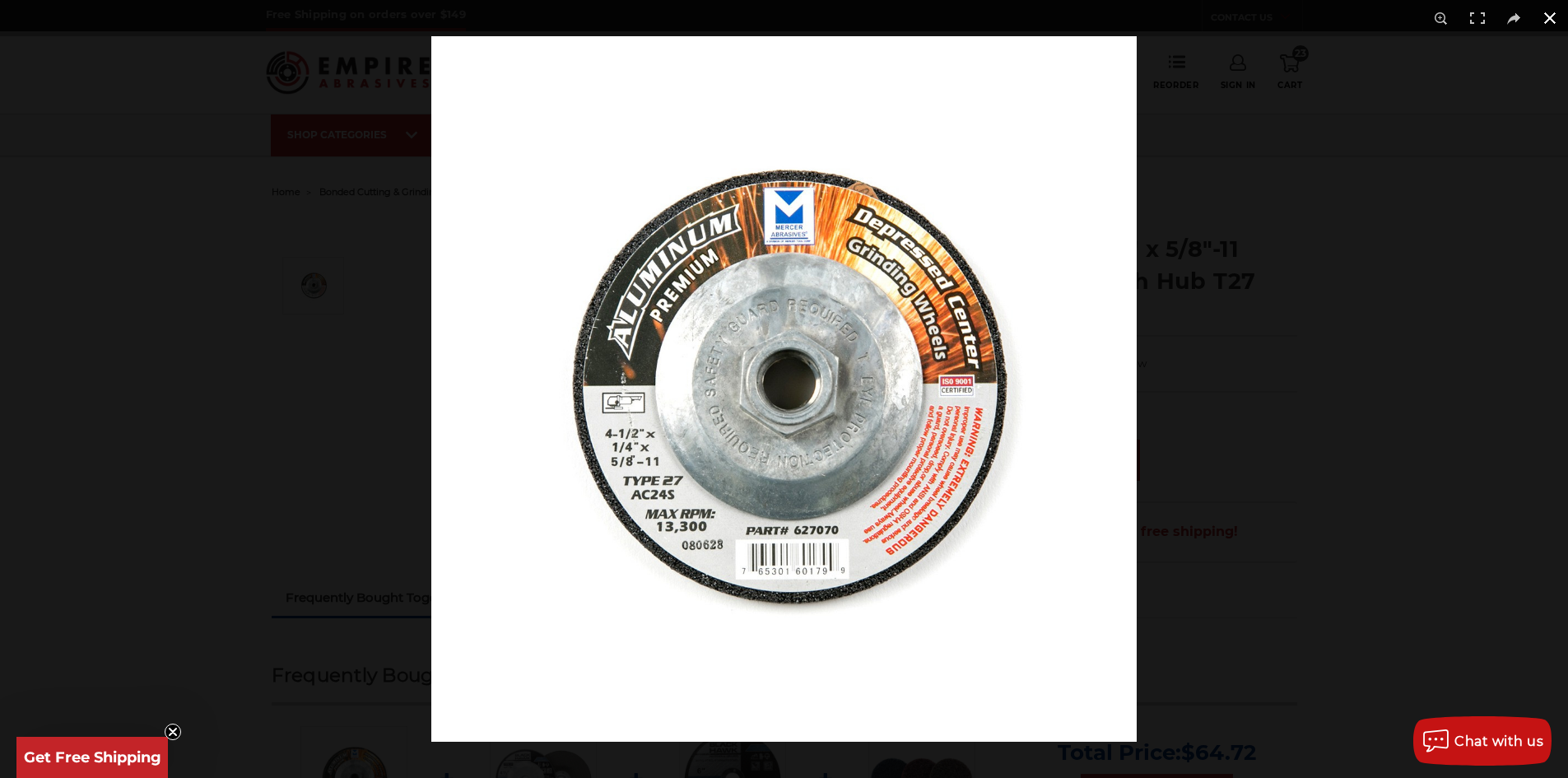
click at [1549, 15] on button at bounding box center [1550, 18] width 36 height 36
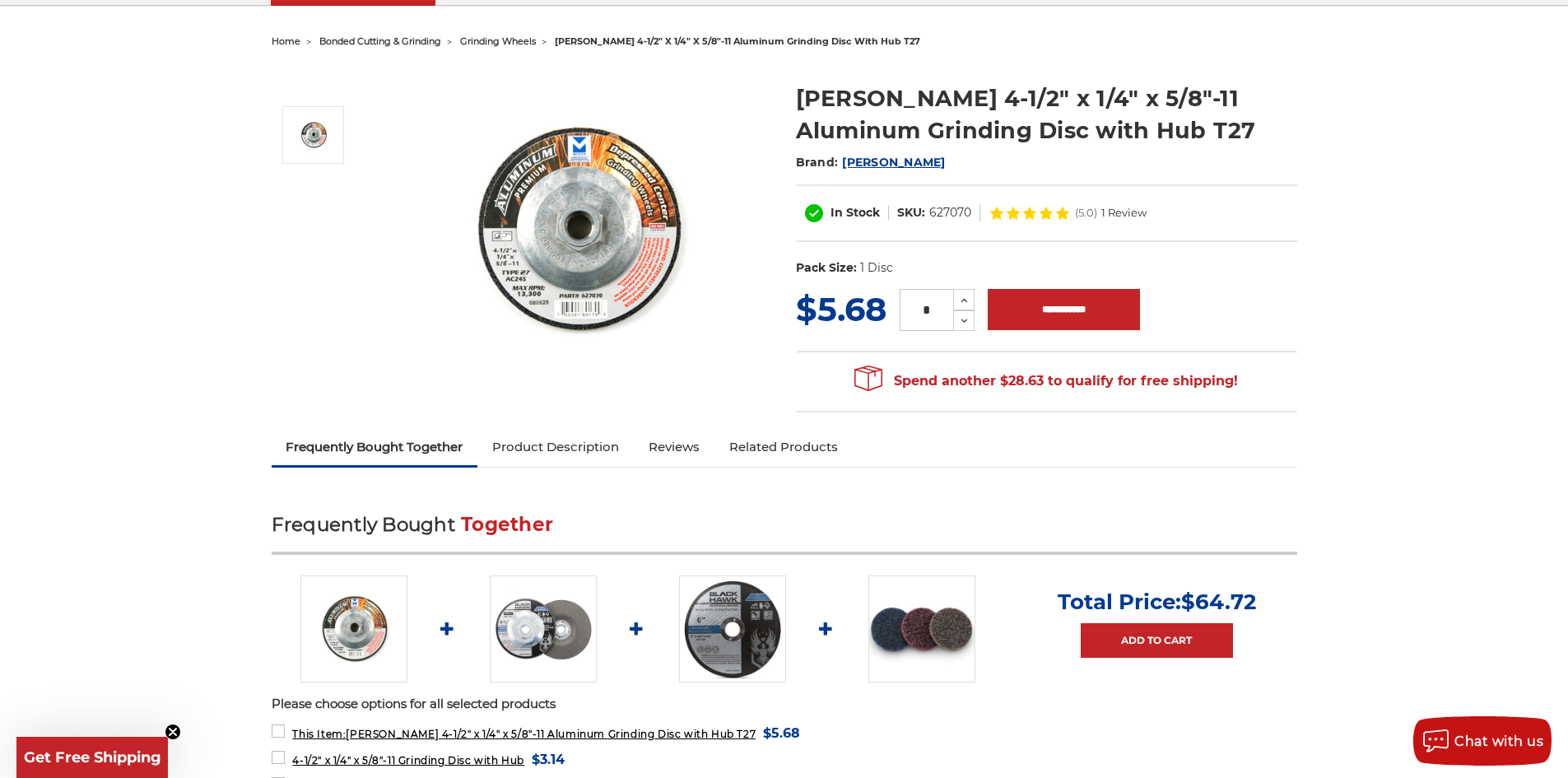
scroll to position [165, 0]
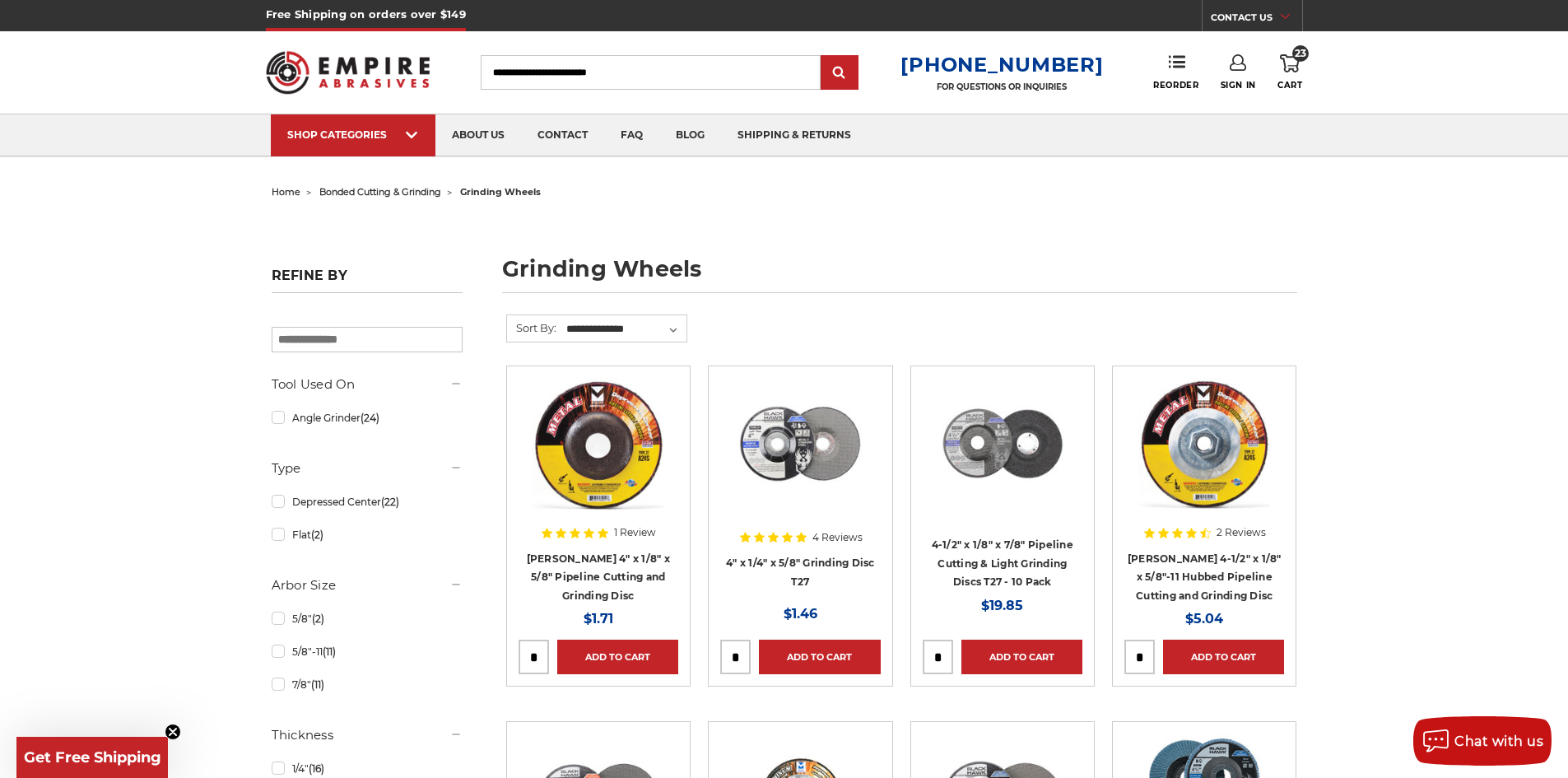
click at [1298, 60] on span "23" at bounding box center [1300, 53] width 16 height 16
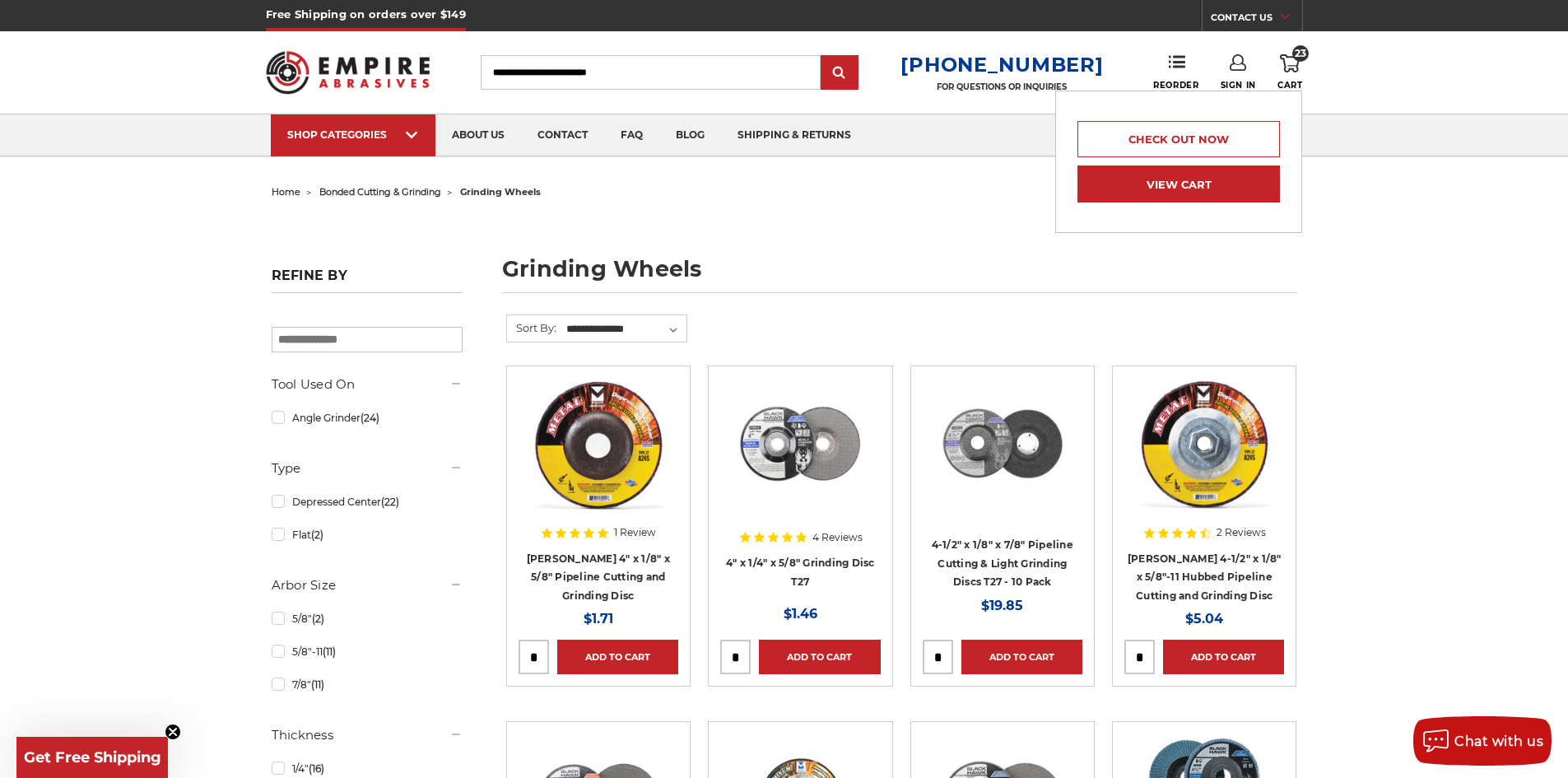
click at [1233, 193] on link "View Cart" at bounding box center [1179, 184] width 203 height 37
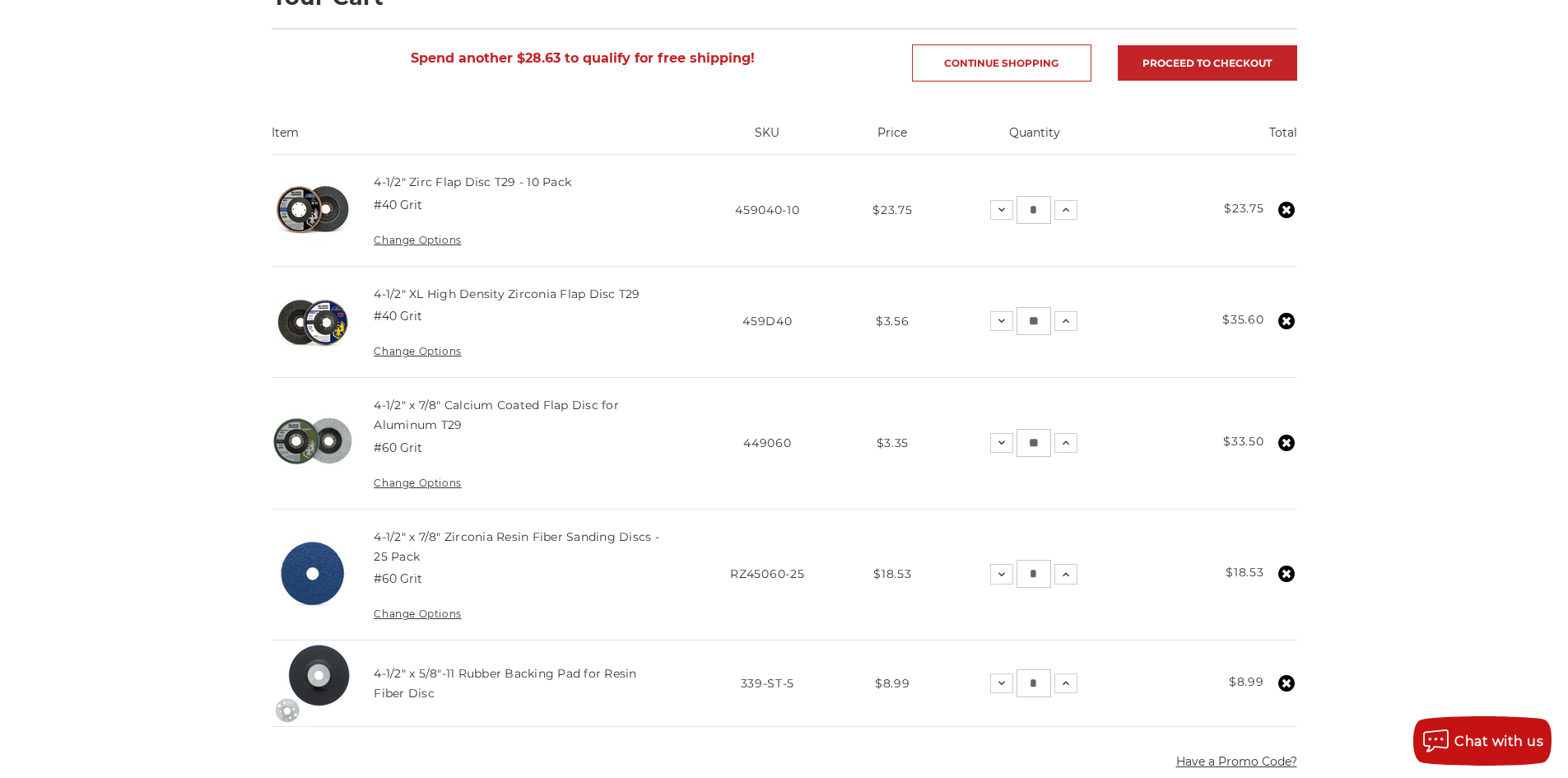
scroll to position [247, 0]
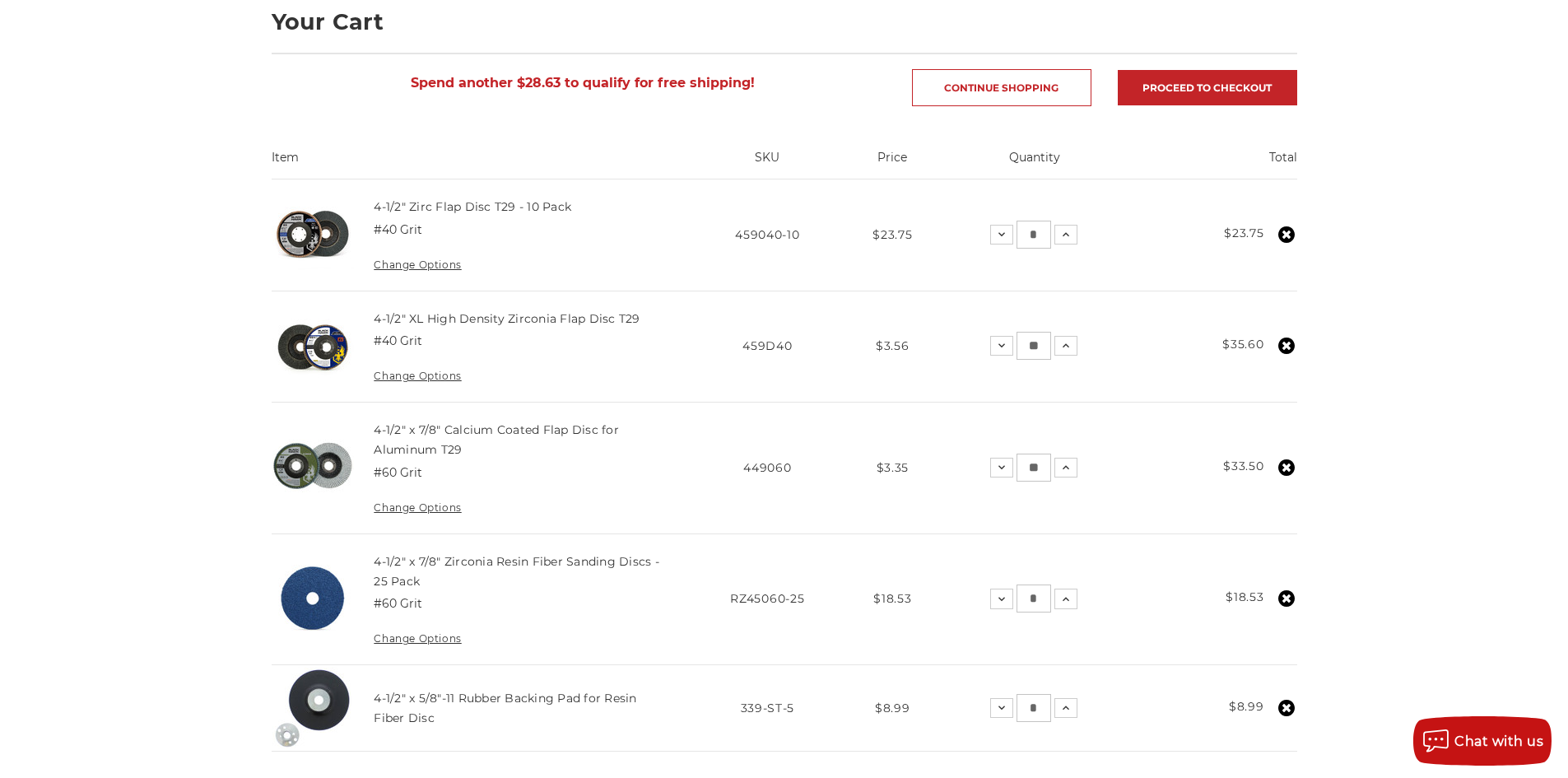
click at [1048, 712] on input "*" at bounding box center [1033, 708] width 35 height 28
type input "*"
click at [1039, 243] on input "*" at bounding box center [1033, 235] width 35 height 28
type input "*"
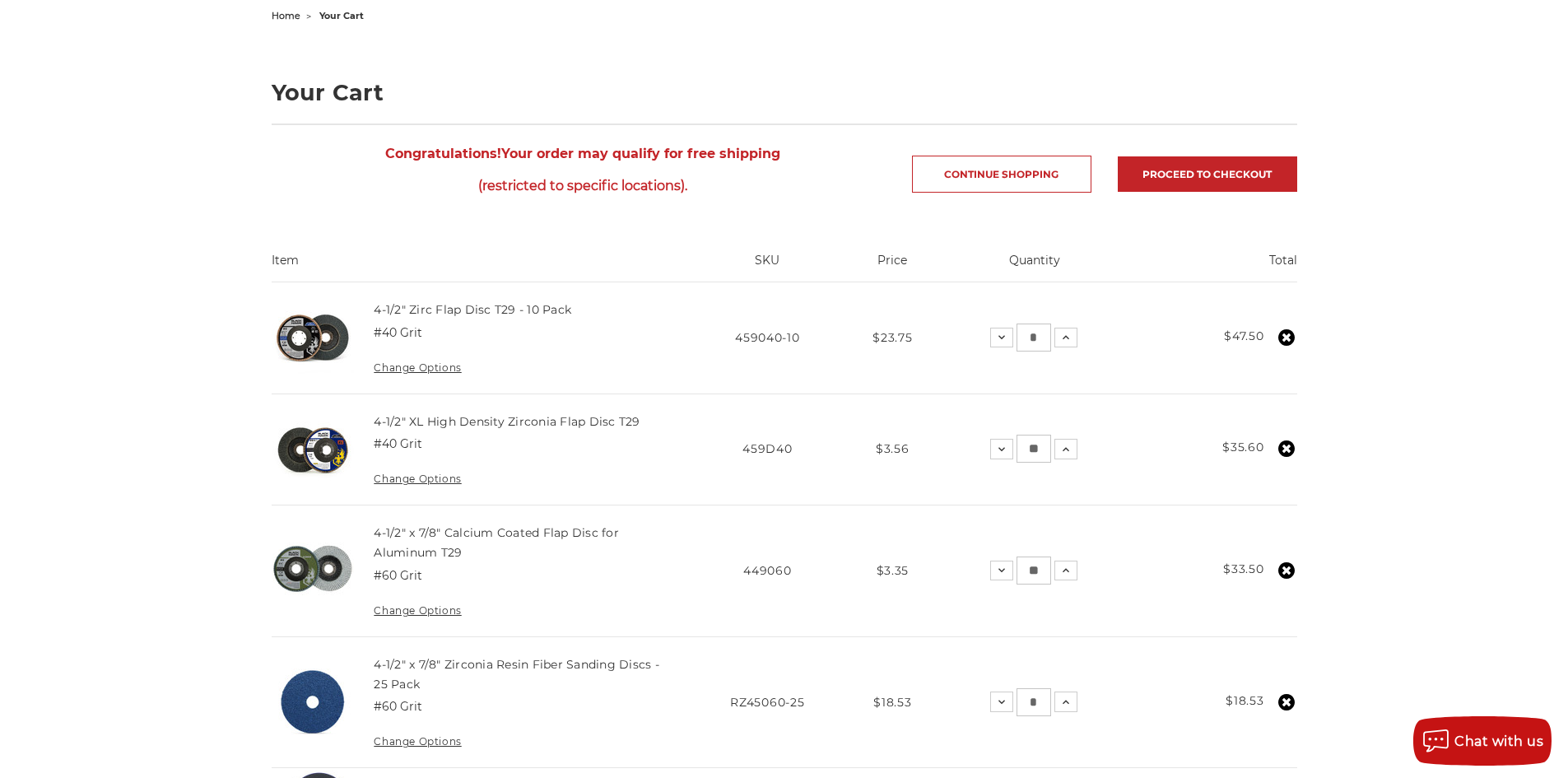
scroll to position [165, 0]
